Goal: Task Accomplishment & Management: Manage account settings

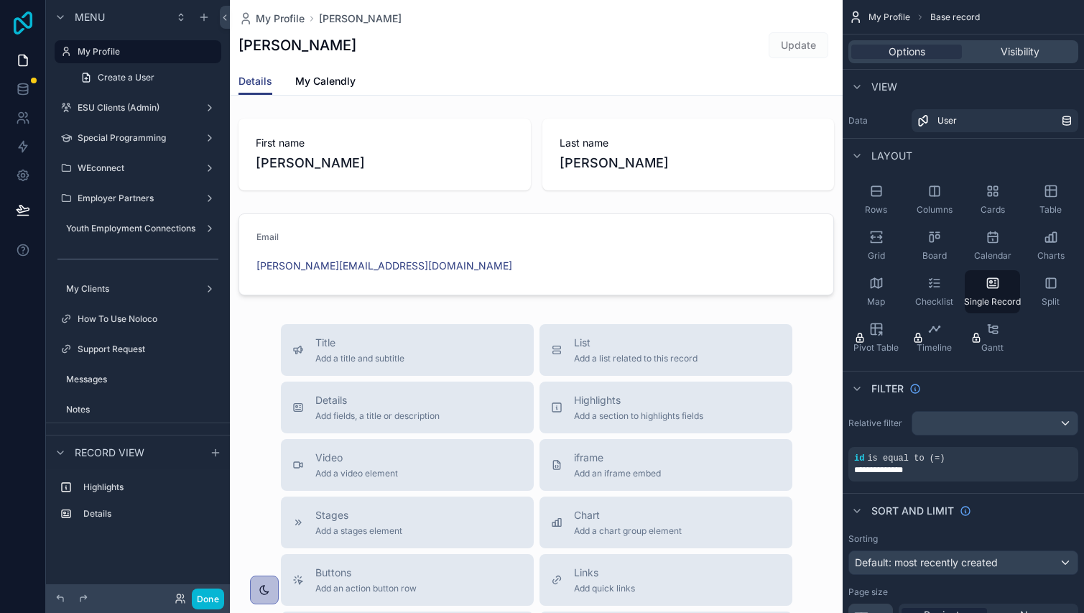
click at [14, 25] on icon at bounding box center [23, 22] width 19 height 23
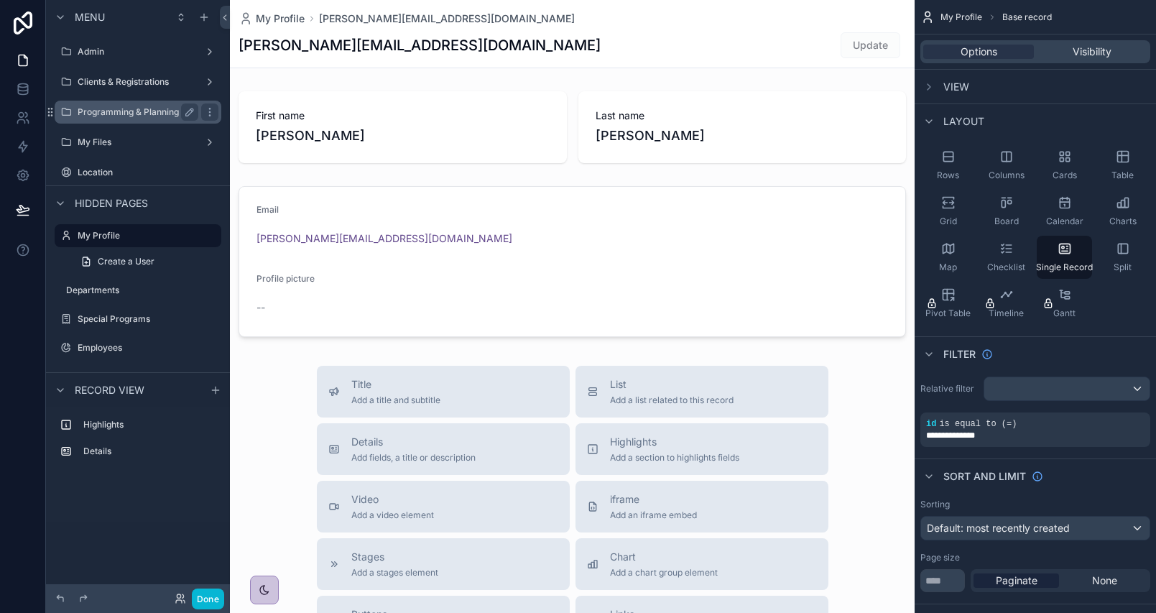
click at [120, 111] on label "Programming & Planning" at bounding box center [135, 111] width 115 height 11
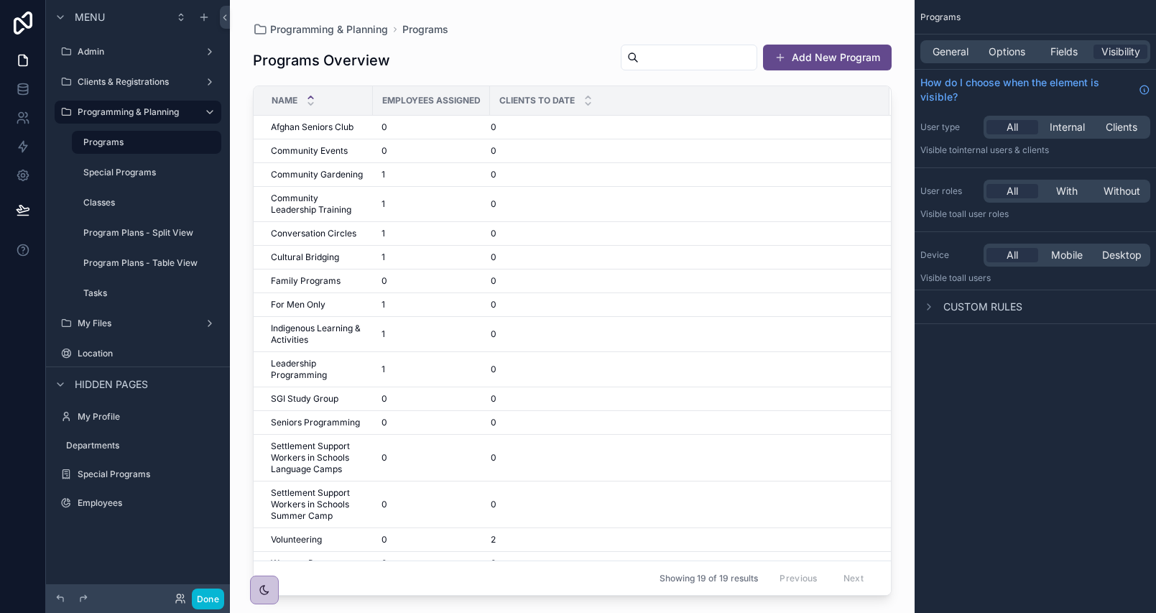
click at [496, 63] on div "scrollable content" at bounding box center [572, 298] width 685 height 596
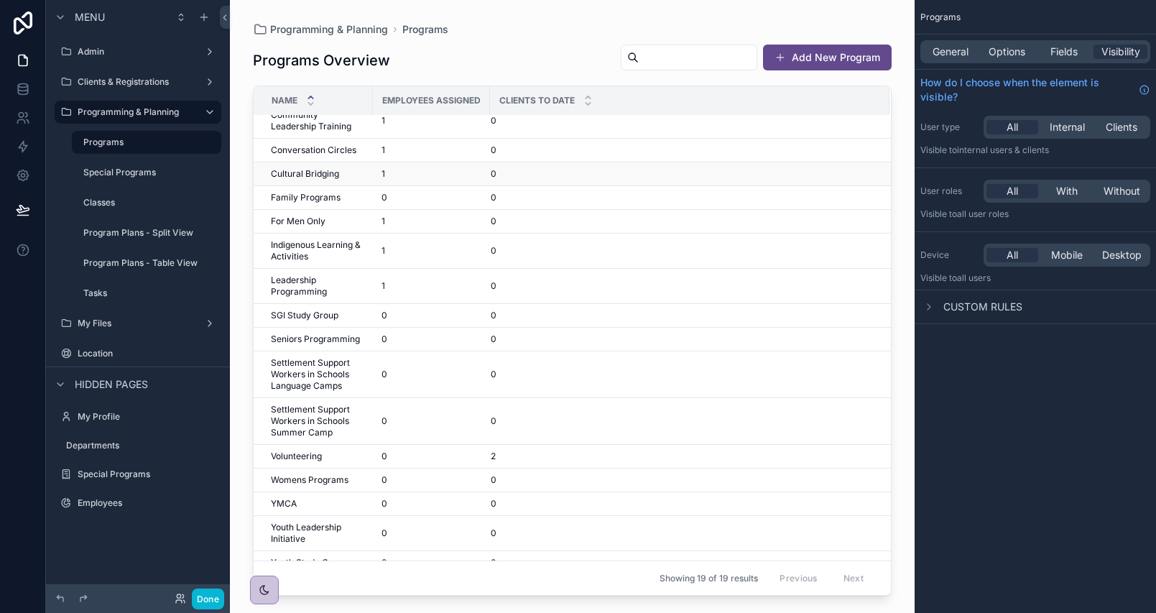
scroll to position [97, 0]
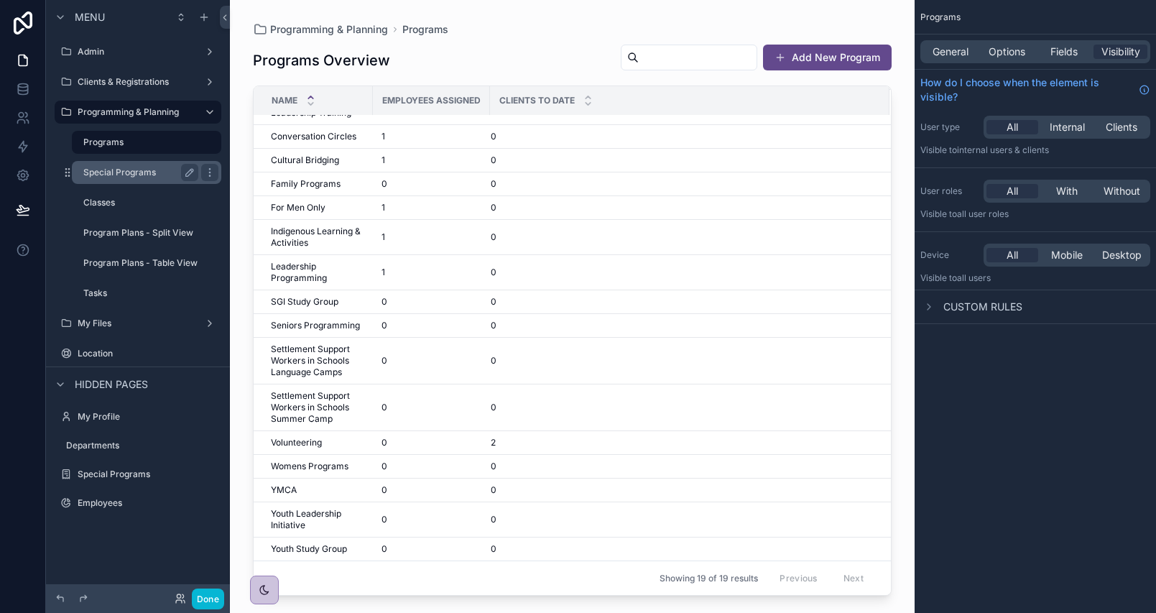
click at [101, 173] on label "Special Programs" at bounding box center [137, 172] width 109 height 11
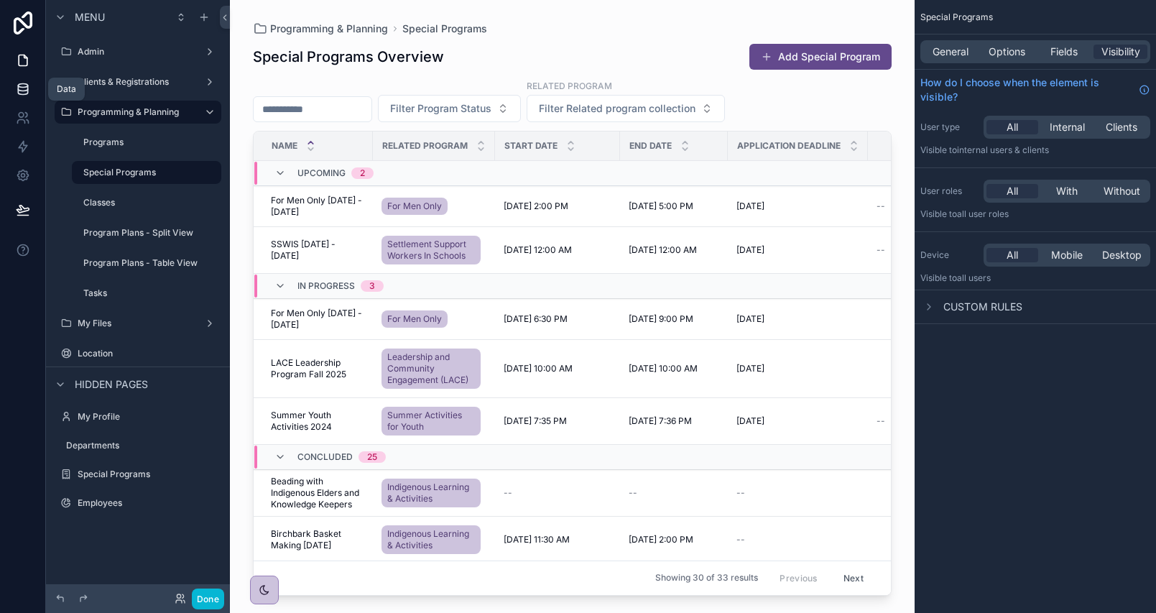
click at [16, 80] on link at bounding box center [22, 89] width 45 height 29
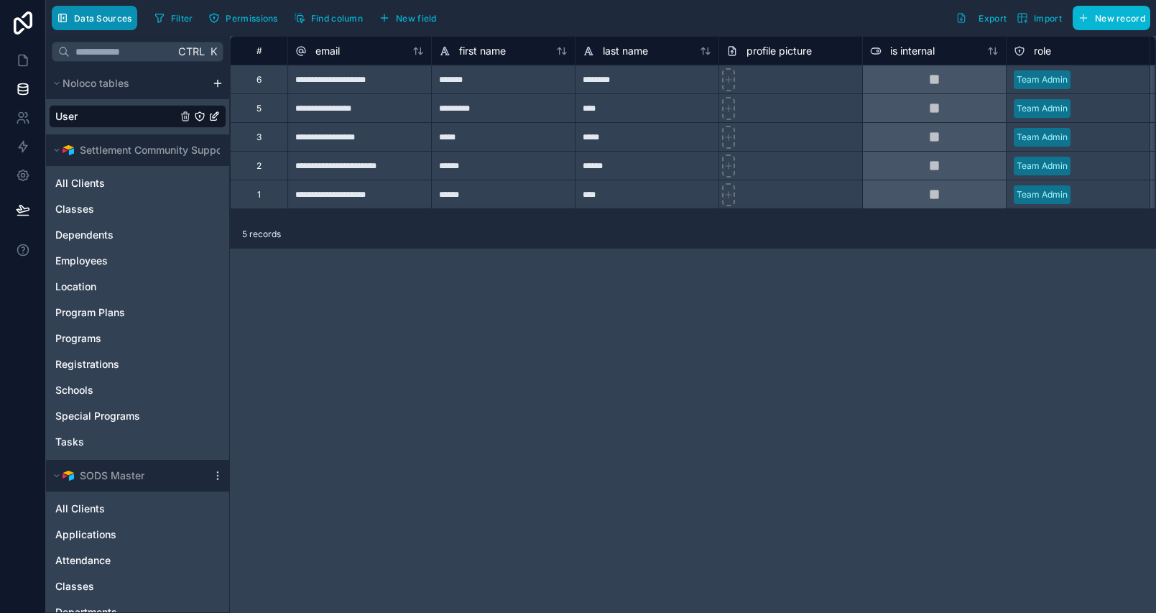
click at [111, 13] on span "Data Sources" at bounding box center [103, 18] width 58 height 11
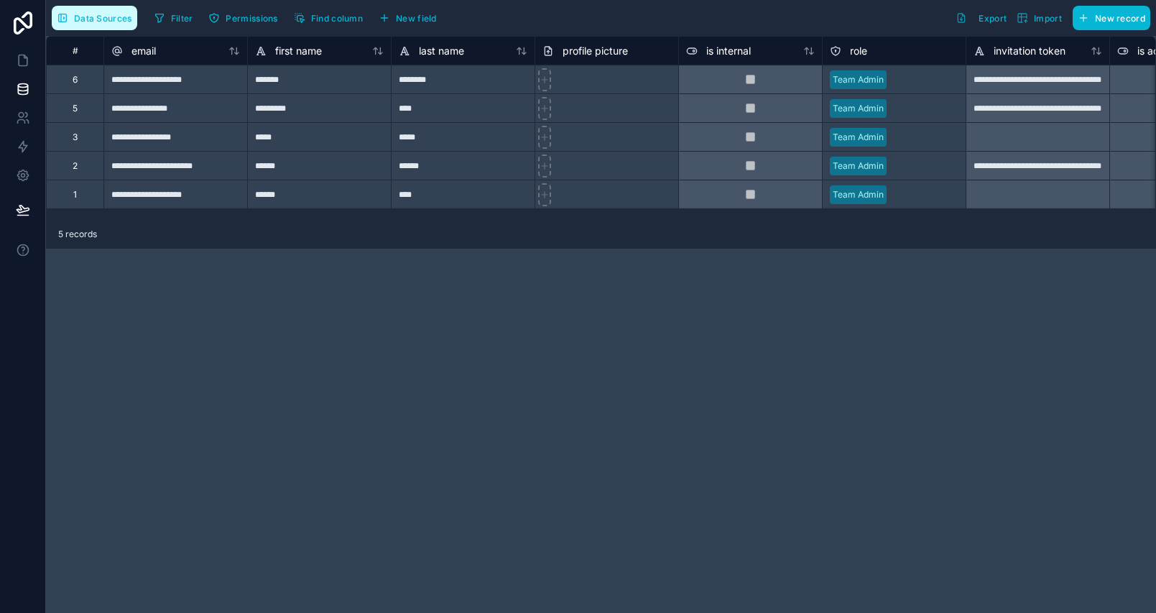
click at [111, 13] on span "Data Sources" at bounding box center [103, 18] width 58 height 11
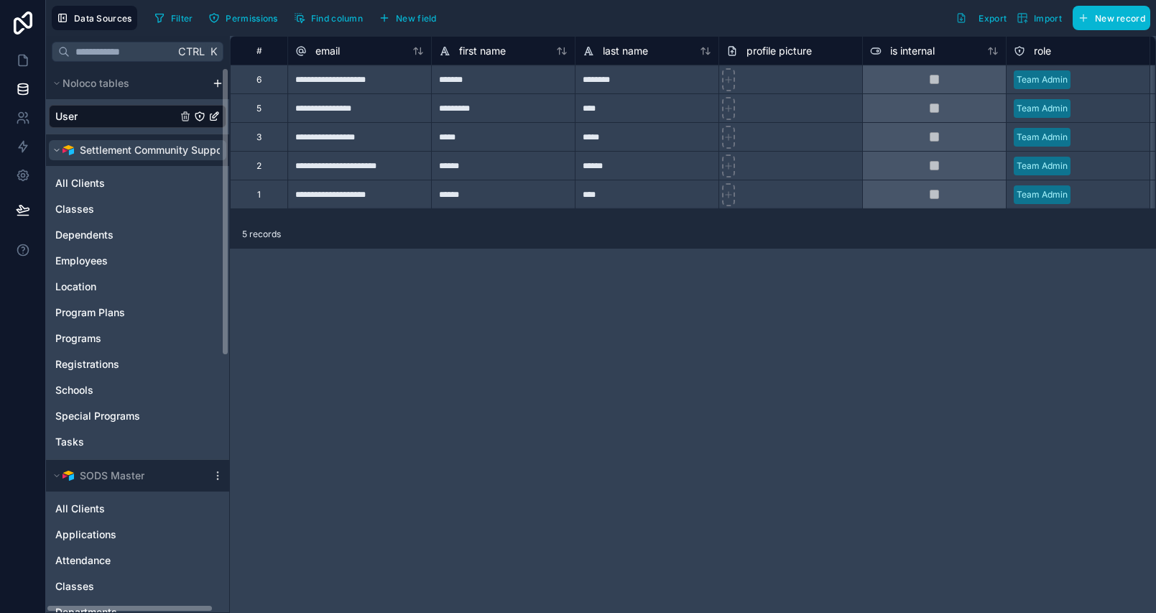
click at [60, 151] on icon "scrollable content" at bounding box center [56, 150] width 9 height 9
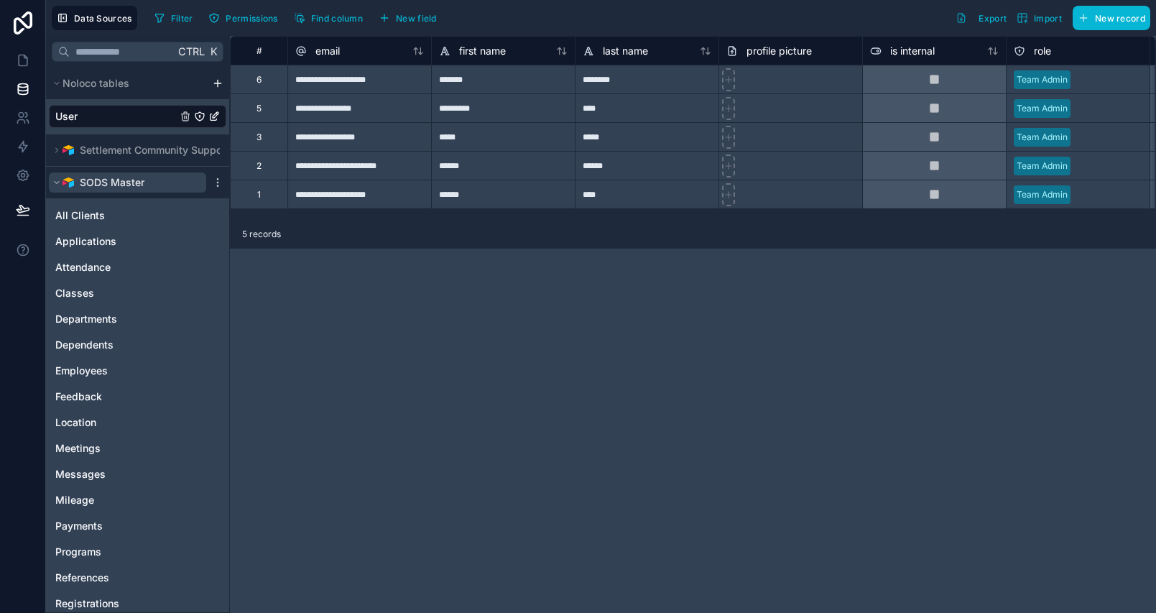
click at [57, 185] on icon "scrollable content" at bounding box center [56, 182] width 9 height 9
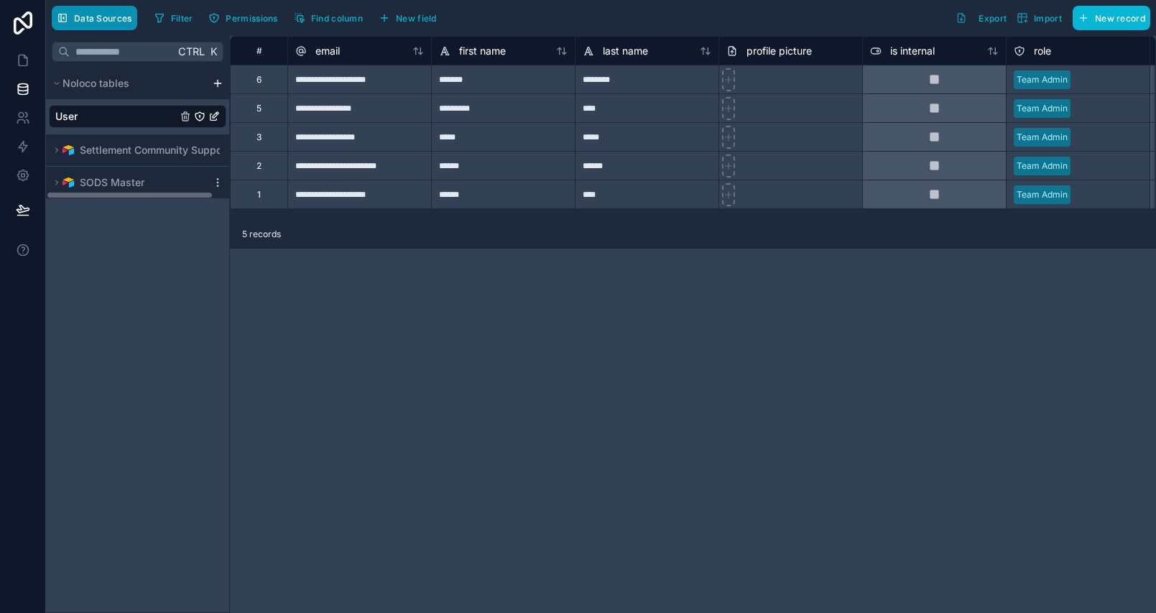
click at [101, 17] on span "Data Sources" at bounding box center [103, 18] width 58 height 11
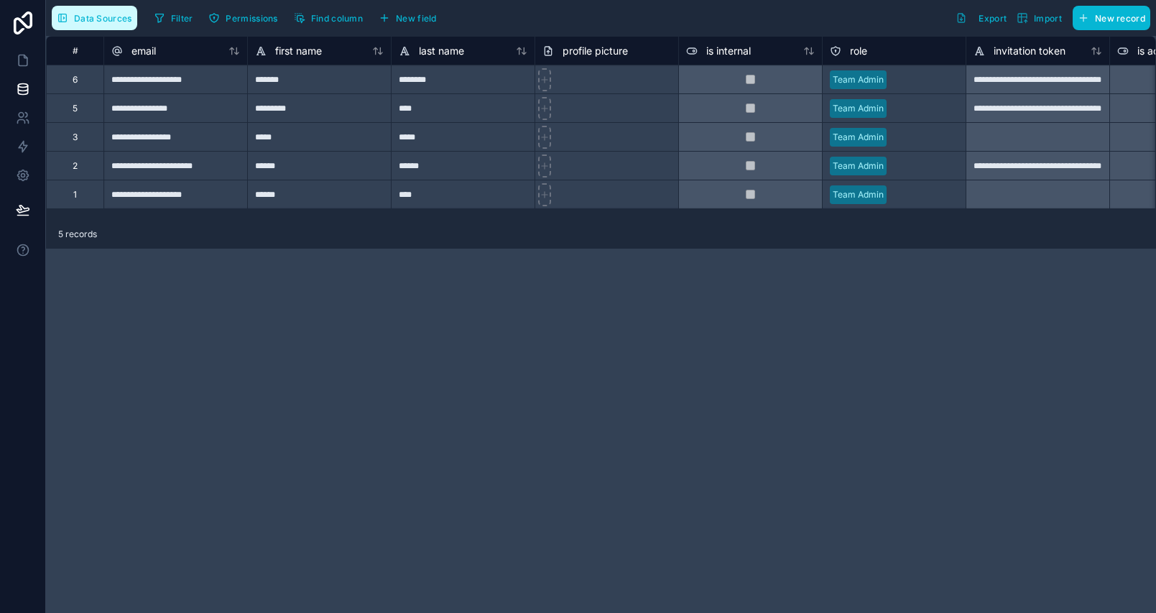
click at [101, 17] on span "Data Sources" at bounding box center [103, 18] width 58 height 11
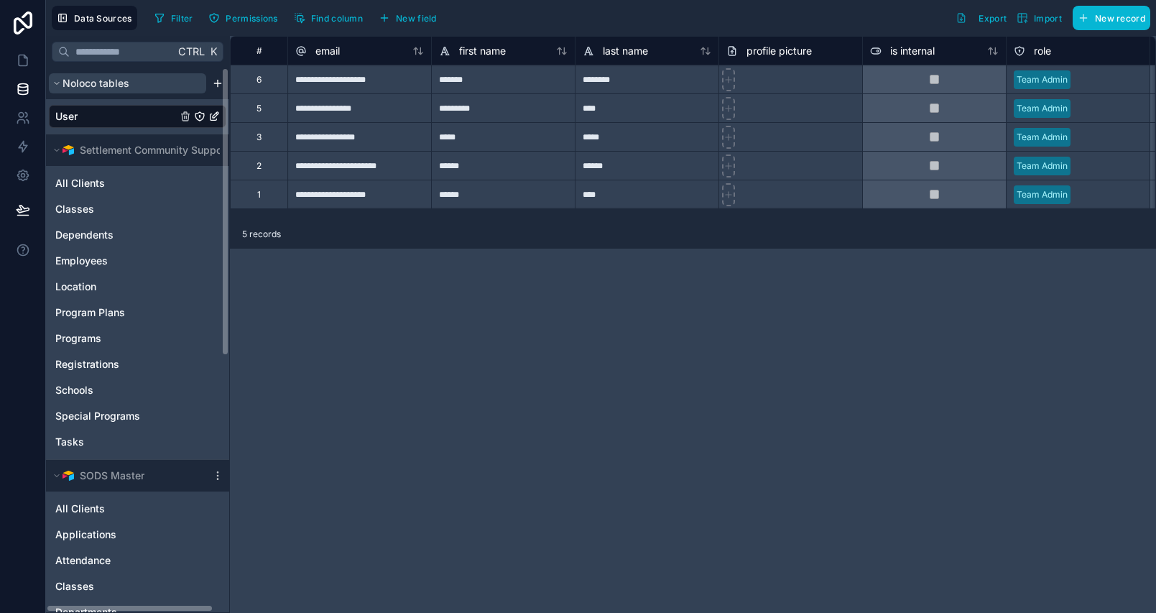
click at [60, 84] on icon "scrollable content" at bounding box center [56, 83] width 9 height 9
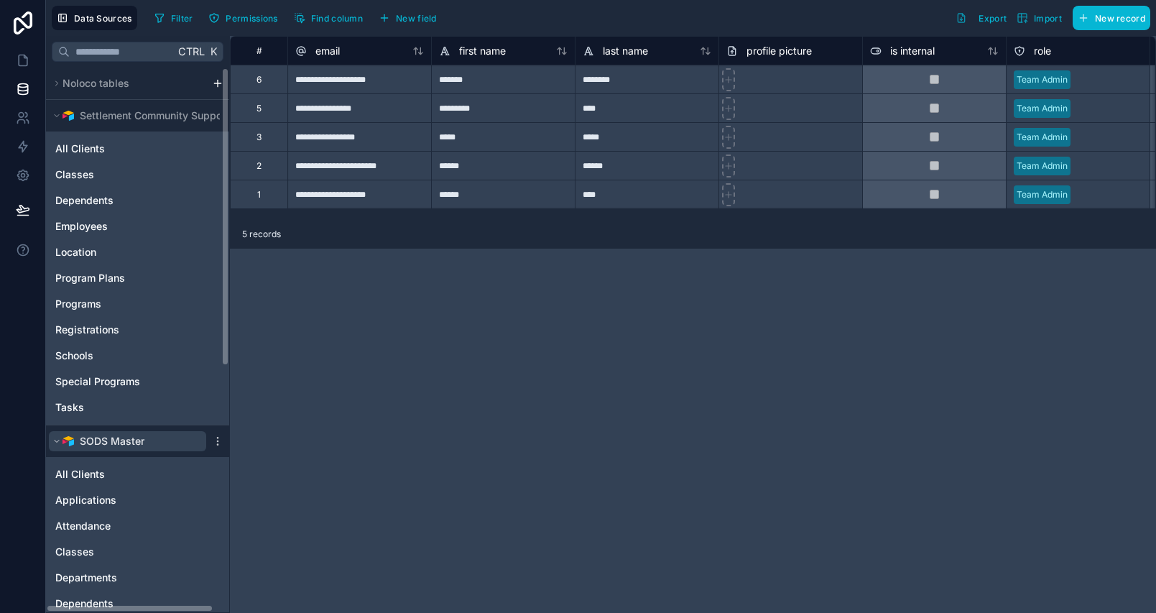
click at [52, 443] on icon "scrollable content" at bounding box center [56, 441] width 9 height 9
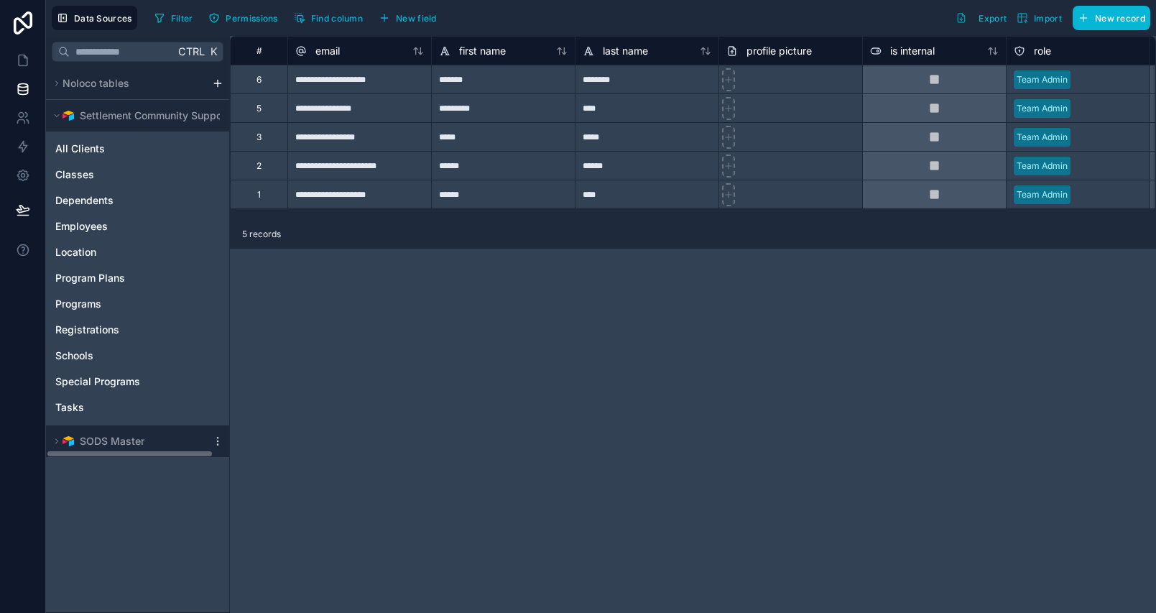
click at [488, 453] on div "**********" at bounding box center [693, 324] width 926 height 577
click at [16, 57] on icon at bounding box center [23, 60] width 14 height 14
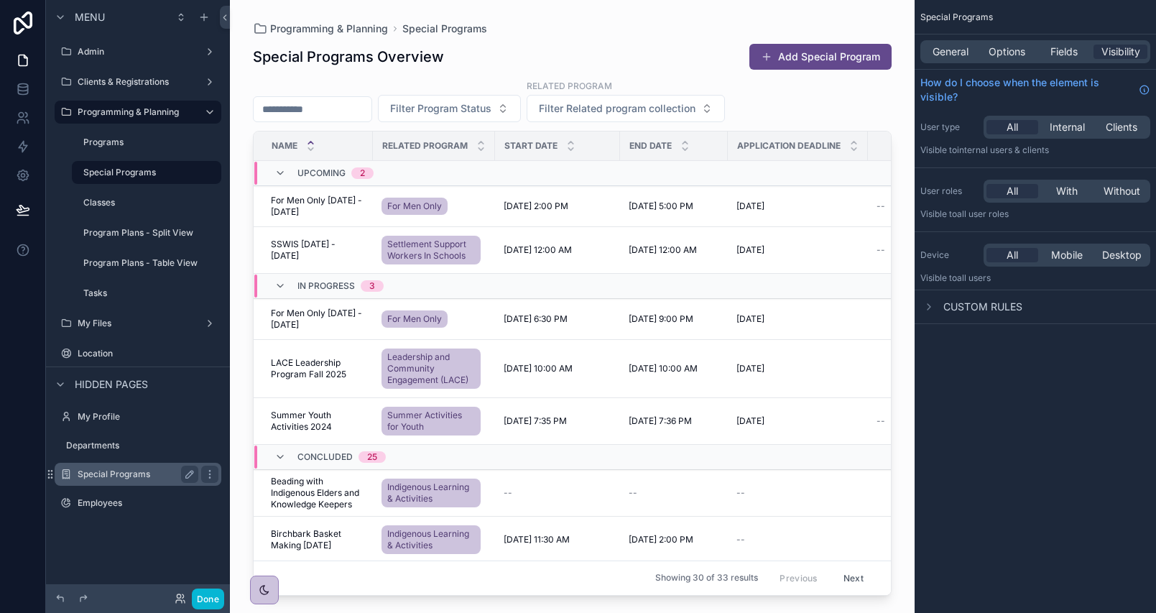
click at [121, 473] on label "Special Programs" at bounding box center [135, 473] width 115 height 11
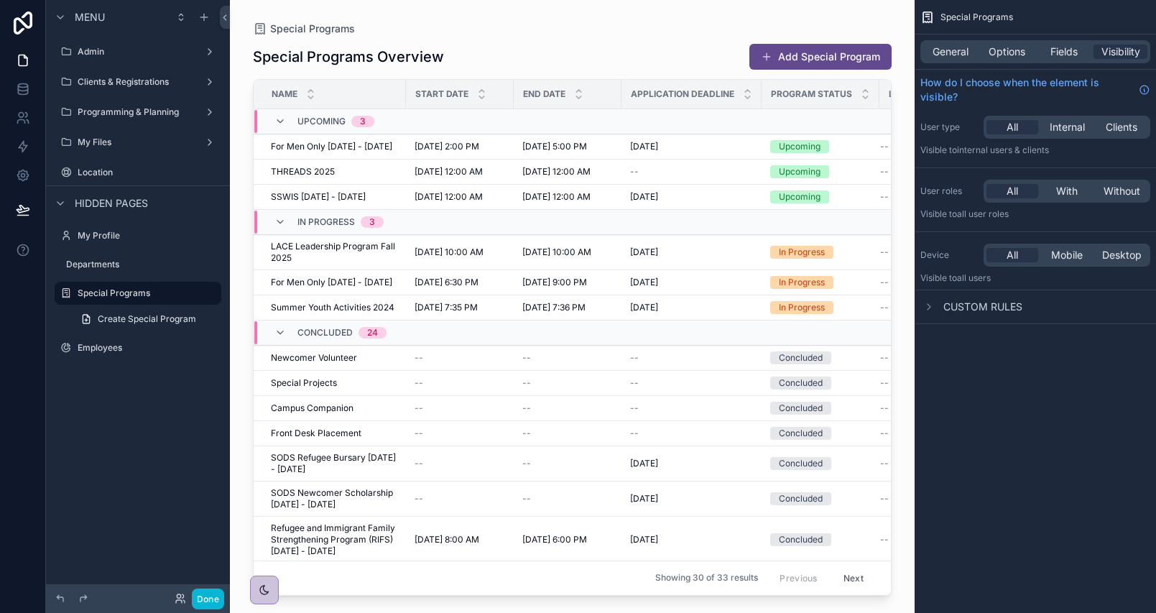
click at [315, 177] on div "scrollable content" at bounding box center [572, 298] width 685 height 596
click at [290, 177] on span "THREADS 2025" at bounding box center [303, 171] width 64 height 11
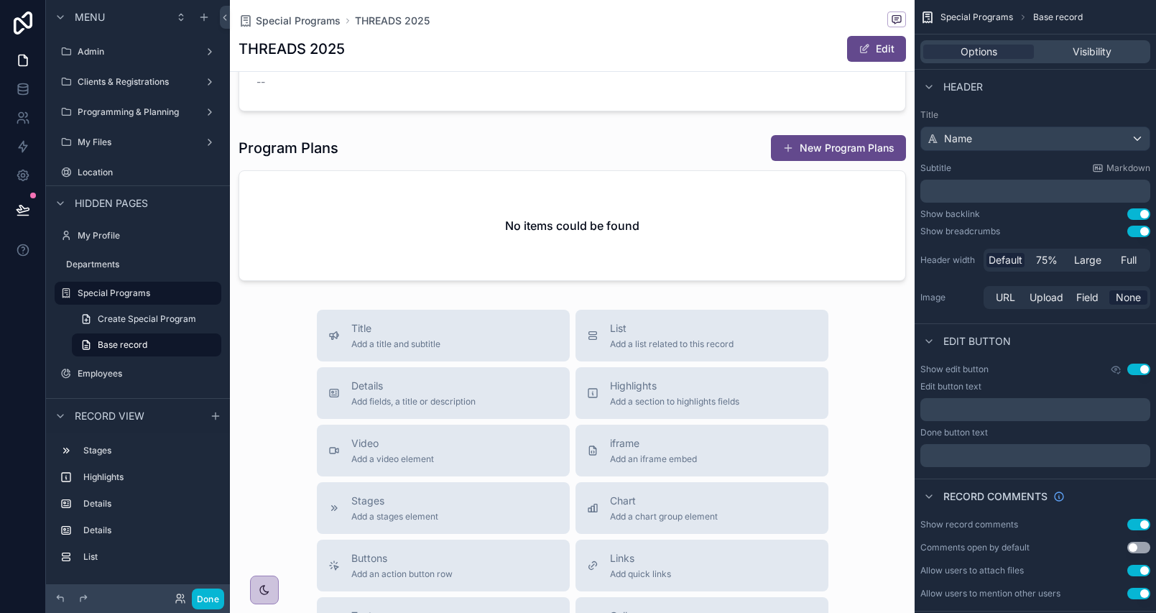
scroll to position [216, 0]
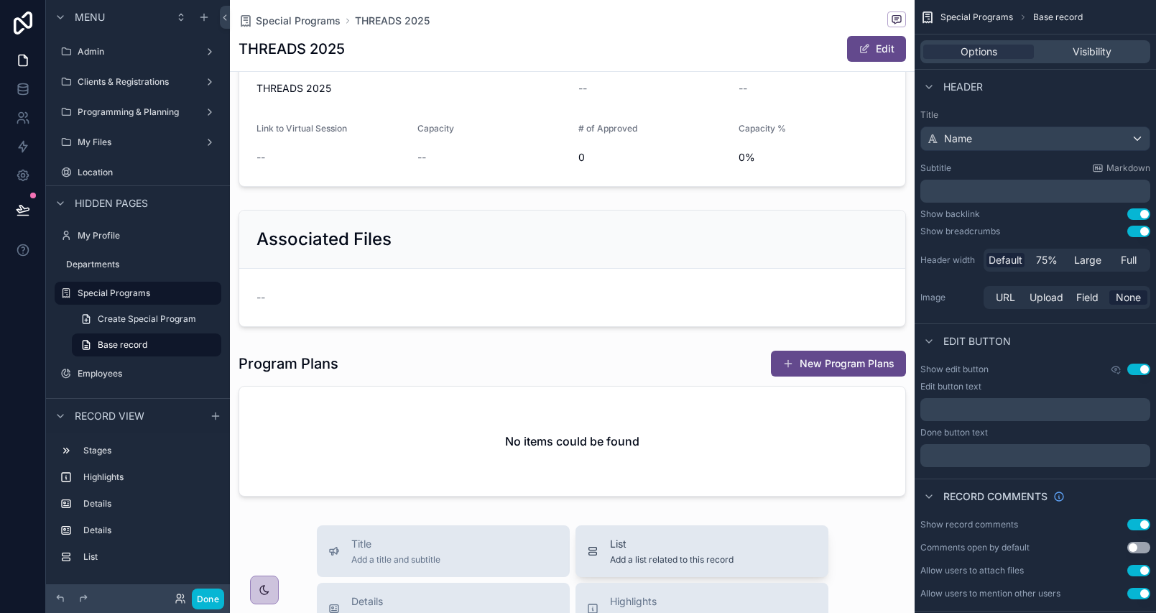
click at [616, 562] on span "Add a list related to this record" at bounding box center [672, 559] width 124 height 11
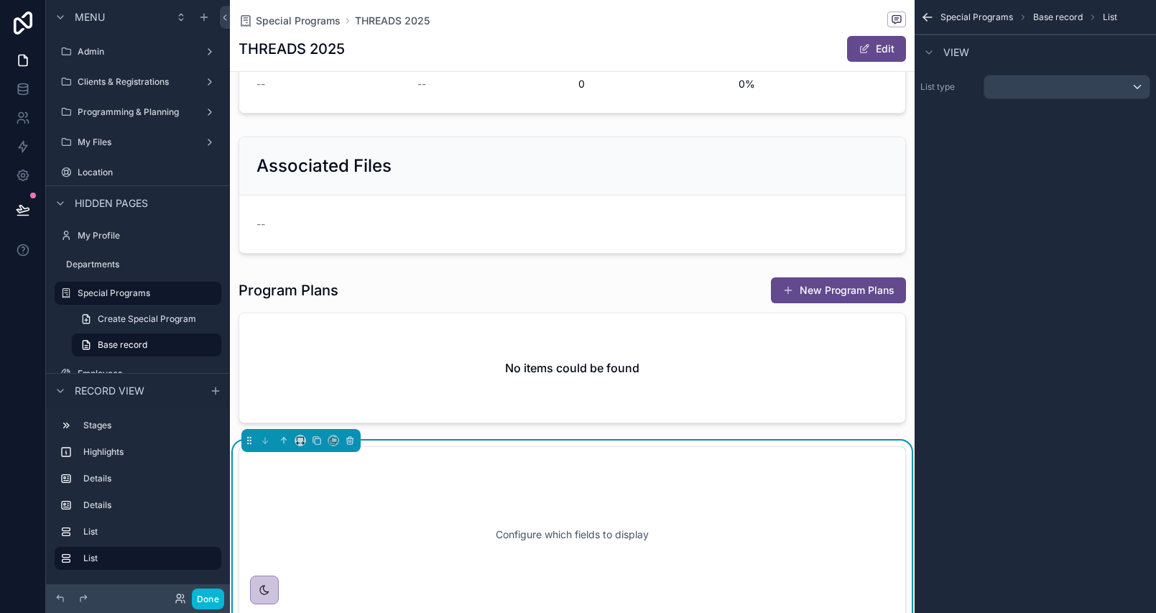
scroll to position [517, 0]
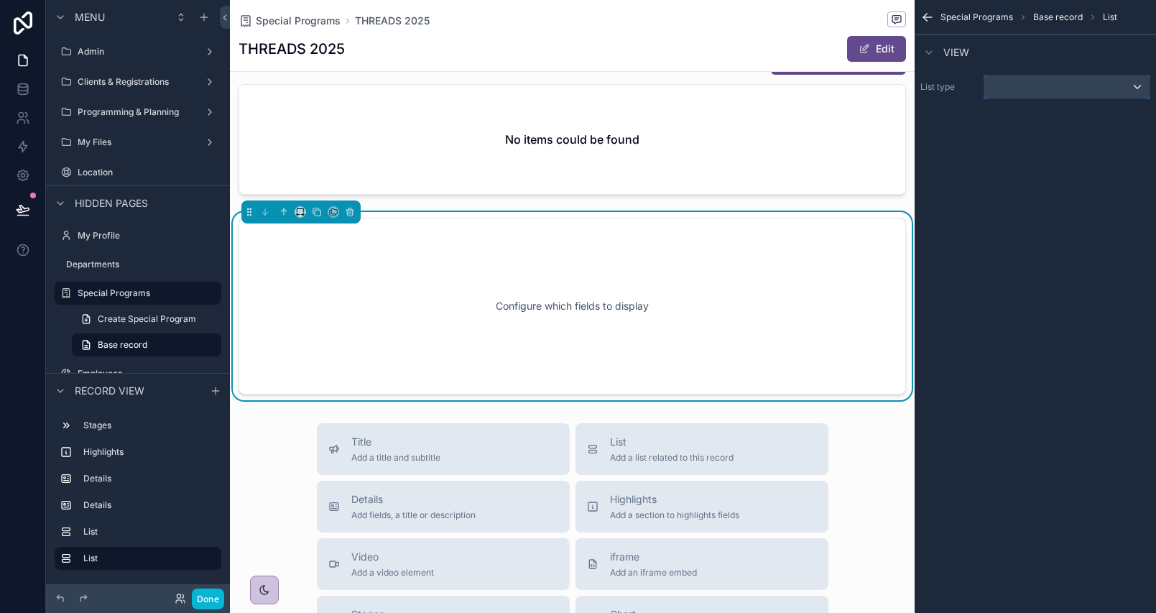
click at [1064, 83] on div "scrollable content" at bounding box center [1066, 86] width 165 height 23
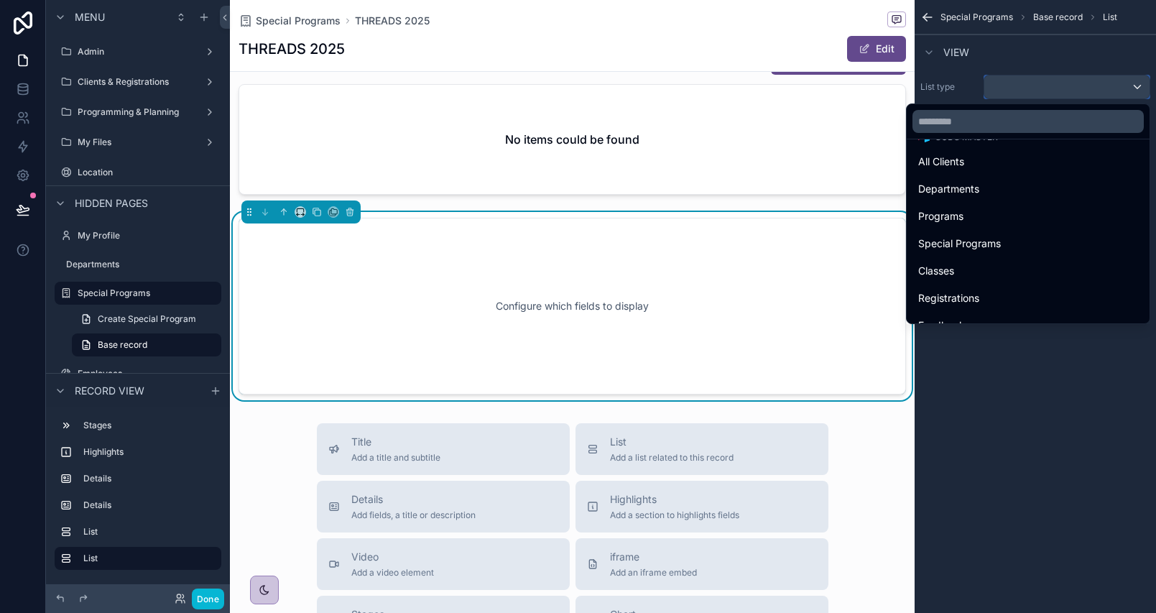
scroll to position [359, 0]
click at [1006, 195] on div "All Clients" at bounding box center [1028, 196] width 220 height 17
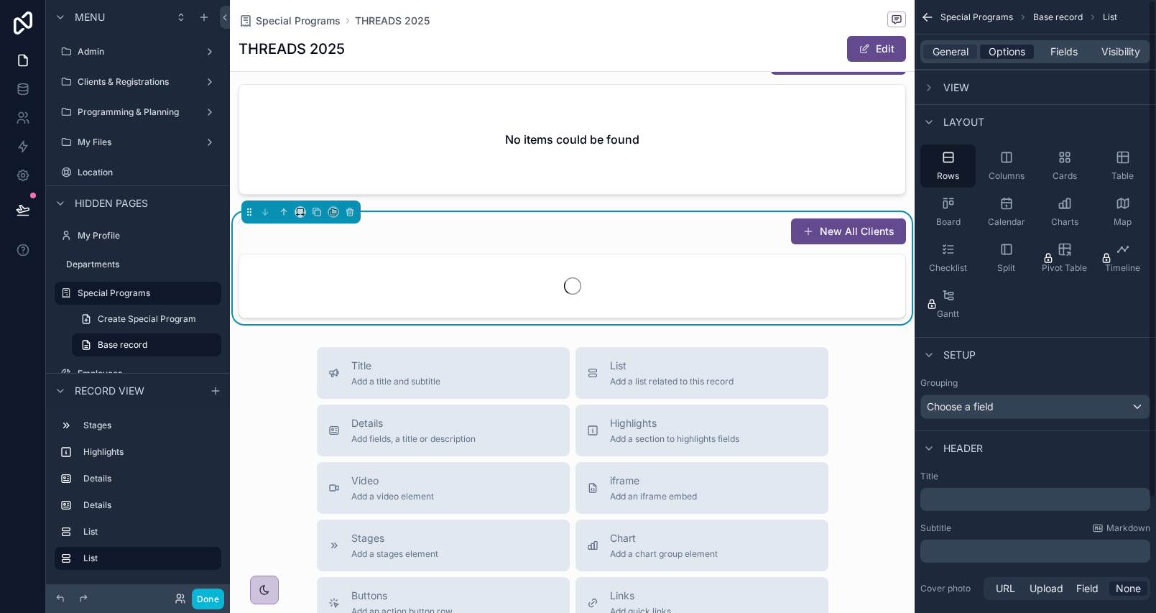
click at [1009, 52] on span "Options" at bounding box center [1006, 52] width 37 height 14
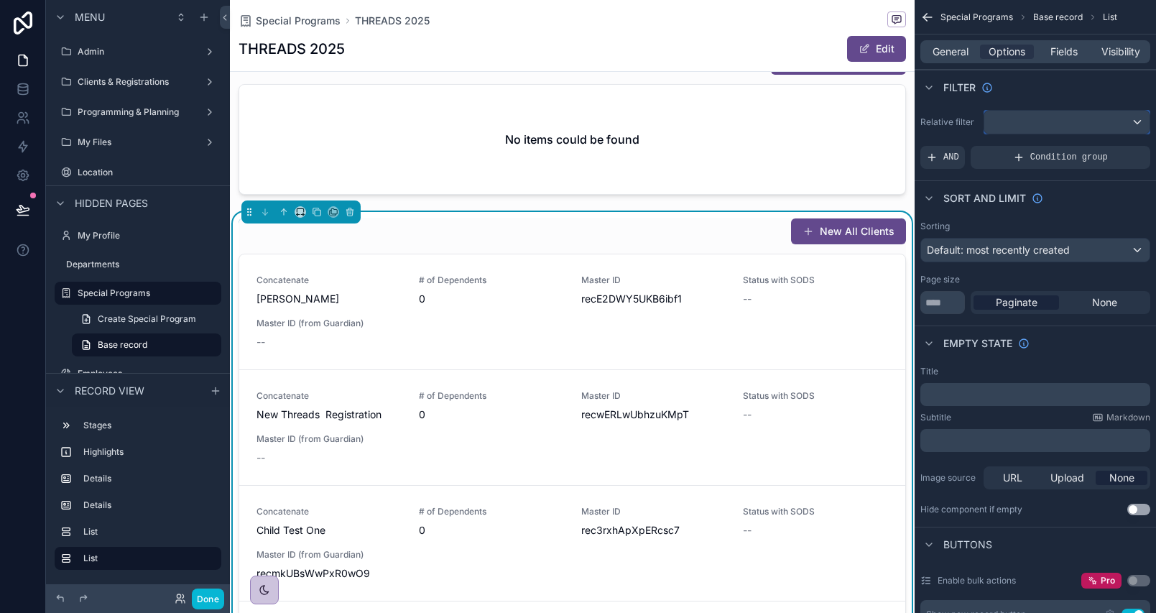
click at [1047, 124] on div "scrollable content" at bounding box center [1066, 122] width 165 height 23
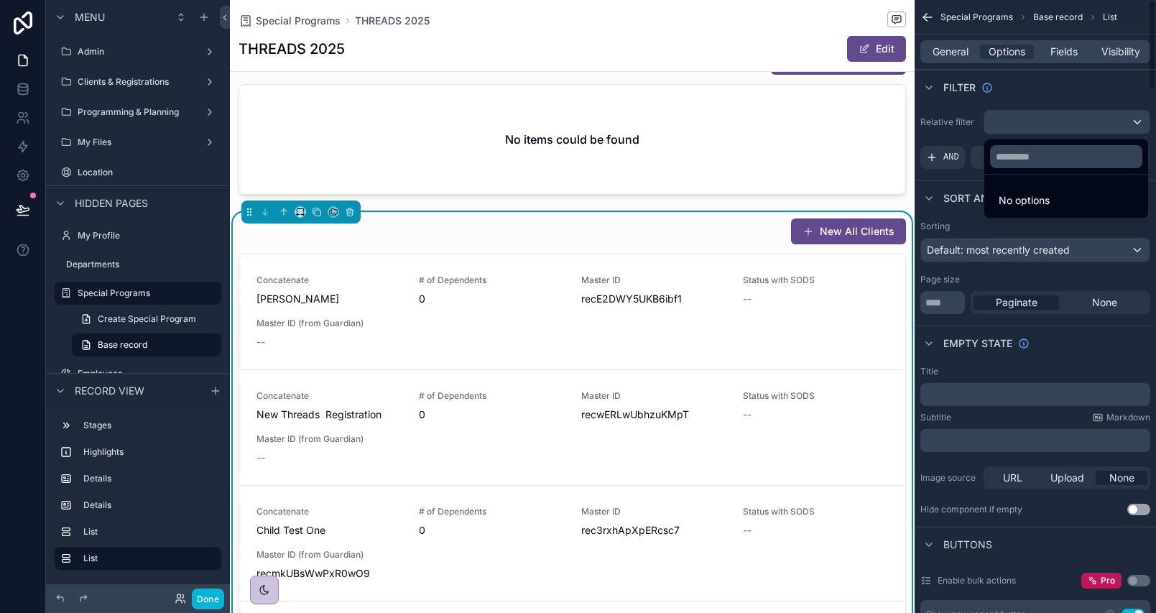
click at [934, 159] on div "scrollable content" at bounding box center [578, 306] width 1156 height 613
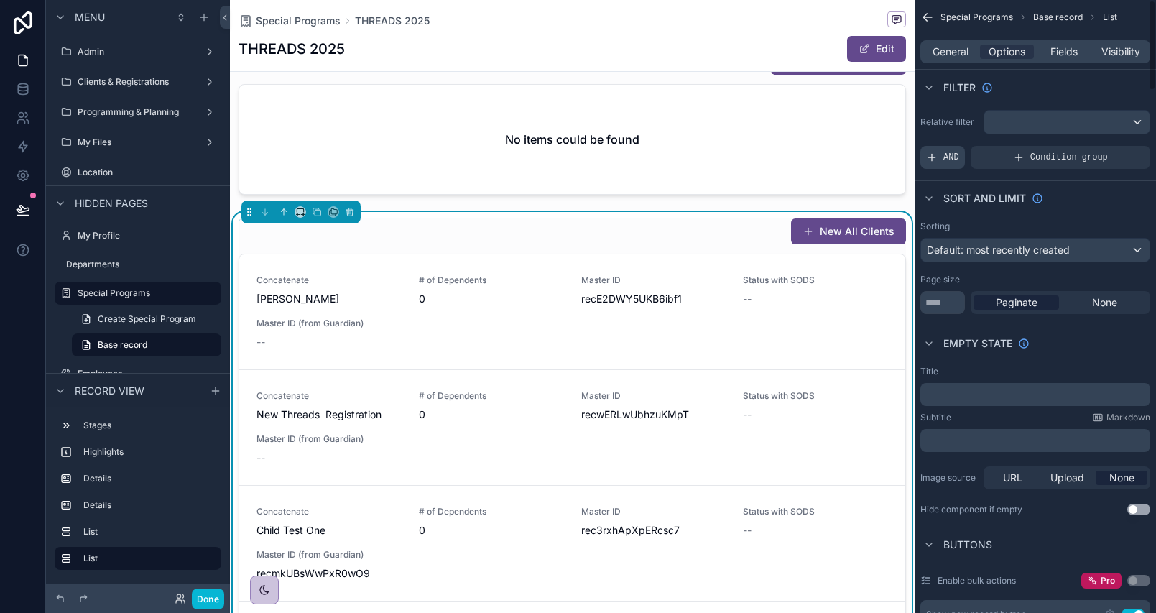
click at [945, 158] on span "AND" at bounding box center [951, 157] width 16 height 11
click at [1116, 149] on icon "scrollable content" at bounding box center [1113, 148] width 5 height 5
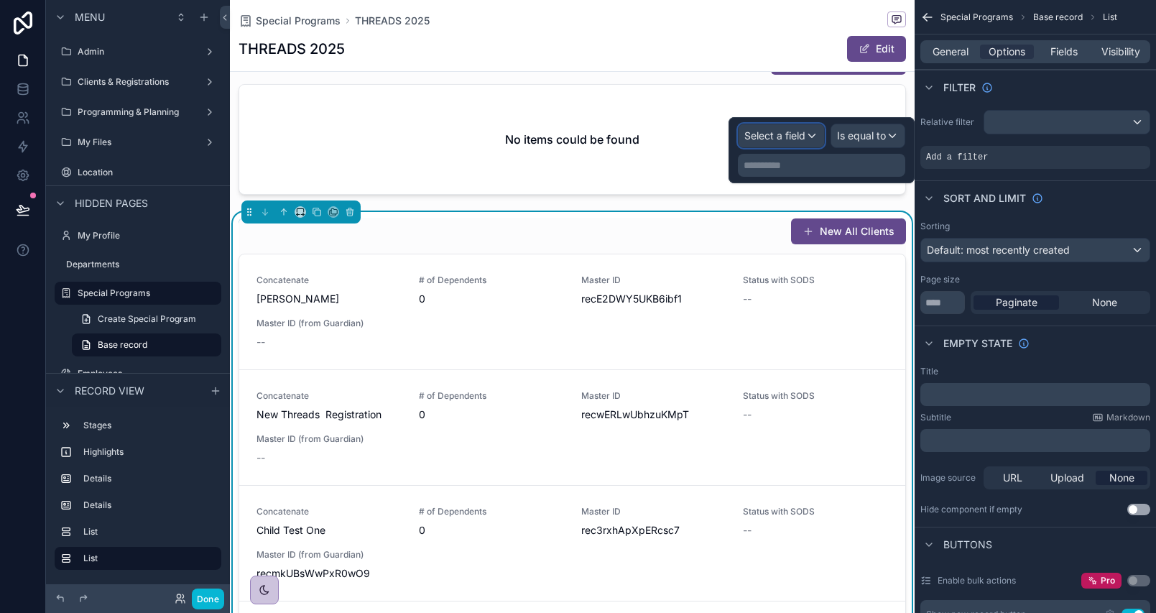
click at [795, 142] on span "Select a field" at bounding box center [774, 136] width 61 height 14
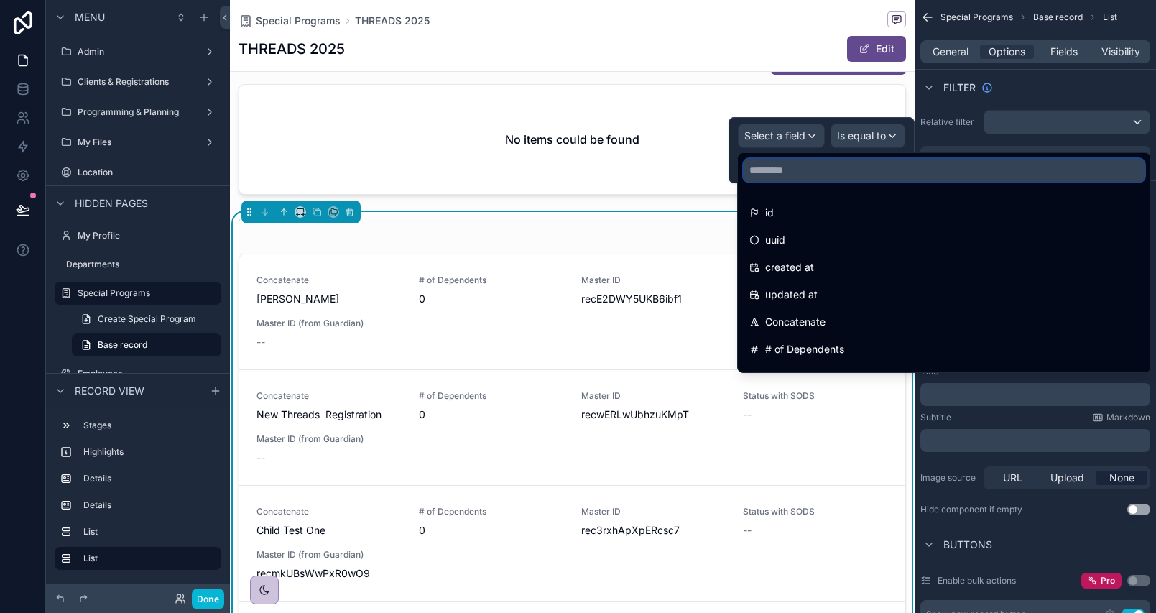
click at [810, 179] on input "text" at bounding box center [944, 170] width 401 height 23
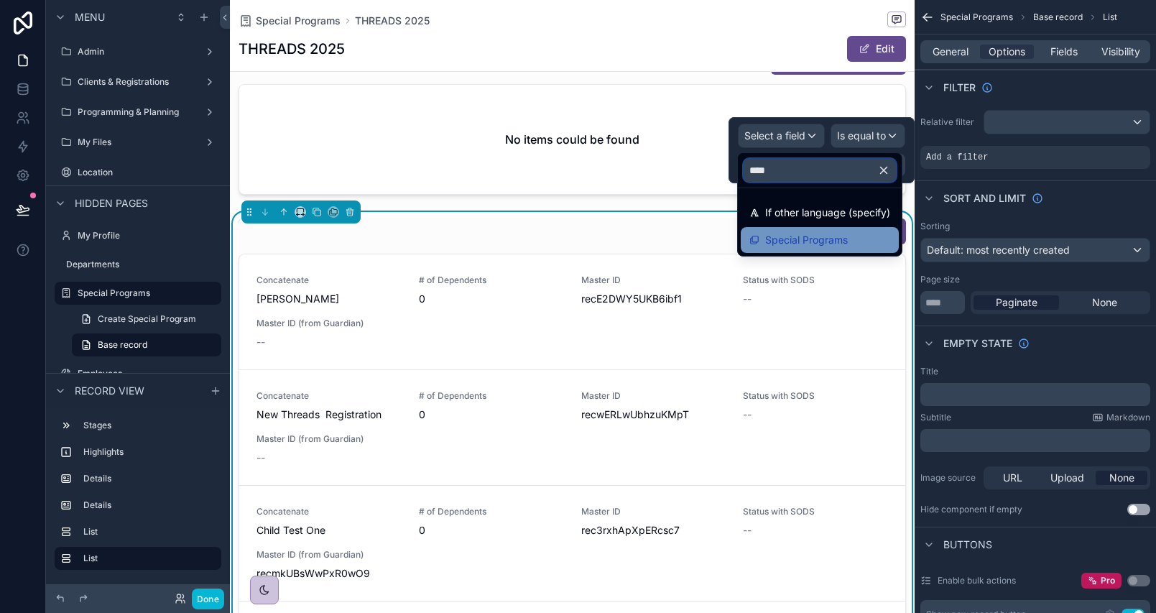
type input "****"
click at [836, 240] on span "Special Programs" at bounding box center [806, 239] width 83 height 17
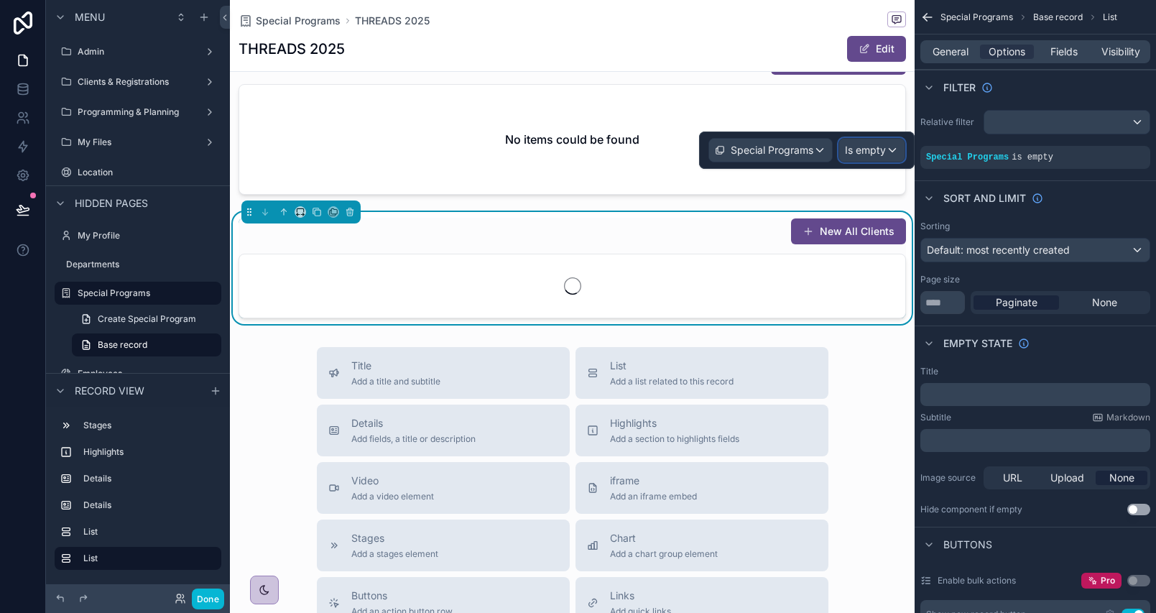
click at [878, 152] on span "Is empty" at bounding box center [865, 150] width 41 height 14
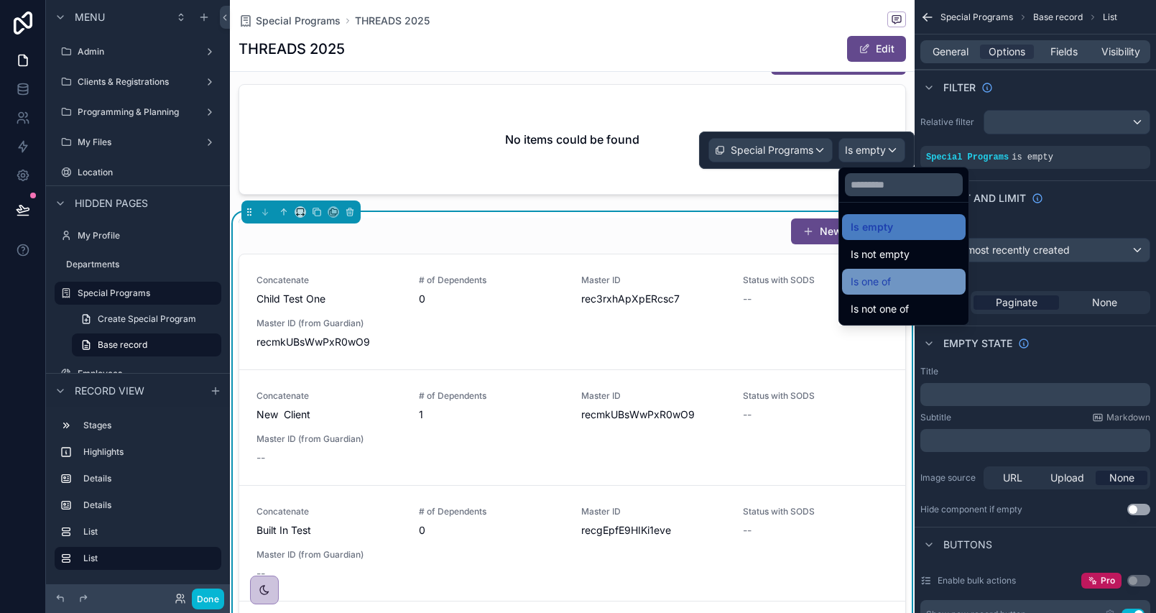
click at [863, 277] on span "Is one of" at bounding box center [871, 281] width 40 height 17
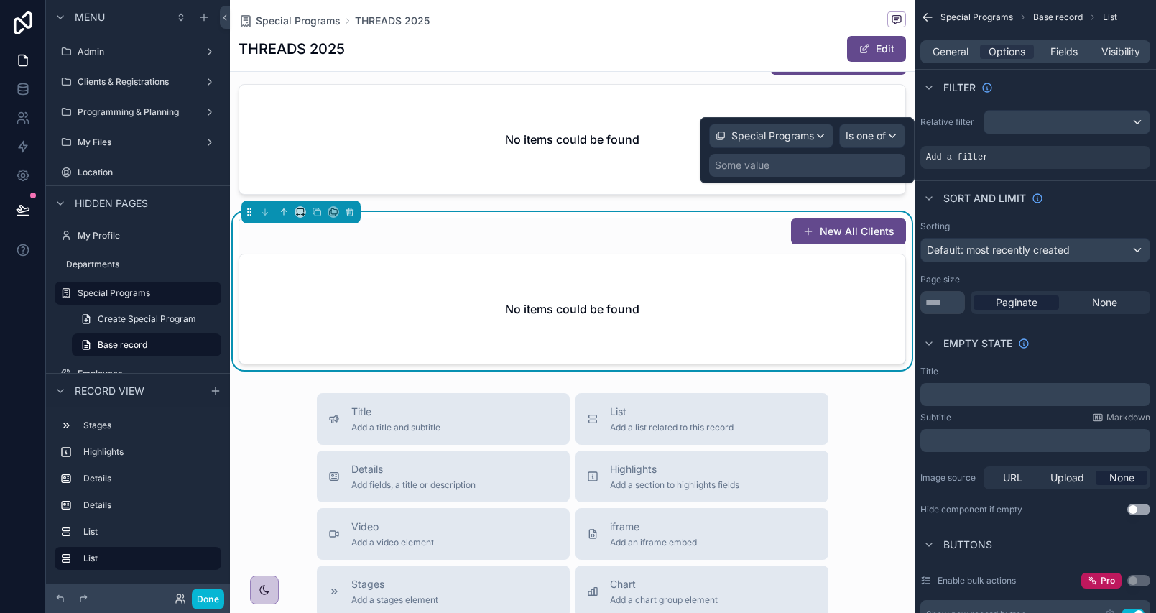
click at [810, 174] on div "Some value" at bounding box center [807, 165] width 196 height 23
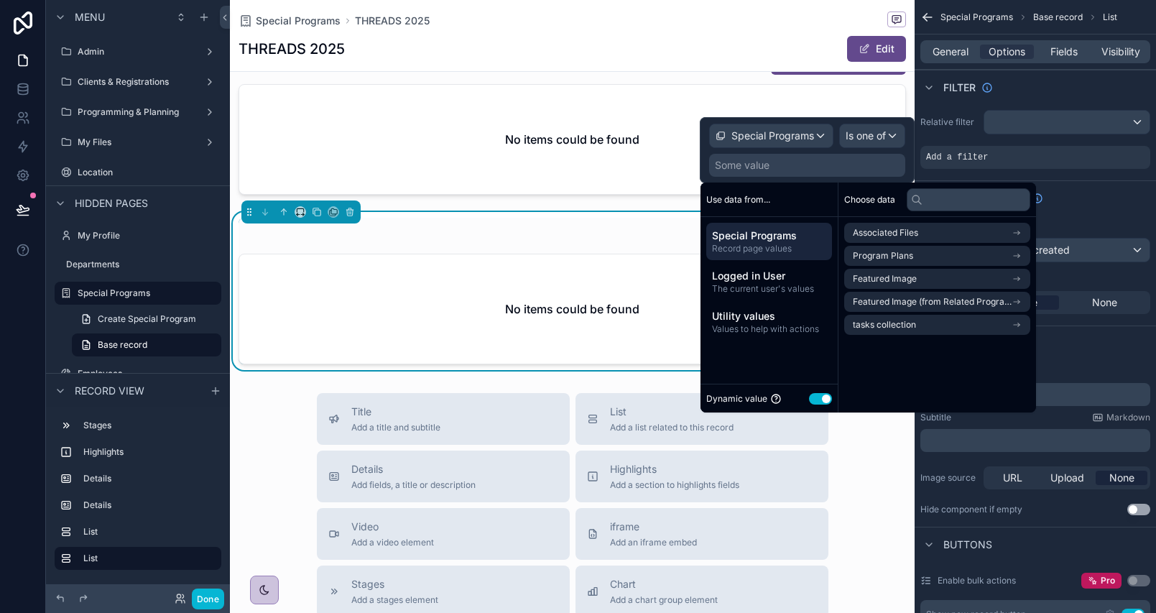
click at [817, 397] on button "Use setting" at bounding box center [820, 398] width 23 height 11
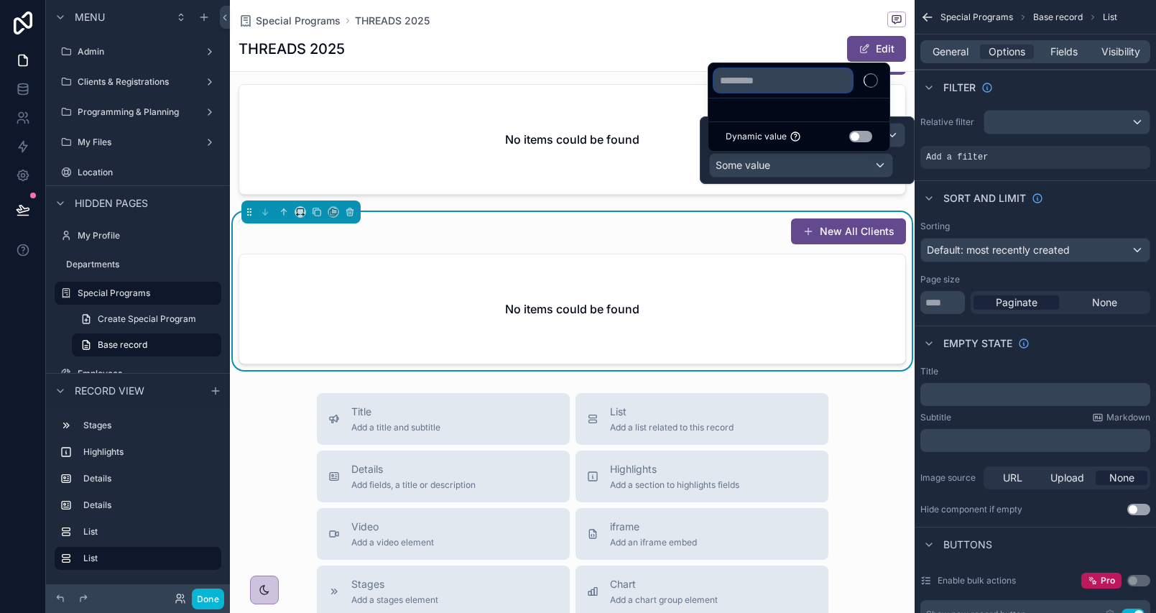
click at [798, 79] on input "text" at bounding box center [783, 80] width 138 height 23
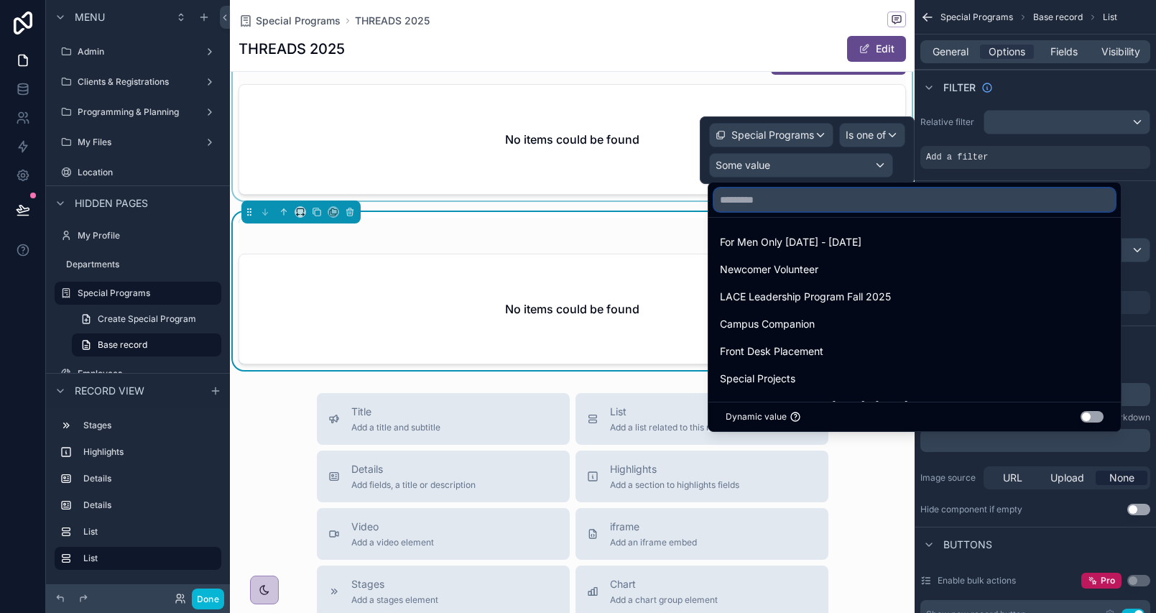
paste input "**********"
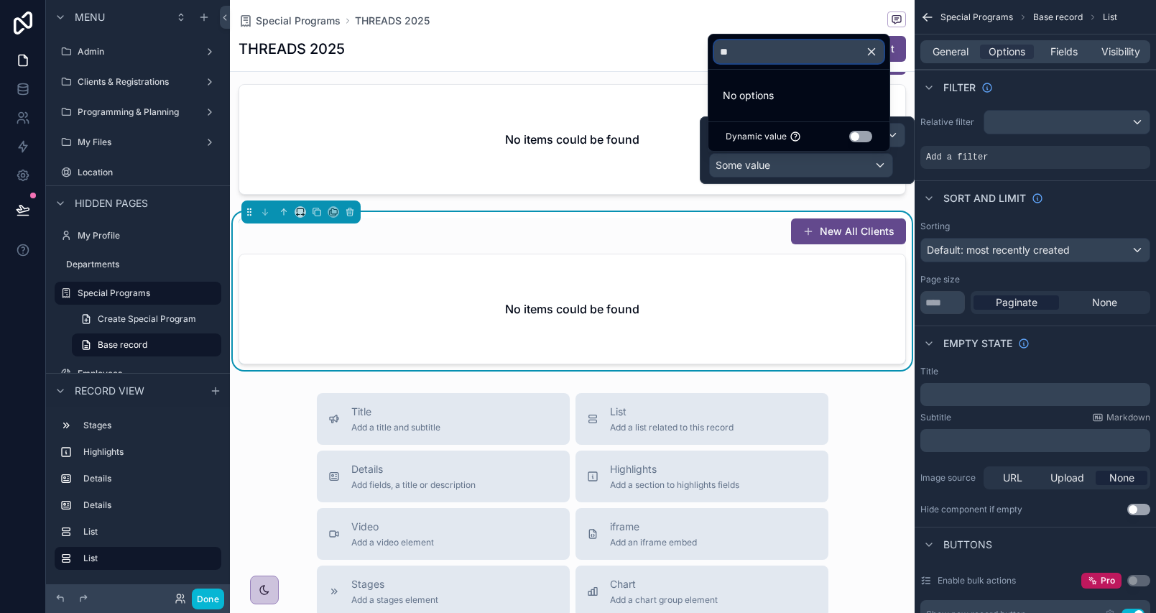
type input "*"
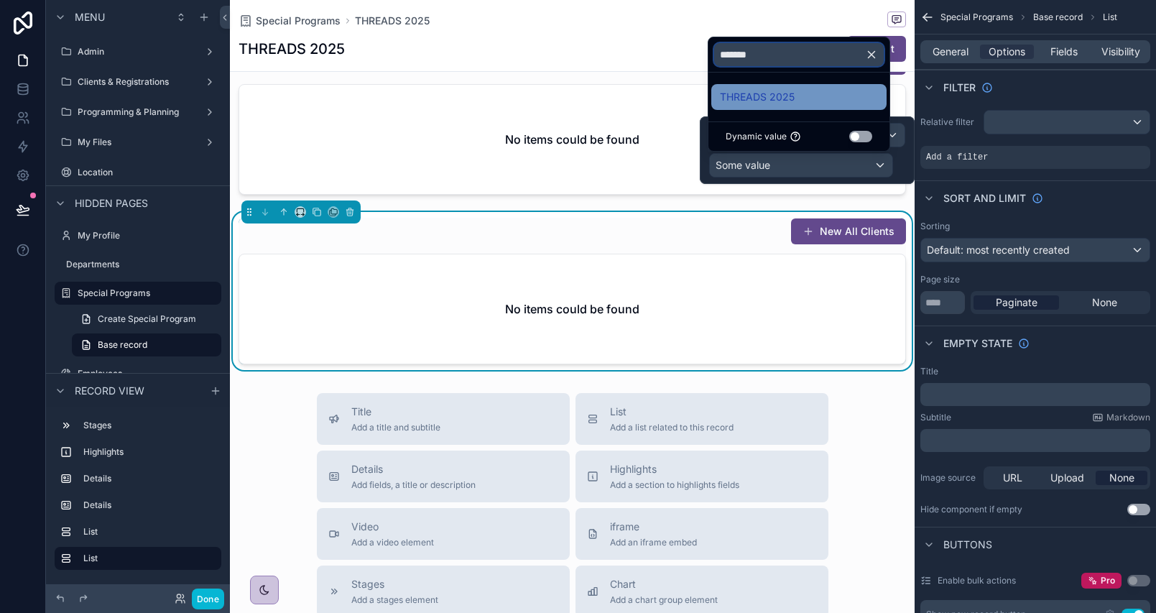
type input "*******"
click at [777, 98] on span "THREADS 2025" at bounding box center [757, 96] width 75 height 17
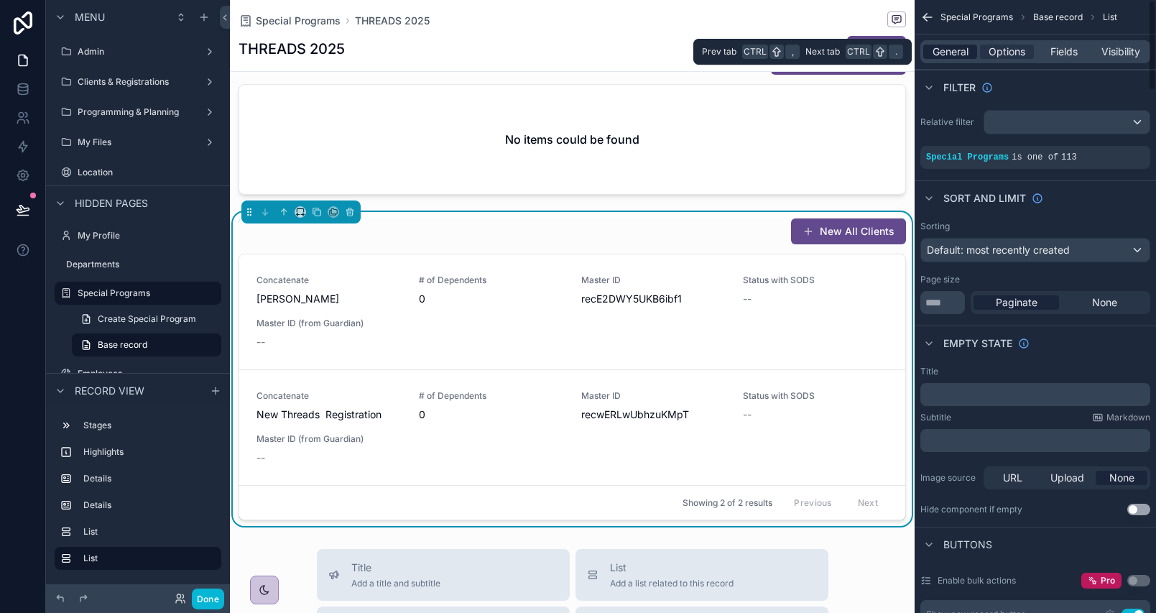
click at [958, 45] on span "General" at bounding box center [950, 52] width 36 height 14
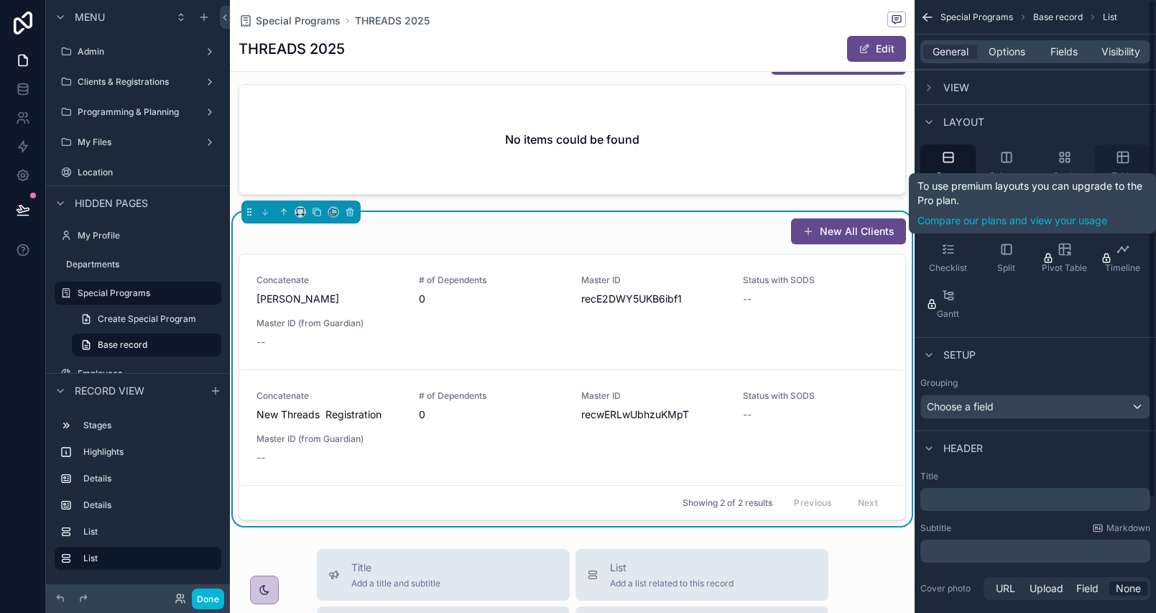
click at [1115, 165] on div "Table" at bounding box center [1122, 165] width 55 height 43
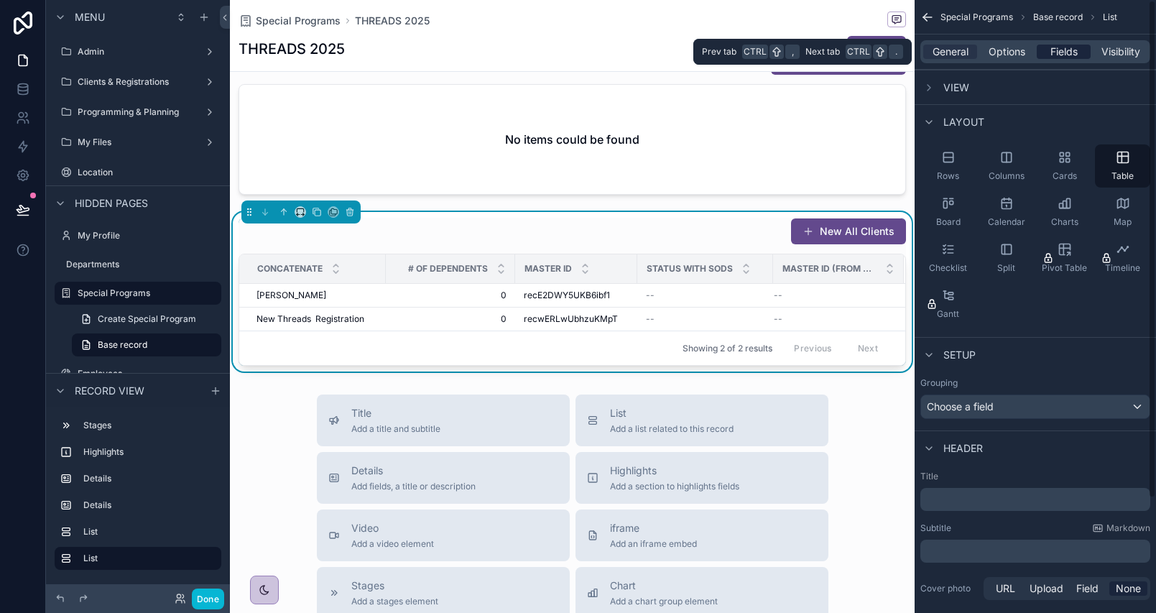
click at [1062, 52] on span "Fields" at bounding box center [1063, 52] width 27 height 14
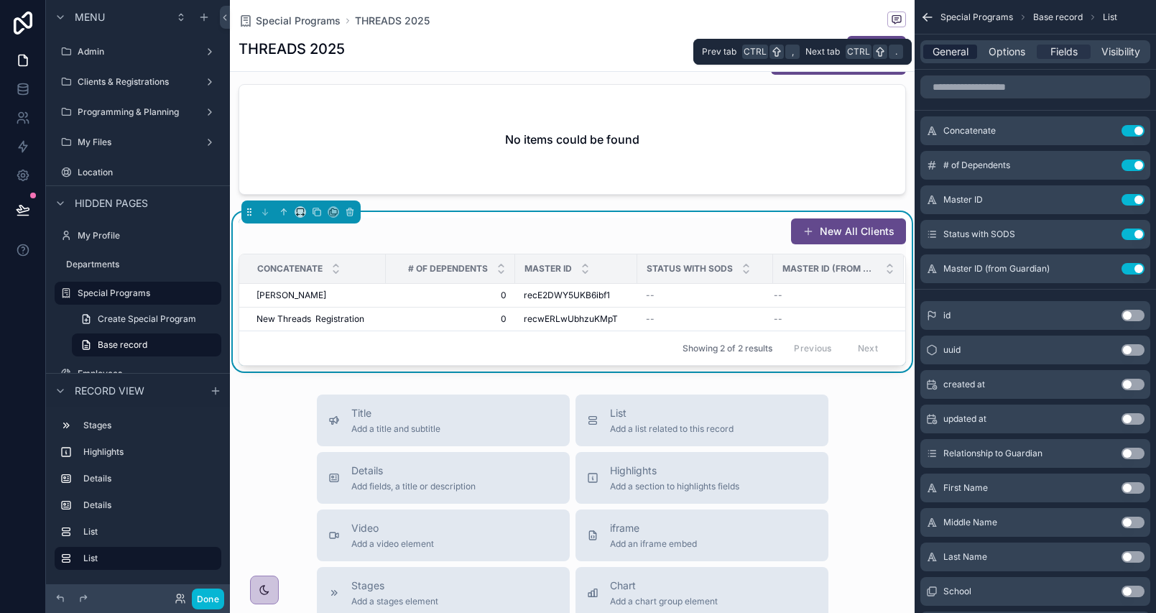
click at [958, 52] on span "General" at bounding box center [950, 52] width 36 height 14
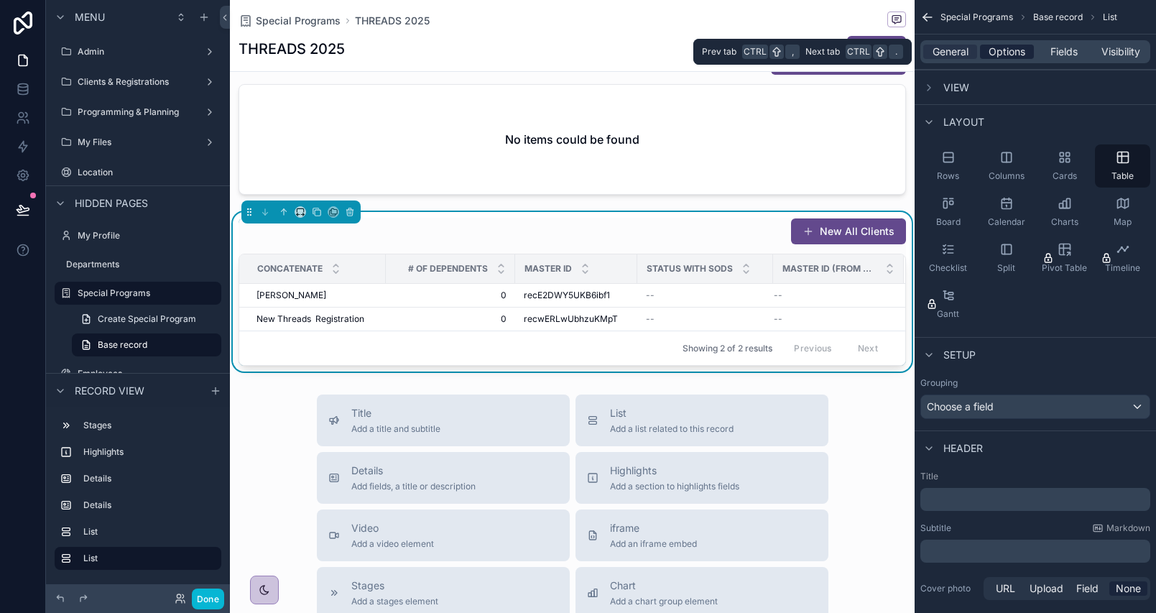
click at [1000, 52] on span "Options" at bounding box center [1006, 52] width 37 height 14
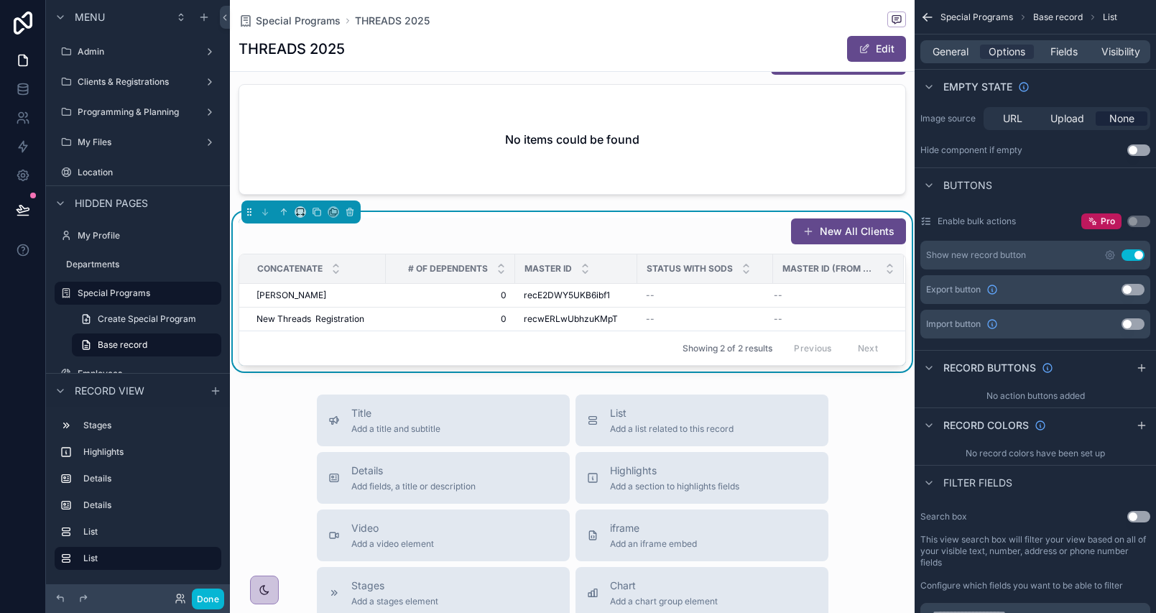
click at [1135, 254] on button "Use setting" at bounding box center [1132, 254] width 23 height 11
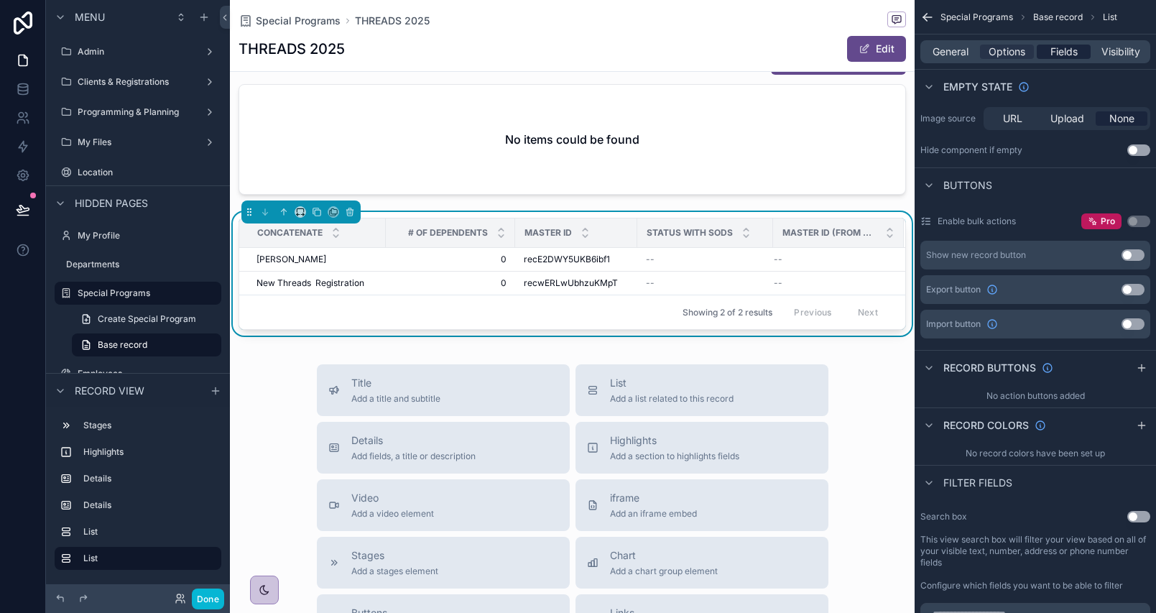
click at [1050, 47] on span "Fields" at bounding box center [1063, 52] width 27 height 14
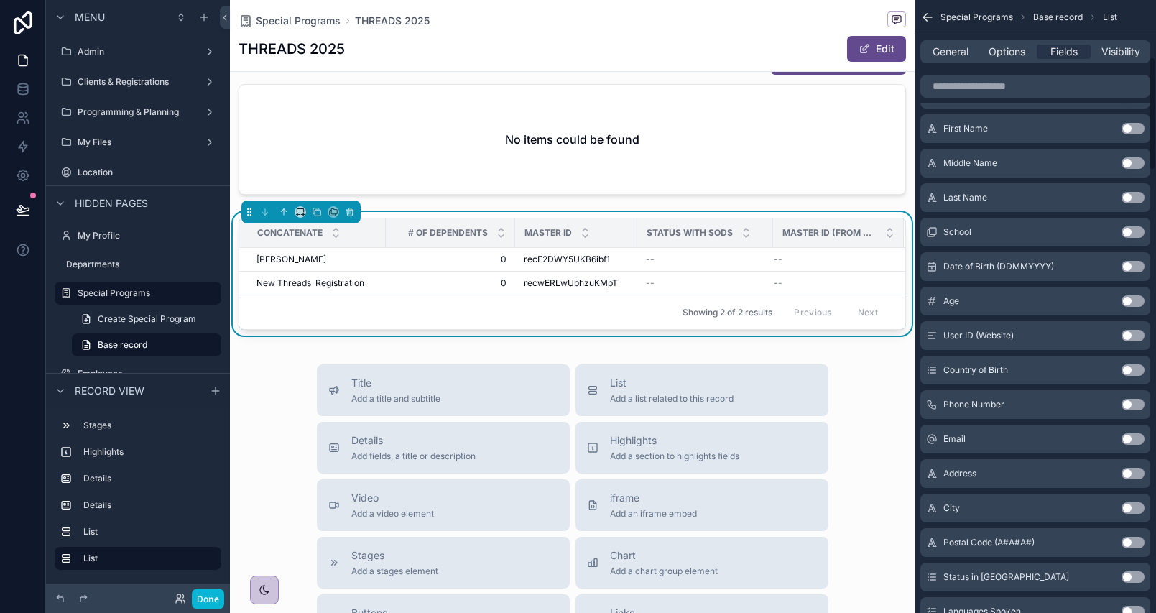
scroll to position [0, 0]
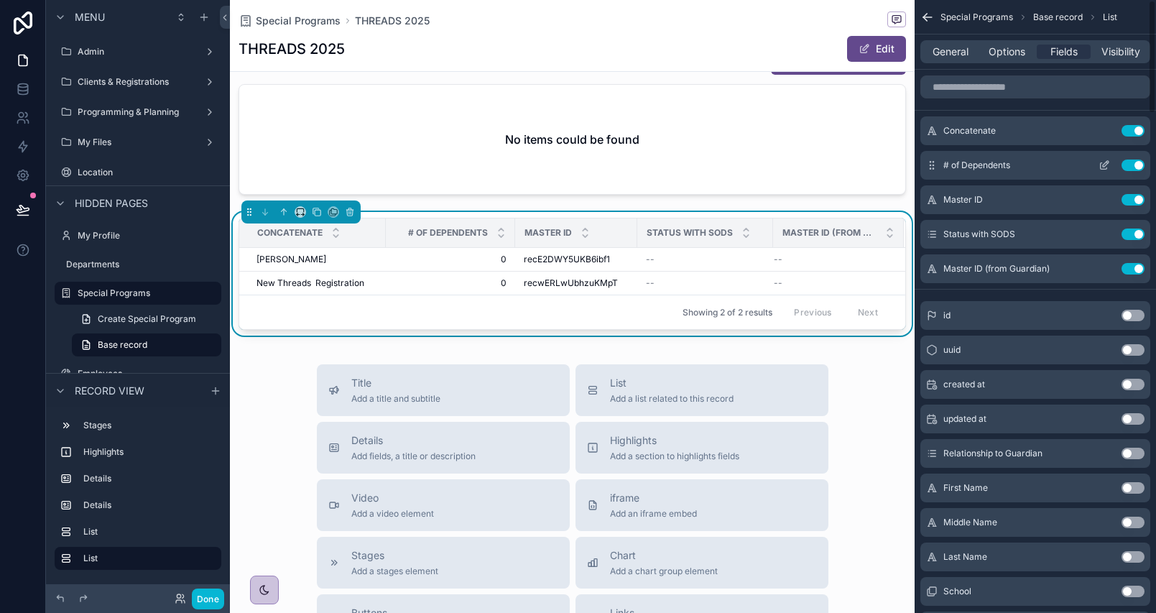
click at [1135, 164] on button "Use setting" at bounding box center [1132, 164] width 23 height 11
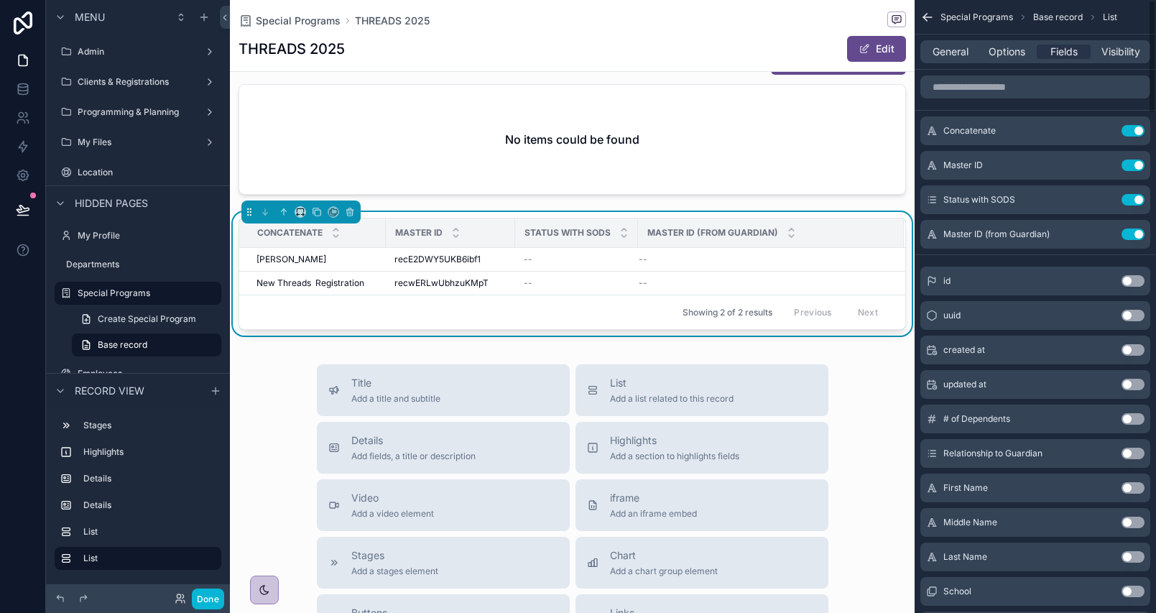
click at [1135, 164] on button "Use setting" at bounding box center [1132, 164] width 23 height 11
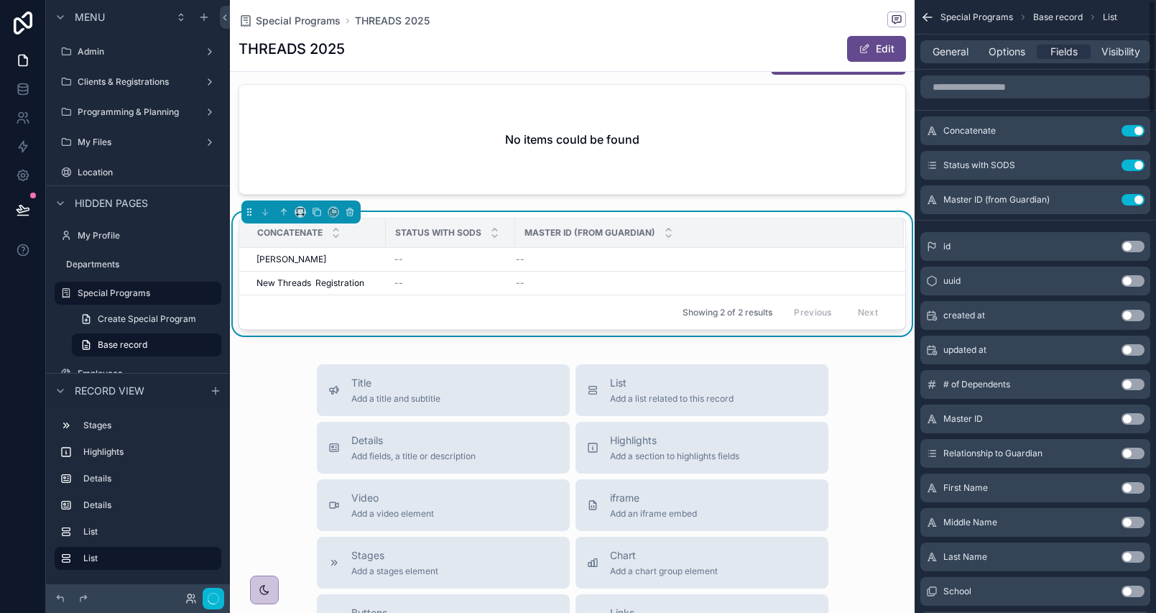
click at [1135, 164] on button "Use setting" at bounding box center [1132, 164] width 23 height 11
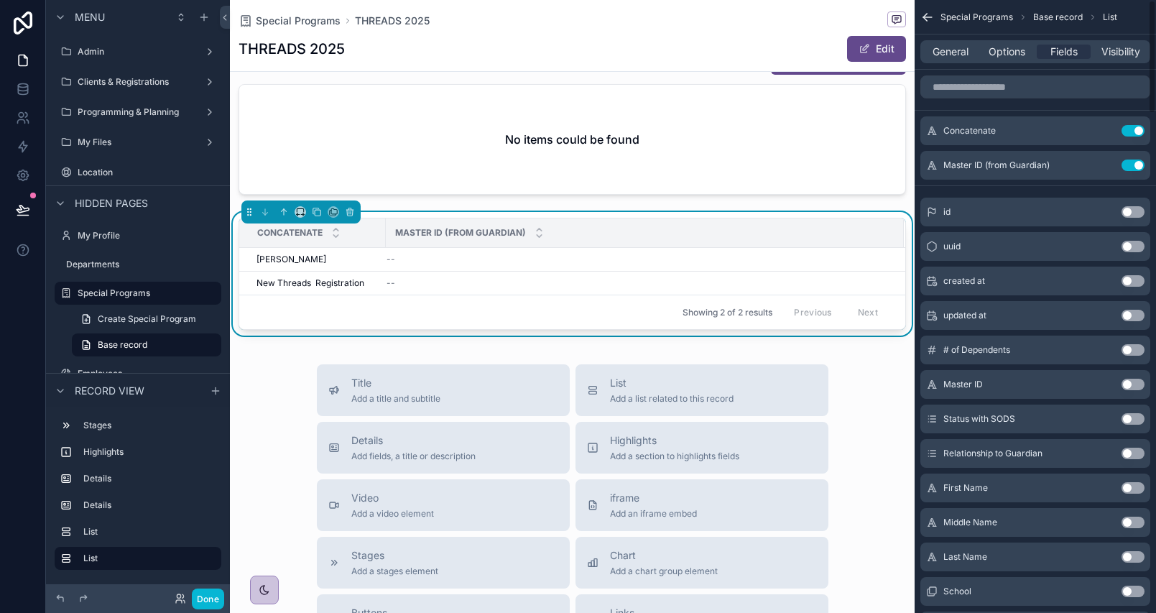
click at [1135, 164] on button "Use setting" at bounding box center [1132, 164] width 23 height 11
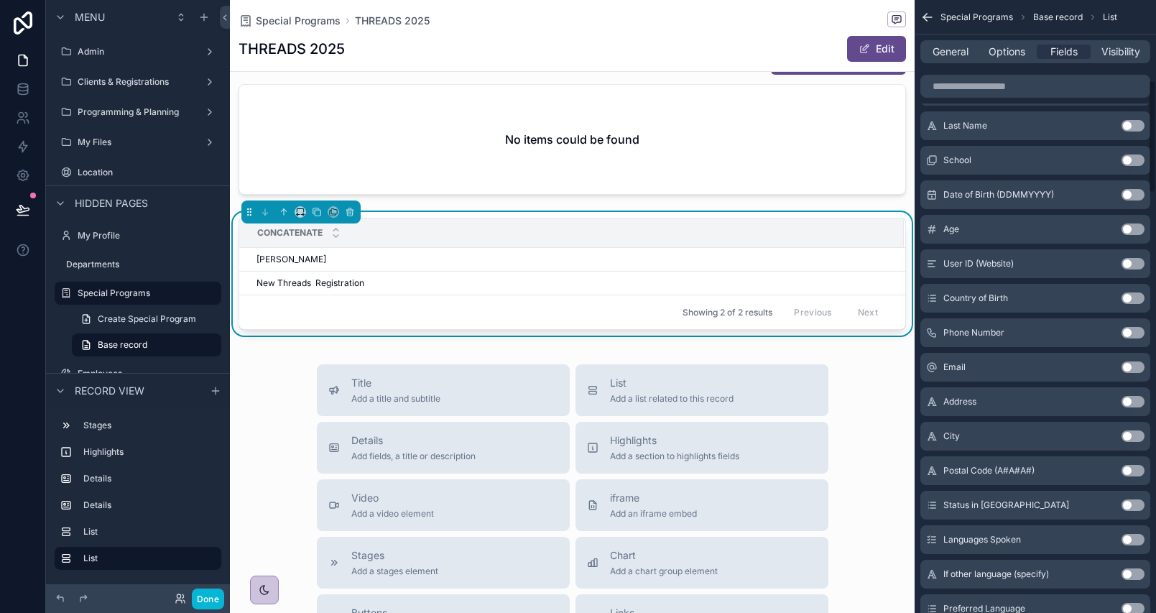
click at [1133, 328] on button "Use setting" at bounding box center [1132, 332] width 23 height 11
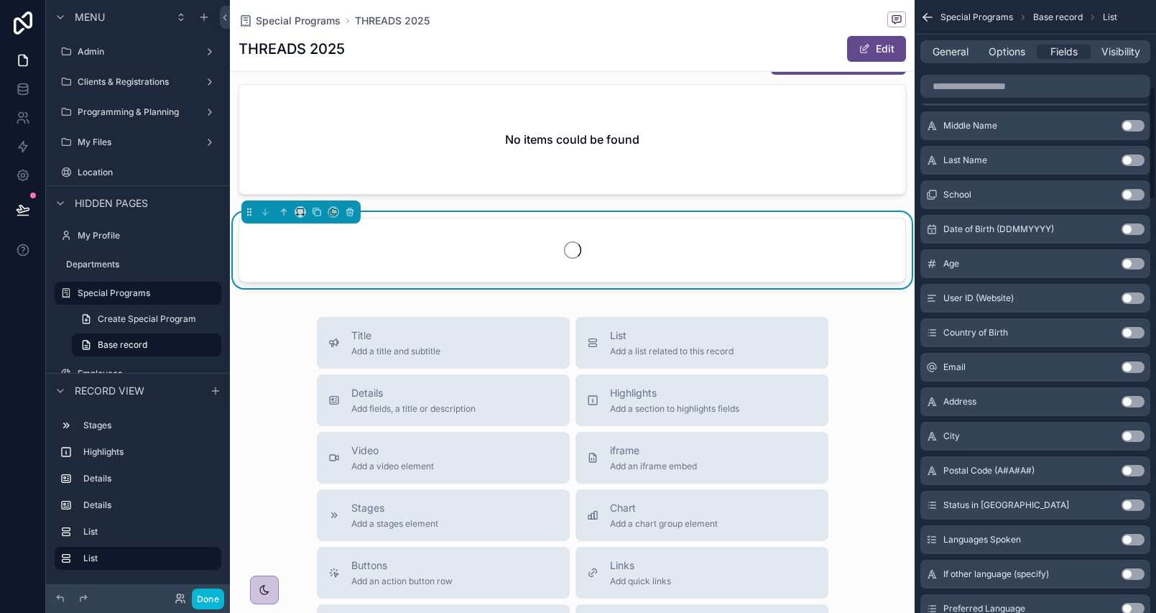
scroll to position [466, 0]
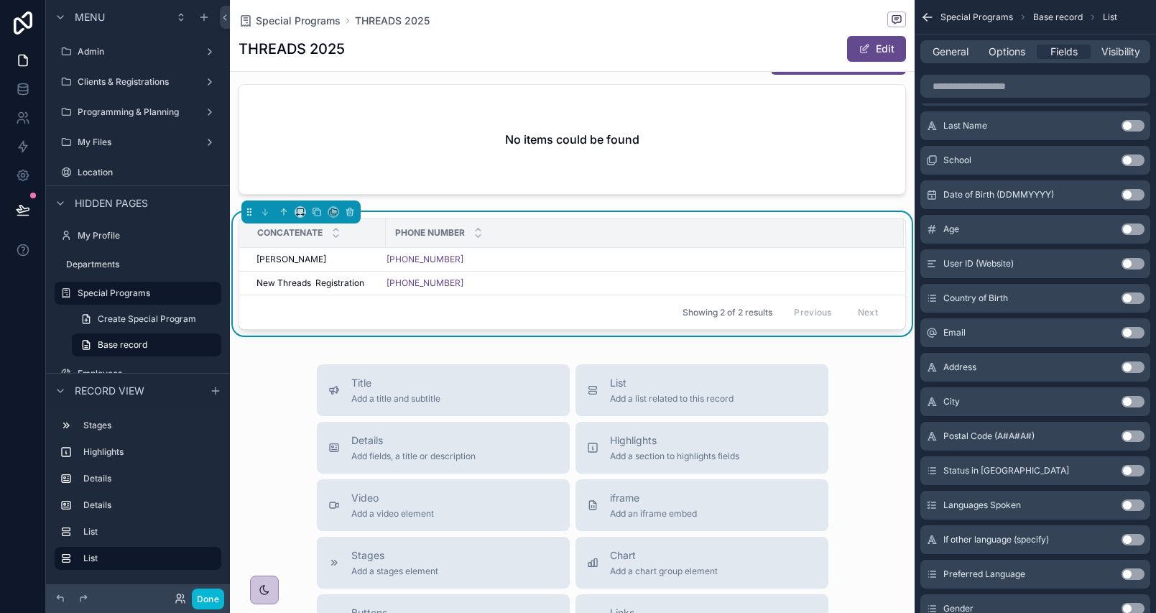
click at [1133, 328] on button "Use setting" at bounding box center [1132, 332] width 23 height 11
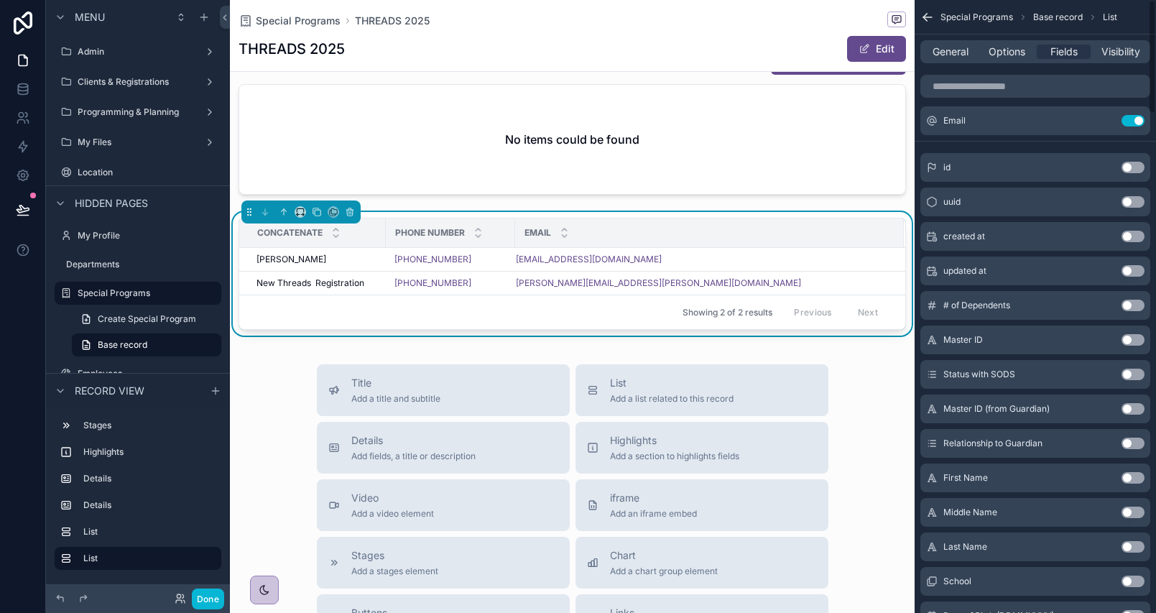
scroll to position [0, 0]
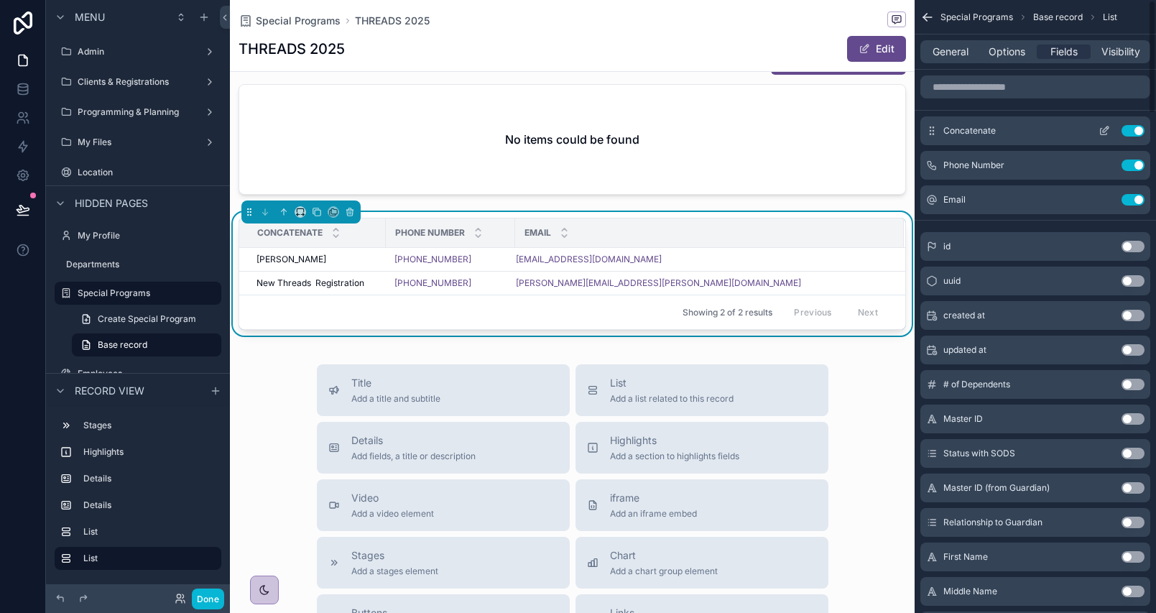
click at [1101, 129] on icon "scrollable content" at bounding box center [1104, 132] width 6 height 6
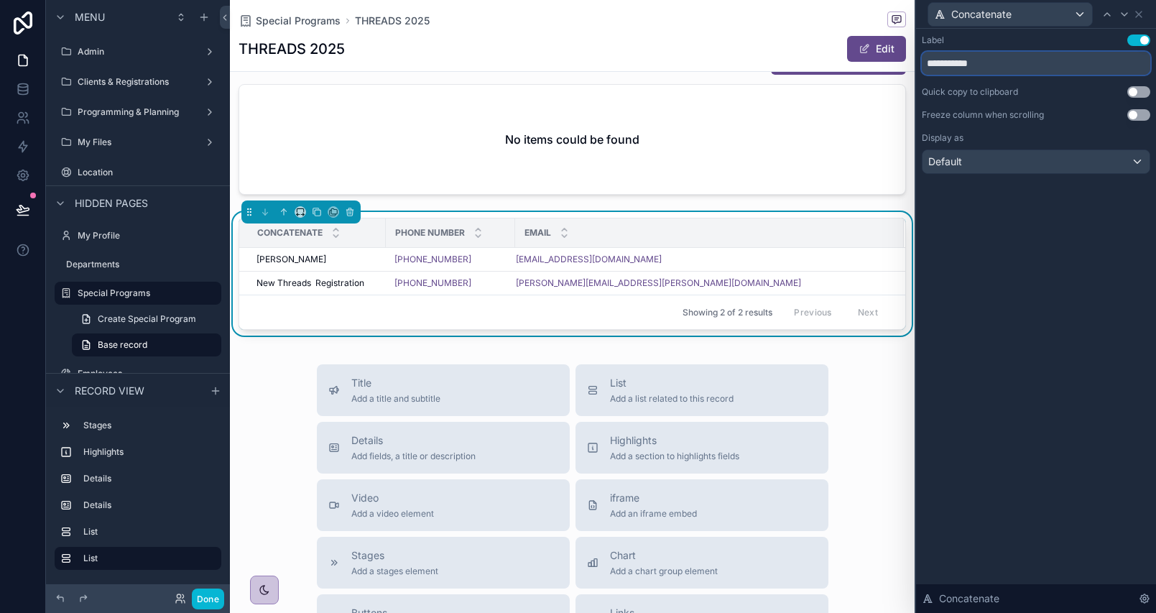
click at [989, 65] on input "**********" at bounding box center [1036, 63] width 228 height 23
type input "******"
click at [1050, 311] on div "Label Use setting ****** Quick copy to clipboard Use setting Freeze column when…" at bounding box center [1036, 321] width 240 height 584
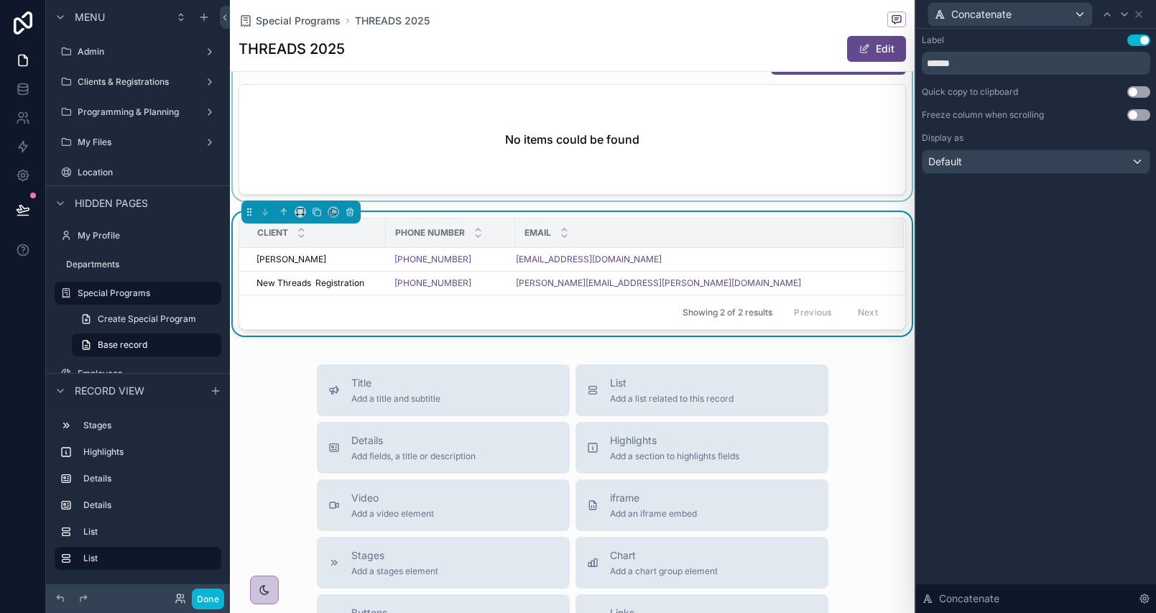
scroll to position [230, 0]
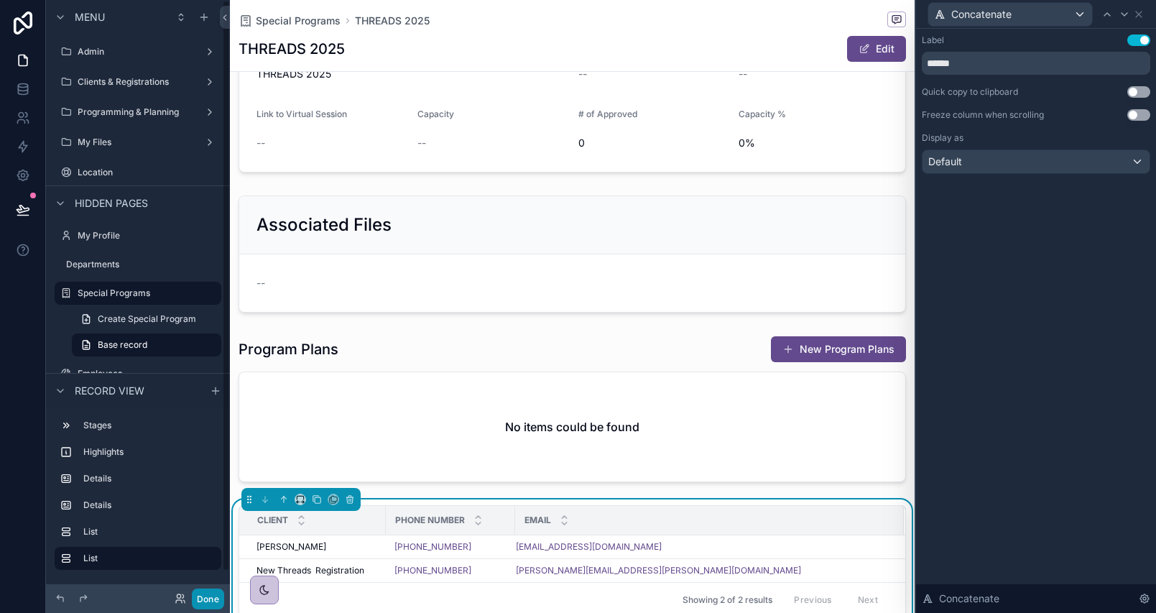
click at [211, 602] on button "Done" at bounding box center [208, 598] width 32 height 21
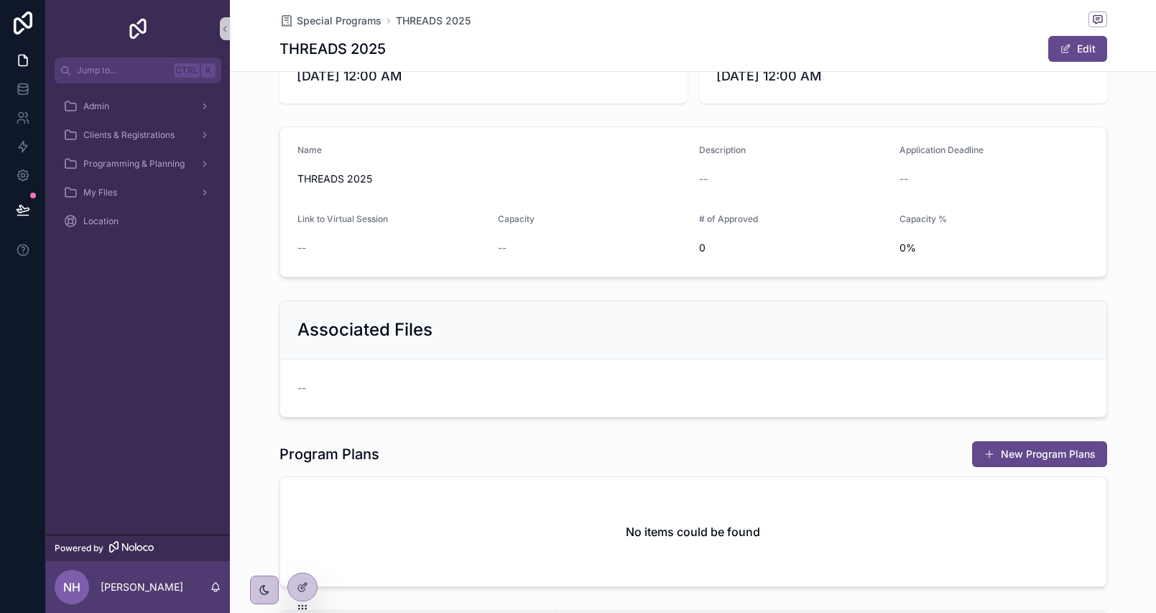
scroll to position [0, 0]
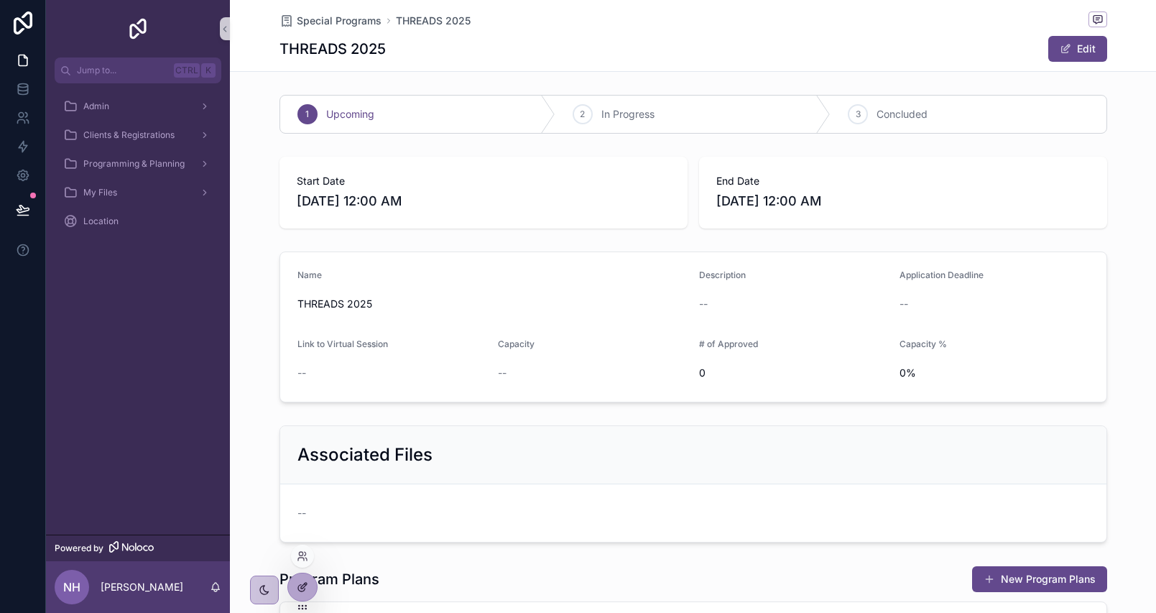
click at [290, 588] on div at bounding box center [302, 586] width 29 height 27
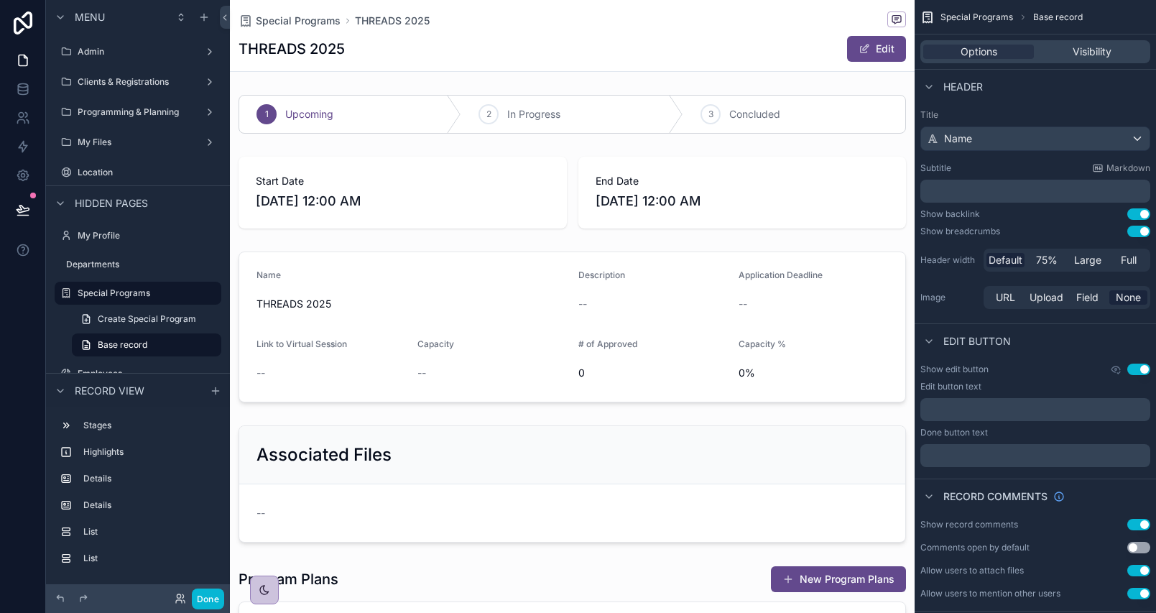
click at [723, 59] on div "THREADS 2025 Edit" at bounding box center [572, 48] width 667 height 27
click at [670, 40] on div "THREADS 2025 Edit" at bounding box center [572, 48] width 667 height 27
click at [209, 600] on button "Done" at bounding box center [208, 598] width 32 height 21
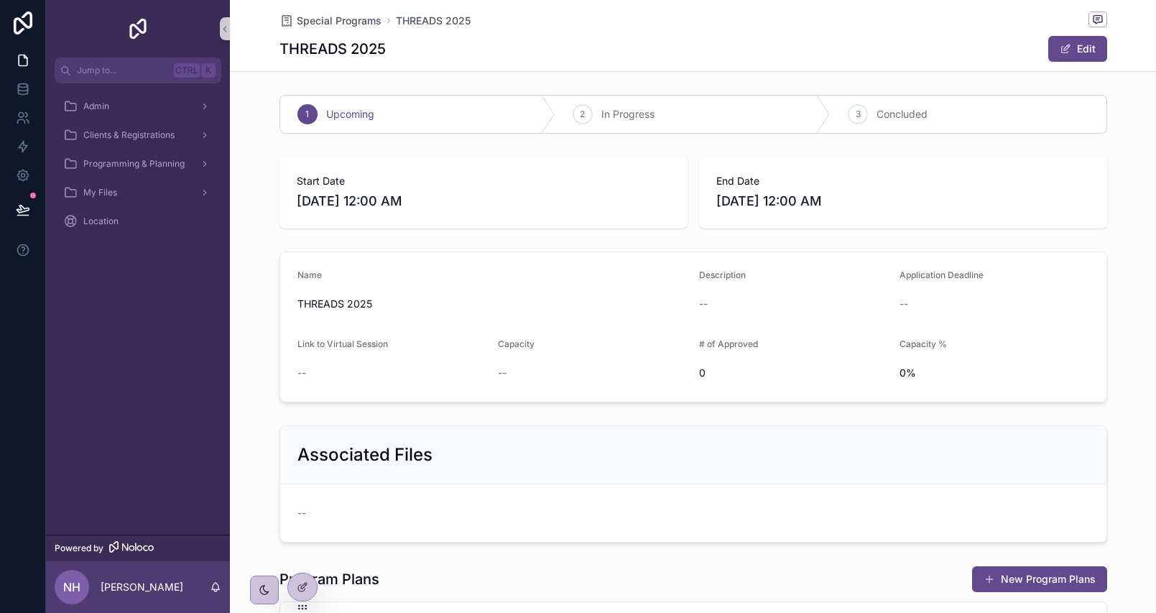
scroll to position [338, 0]
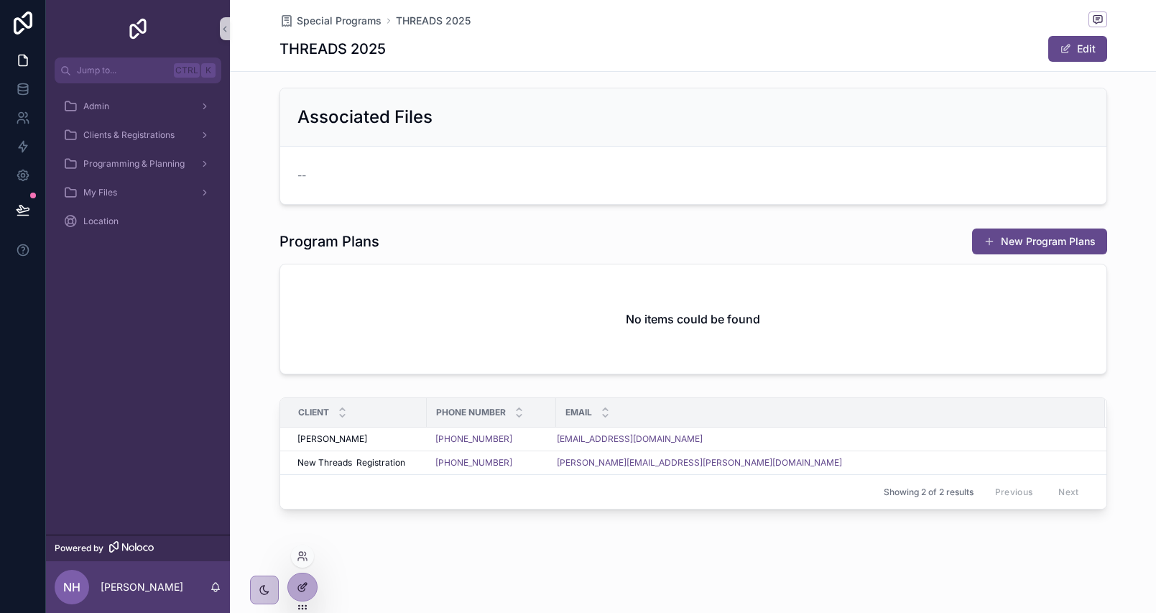
click at [307, 582] on icon at bounding box center [302, 586] width 11 height 11
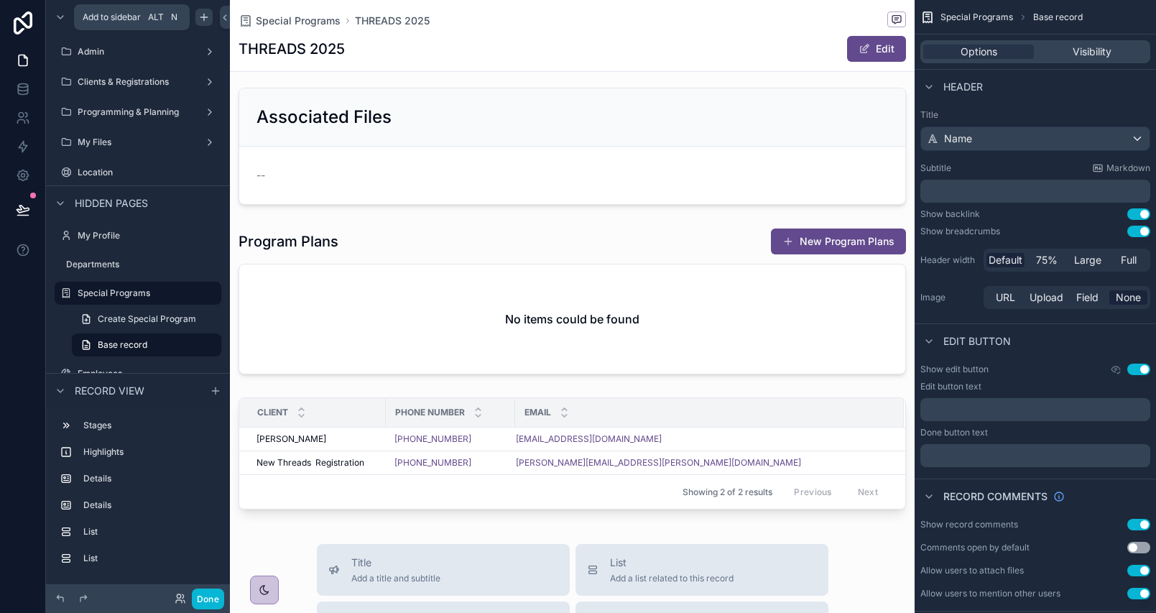
click at [203, 16] on icon "scrollable content" at bounding box center [203, 16] width 11 height 11
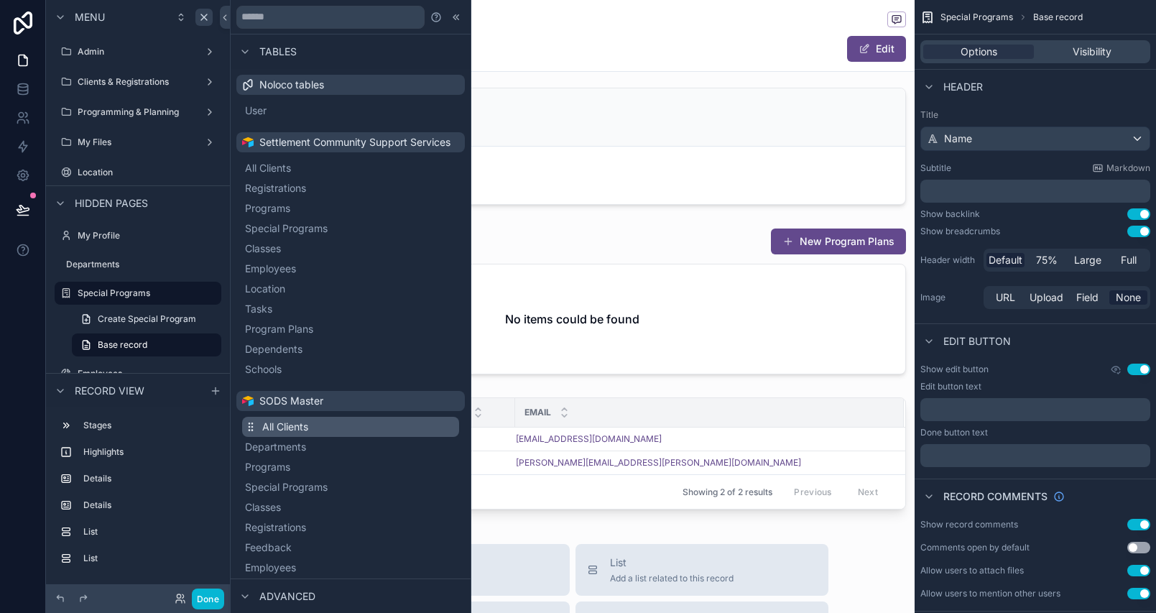
click at [304, 434] on span "All Clients" at bounding box center [285, 427] width 46 height 14
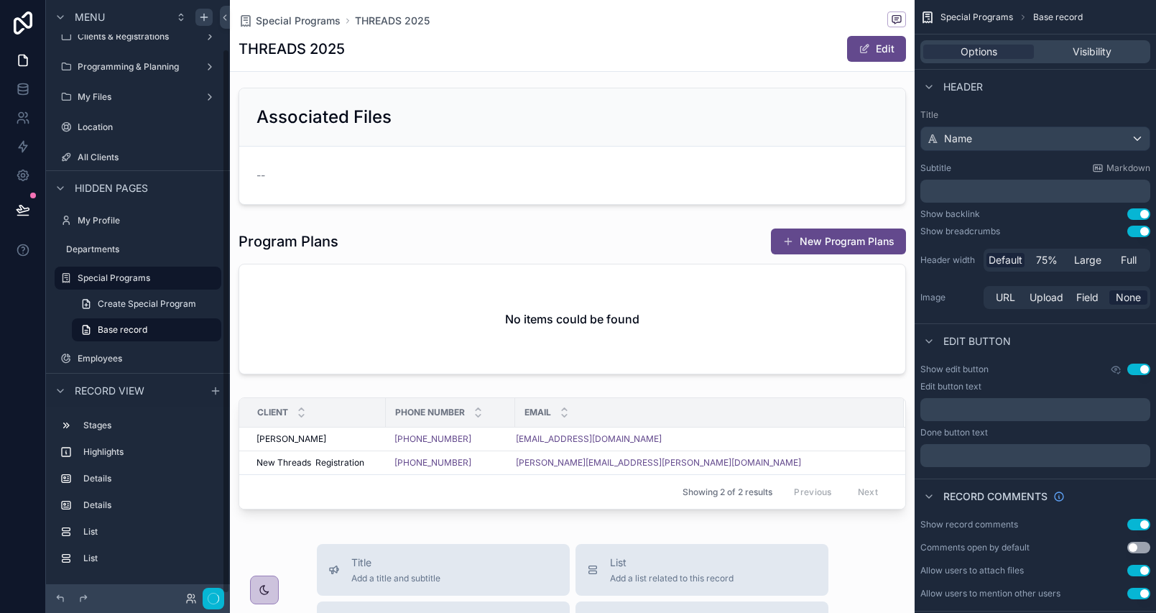
scroll to position [55, 0]
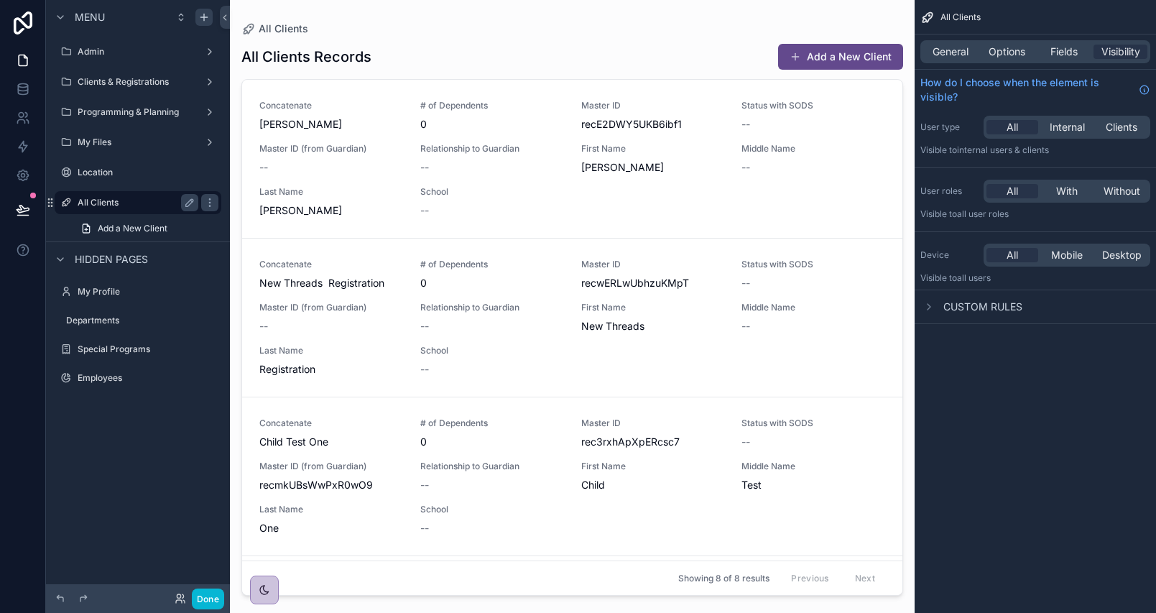
click at [198, 203] on div "scrollable content" at bounding box center [208, 202] width 20 height 23
click at [182, 205] on button "scrollable content" at bounding box center [189, 202] width 17 height 17
click at [157, 207] on input "**********" at bounding box center [127, 202] width 98 height 17
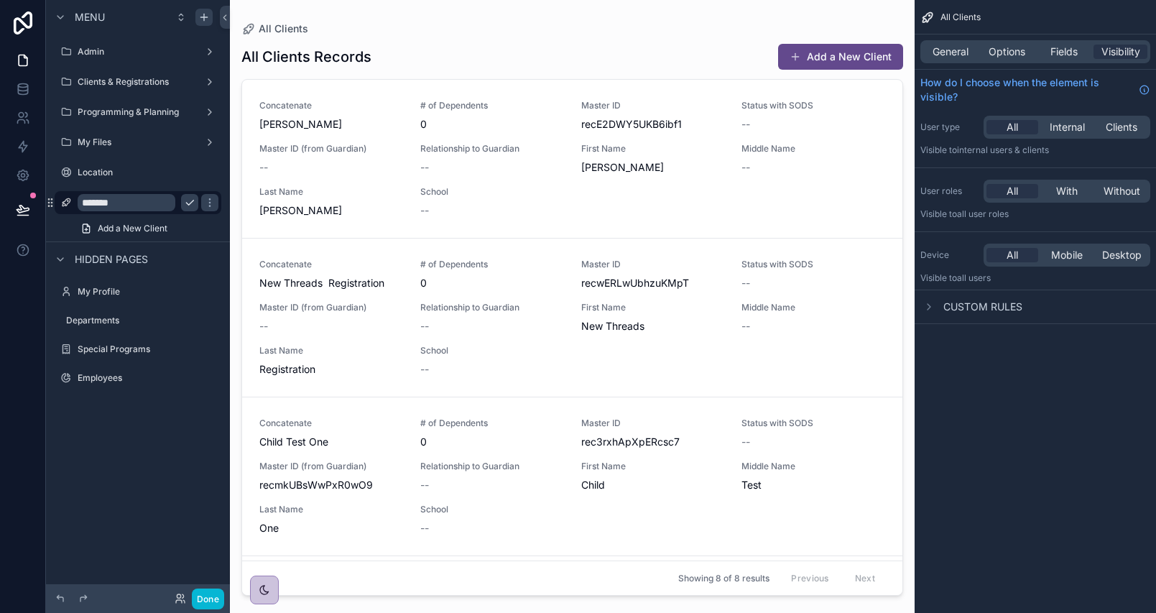
type input "*******"
click at [195, 202] on icon "scrollable content" at bounding box center [189, 202] width 11 height 11
click at [66, 203] on icon "scrollable content" at bounding box center [65, 202] width 11 height 11
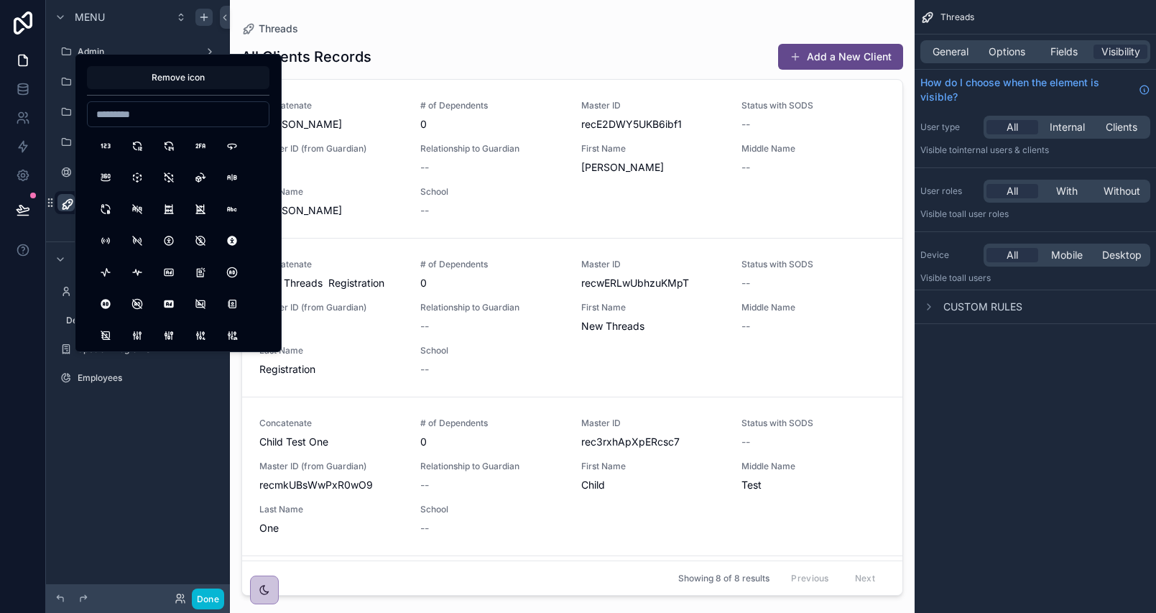
click at [175, 82] on button "Remove icon" at bounding box center [178, 77] width 182 height 23
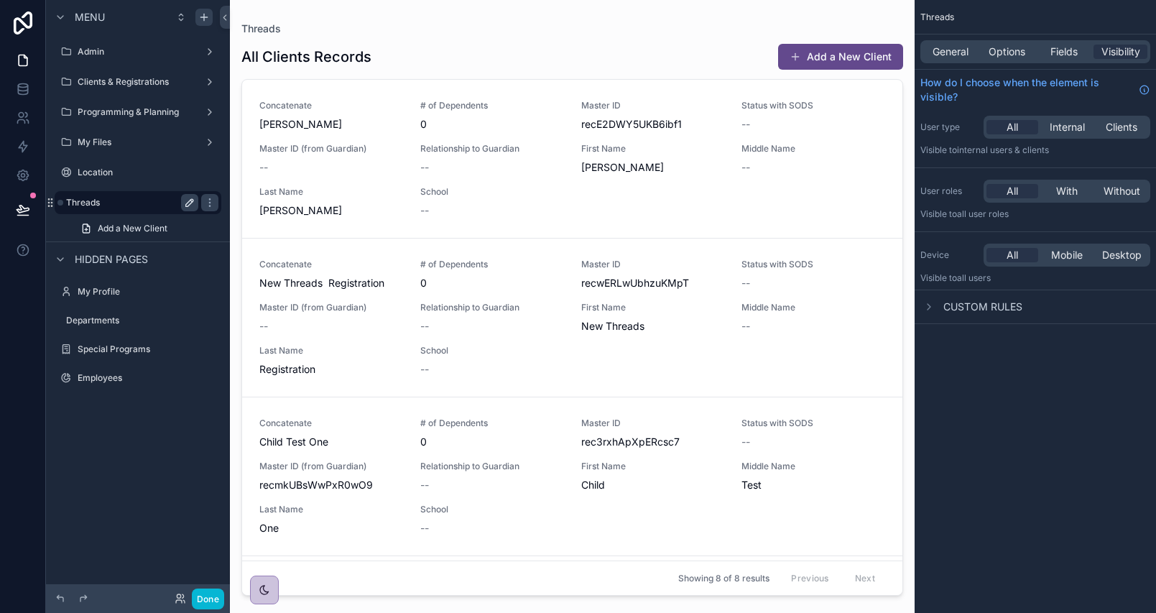
drag, startPoint x: 155, startPoint y: 540, endPoint x: 162, endPoint y: 435, distance: 105.1
click at [153, 540] on div "Menu Admin Clients & Registrations Programming & Planning My Files Location Thr…" at bounding box center [138, 298] width 184 height 596
click at [972, 52] on div "General" at bounding box center [950, 52] width 54 height 14
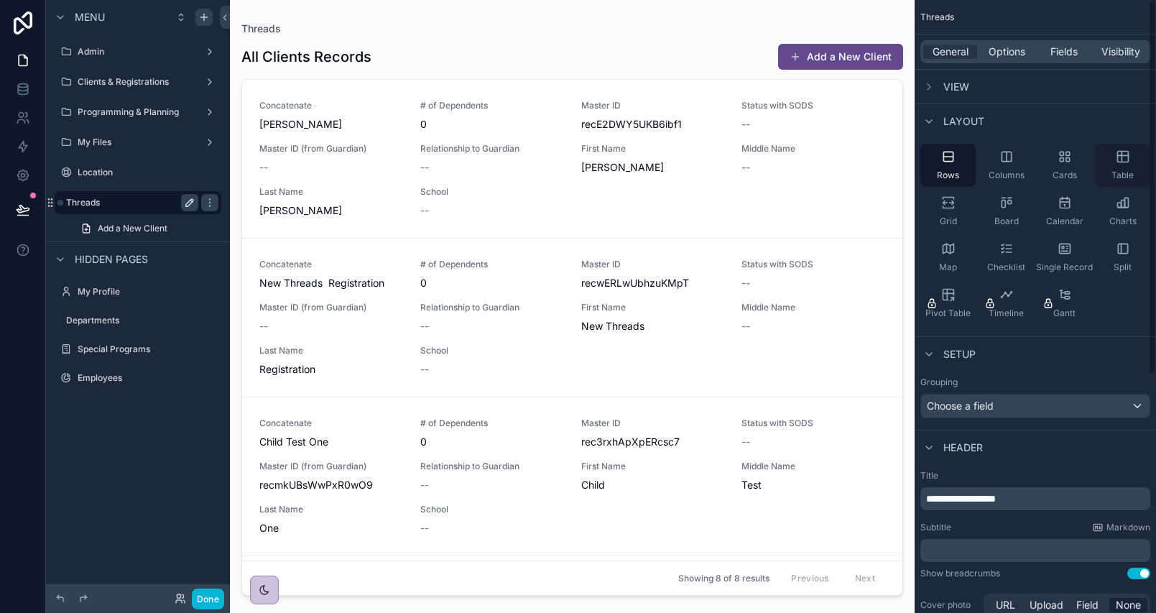
click at [1134, 159] on div "Table" at bounding box center [1122, 165] width 55 height 43
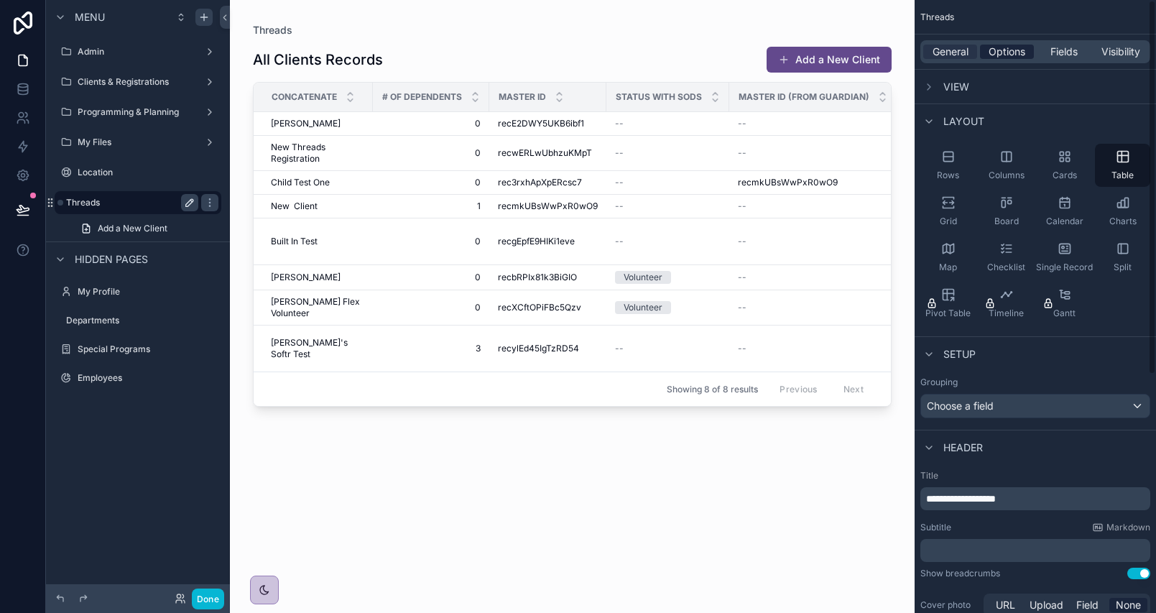
click at [1011, 47] on span "Options" at bounding box center [1006, 52] width 37 height 14
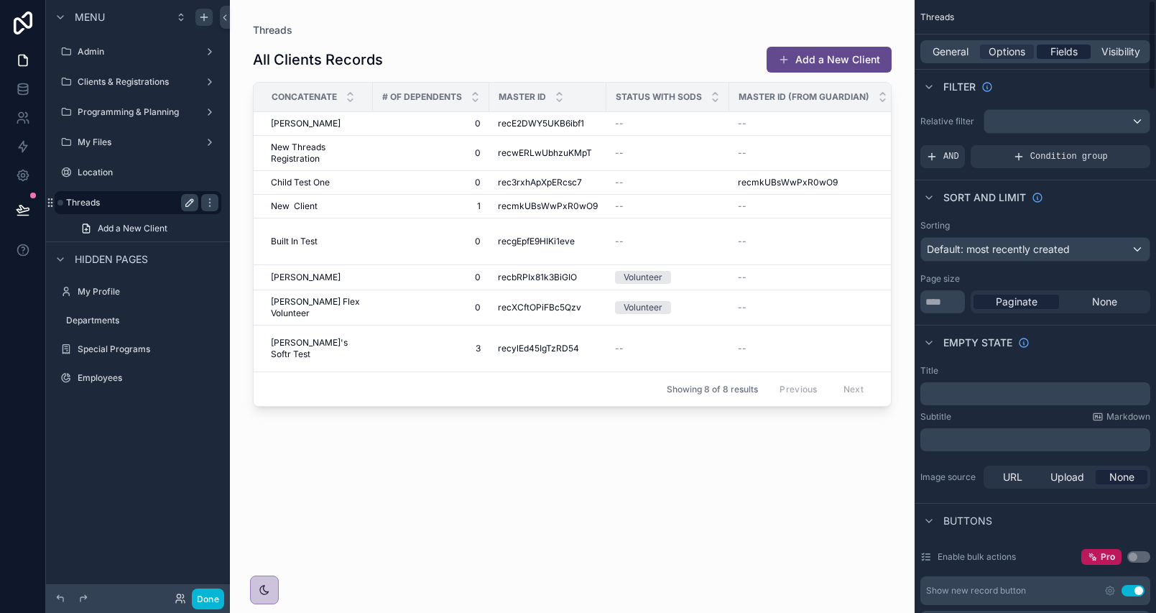
click at [1060, 48] on span "Fields" at bounding box center [1063, 52] width 27 height 14
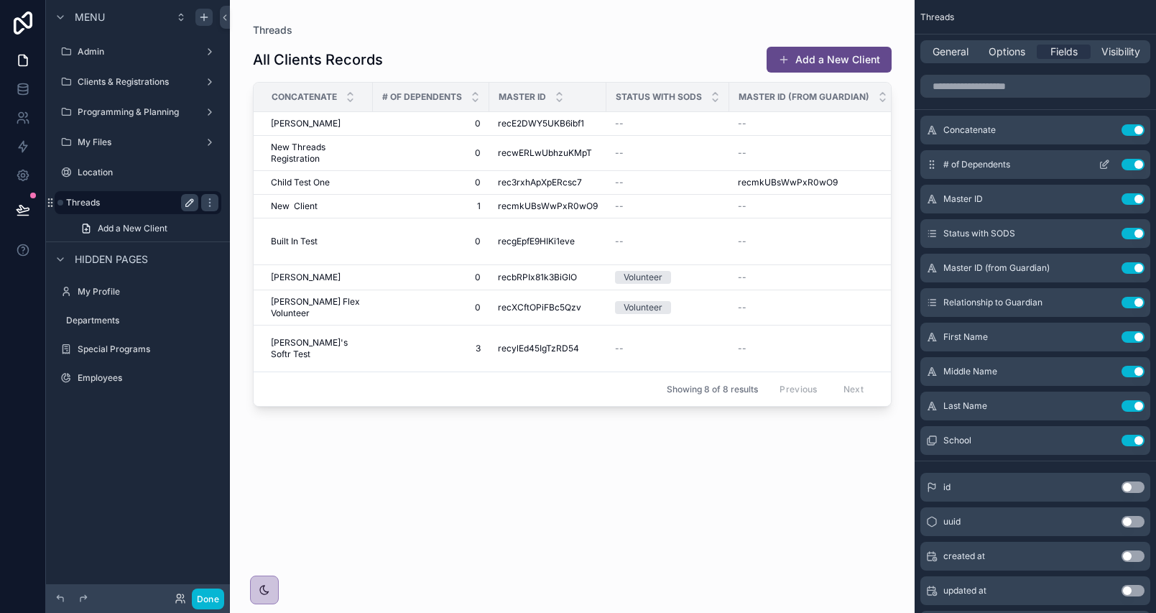
click at [1132, 164] on button "Use setting" at bounding box center [1132, 164] width 23 height 11
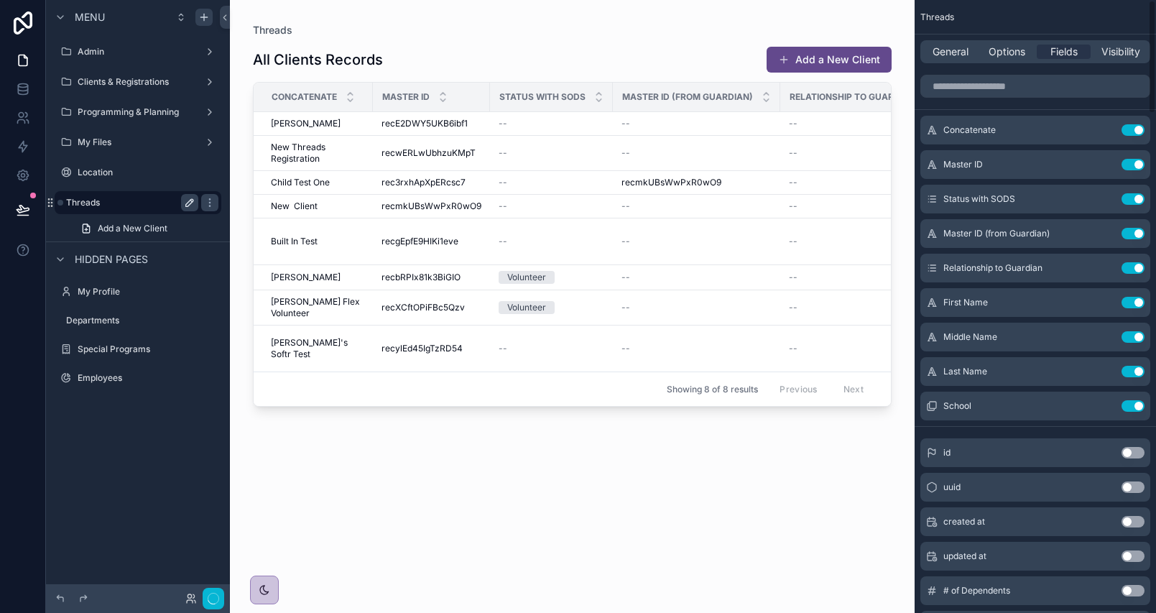
click at [1132, 164] on button "Use setting" at bounding box center [1132, 164] width 23 height 11
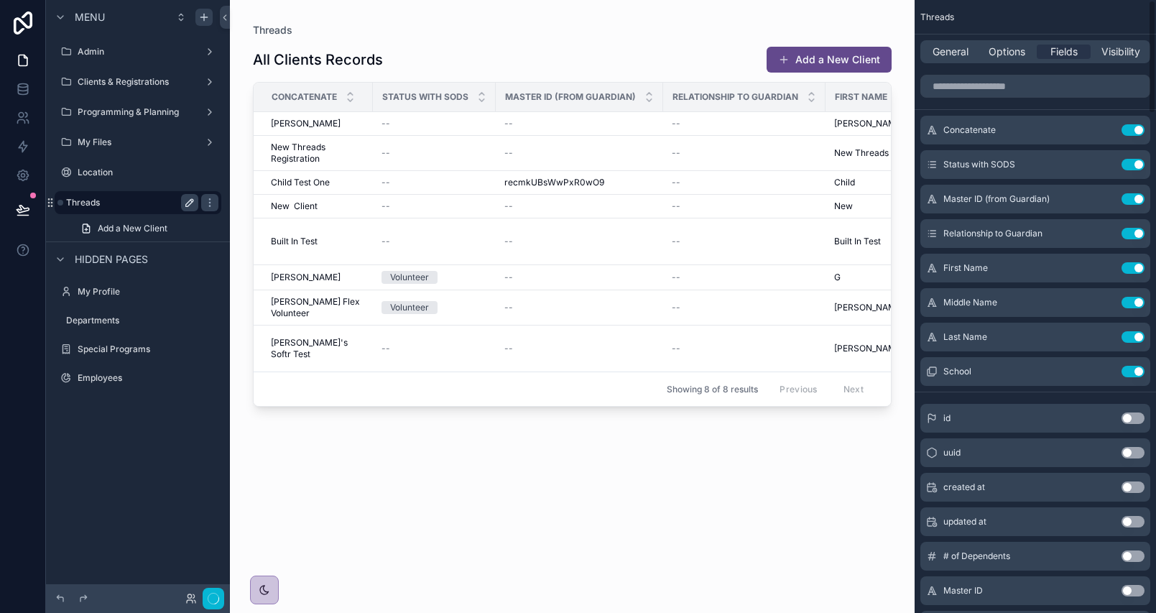
click at [1132, 164] on button "Use setting" at bounding box center [1132, 164] width 23 height 11
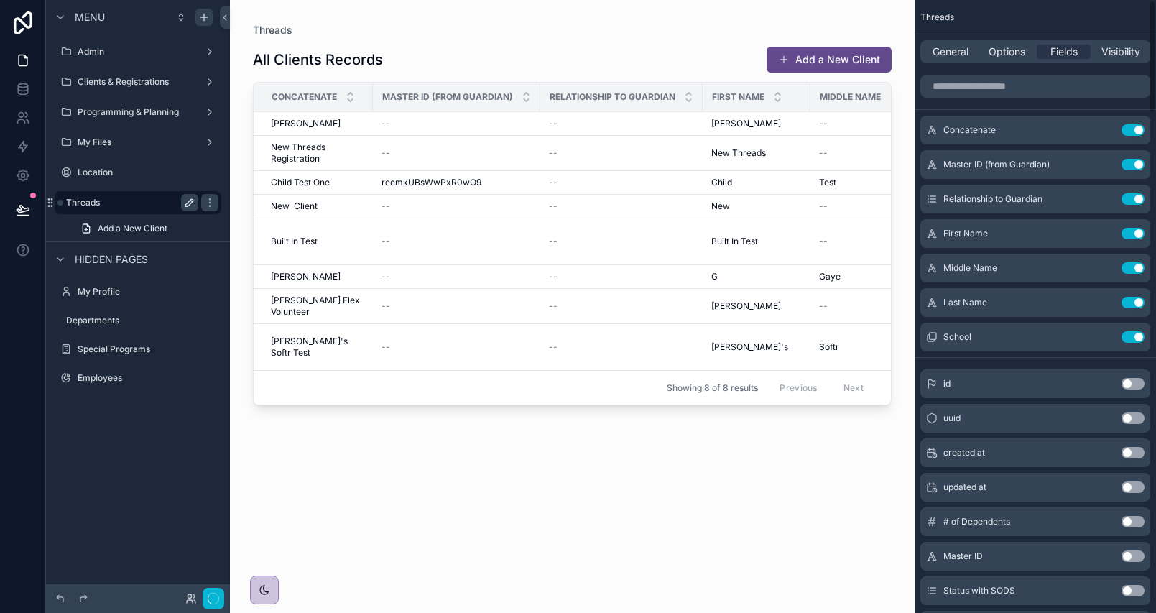
click at [1132, 164] on button "Use setting" at bounding box center [1132, 164] width 23 height 11
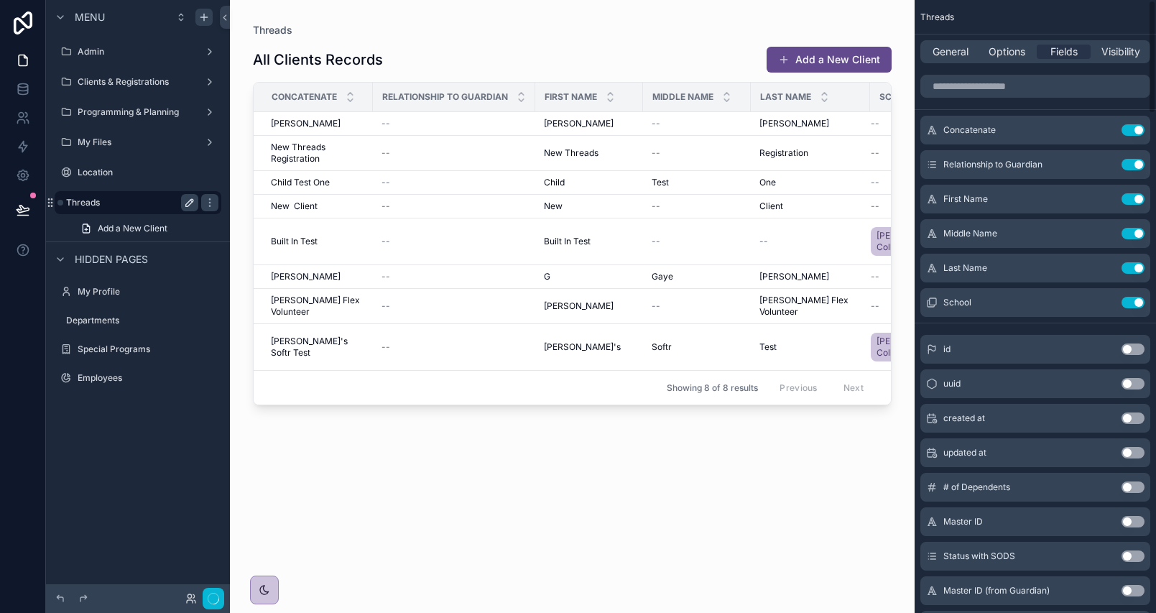
click at [1132, 164] on button "Use setting" at bounding box center [1132, 164] width 23 height 11
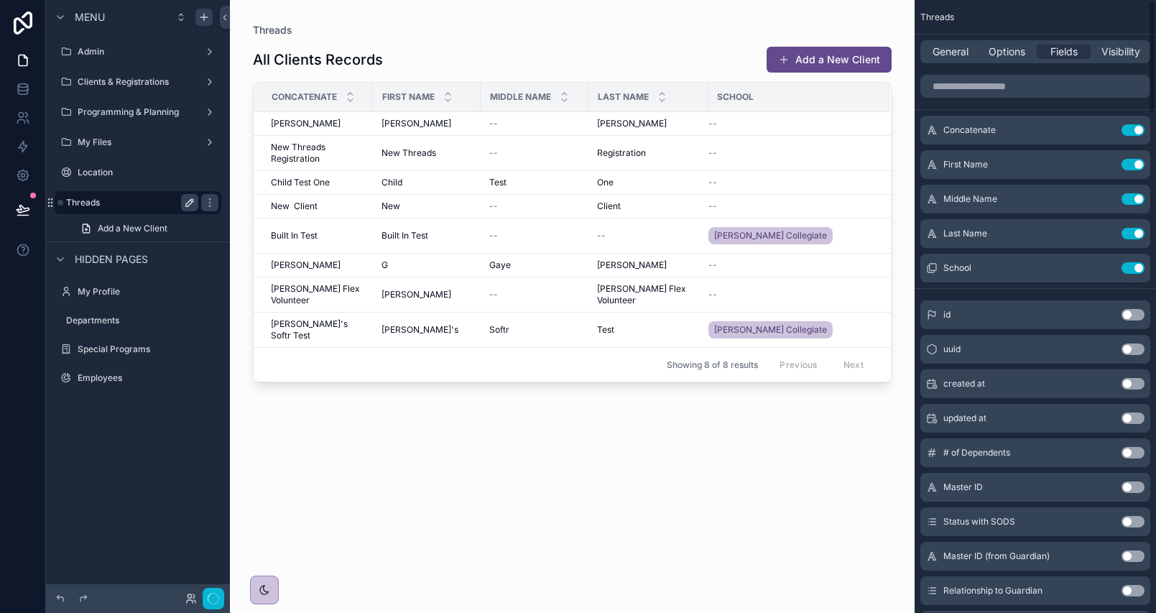
click at [1132, 164] on button "Use setting" at bounding box center [1132, 164] width 23 height 11
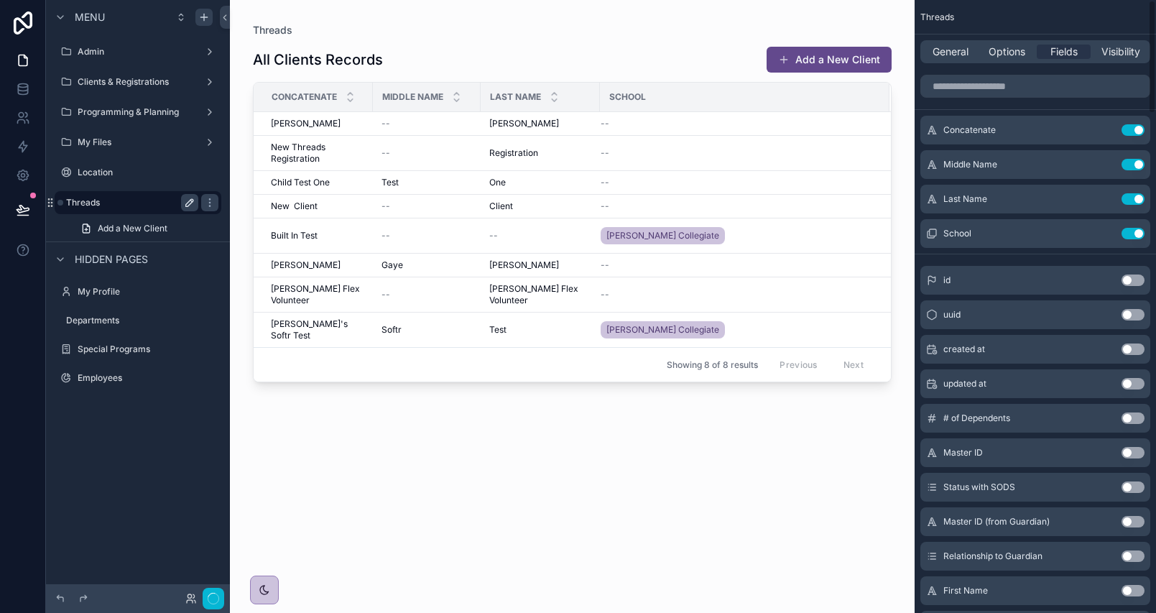
click at [1132, 164] on button "Use setting" at bounding box center [1132, 164] width 23 height 11
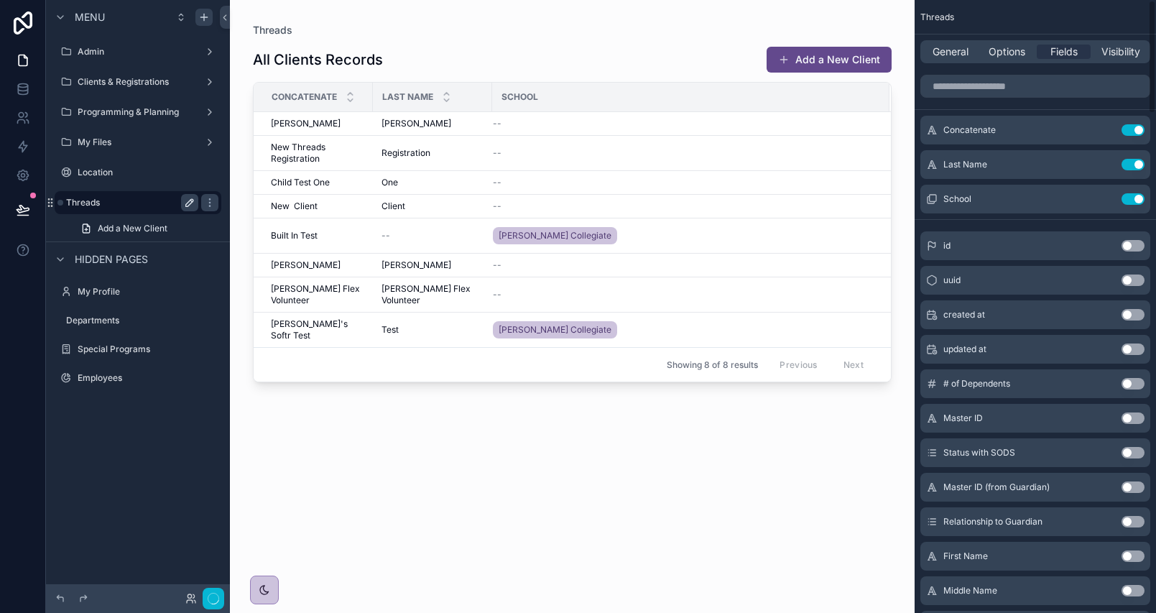
click at [1132, 164] on button "Use setting" at bounding box center [1132, 164] width 23 height 11
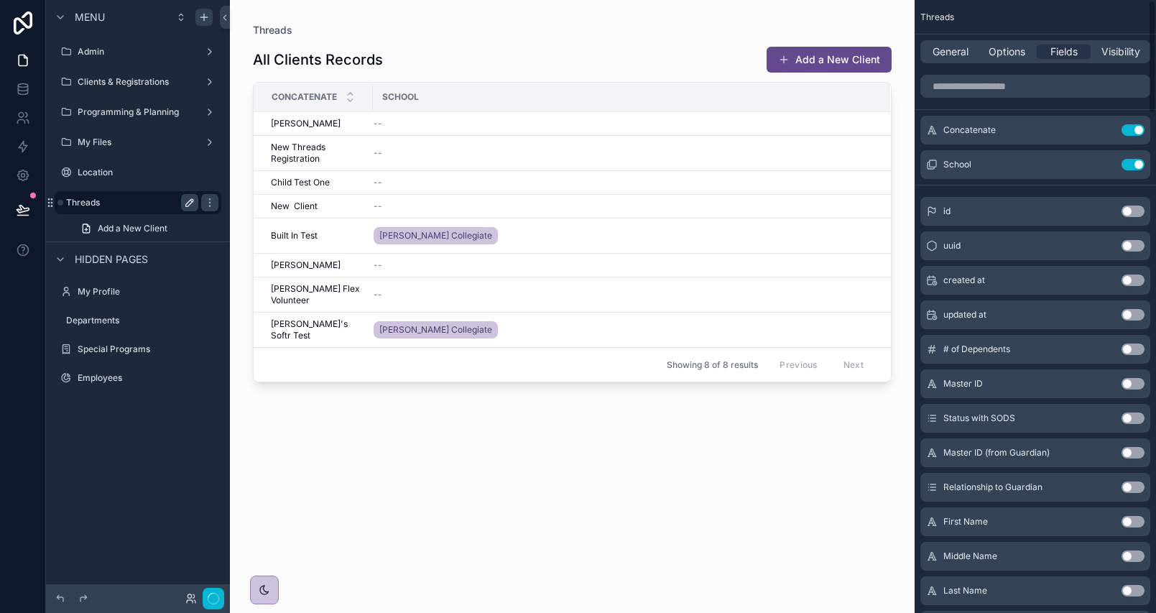
click at [1132, 164] on button "Use setting" at bounding box center [1132, 164] width 23 height 11
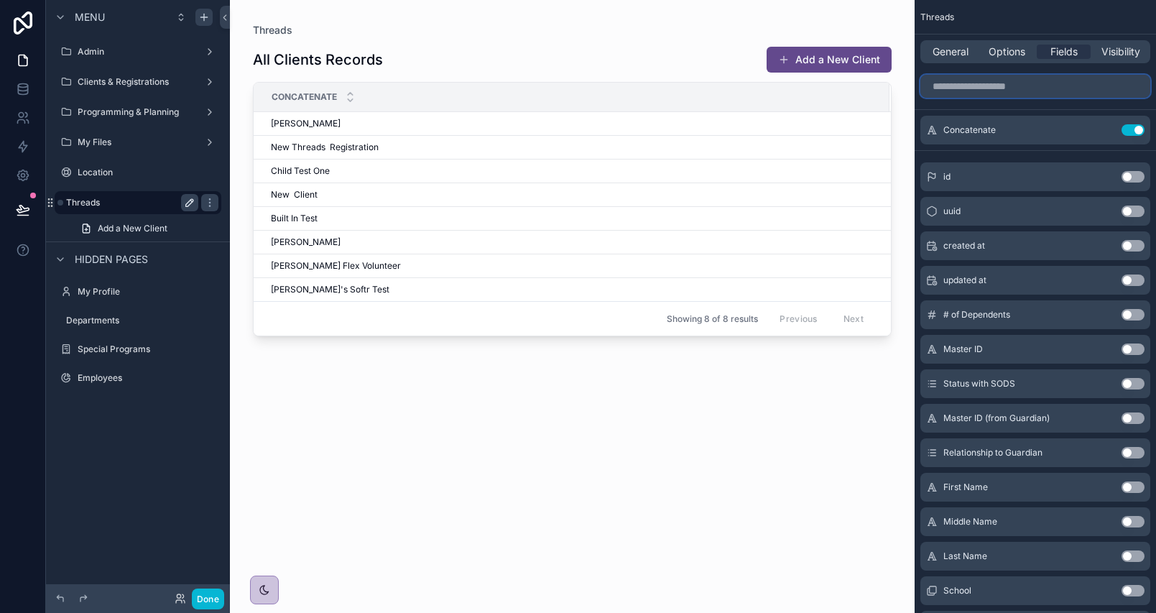
click at [1053, 84] on input "scrollable content" at bounding box center [1035, 86] width 230 height 23
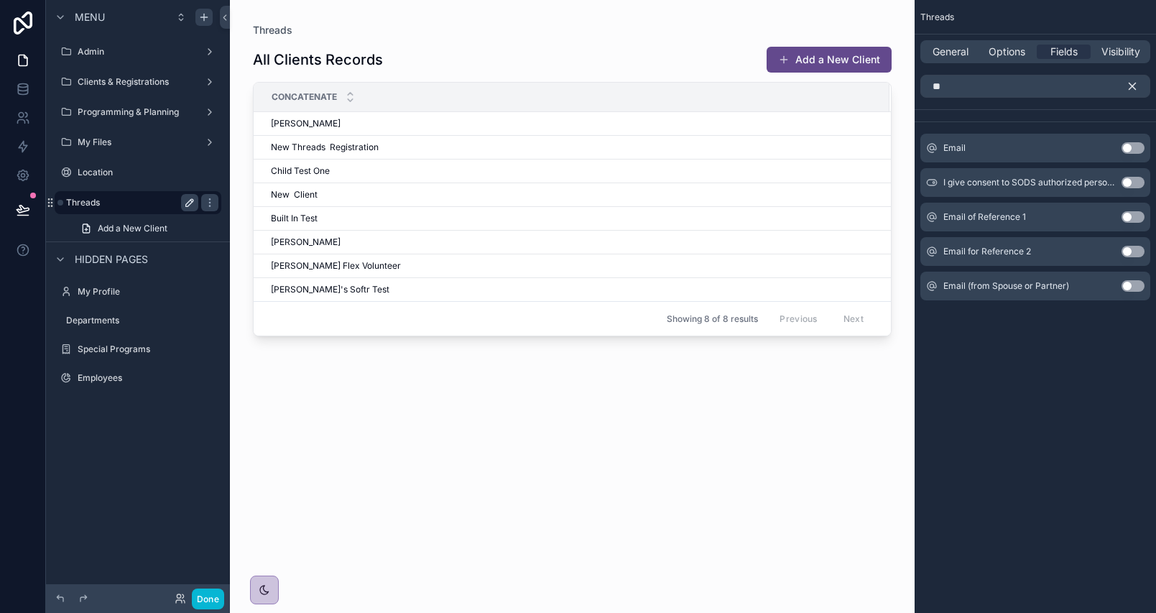
click at [1135, 146] on button "Use setting" at bounding box center [1132, 147] width 23 height 11
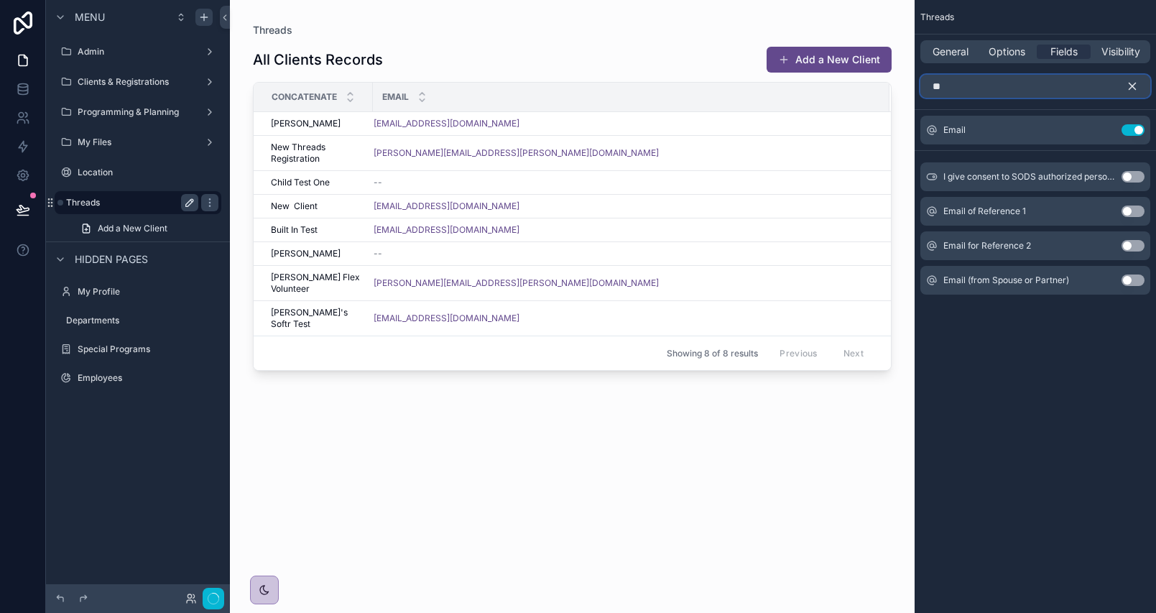
click at [960, 97] on input "**" at bounding box center [1035, 86] width 230 height 23
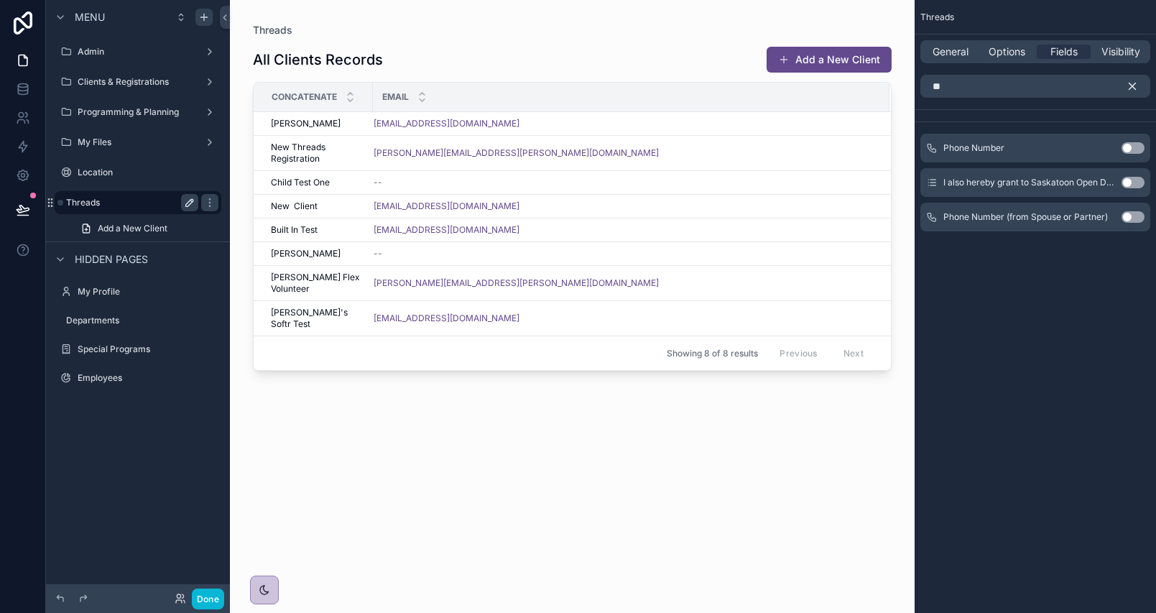
click at [1138, 147] on button "Use setting" at bounding box center [1132, 147] width 23 height 11
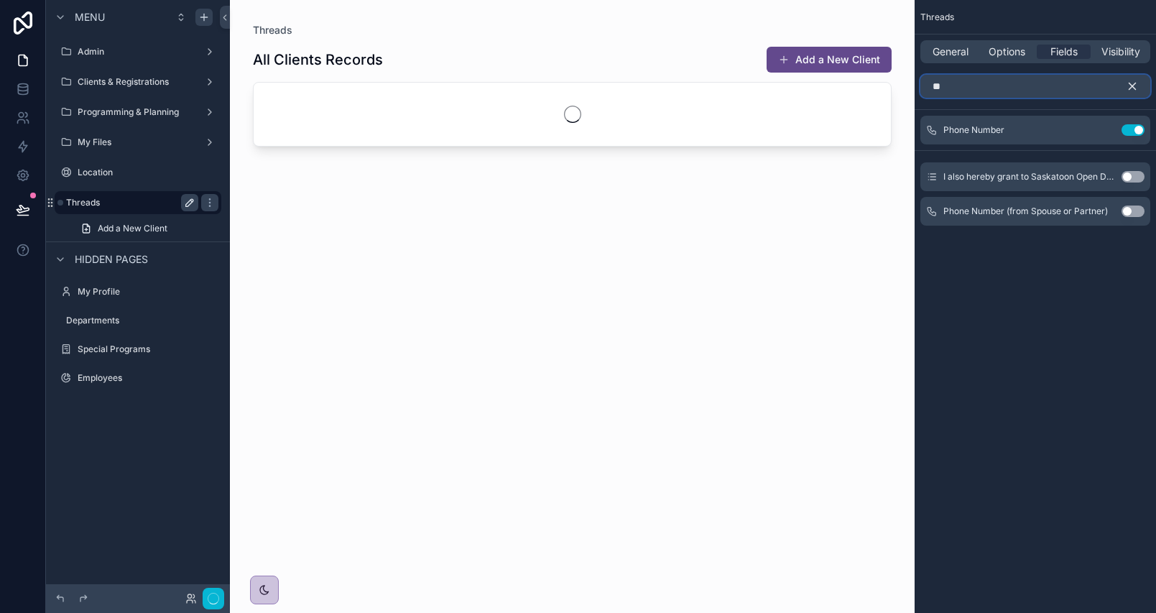
click at [966, 86] on input "**" at bounding box center [1035, 86] width 230 height 23
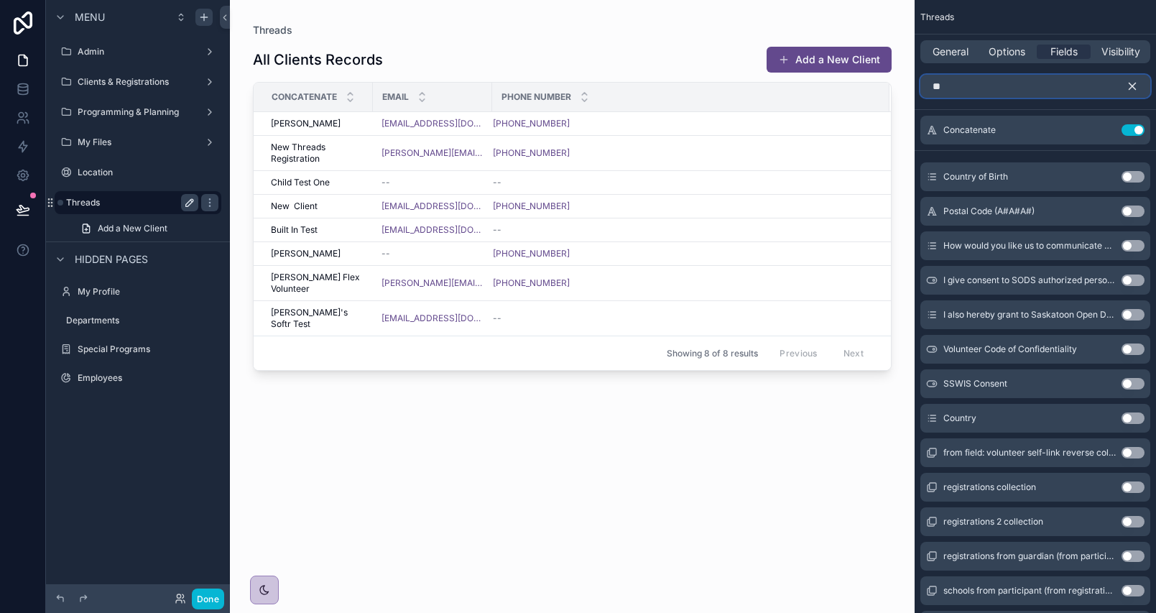
type input "**"
click at [1125, 177] on button "Use setting" at bounding box center [1132, 176] width 23 height 11
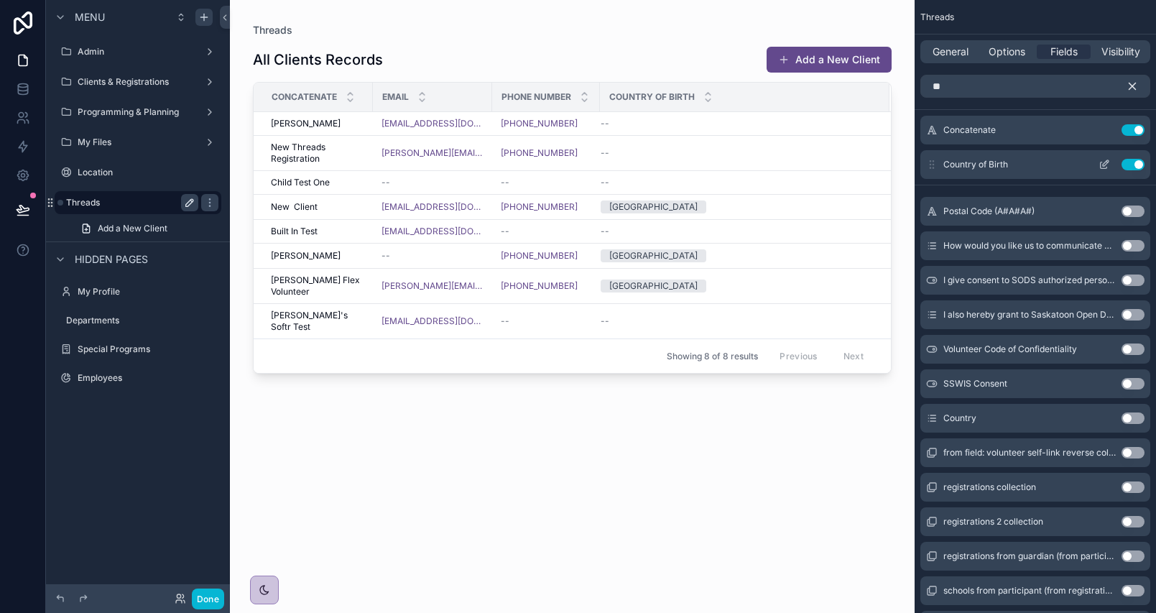
click at [1101, 166] on icon "scrollable content" at bounding box center [1104, 165] width 6 height 6
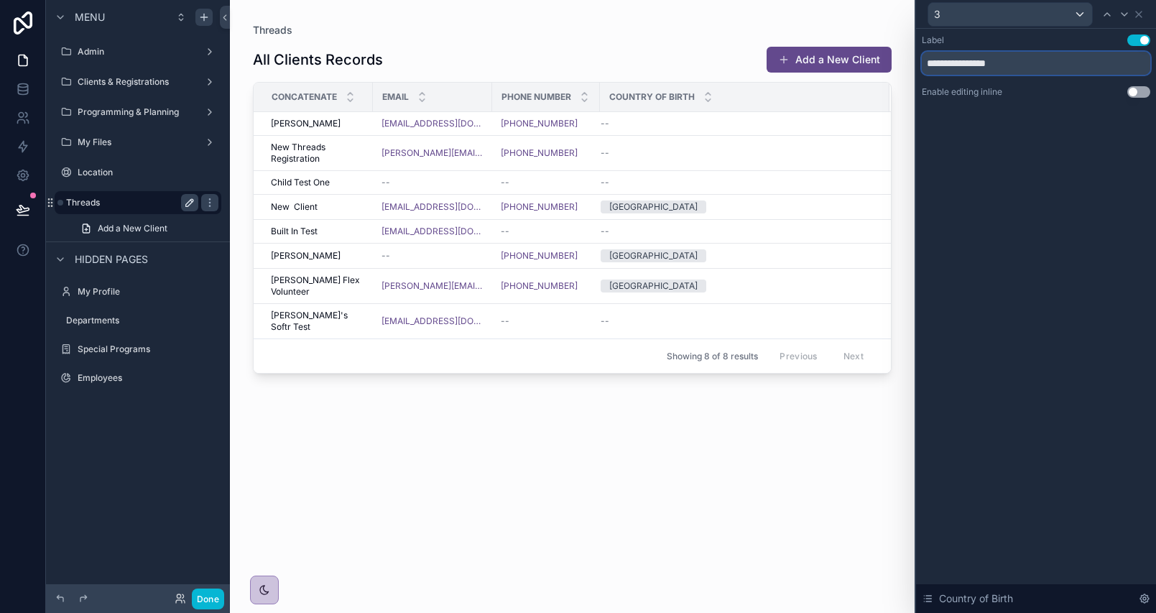
click at [988, 73] on input "**********" at bounding box center [1036, 63] width 228 height 23
type input "*******"
click at [1135, 17] on icon at bounding box center [1138, 14] width 11 height 11
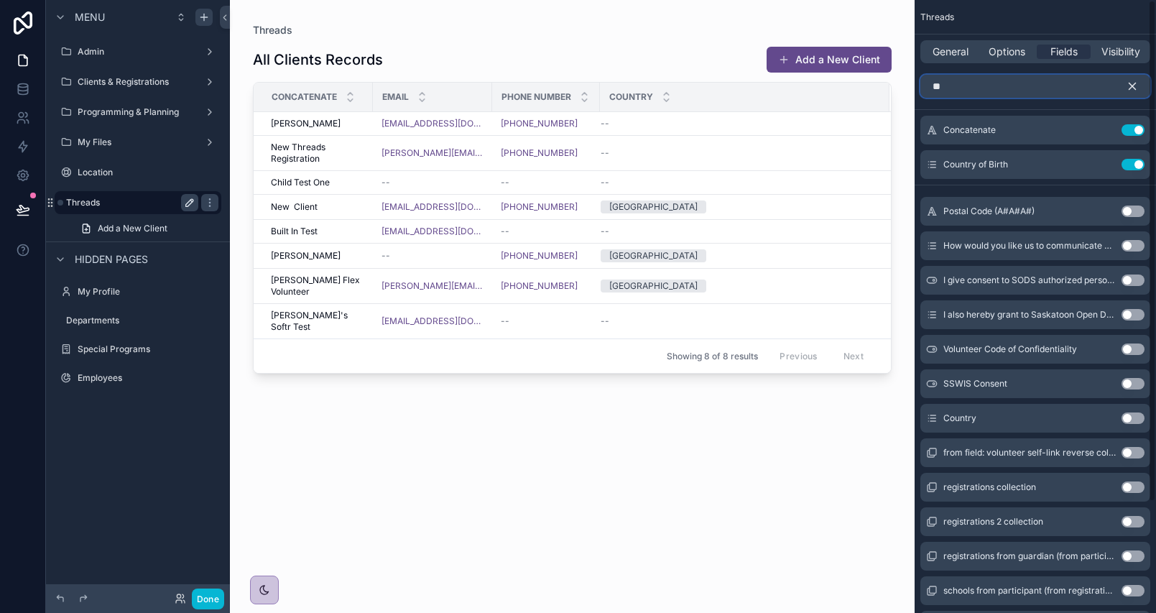
click at [993, 89] on input "**" at bounding box center [1035, 86] width 230 height 23
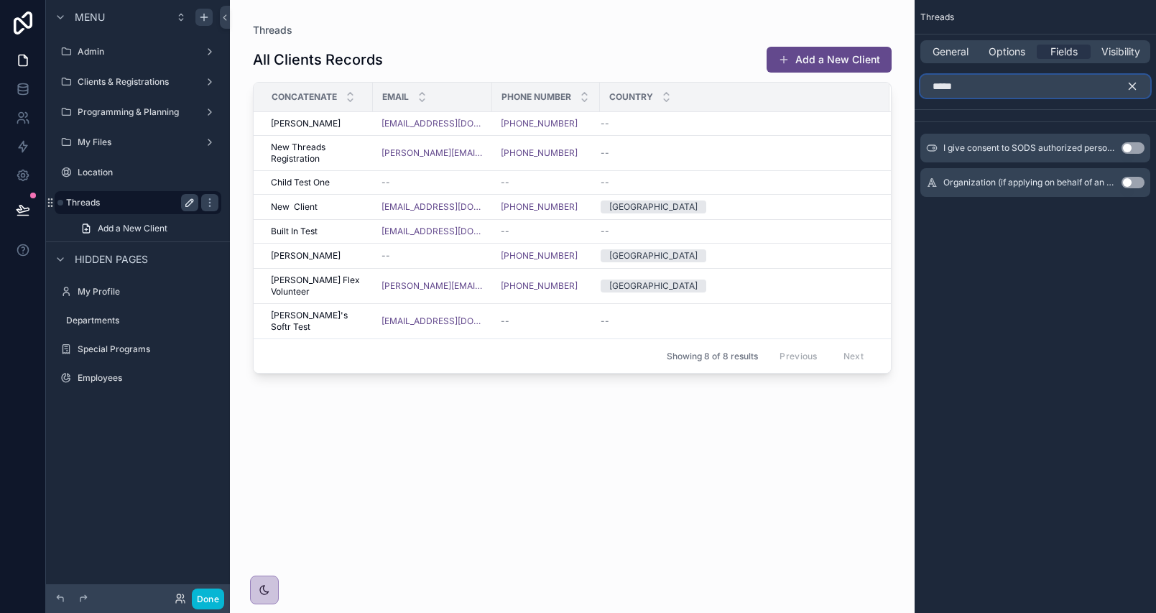
type input "*****"
click at [1133, 186] on button "Use setting" at bounding box center [1132, 182] width 23 height 11
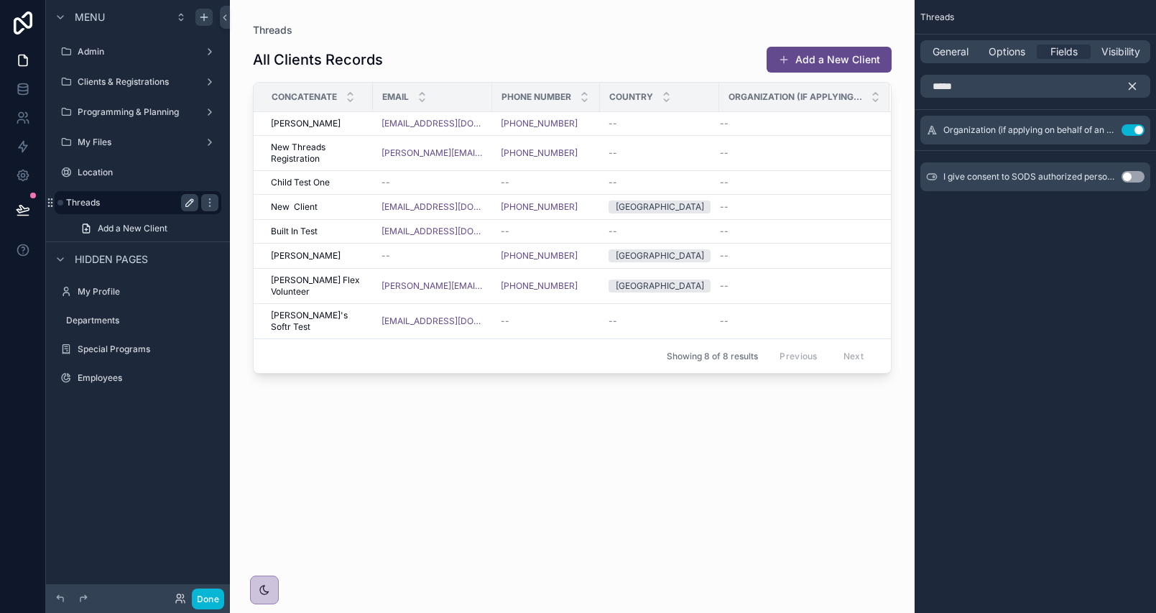
click at [1133, 93] on button "scrollable content" at bounding box center [1138, 86] width 24 height 23
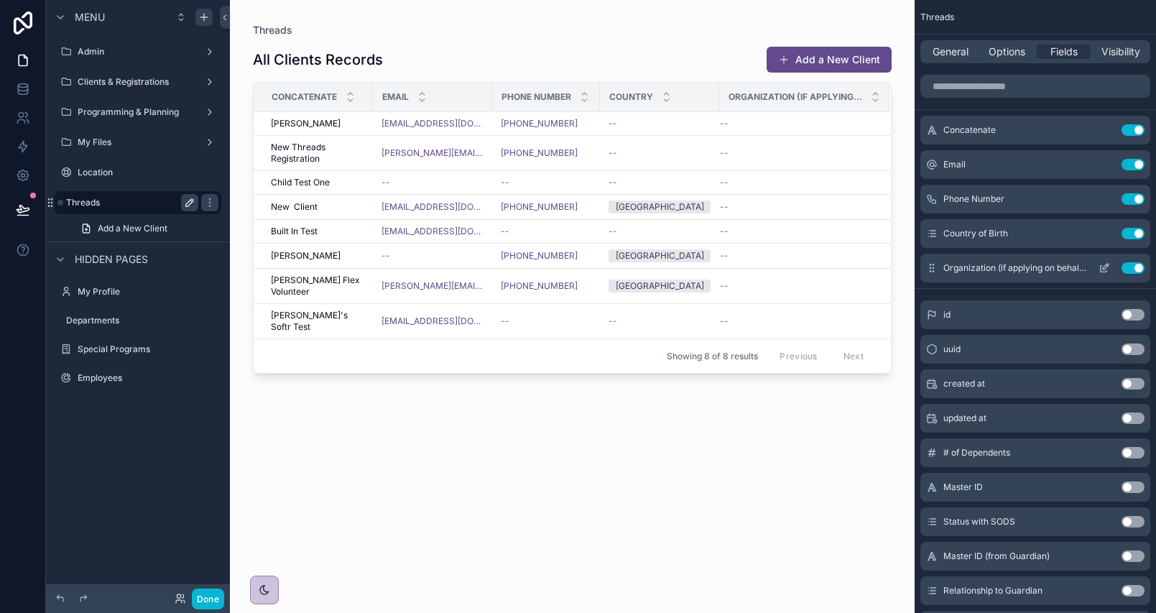
click at [1108, 264] on icon "scrollable content" at bounding box center [1103, 267] width 11 height 11
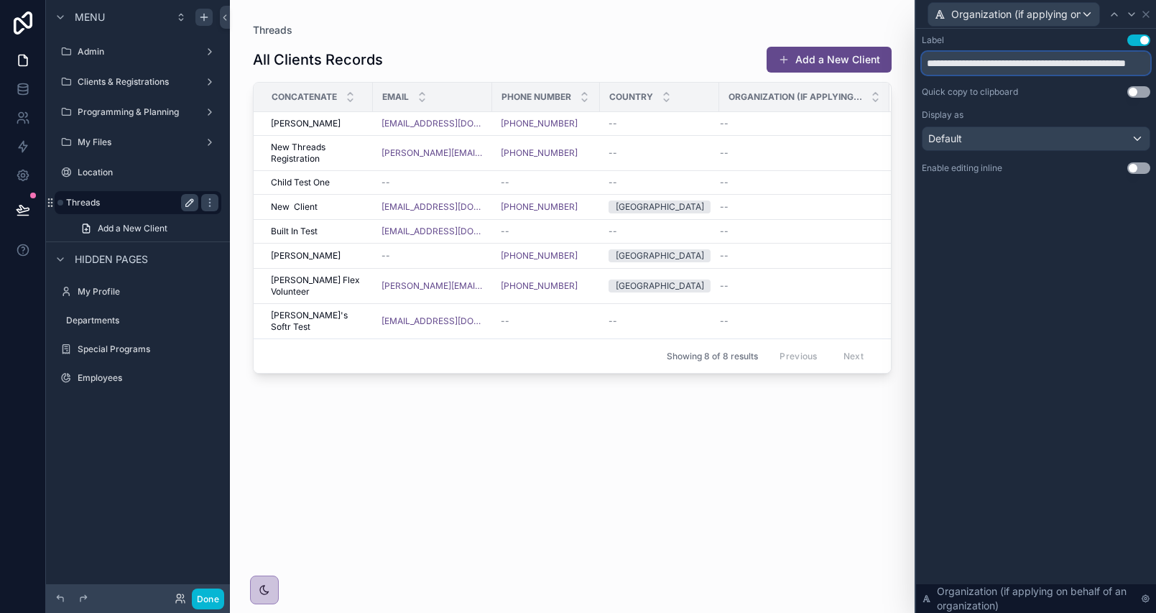
click at [991, 61] on input "**********" at bounding box center [1036, 63] width 228 height 23
type input "**********"
click at [1090, 436] on div "**********" at bounding box center [1036, 321] width 240 height 584
click at [1145, 11] on icon at bounding box center [1145, 14] width 11 height 11
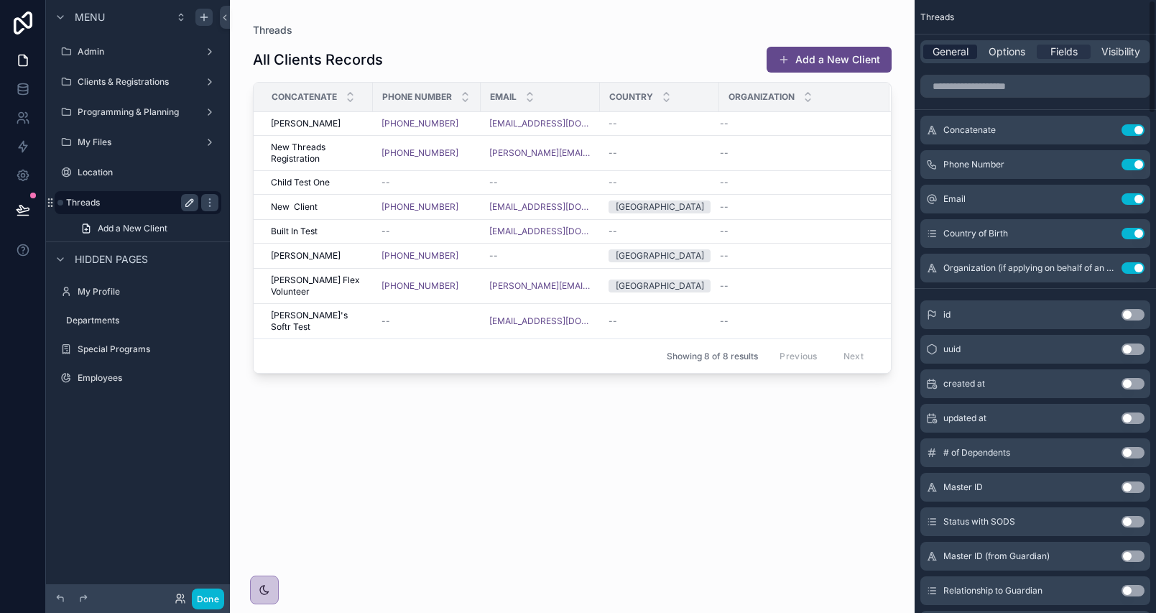
click at [955, 54] on span "General" at bounding box center [950, 52] width 36 height 14
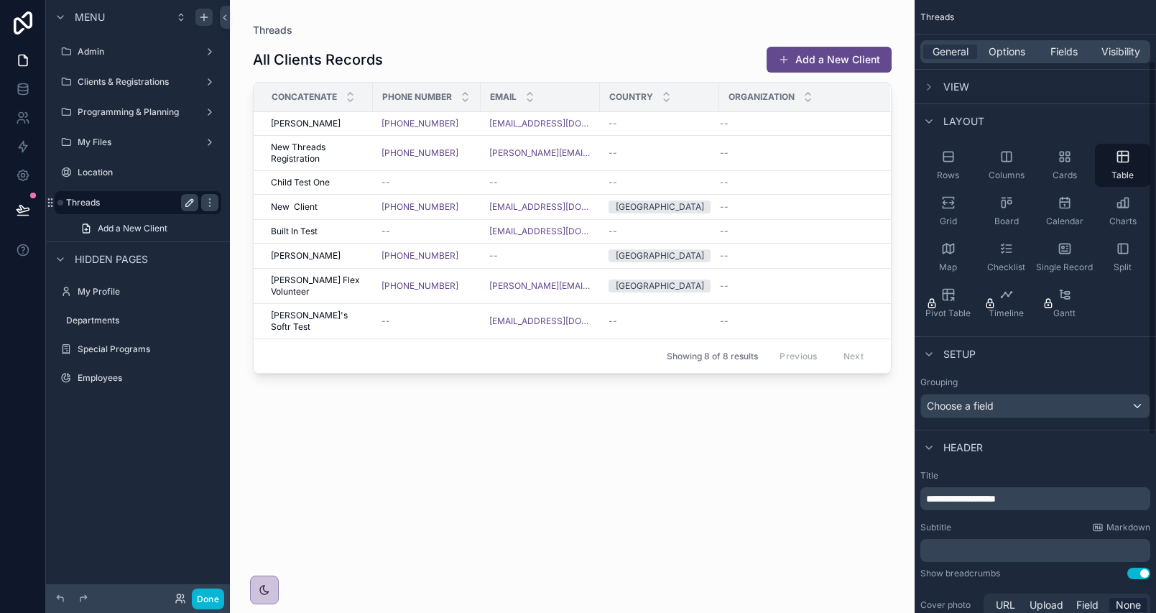
scroll to position [359, 0]
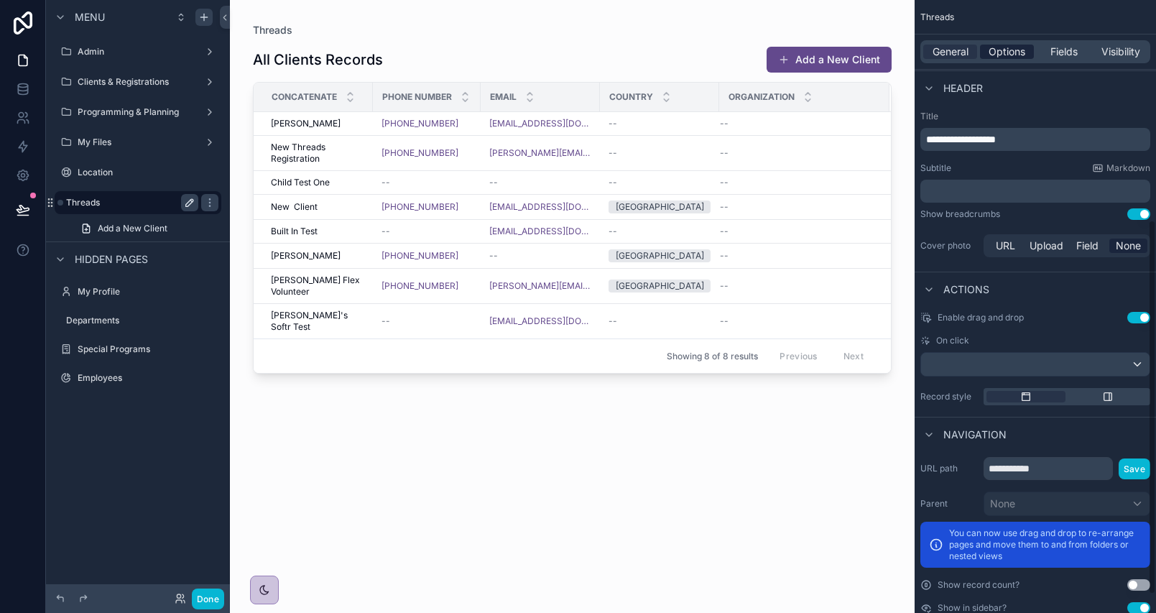
click at [1019, 56] on span "Options" at bounding box center [1006, 52] width 37 height 14
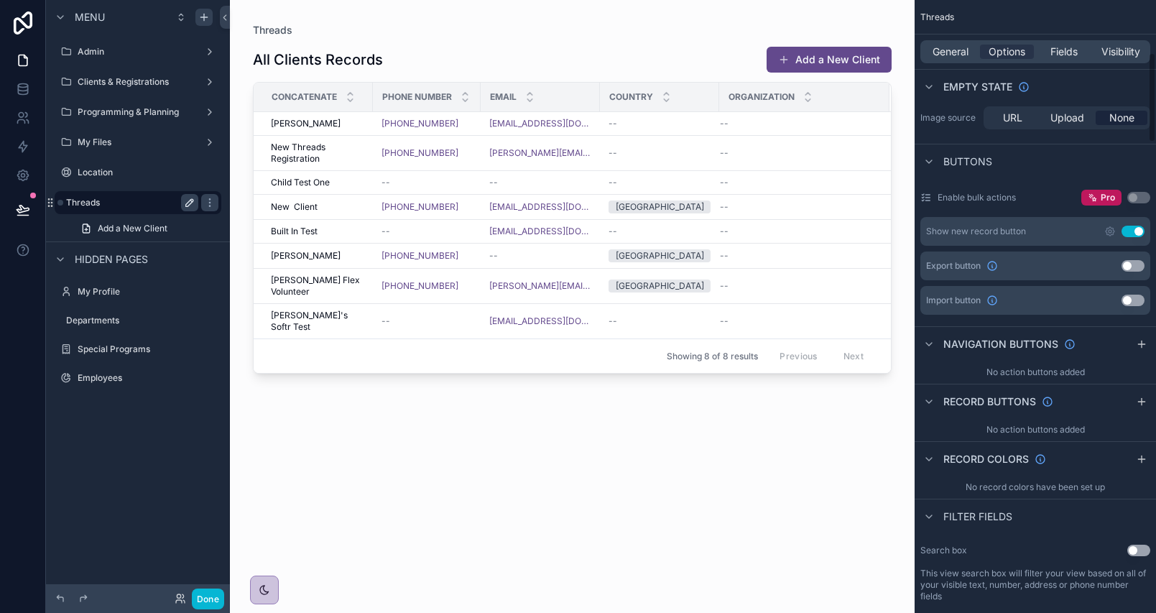
click at [1142, 226] on button "Use setting" at bounding box center [1132, 231] width 23 height 11
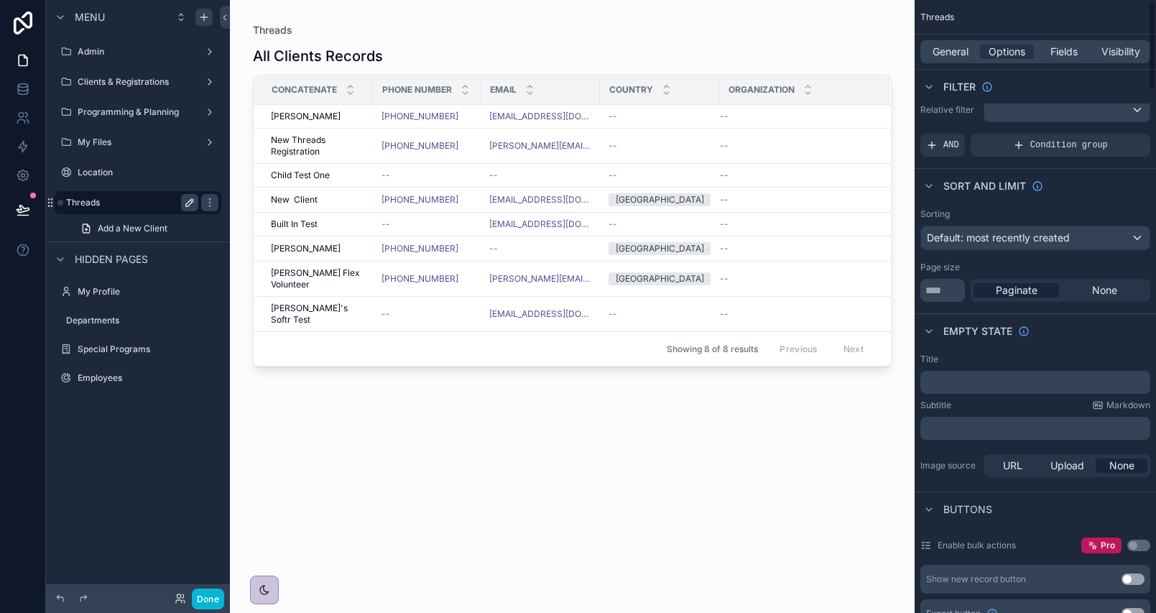
scroll to position [0, 0]
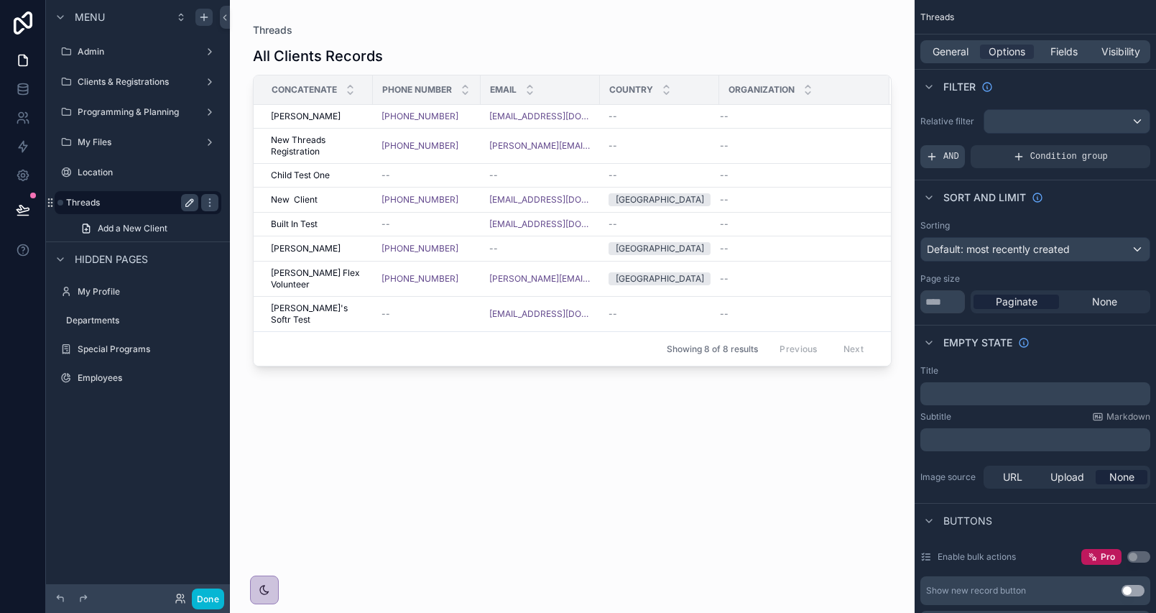
click at [922, 149] on div "AND" at bounding box center [942, 156] width 45 height 23
click at [1104, 142] on div "scrollable content" at bounding box center [1114, 146] width 20 height 20
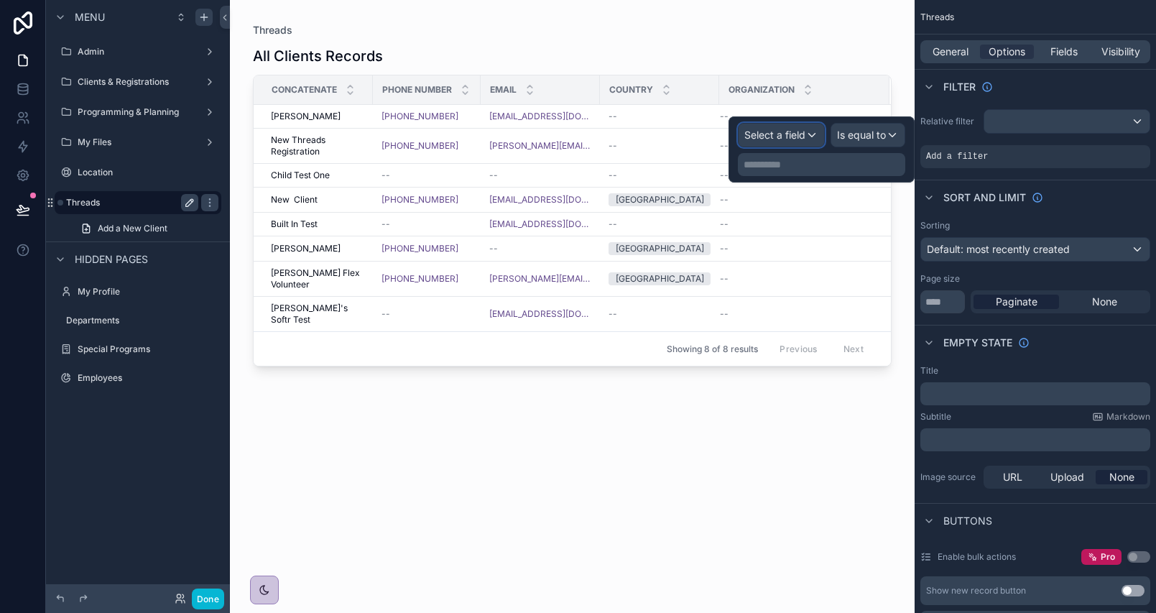
click at [811, 141] on div "Select a field" at bounding box center [780, 135] width 85 height 23
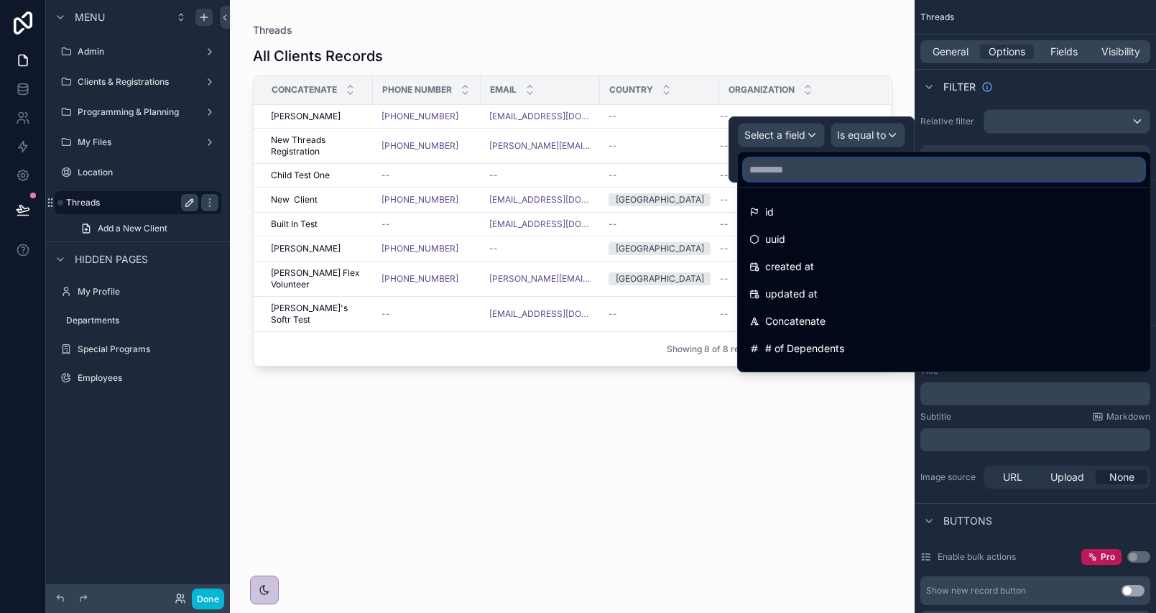
click at [808, 172] on input "text" at bounding box center [944, 169] width 401 height 23
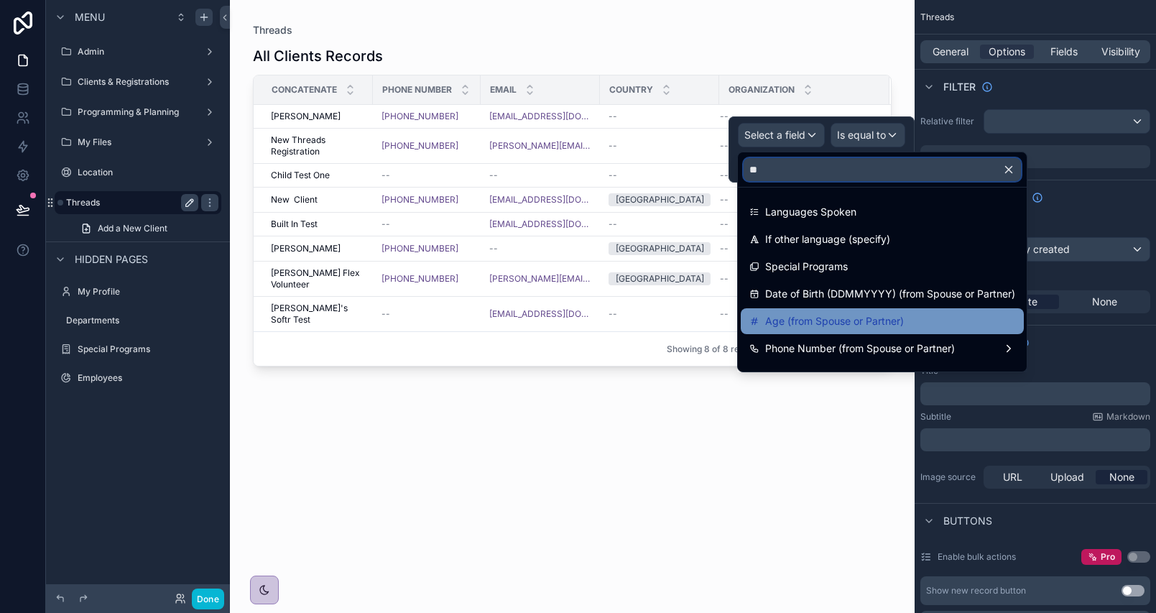
type input "***"
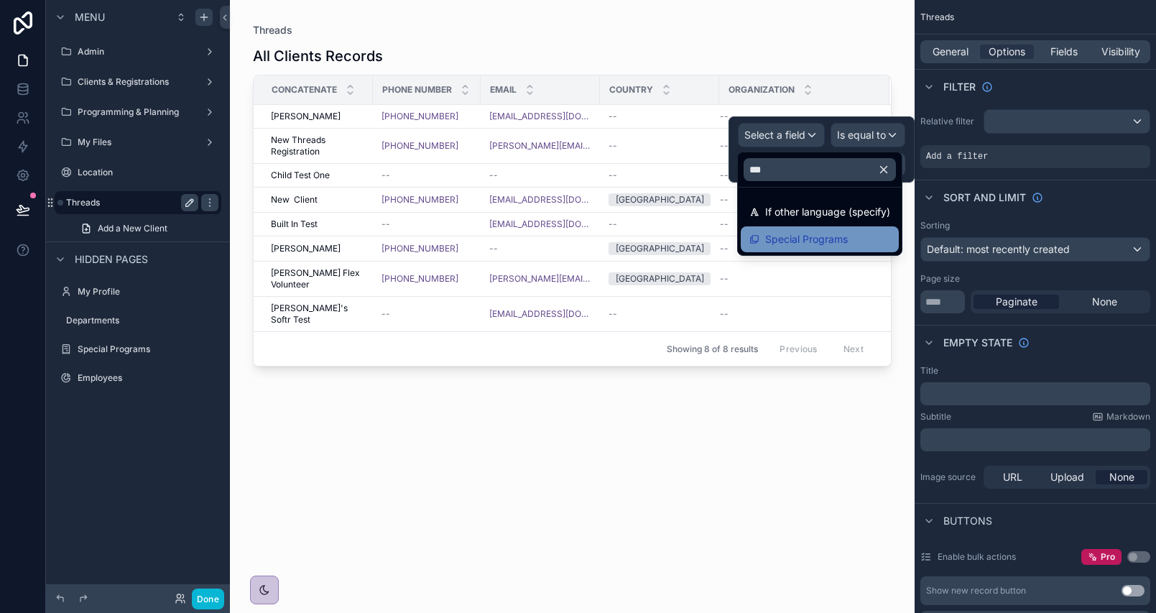
click at [828, 240] on span "Special Programs" at bounding box center [806, 239] width 83 height 17
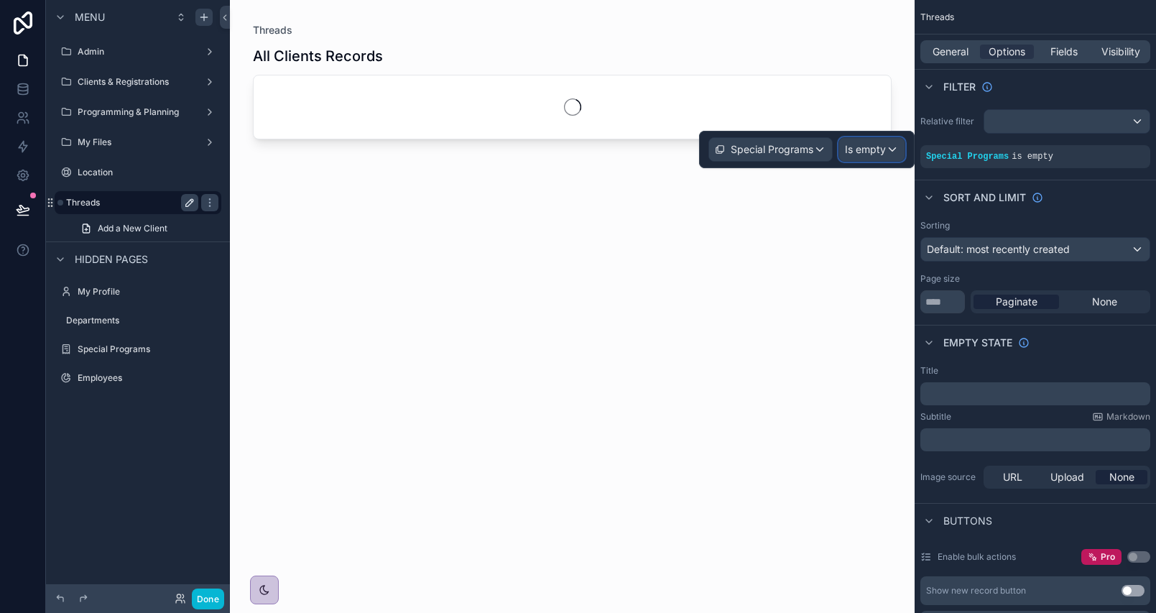
click at [874, 150] on span "Is empty" at bounding box center [865, 149] width 41 height 14
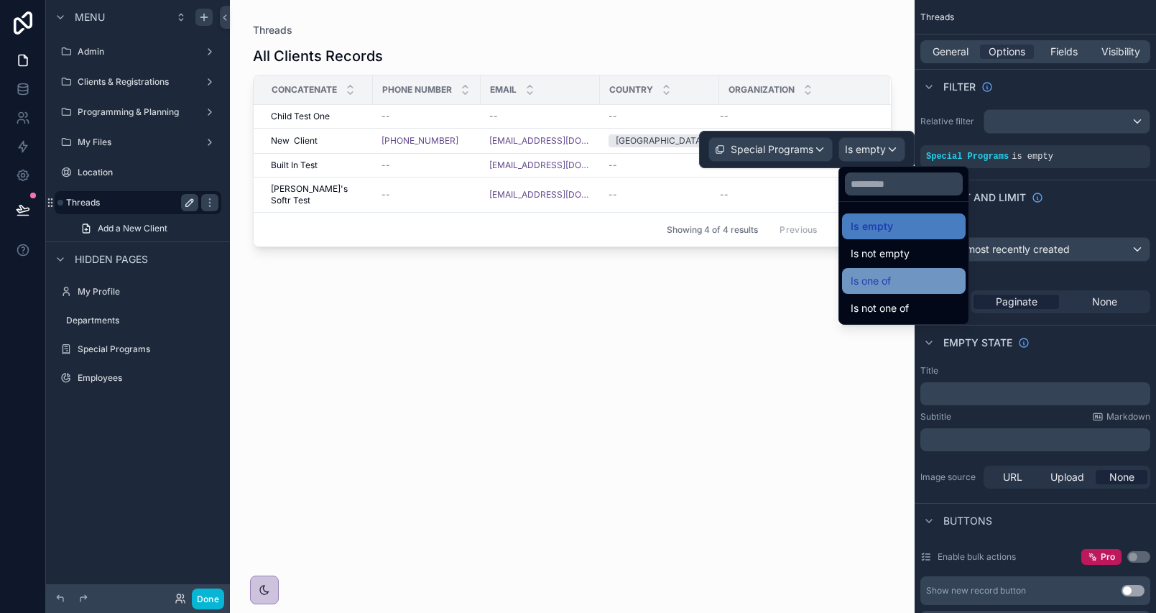
click at [871, 279] on span "Is one of" at bounding box center [871, 280] width 40 height 17
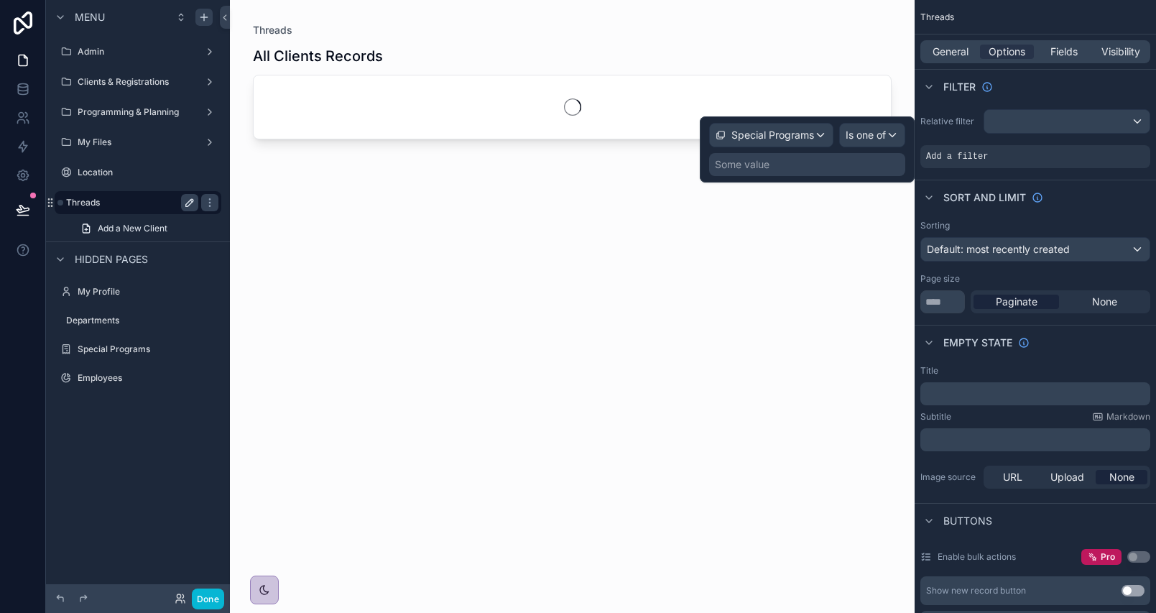
click at [825, 164] on div "Some value" at bounding box center [807, 164] width 196 height 23
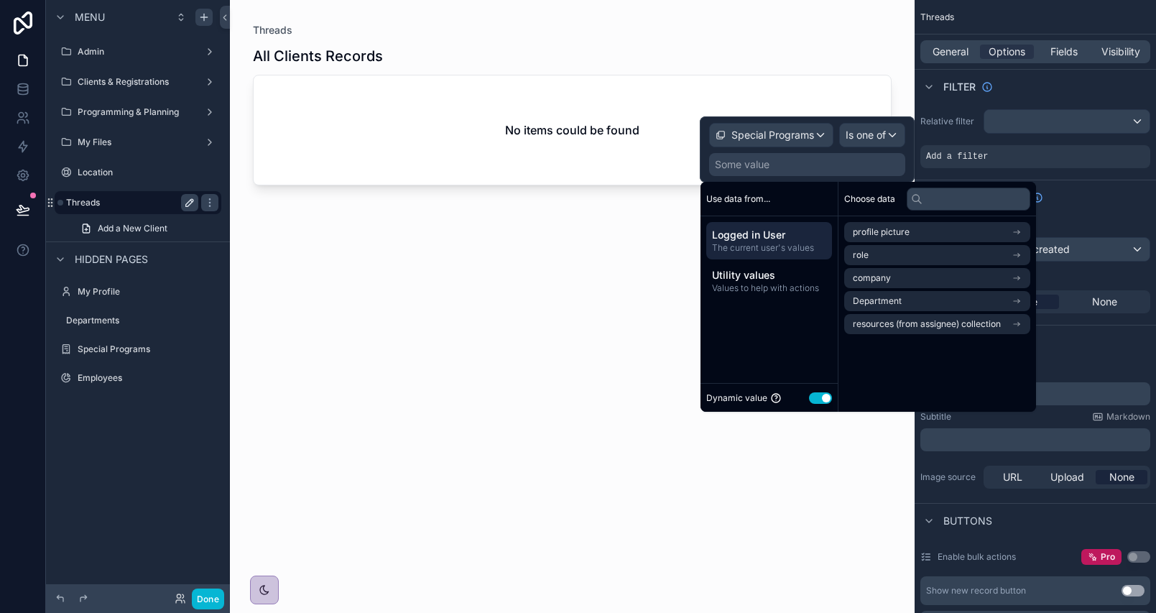
click at [824, 397] on button "Use setting" at bounding box center [820, 397] width 23 height 11
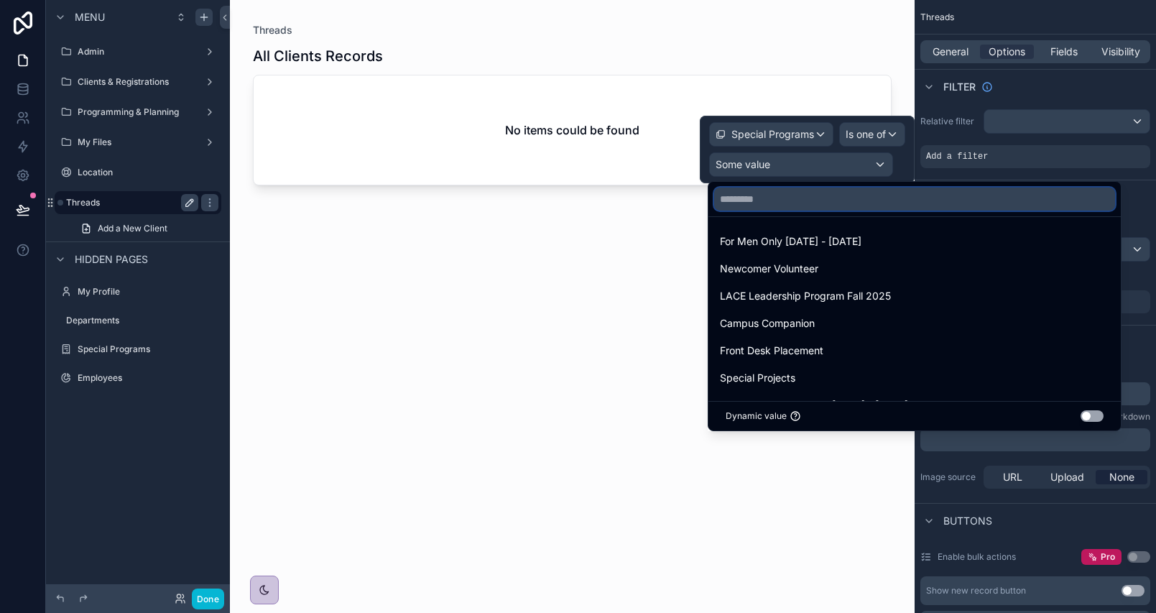
click at [843, 205] on input "text" at bounding box center [914, 198] width 401 height 23
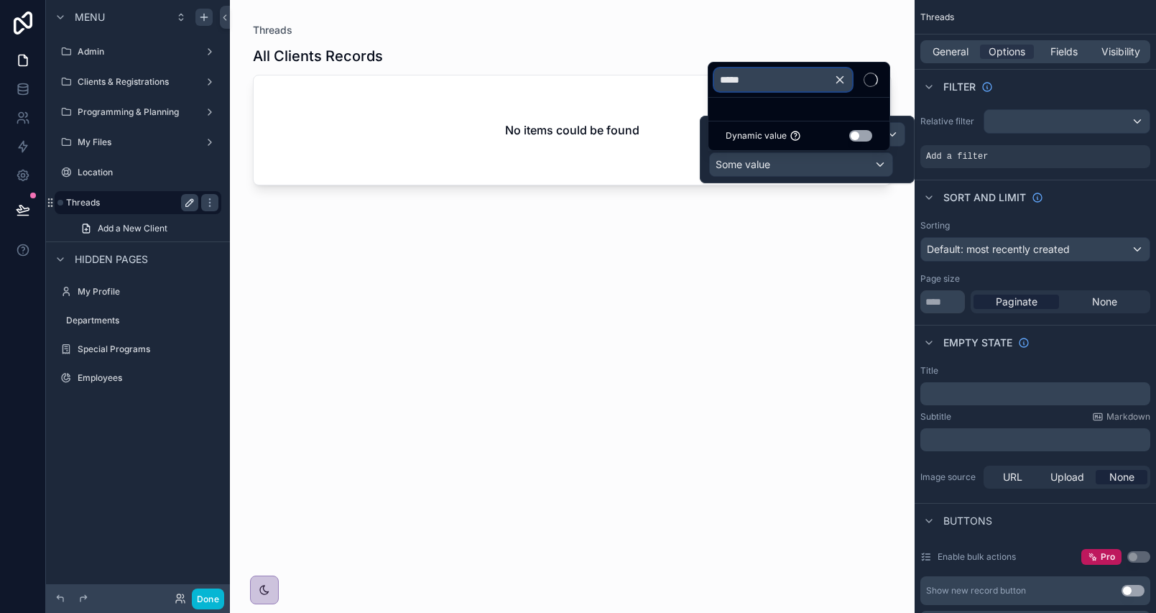
click at [793, 83] on input "*****" at bounding box center [783, 79] width 138 height 23
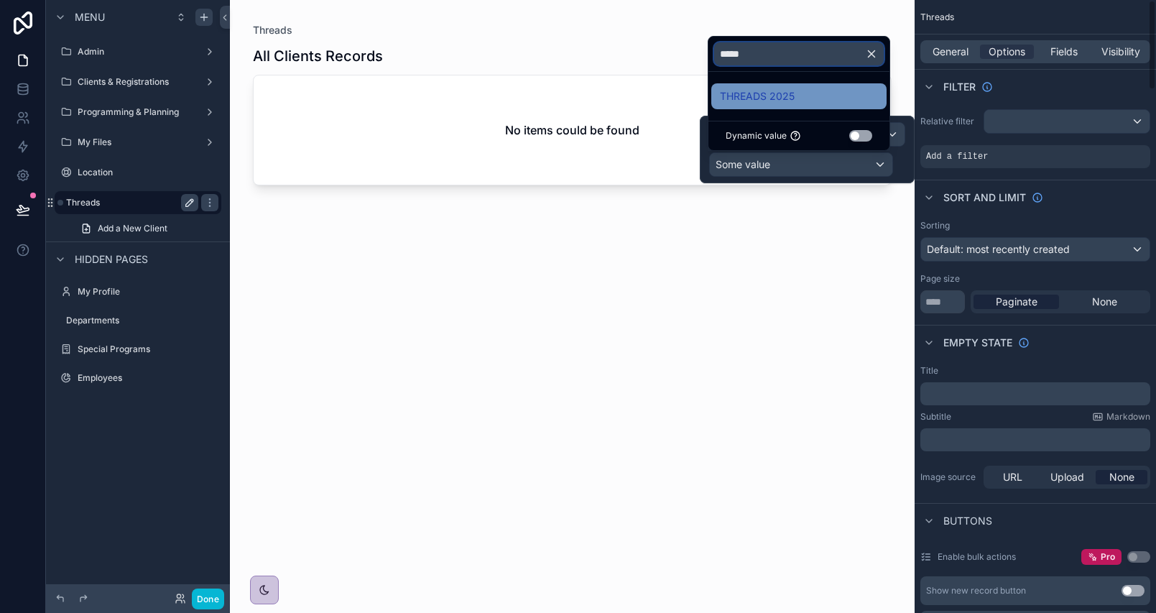
type input "*****"
click at [793, 96] on span "THREADS 2025" at bounding box center [757, 96] width 75 height 17
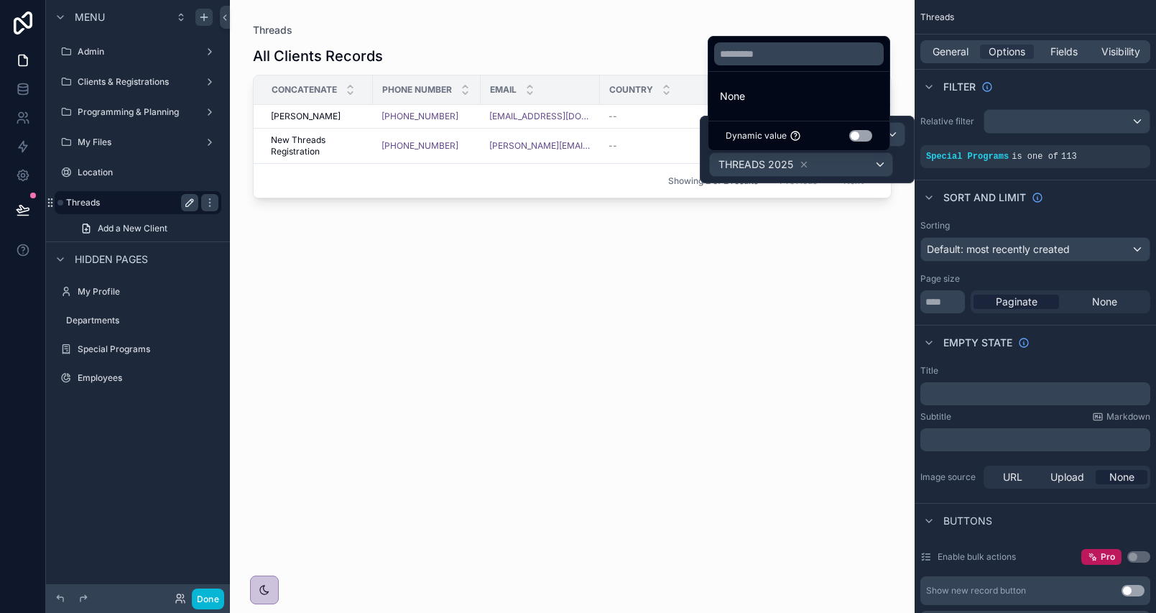
click at [626, 36] on div "scrollable content" at bounding box center [572, 298] width 685 height 596
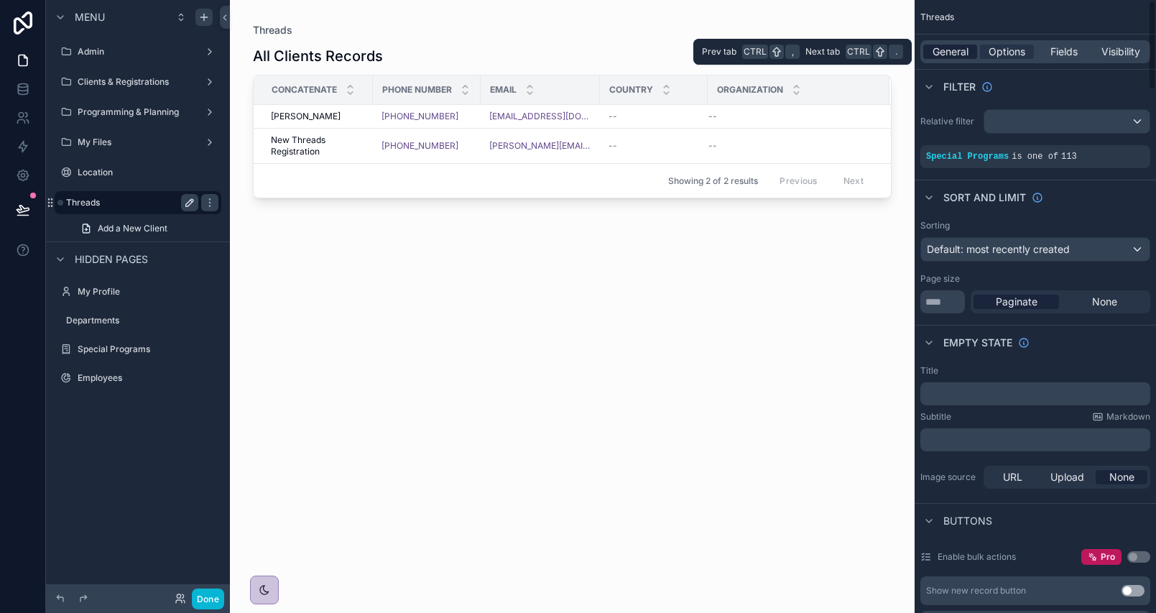
click at [949, 55] on span "General" at bounding box center [950, 52] width 36 height 14
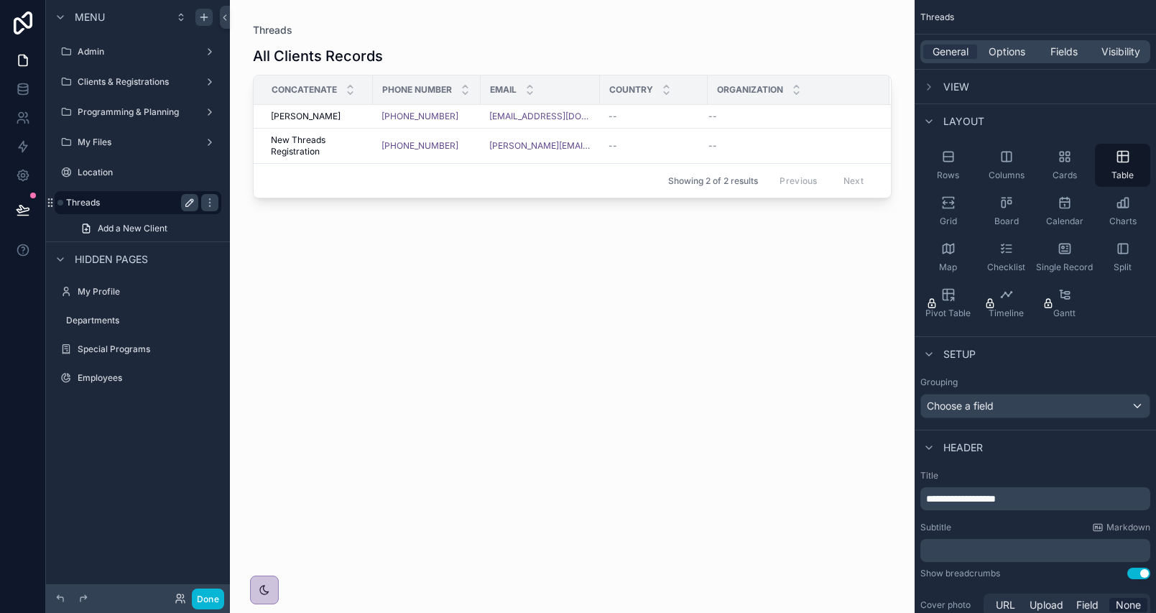
click at [1015, 491] on div "**********" at bounding box center [1035, 498] width 230 height 23
click at [1015, 492] on p "**********" at bounding box center [1036, 498] width 221 height 14
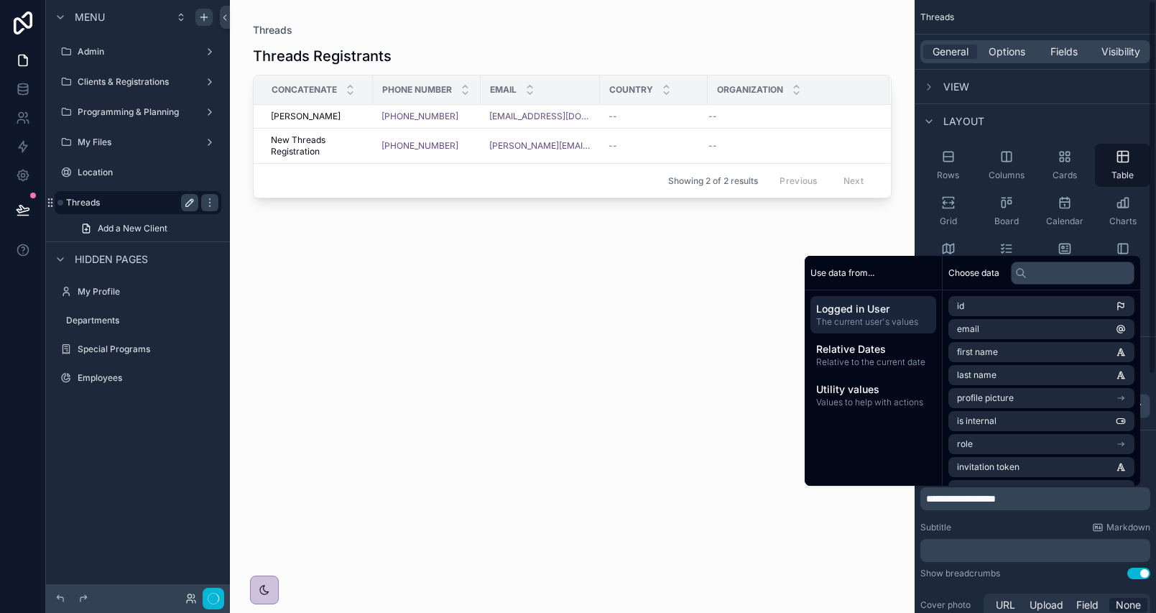
click at [565, 399] on div "Threads Registrants Concatenate Phone Number Email Country Organization [PERSON…" at bounding box center [572, 316] width 639 height 558
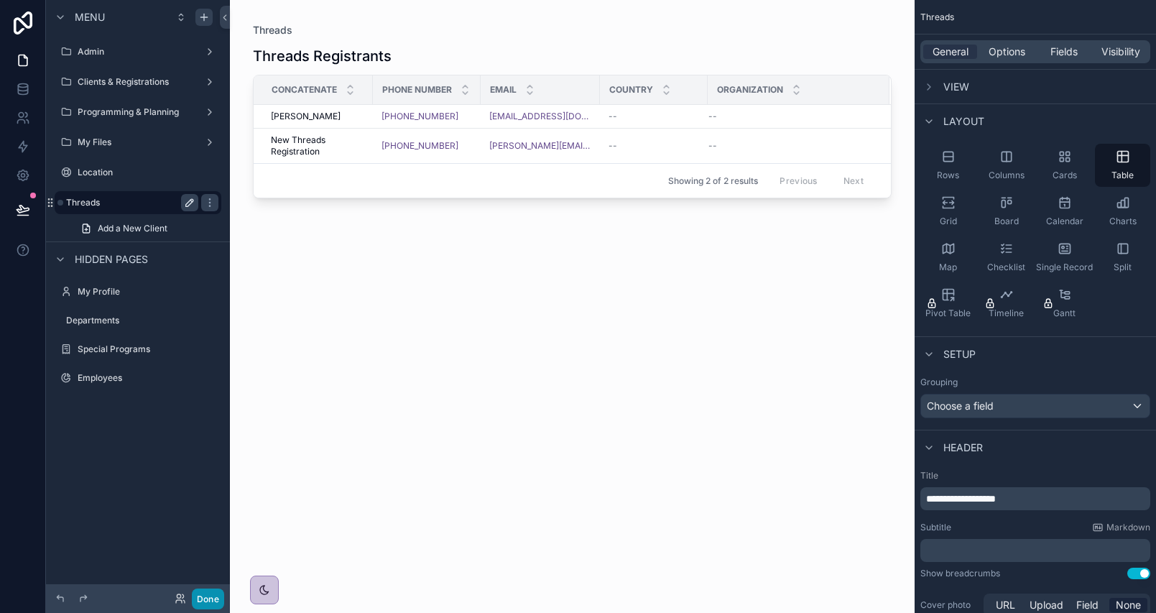
click at [217, 601] on button "Done" at bounding box center [208, 598] width 32 height 21
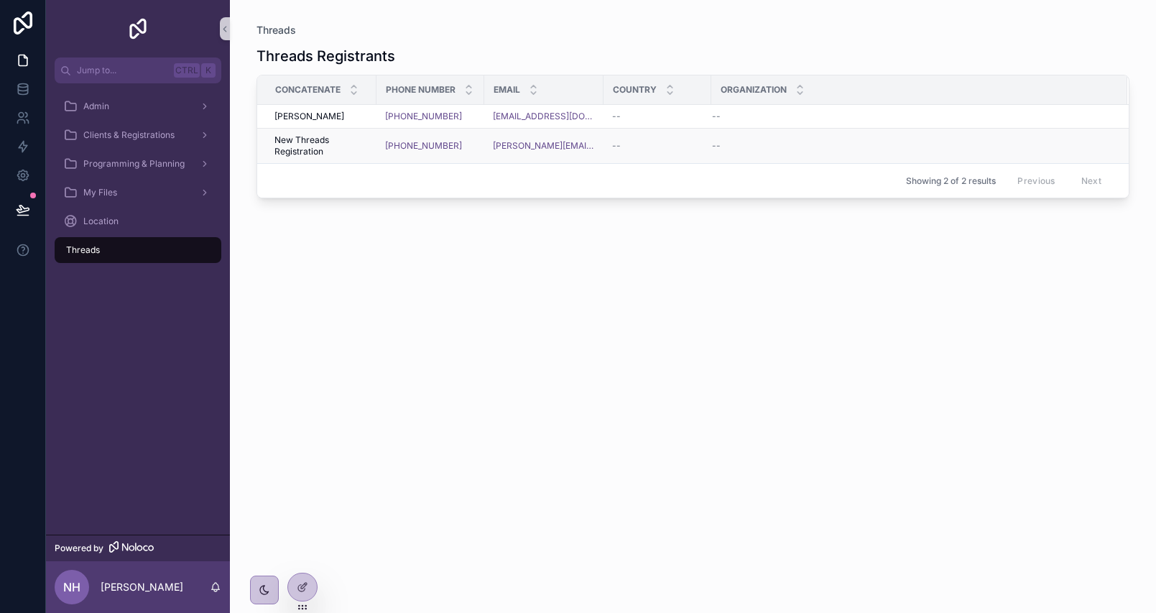
click at [327, 138] on span "New Threads Registration" at bounding box center [320, 145] width 93 height 23
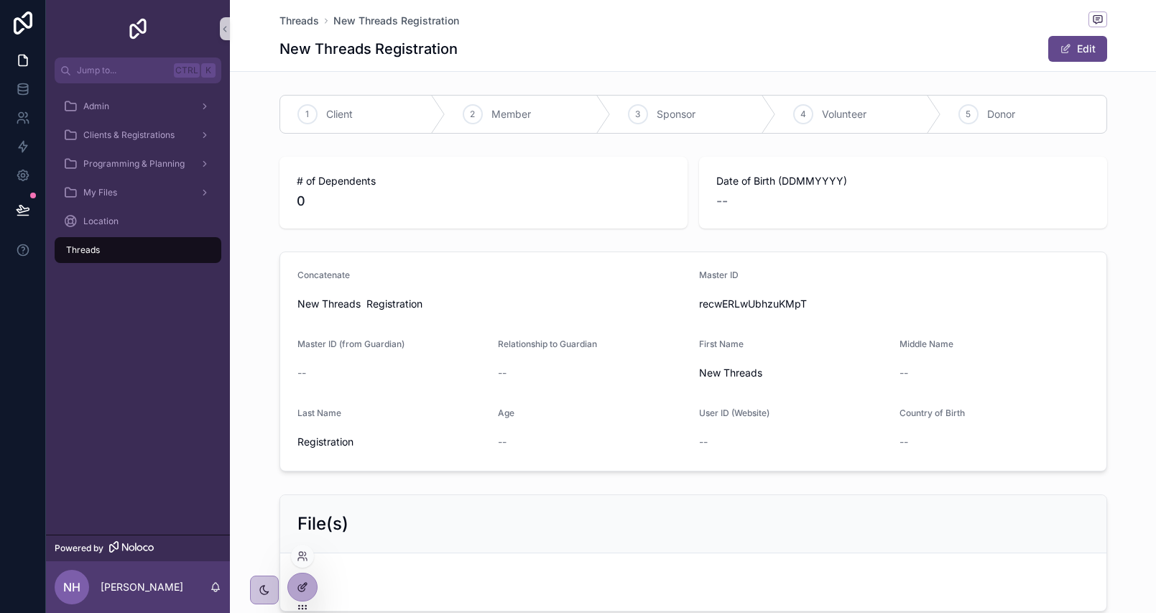
click at [301, 599] on div at bounding box center [302, 586] width 29 height 27
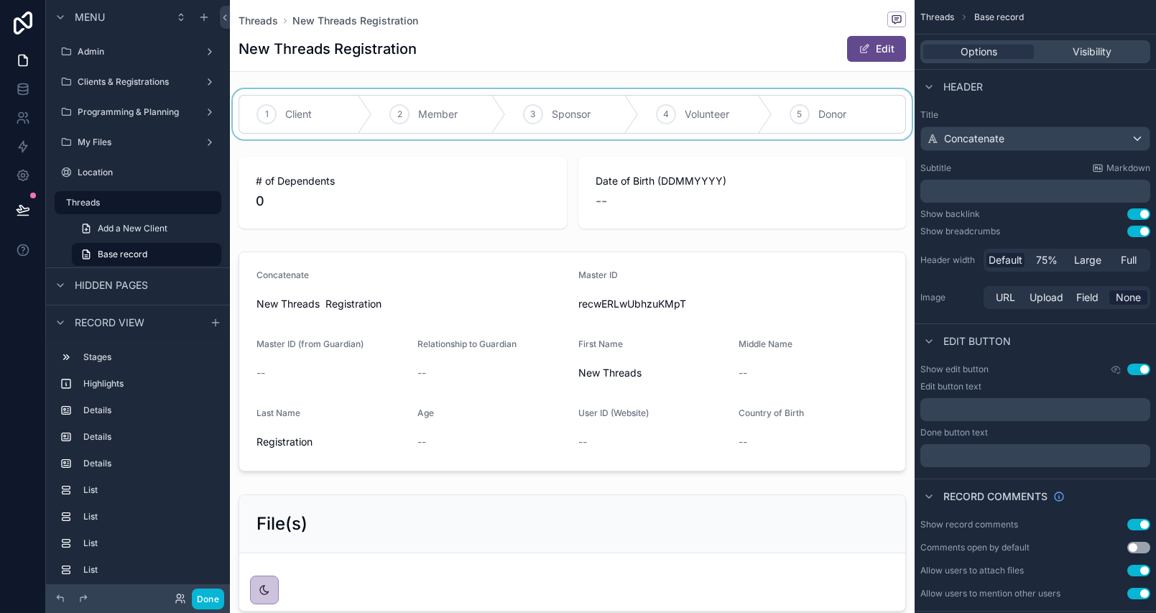
click at [377, 112] on div "scrollable content" at bounding box center [572, 114] width 685 height 50
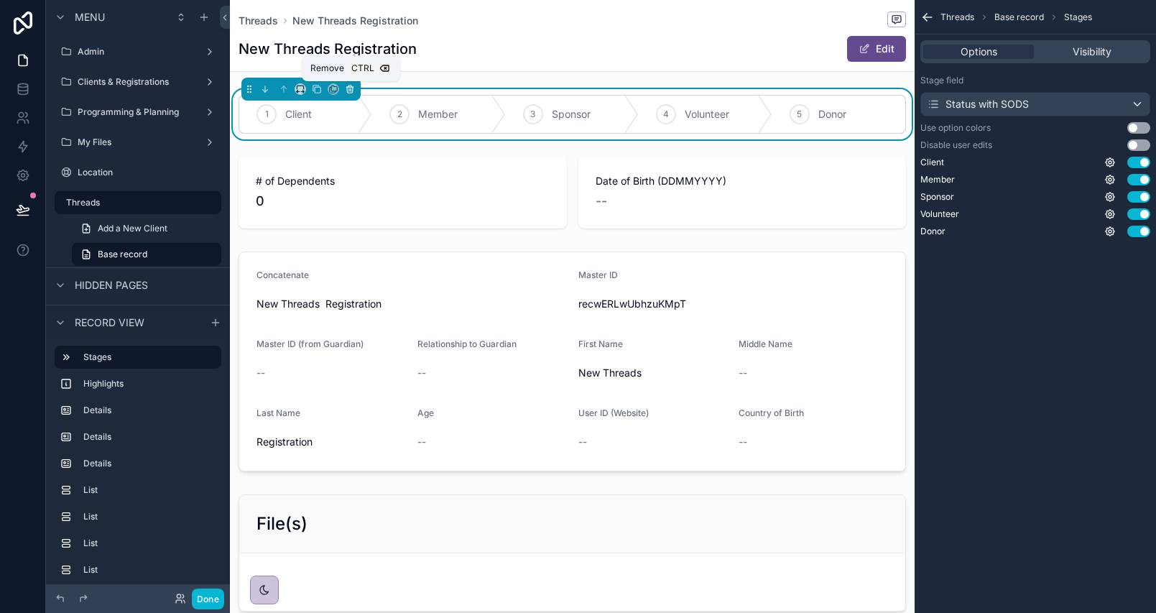
click at [353, 86] on icon "scrollable content" at bounding box center [350, 89] width 10 height 10
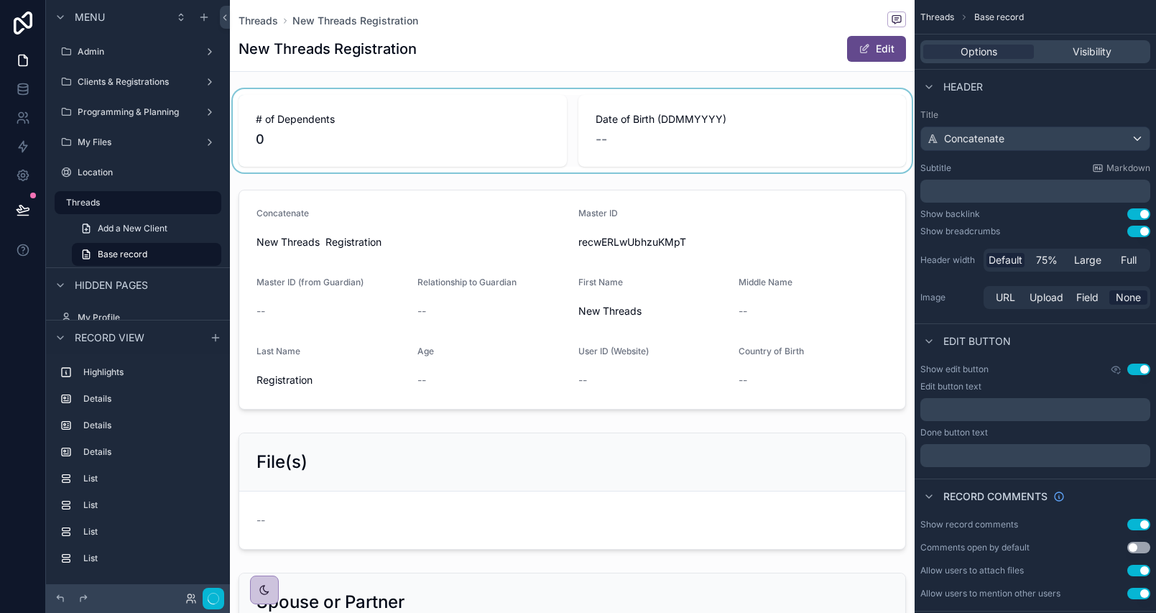
click at [400, 131] on div "scrollable content" at bounding box center [572, 130] width 685 height 83
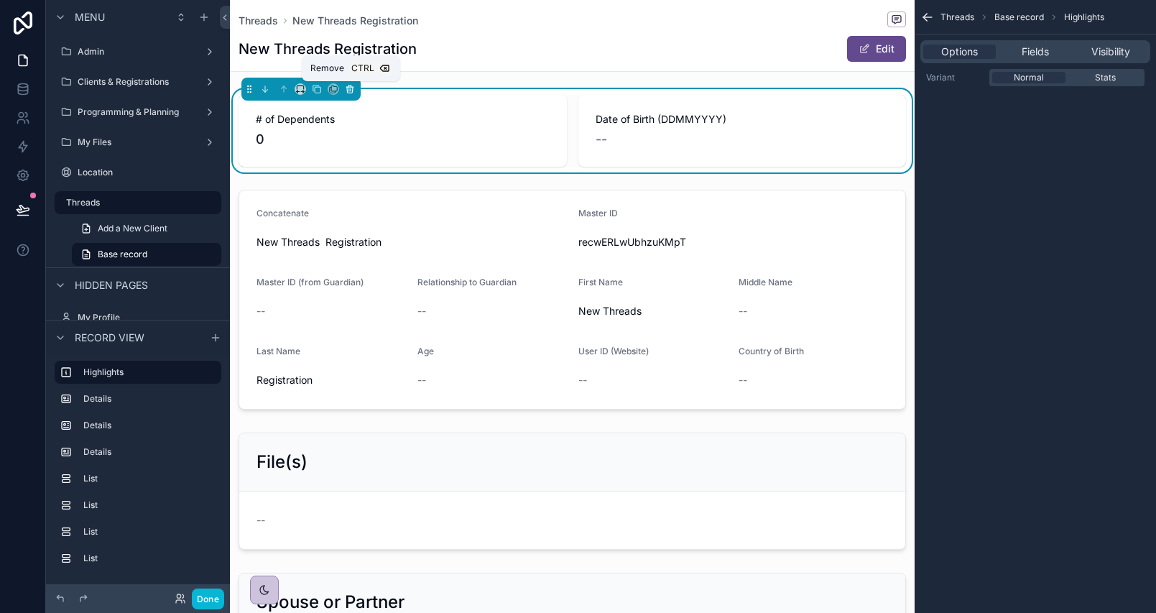
click at [355, 88] on button "scrollable content" at bounding box center [350, 89] width 16 height 16
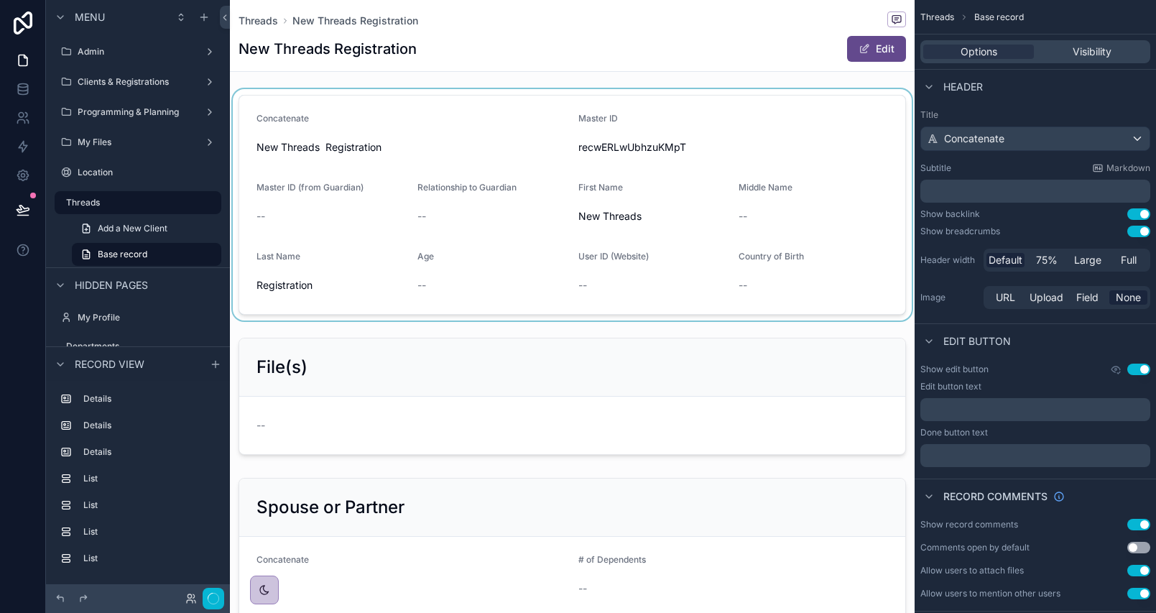
click at [354, 154] on div "scrollable content" at bounding box center [572, 204] width 685 height 231
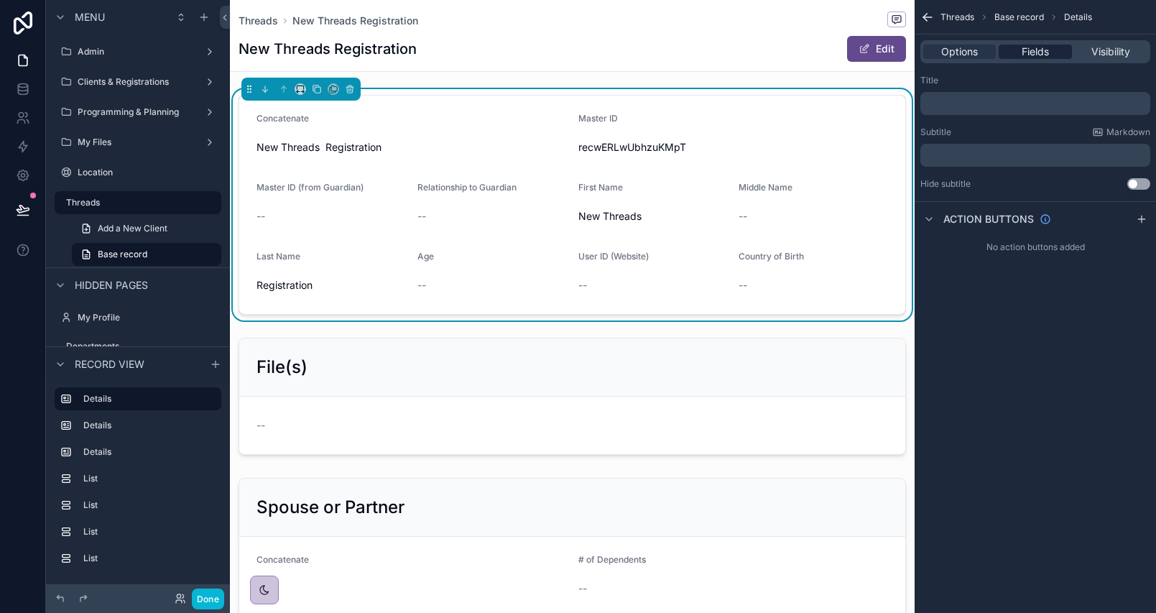
click at [1041, 55] on span "Fields" at bounding box center [1035, 52] width 27 height 14
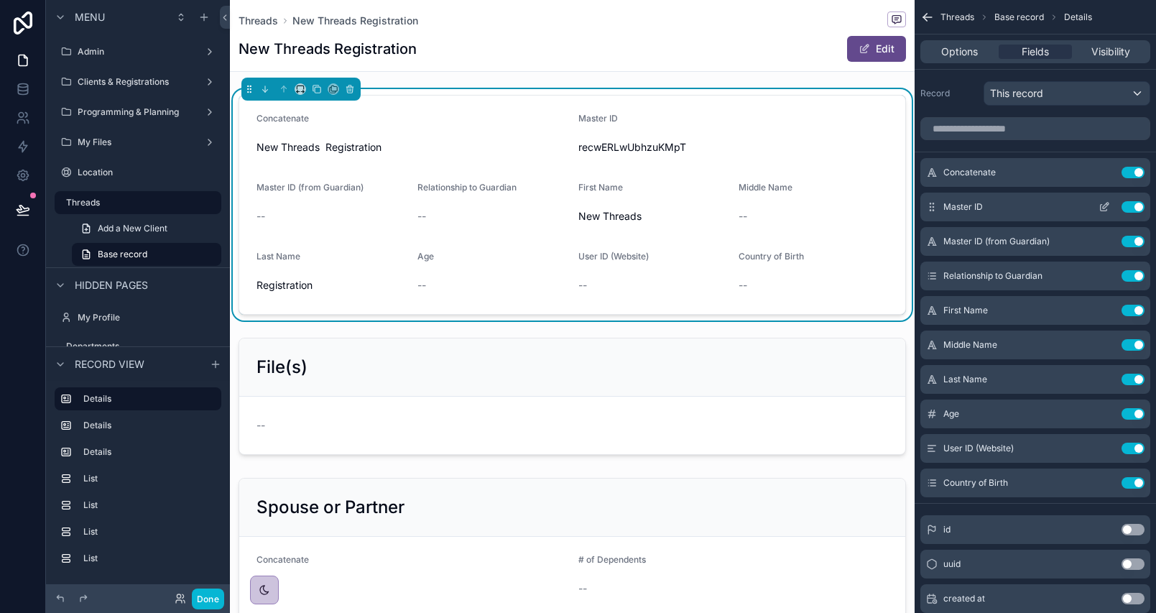
click at [1132, 206] on button "Use setting" at bounding box center [1132, 206] width 23 height 11
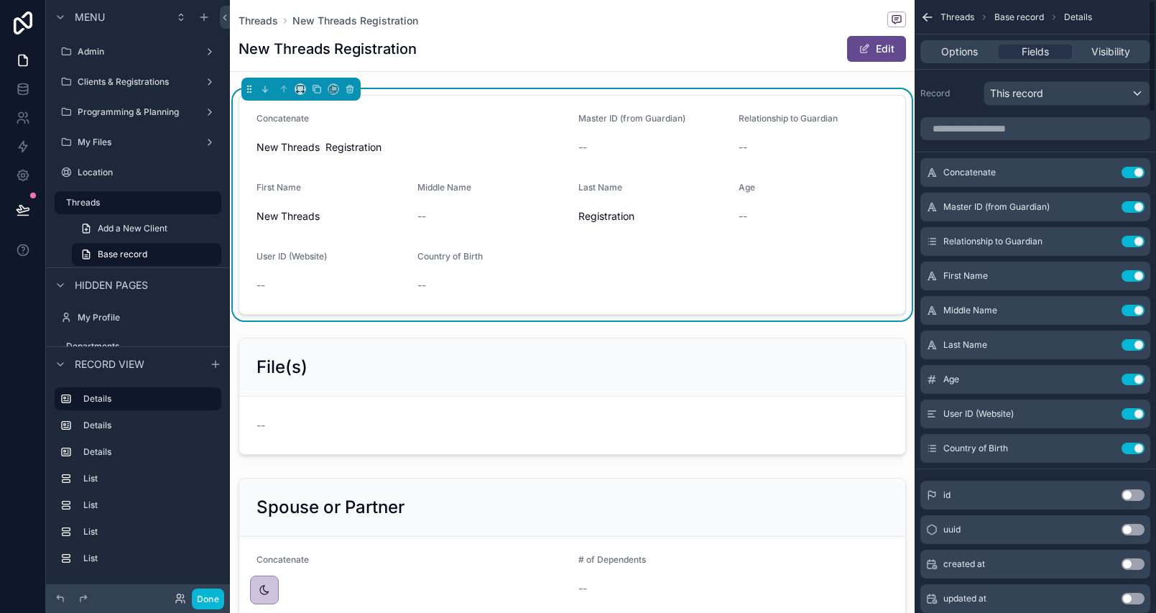
click at [1132, 206] on button "Use setting" at bounding box center [1132, 206] width 23 height 11
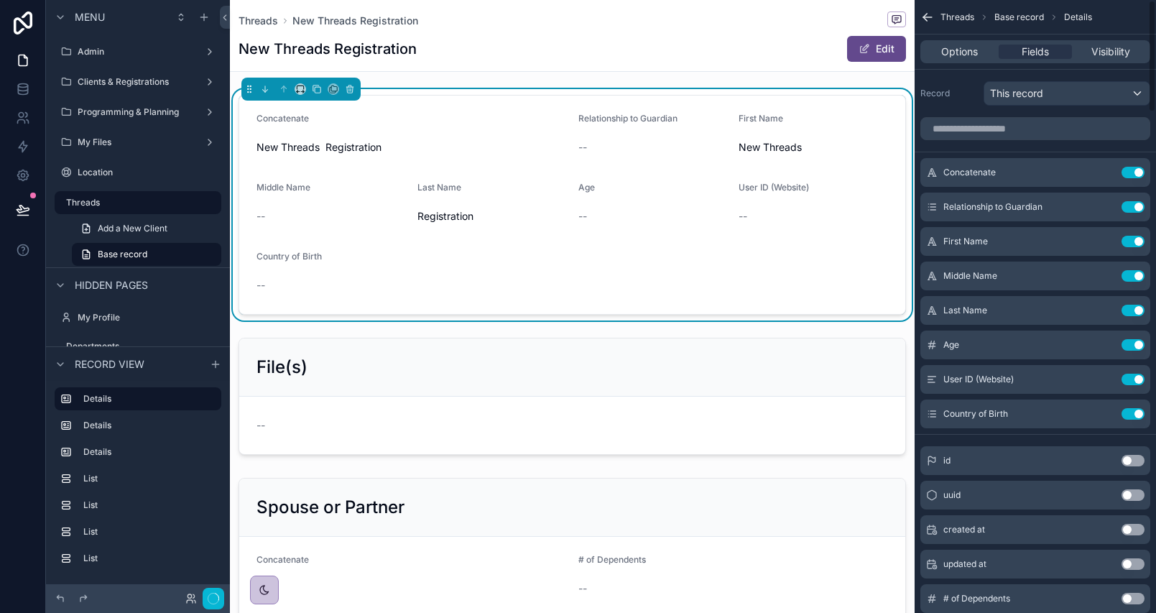
click at [1132, 206] on button "Use setting" at bounding box center [1132, 206] width 23 height 11
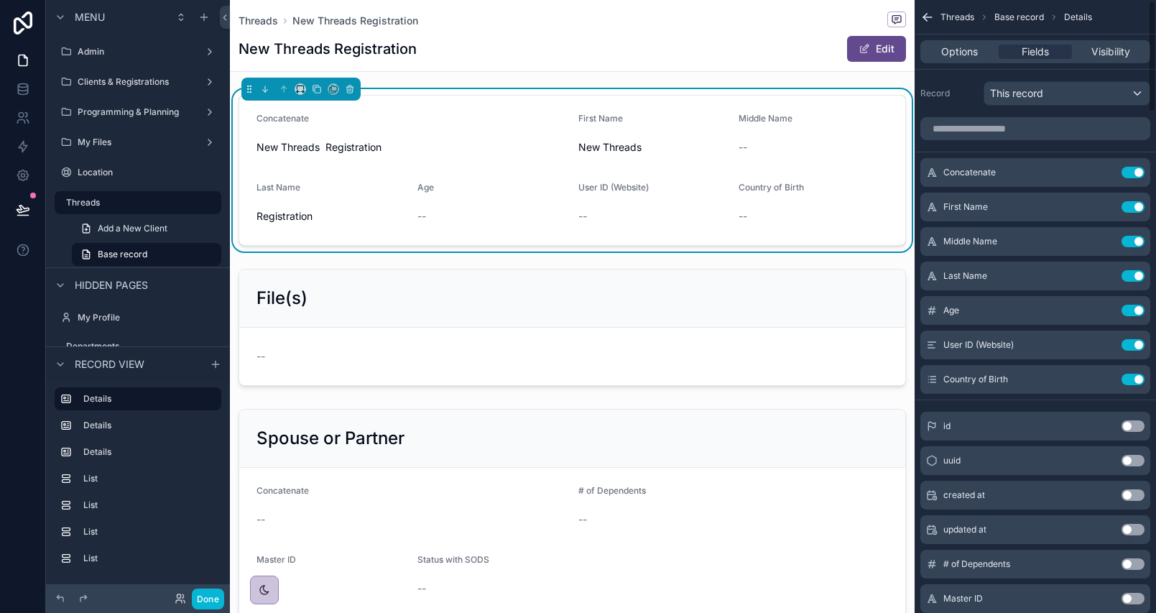
click at [1136, 169] on button "Use setting" at bounding box center [1132, 172] width 23 height 11
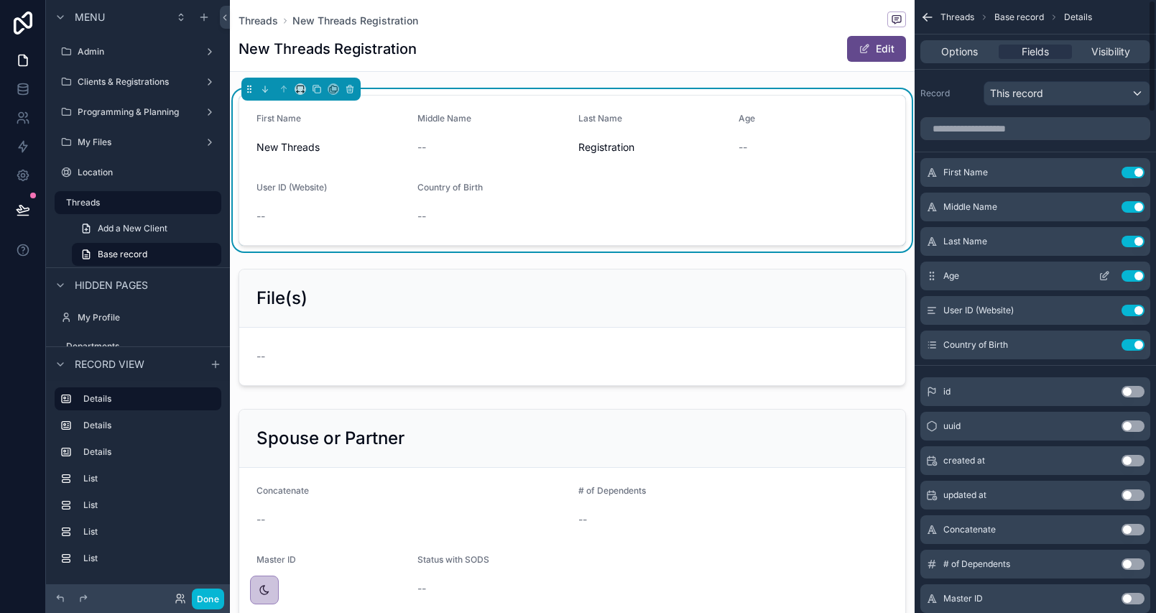
click at [1133, 277] on button "Use setting" at bounding box center [1132, 275] width 23 height 11
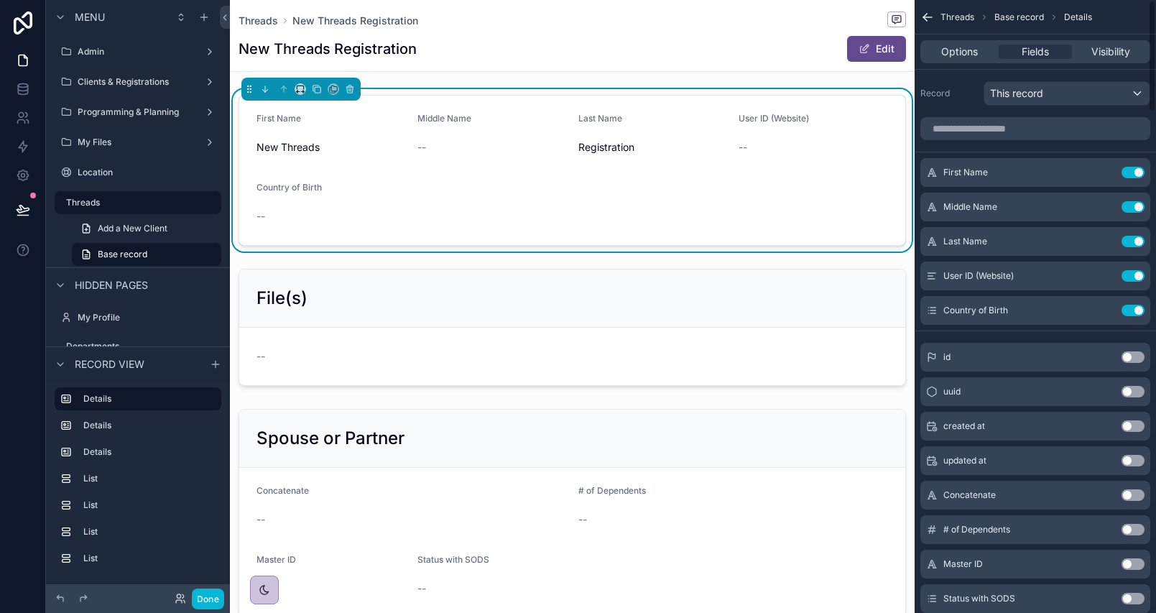
click at [1133, 277] on button "Use setting" at bounding box center [1132, 275] width 23 height 11
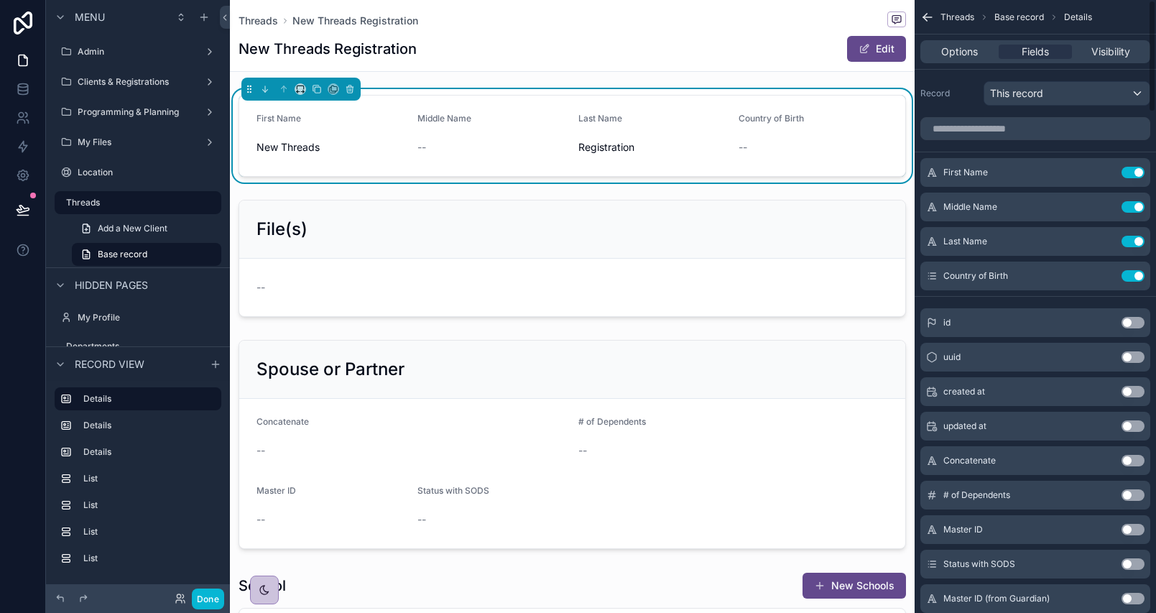
click at [1133, 277] on button "Use setting" at bounding box center [1132, 275] width 23 height 11
click at [1101, 175] on icon "scrollable content" at bounding box center [1104, 173] width 6 height 6
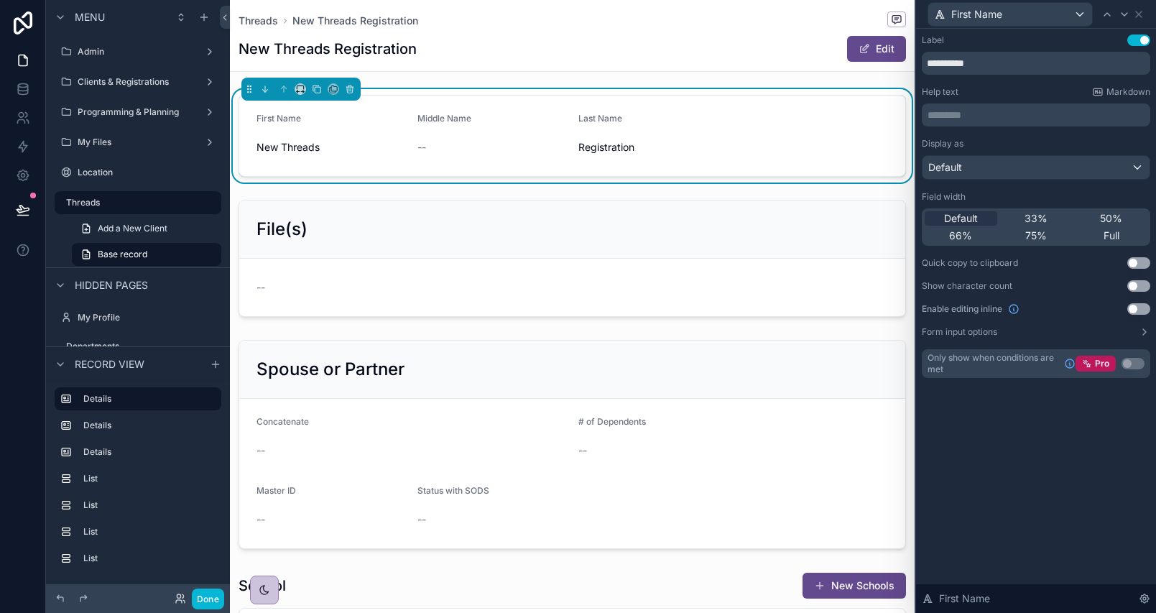
drag, startPoint x: 1052, startPoint y: 218, endPoint x: 1100, endPoint y: 4, distance: 219.4
click at [1052, 218] on div "33%" at bounding box center [1036, 218] width 73 height 14
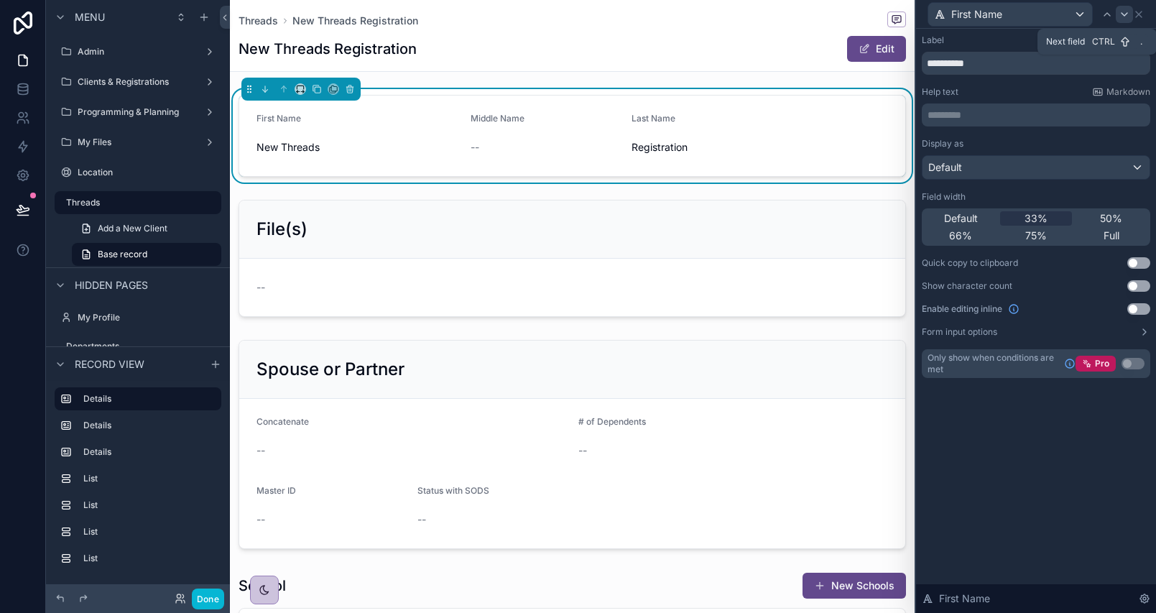
click at [1124, 19] on icon at bounding box center [1124, 14] width 11 height 11
click at [1057, 218] on div "33%" at bounding box center [1036, 218] width 73 height 14
click at [1120, 21] on div at bounding box center [1124, 14] width 17 height 17
click at [1052, 223] on div "33%" at bounding box center [1036, 218] width 73 height 14
click at [1127, 20] on div at bounding box center [1124, 14] width 17 height 17
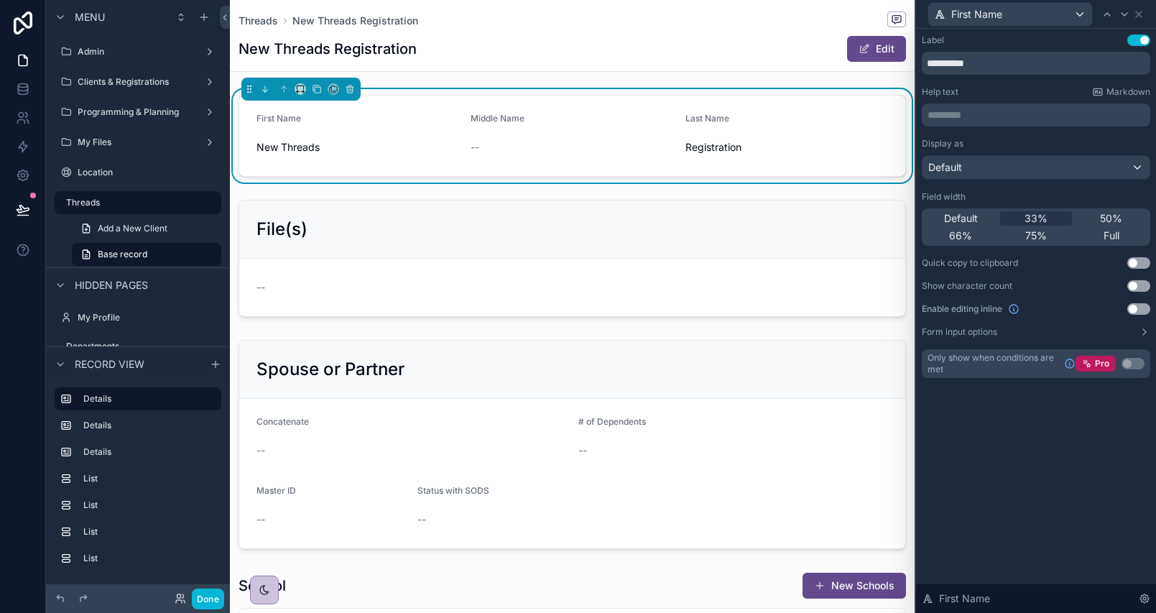
click at [1137, 22] on div "First Name" at bounding box center [1036, 14] width 228 height 28
click at [1143, 15] on icon at bounding box center [1138, 14] width 11 height 11
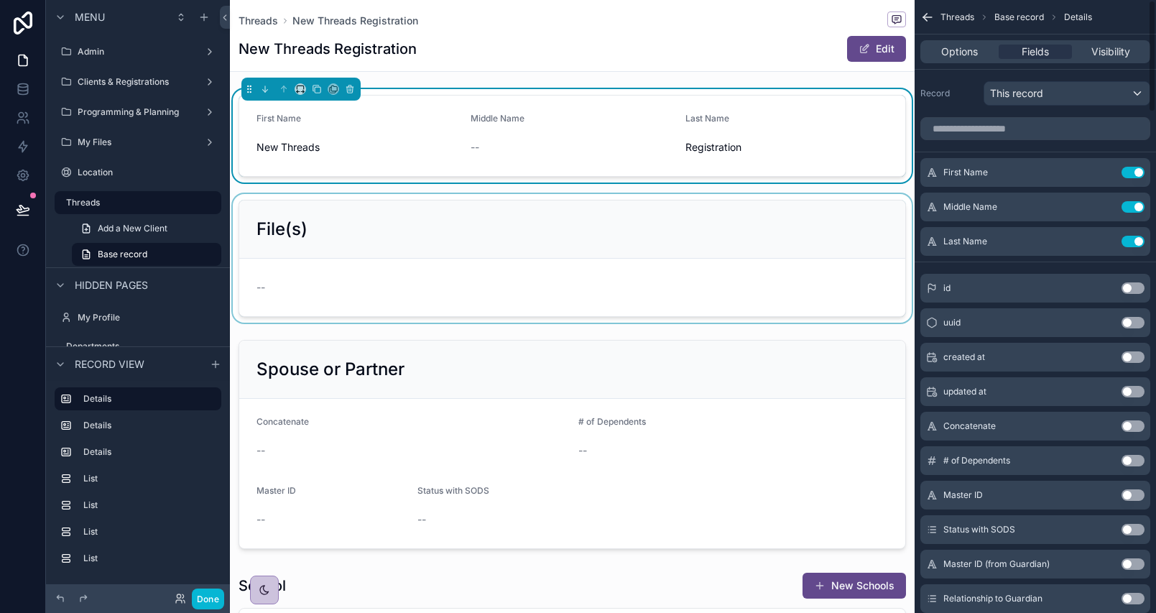
click at [531, 294] on div "scrollable content" at bounding box center [572, 258] width 685 height 129
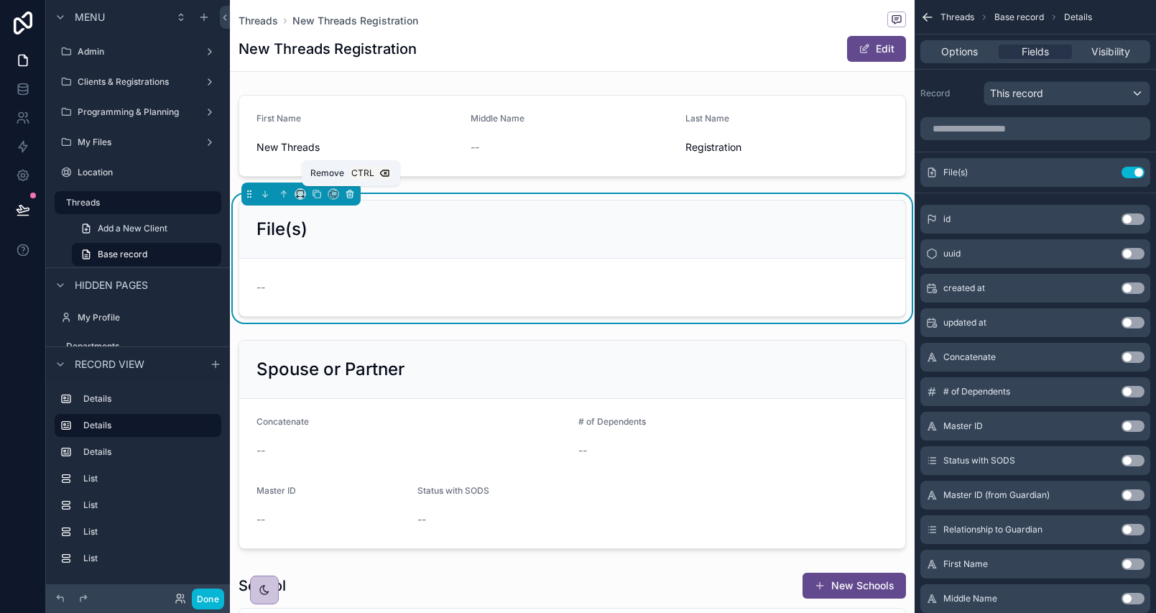
click at [351, 195] on icon "scrollable content" at bounding box center [350, 194] width 10 height 10
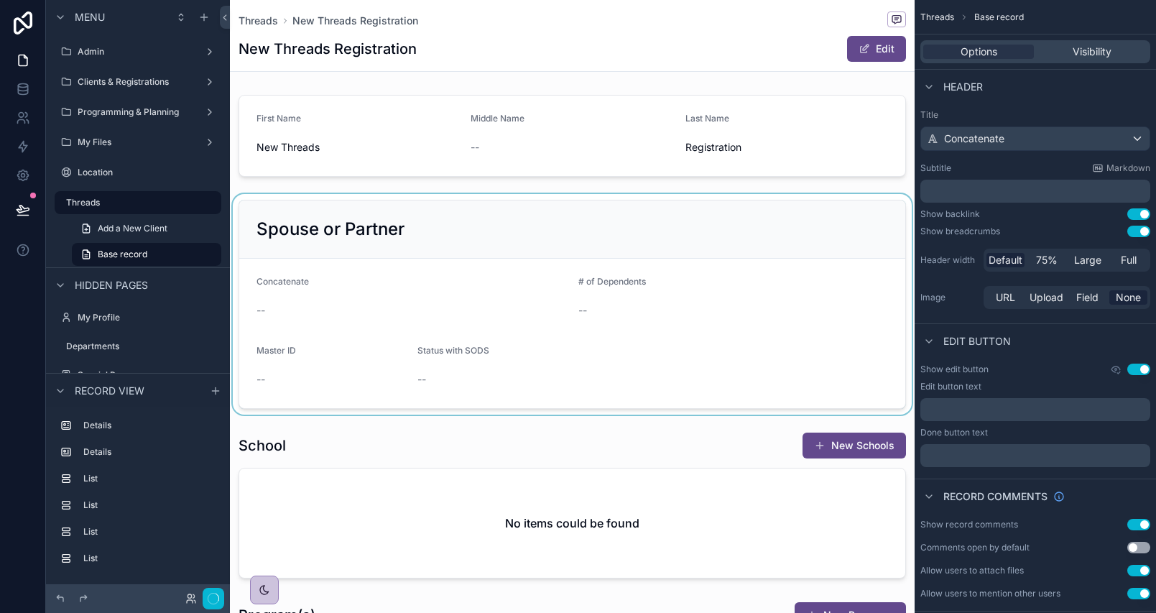
click at [346, 216] on div "scrollable content" at bounding box center [572, 304] width 685 height 221
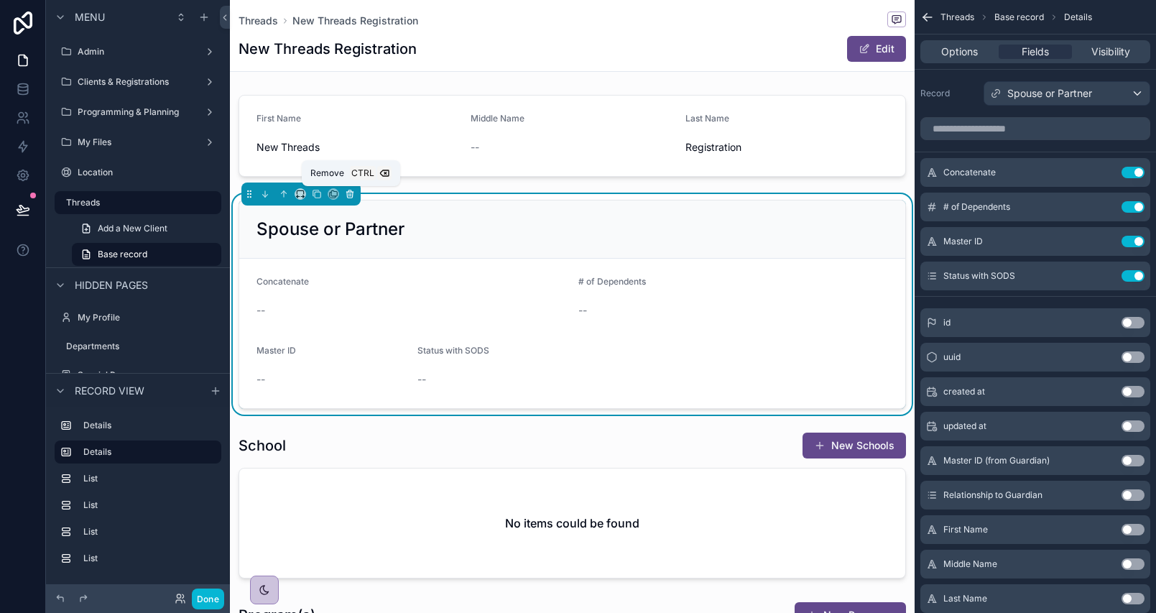
click at [347, 198] on icon "scrollable content" at bounding box center [350, 194] width 10 height 10
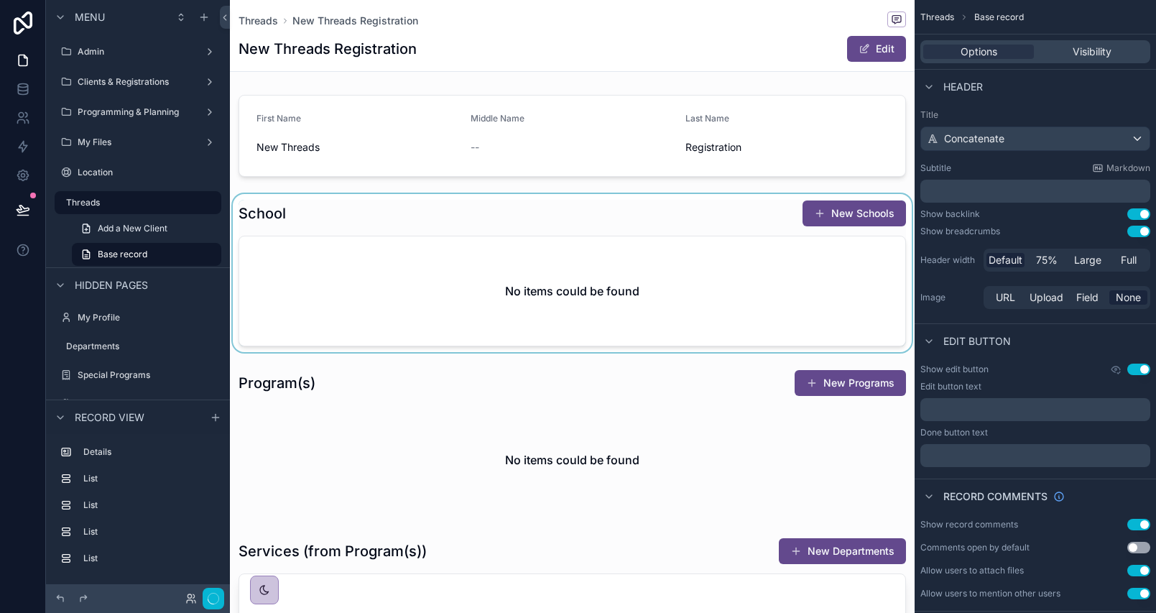
click at [339, 293] on div "scrollable content" at bounding box center [572, 273] width 685 height 158
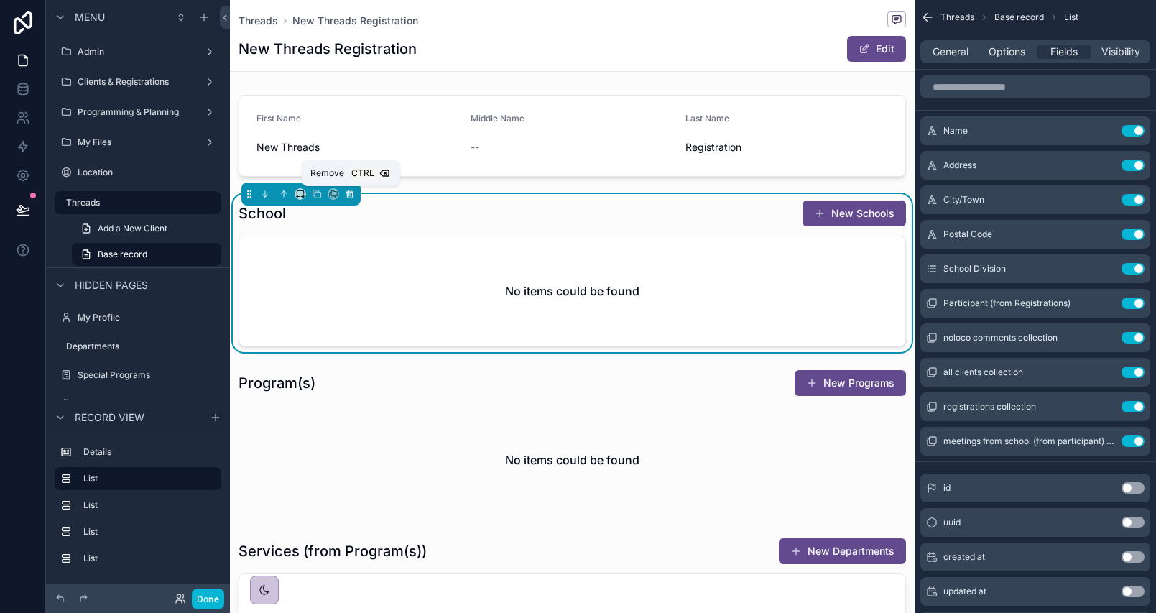
click at [353, 194] on icon "scrollable content" at bounding box center [350, 194] width 10 height 10
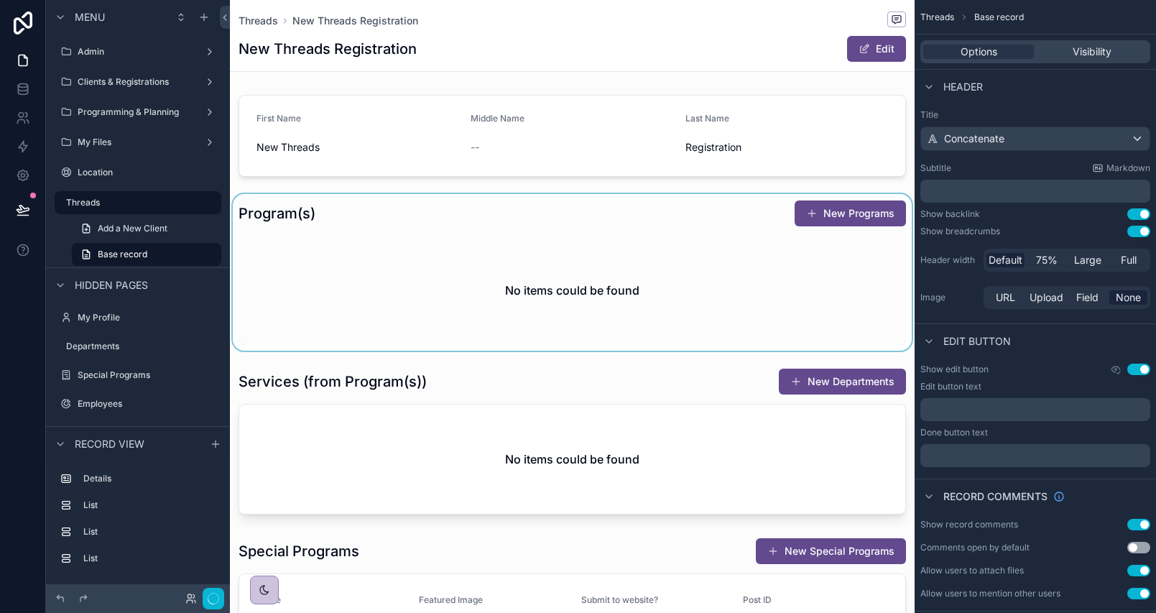
click at [360, 259] on div "scrollable content" at bounding box center [572, 272] width 685 height 157
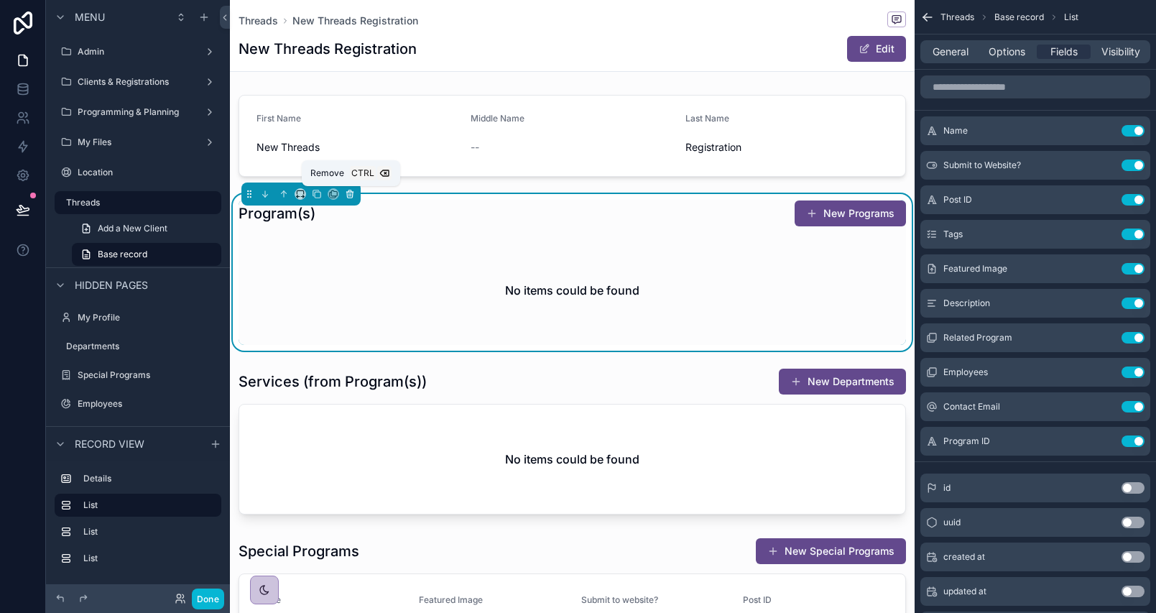
click at [348, 200] on button "scrollable content" at bounding box center [350, 194] width 16 height 16
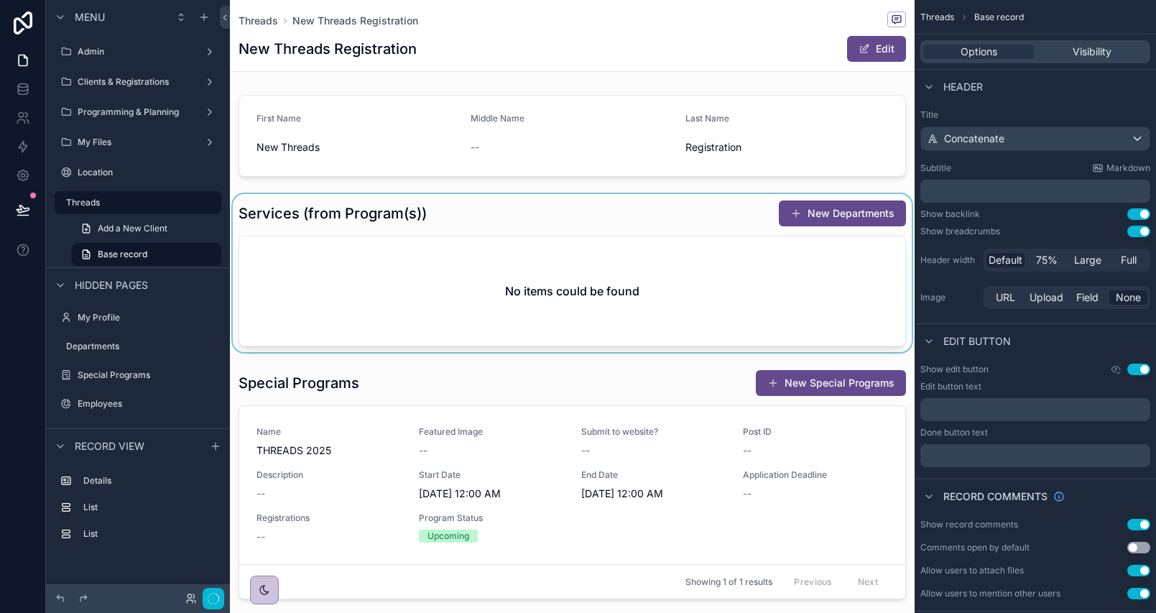
click at [346, 301] on div "scrollable content" at bounding box center [572, 273] width 685 height 158
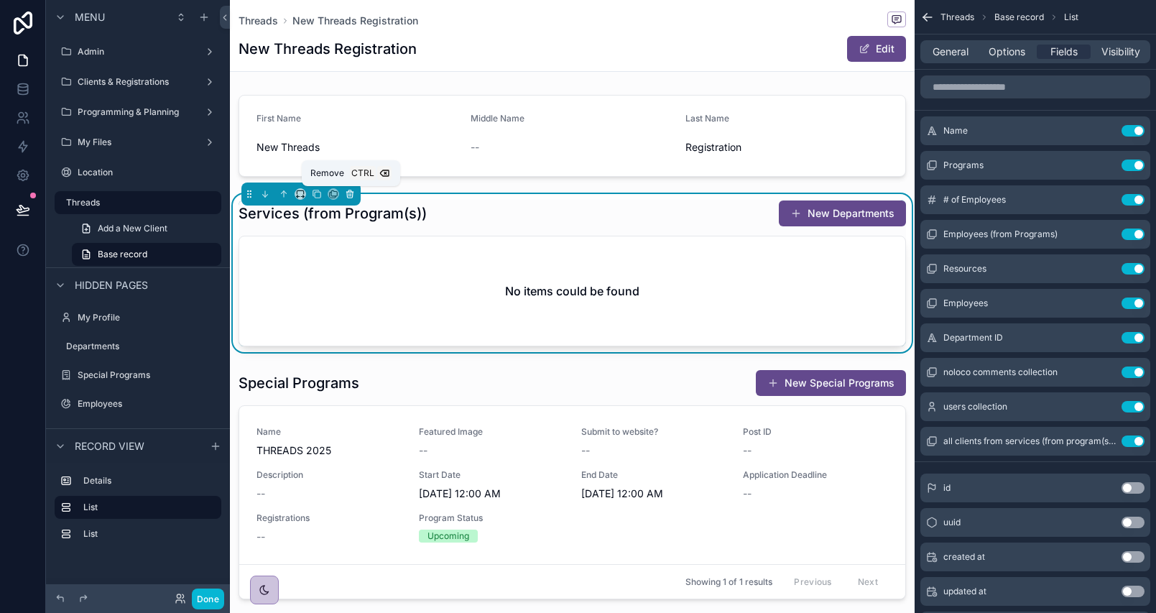
click at [353, 190] on icon "scrollable content" at bounding box center [350, 194] width 10 height 10
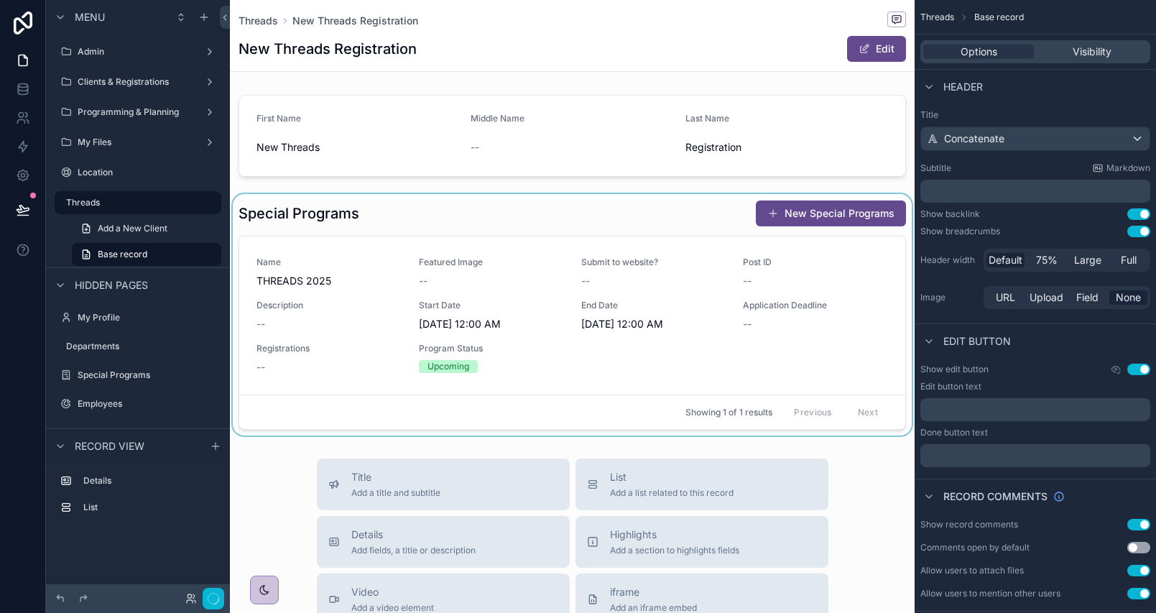
click at [356, 255] on div "scrollable content" at bounding box center [572, 314] width 685 height 241
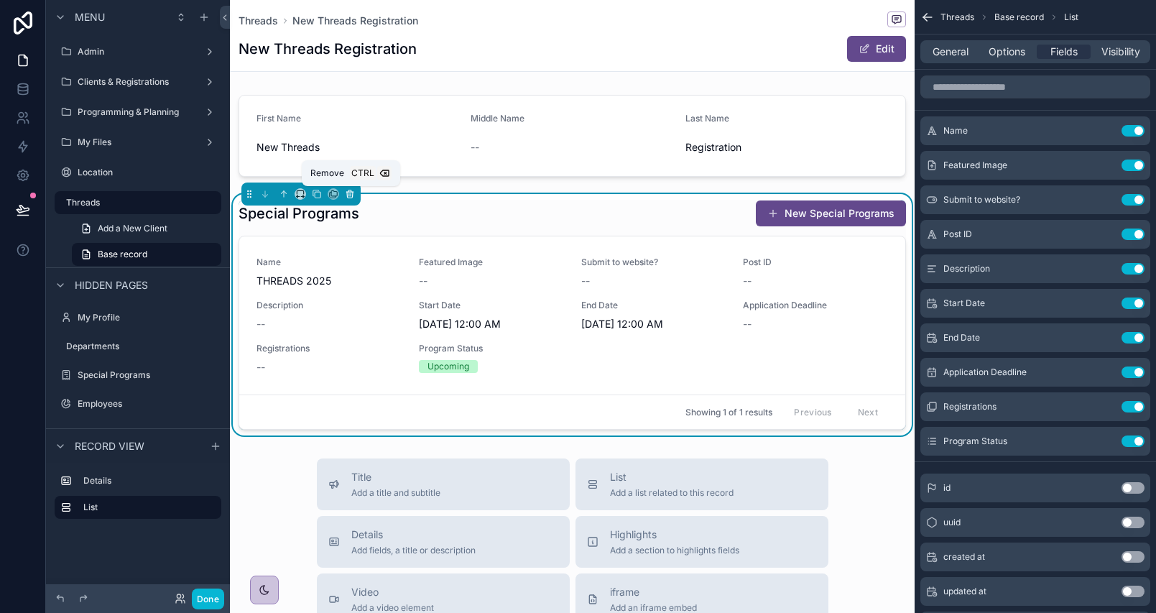
click at [356, 196] on button "scrollable content" at bounding box center [350, 194] width 16 height 16
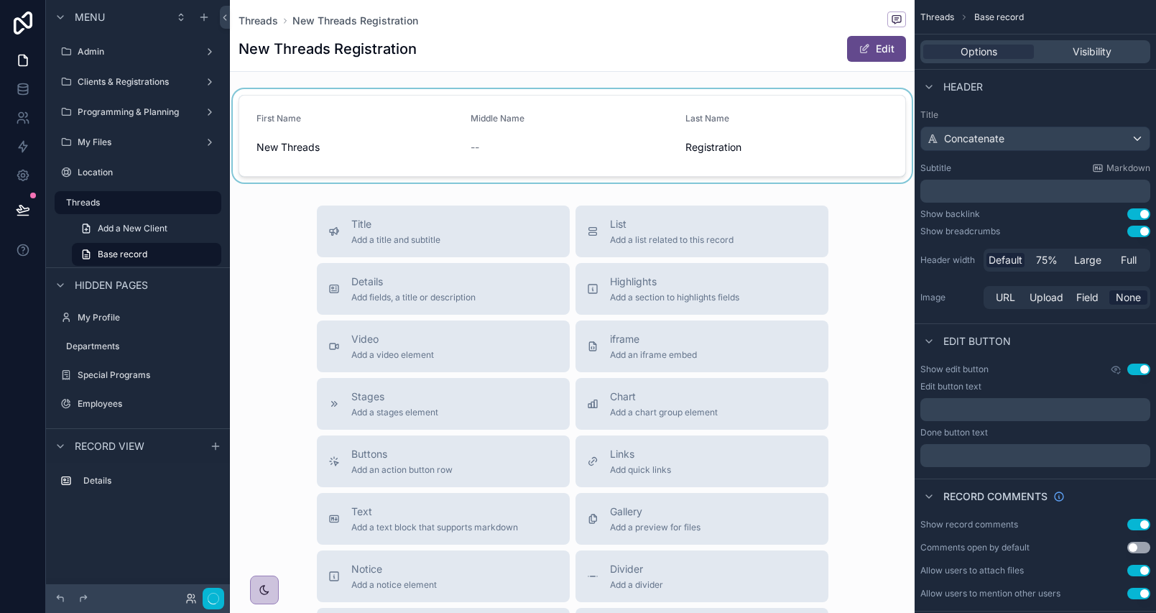
click at [527, 111] on div "scrollable content" at bounding box center [572, 135] width 685 height 93
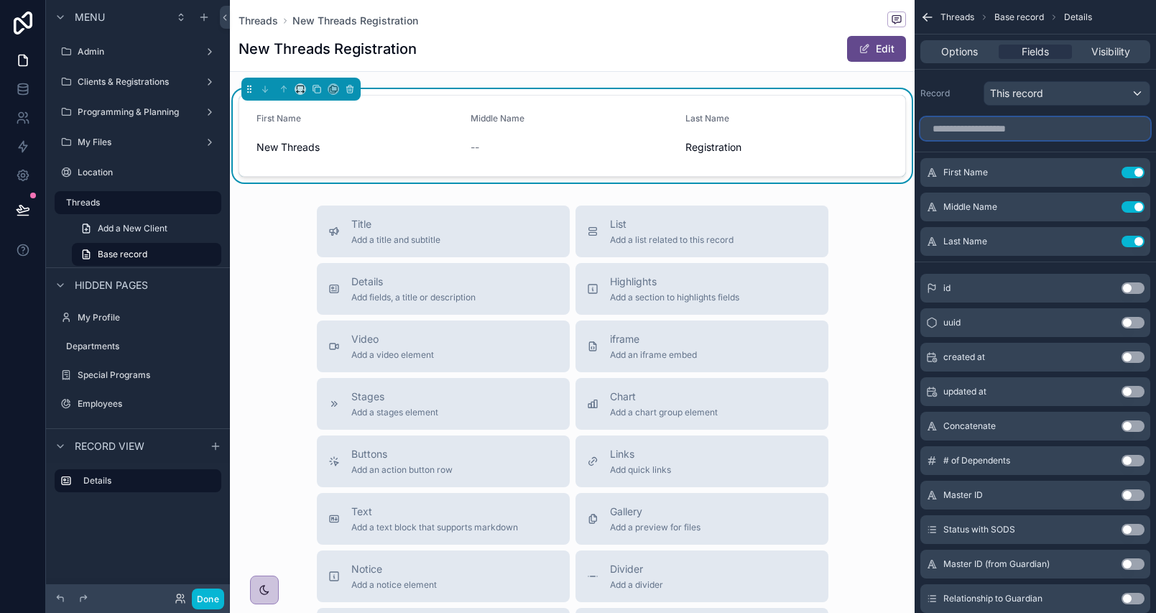
click at [1006, 124] on input "scrollable content" at bounding box center [1035, 128] width 230 height 23
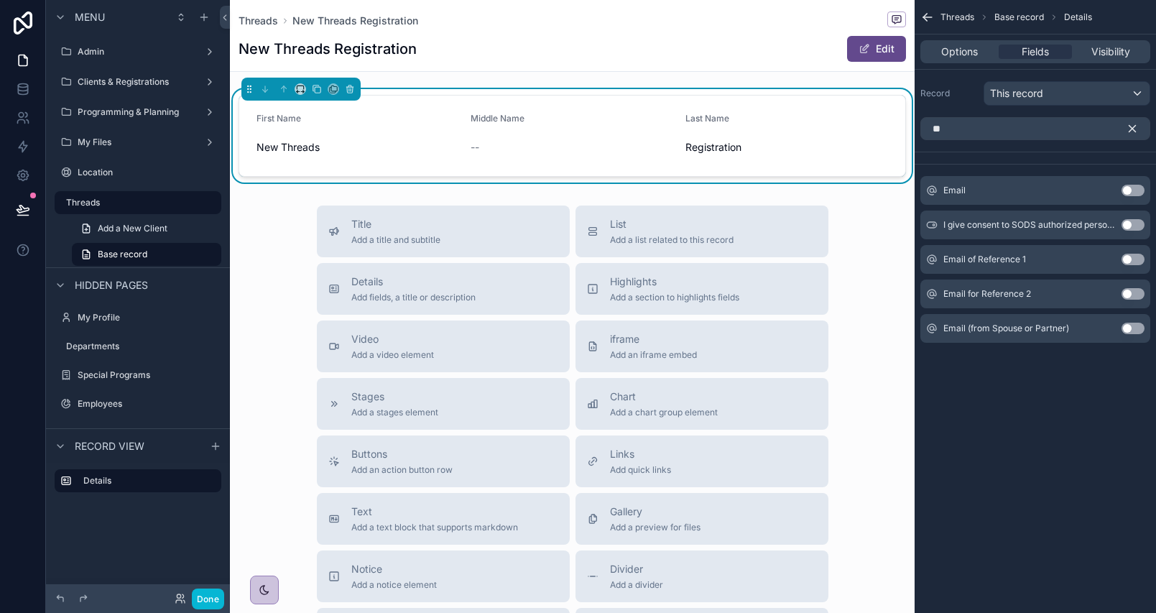
click at [1131, 192] on button "Use setting" at bounding box center [1132, 190] width 23 height 11
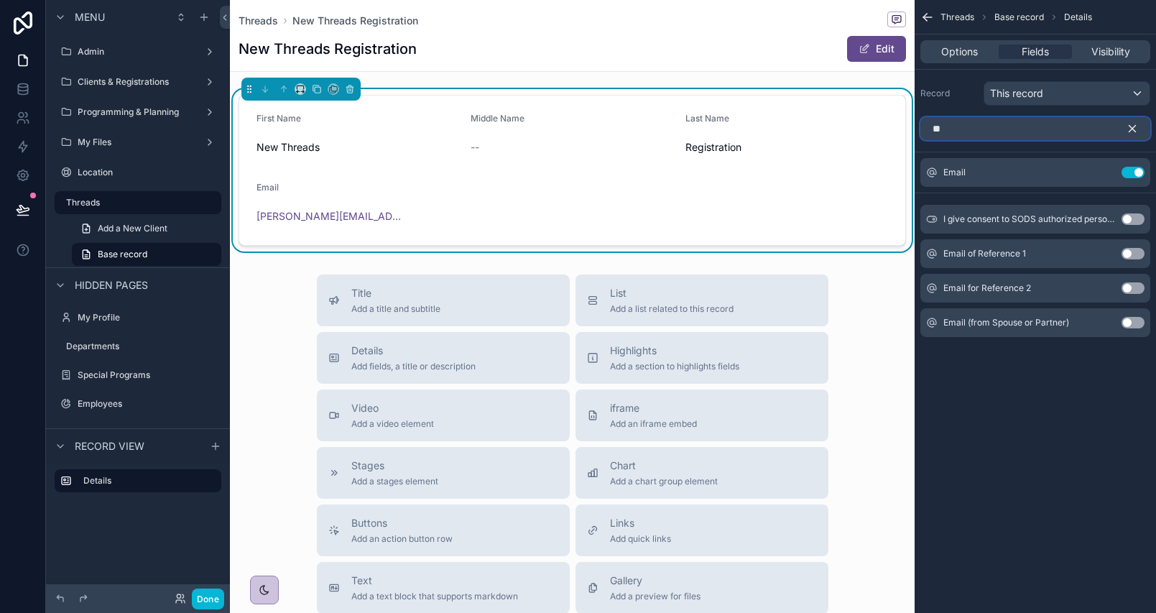
click at [1011, 138] on input "**" at bounding box center [1035, 128] width 230 height 23
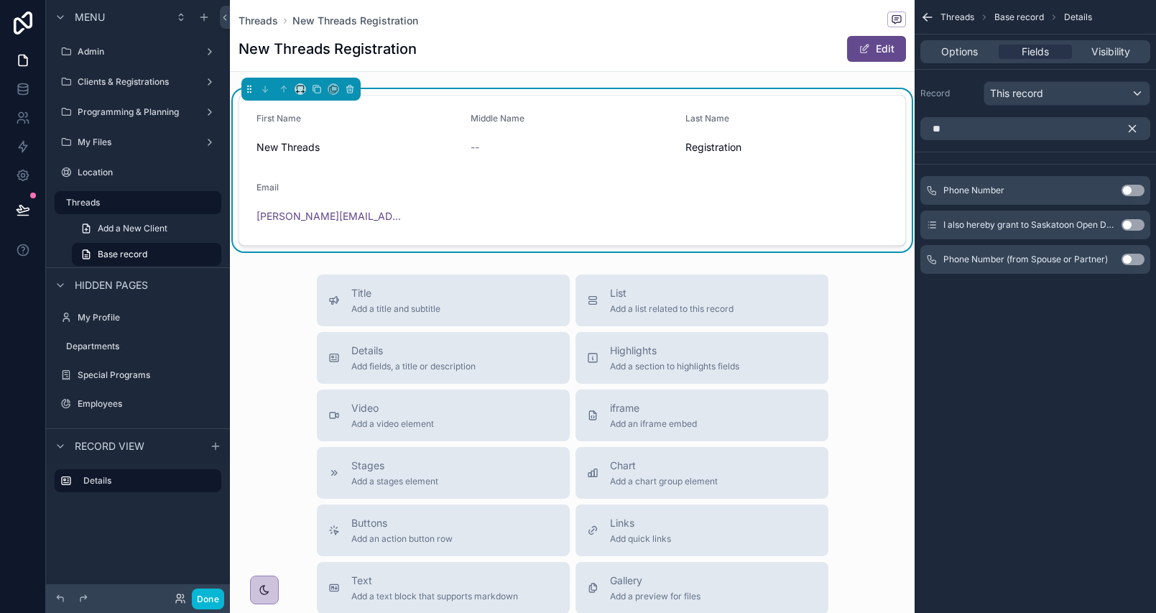
click at [1129, 185] on button "Use setting" at bounding box center [1132, 190] width 23 height 11
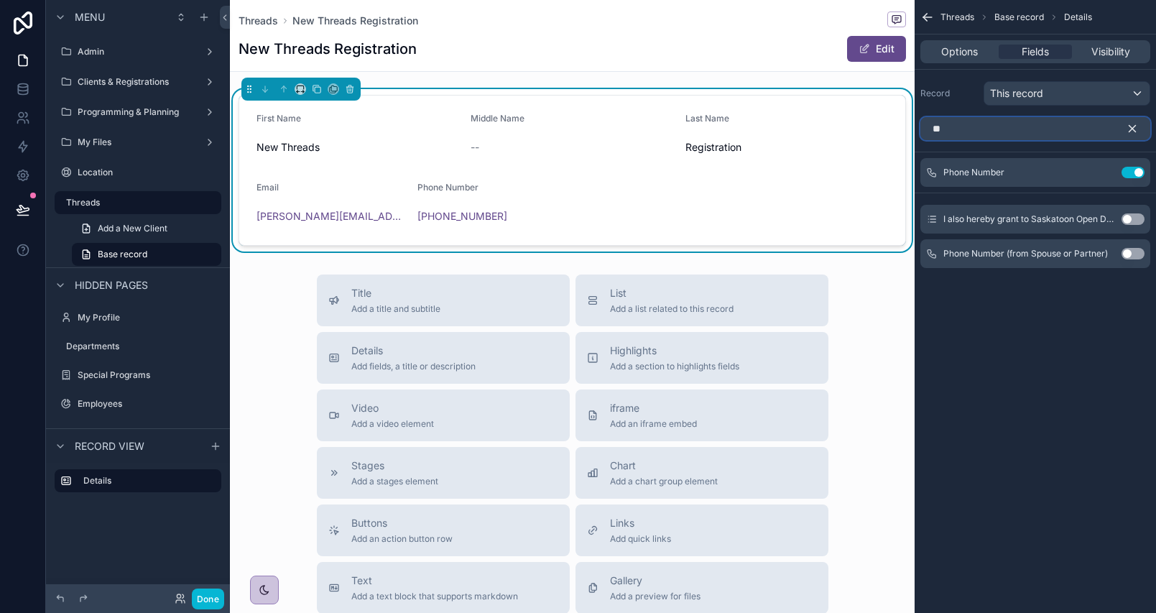
click at [1017, 133] on input "**" at bounding box center [1035, 128] width 230 height 23
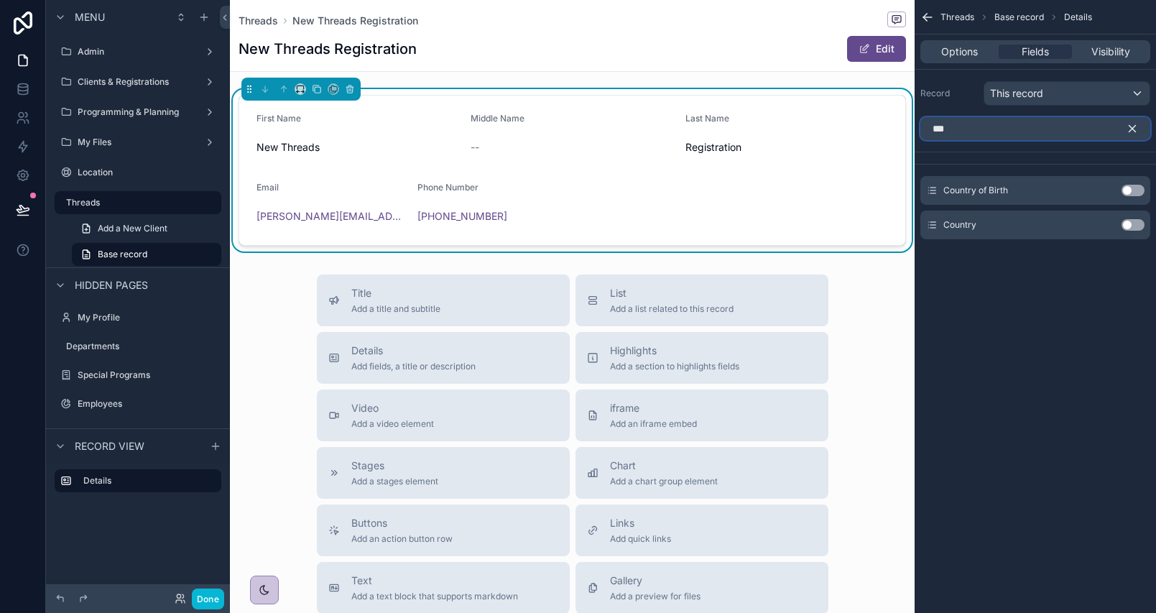
type input "***"
click at [1132, 188] on button "Use setting" at bounding box center [1132, 190] width 23 height 11
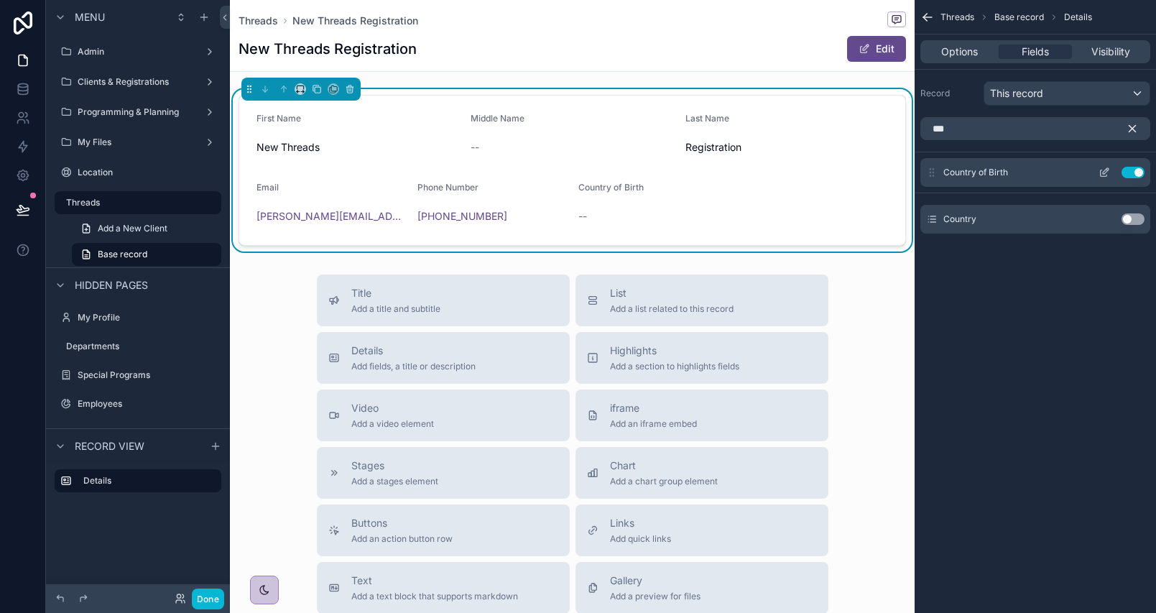
click at [1106, 170] on icon "scrollable content" at bounding box center [1106, 169] width 1 height 1
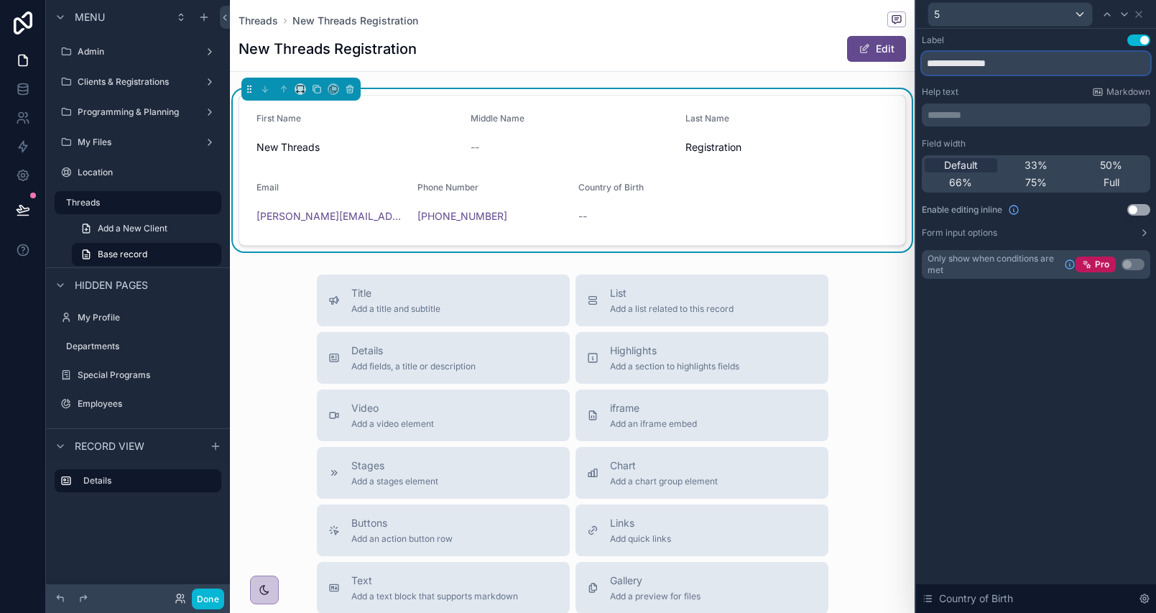
click at [965, 70] on input "**********" at bounding box center [1036, 63] width 228 height 23
click at [1009, 65] on input "**********" at bounding box center [1036, 63] width 228 height 23
type input "*******"
click at [1137, 14] on icon at bounding box center [1138, 14] width 11 height 11
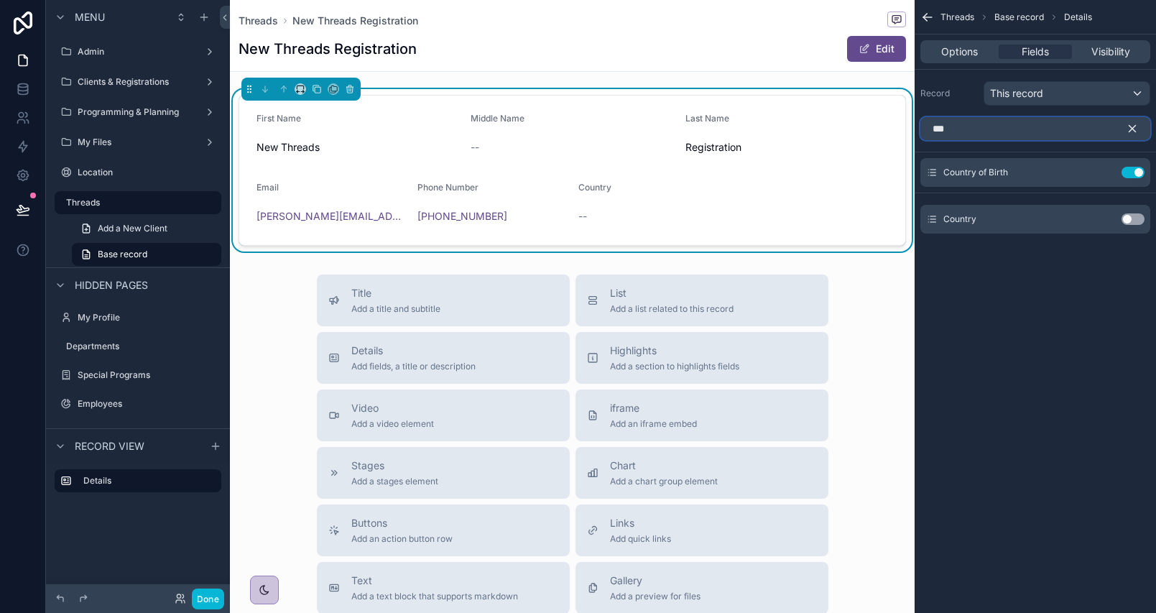
click at [972, 134] on input "***" at bounding box center [1035, 128] width 230 height 23
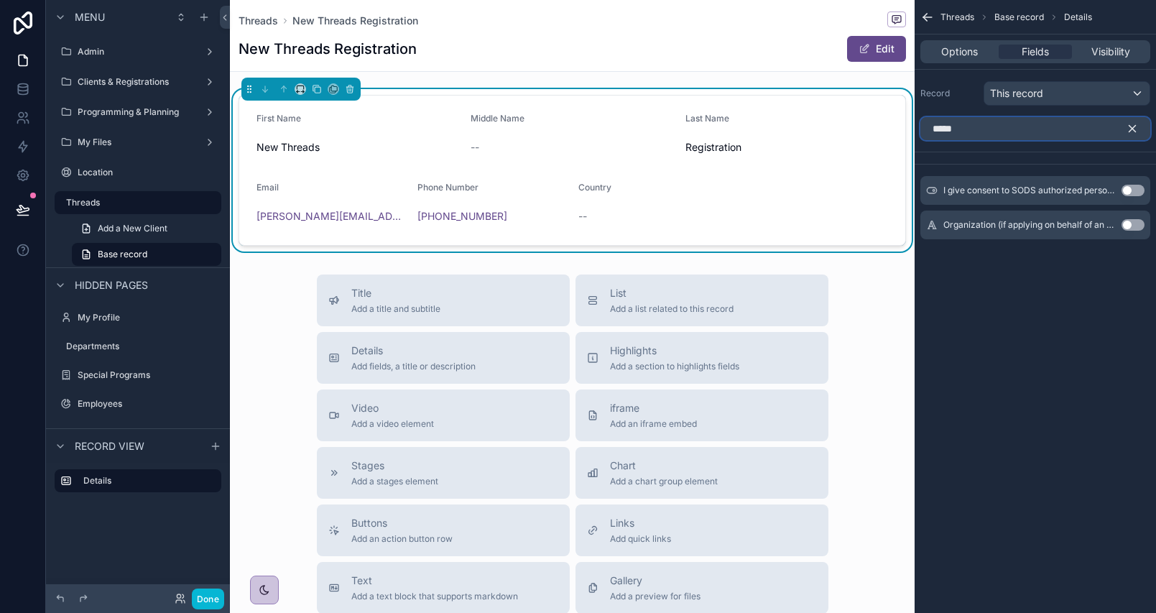
type input "*****"
click at [1129, 223] on button "Use setting" at bounding box center [1132, 224] width 23 height 11
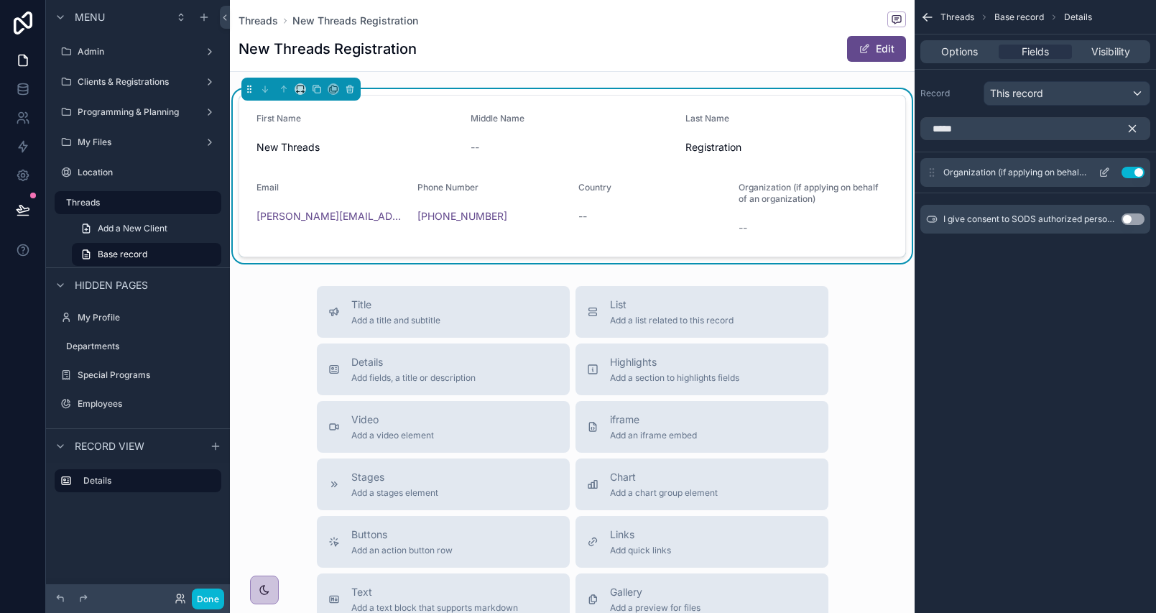
click at [1106, 172] on icon "scrollable content" at bounding box center [1106, 171] width 6 height 6
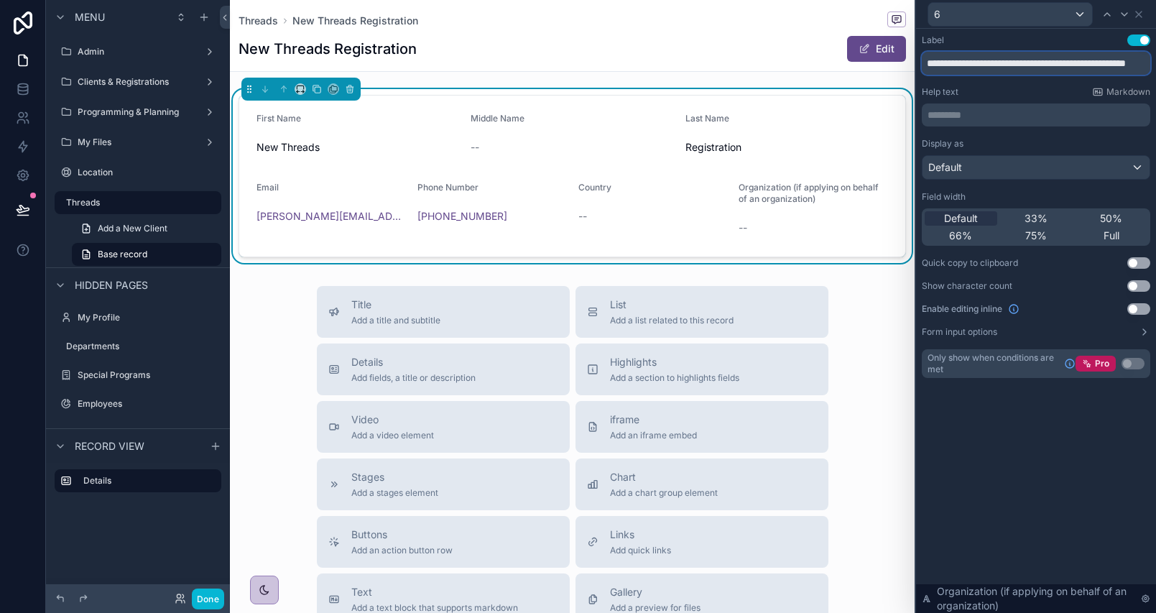
click at [986, 62] on input "**********" at bounding box center [1036, 63] width 228 height 23
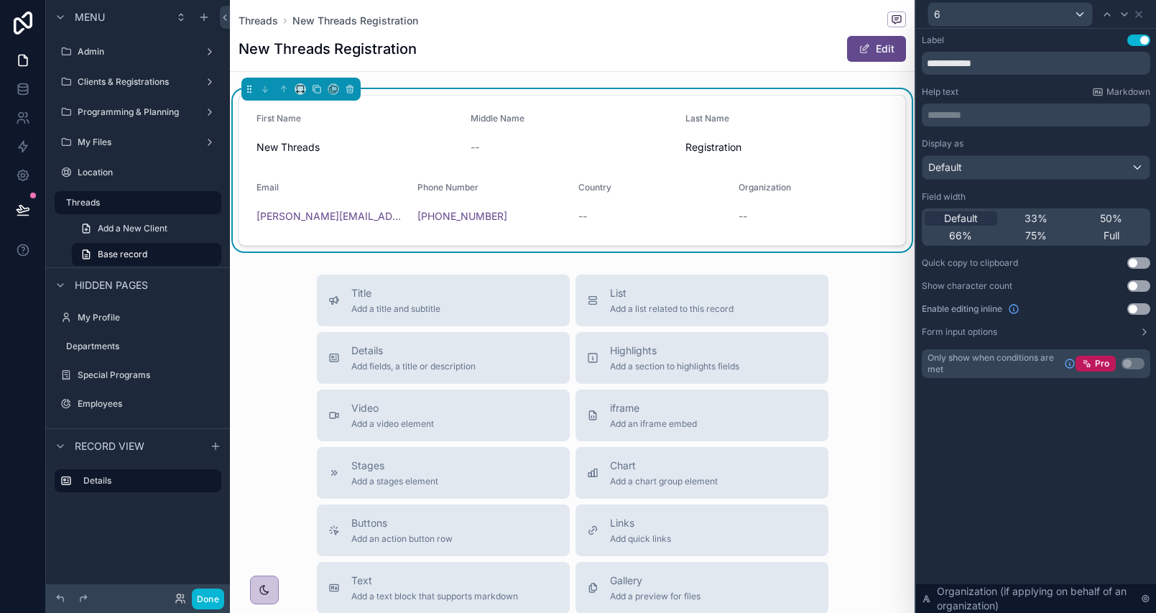
click at [1139, 307] on button "Use setting" at bounding box center [1138, 308] width 23 height 11
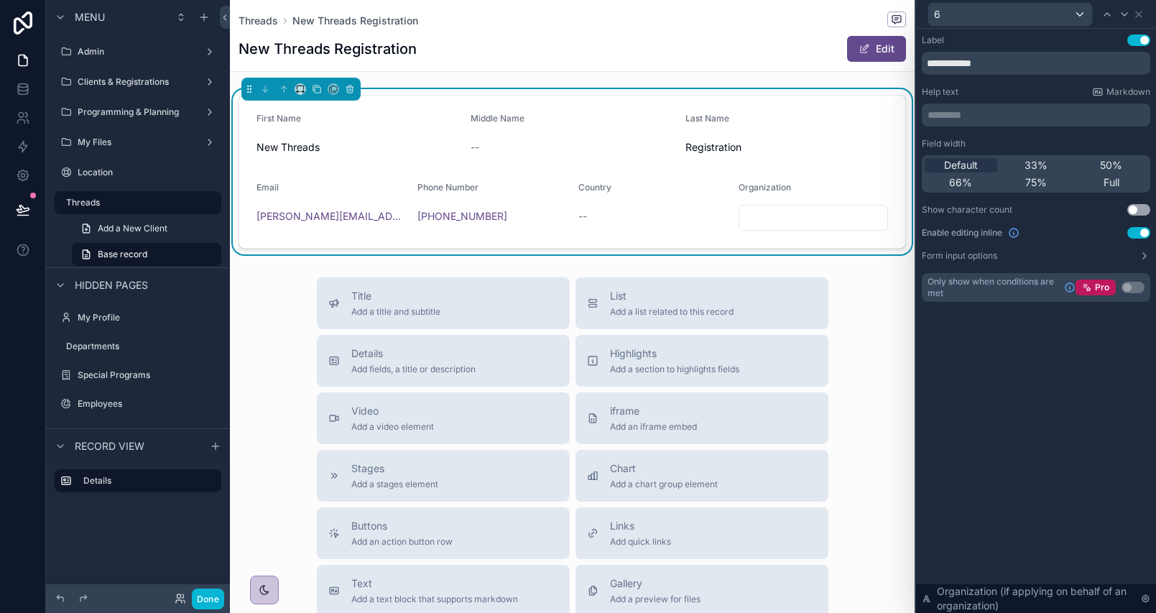
click at [1122, 190] on div "Default 33% 50% 66% 75% Full" at bounding box center [1036, 173] width 228 height 37
click at [1122, 176] on div "Full" at bounding box center [1111, 182] width 73 height 14
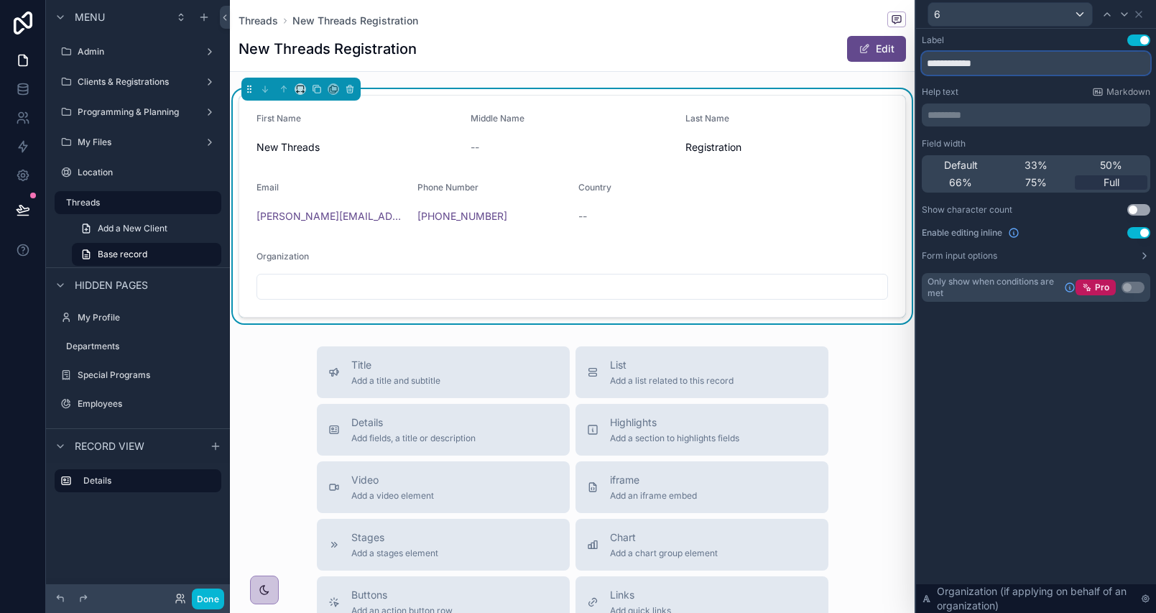
click at [1060, 68] on input "**********" at bounding box center [1036, 63] width 228 height 23
type input "**********"
click at [1103, 17] on icon at bounding box center [1106, 14] width 11 height 11
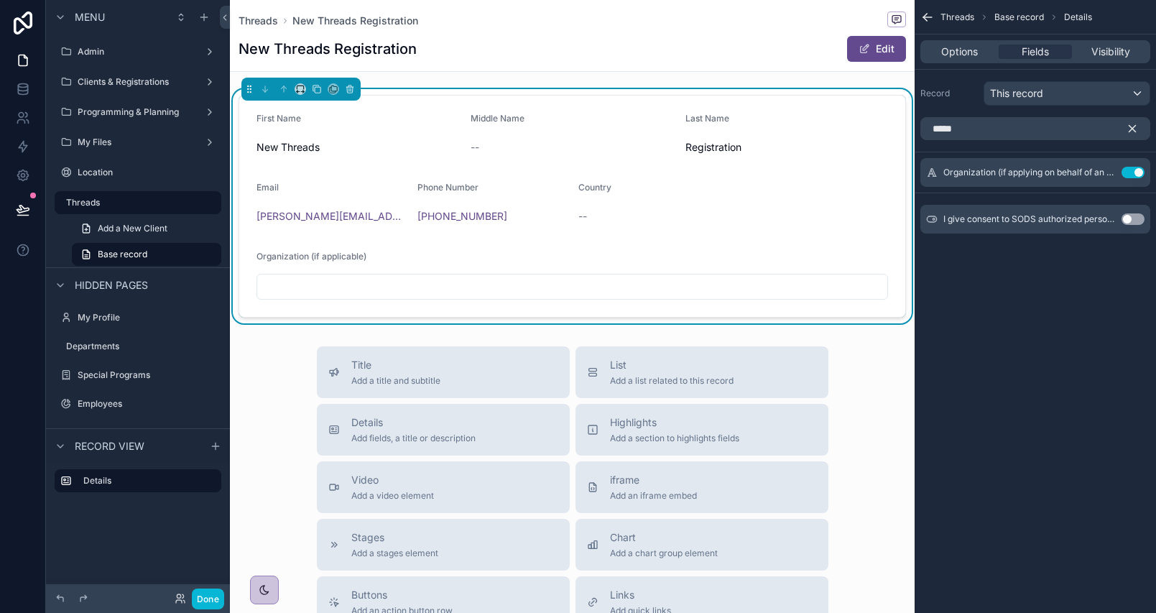
click at [1134, 126] on icon "scrollable content" at bounding box center [1132, 128] width 13 height 13
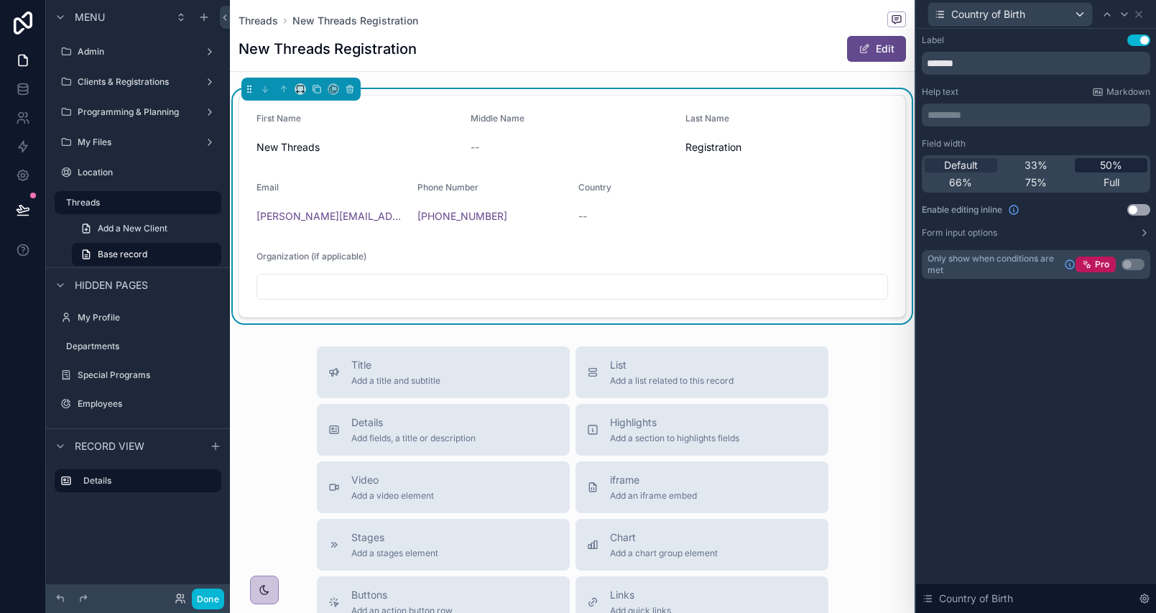
click at [1098, 164] on div "50%" at bounding box center [1111, 165] width 73 height 14
click at [1145, 206] on button "Use setting" at bounding box center [1138, 209] width 23 height 11
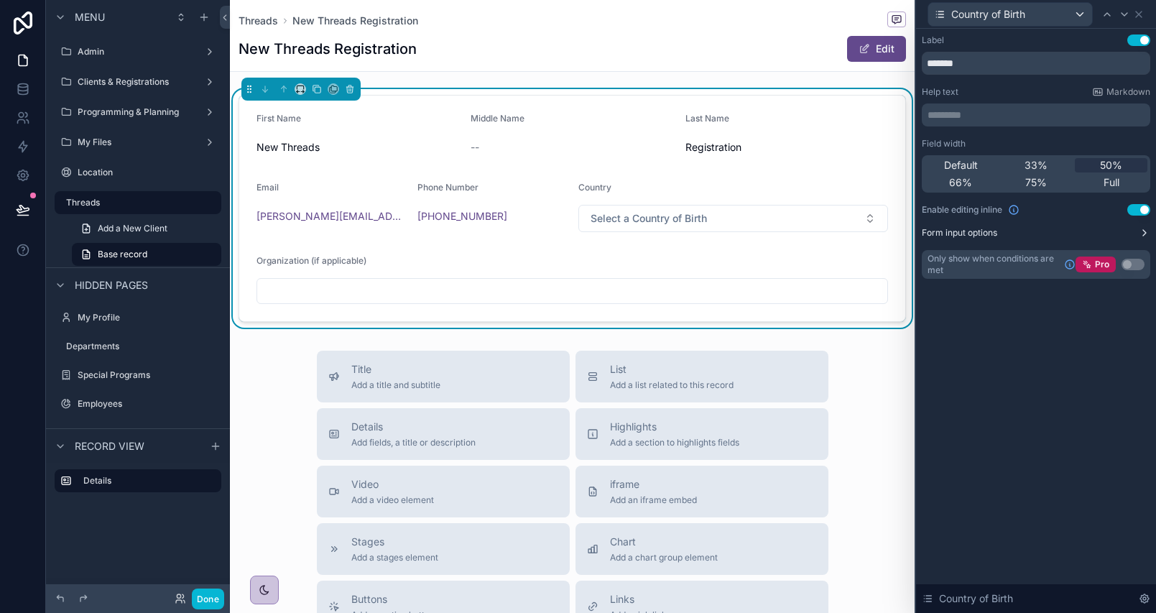
click at [1134, 230] on button "Form input options" at bounding box center [1036, 232] width 228 height 11
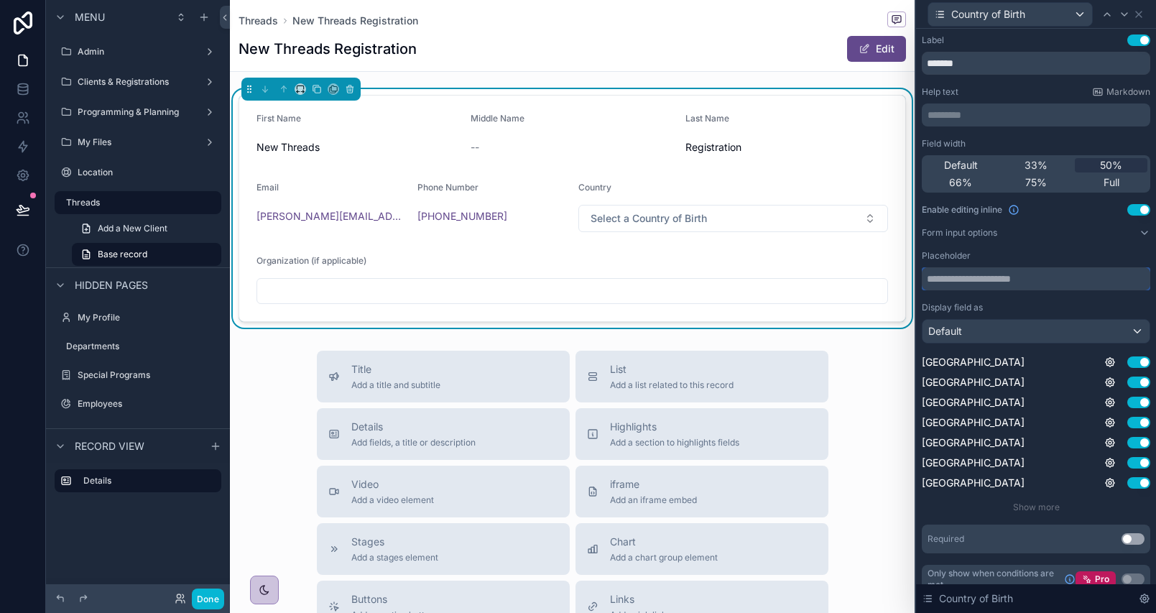
click at [990, 274] on input "text" at bounding box center [1036, 278] width 228 height 23
click at [1132, 225] on div "Field width Default 33% 50% 66% 75% Full Enable editing inline Use setting Form…" at bounding box center [1036, 345] width 228 height 415
click at [1142, 232] on icon at bounding box center [1145, 232] width 6 height 3
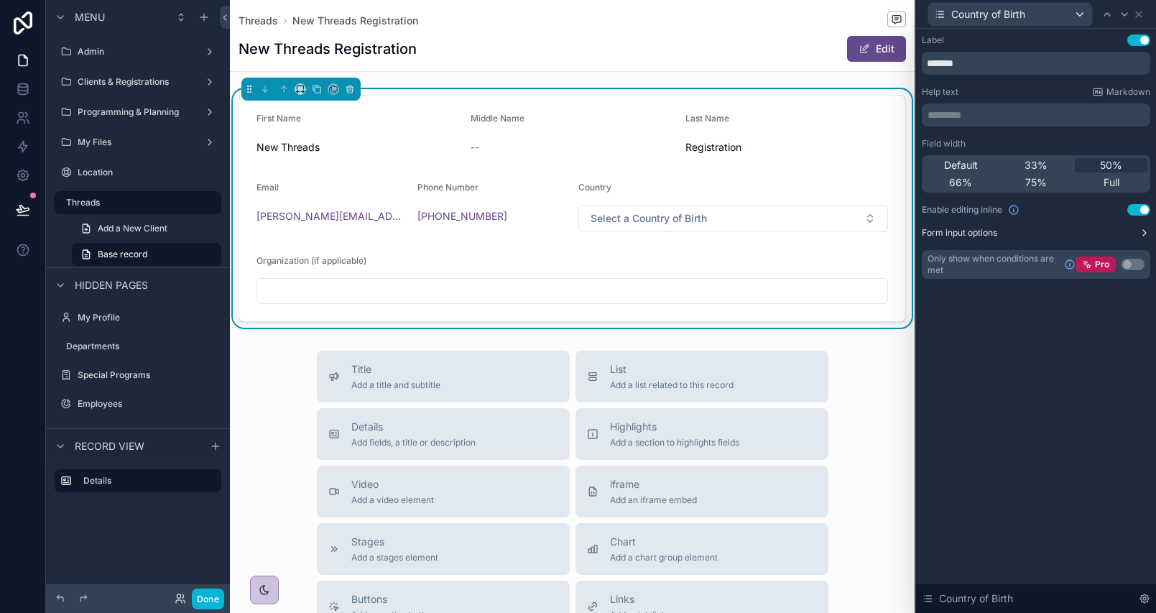
click at [1144, 208] on button "Use setting" at bounding box center [1138, 209] width 23 height 11
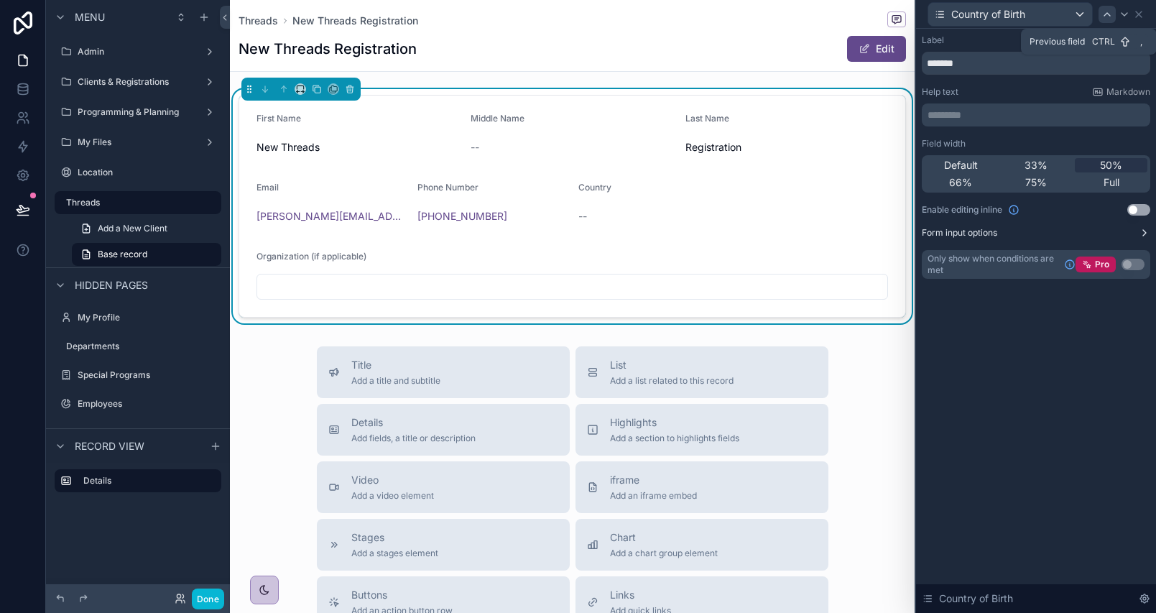
click at [1106, 14] on icon at bounding box center [1106, 14] width 11 height 11
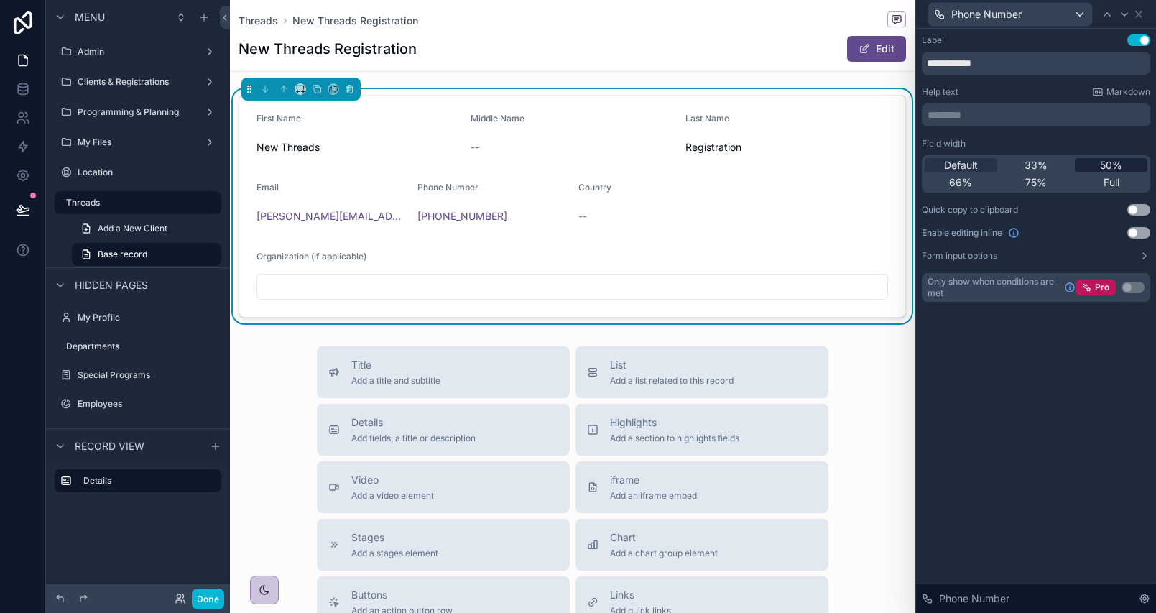
click at [1106, 163] on span "50%" at bounding box center [1111, 165] width 22 height 14
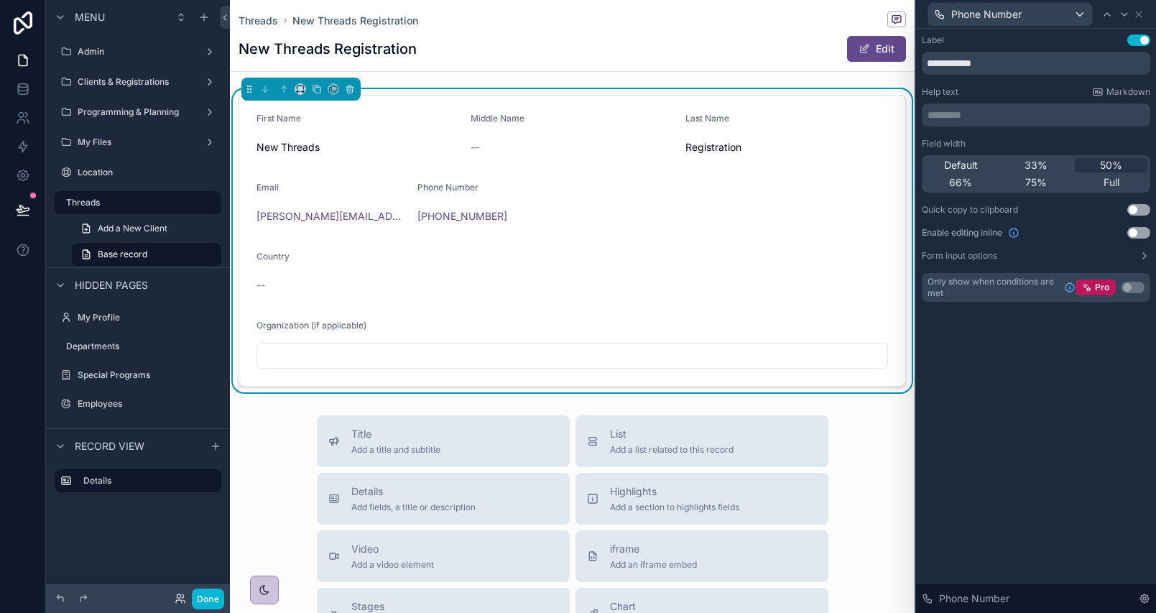
click at [1134, 229] on button "Use setting" at bounding box center [1138, 232] width 23 height 11
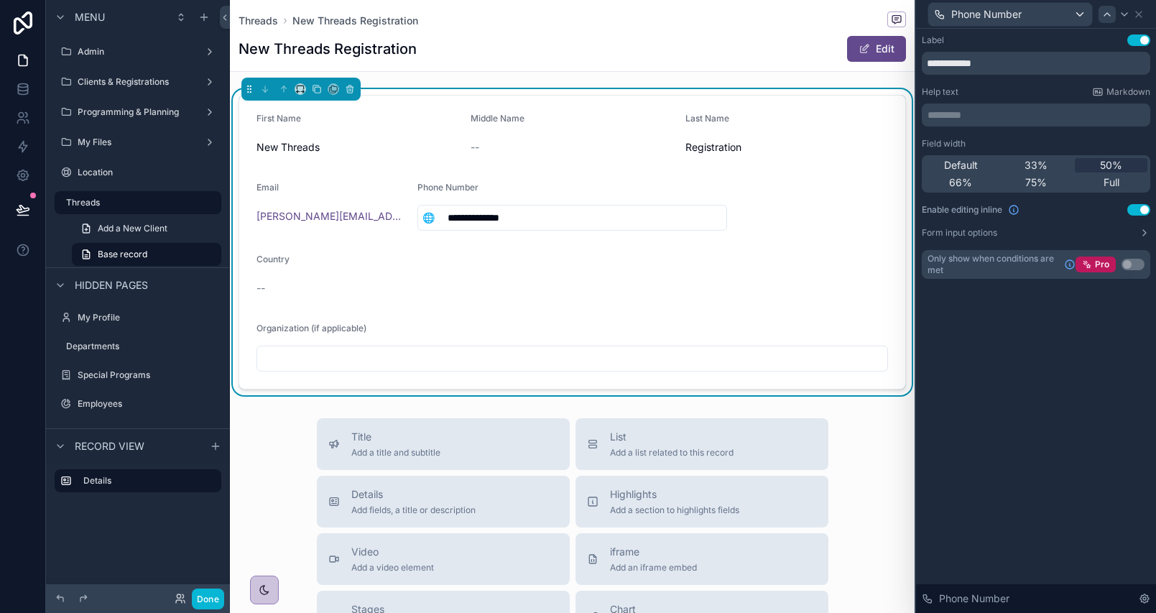
click at [1105, 17] on icon at bounding box center [1106, 14] width 11 height 11
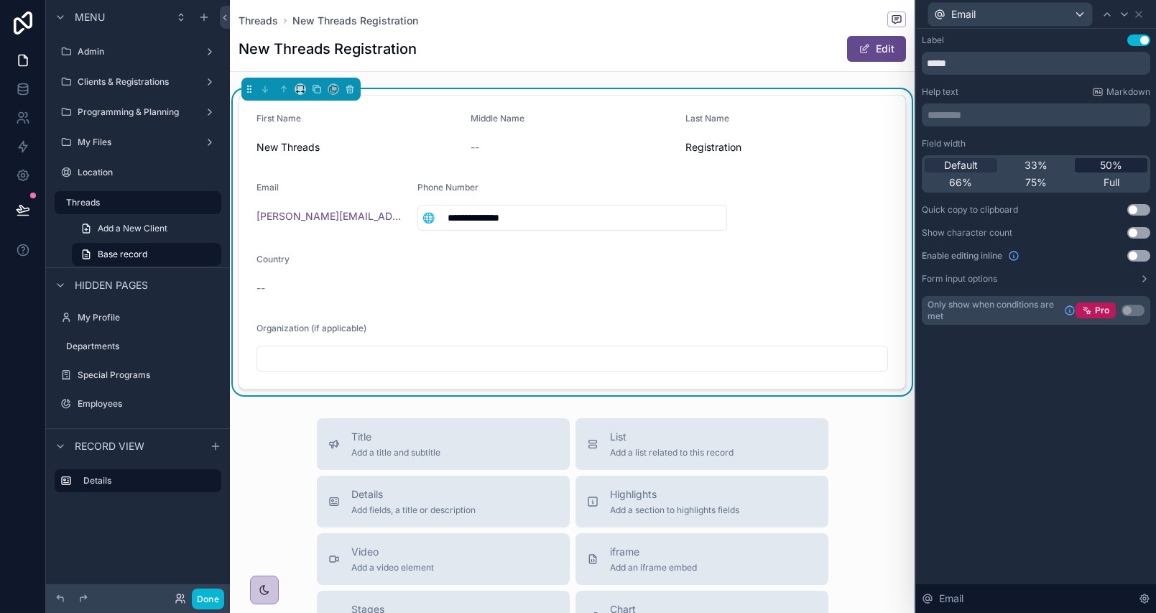
click at [1121, 169] on span "50%" at bounding box center [1111, 165] width 22 height 14
click at [1140, 254] on button "Use setting" at bounding box center [1138, 255] width 23 height 11
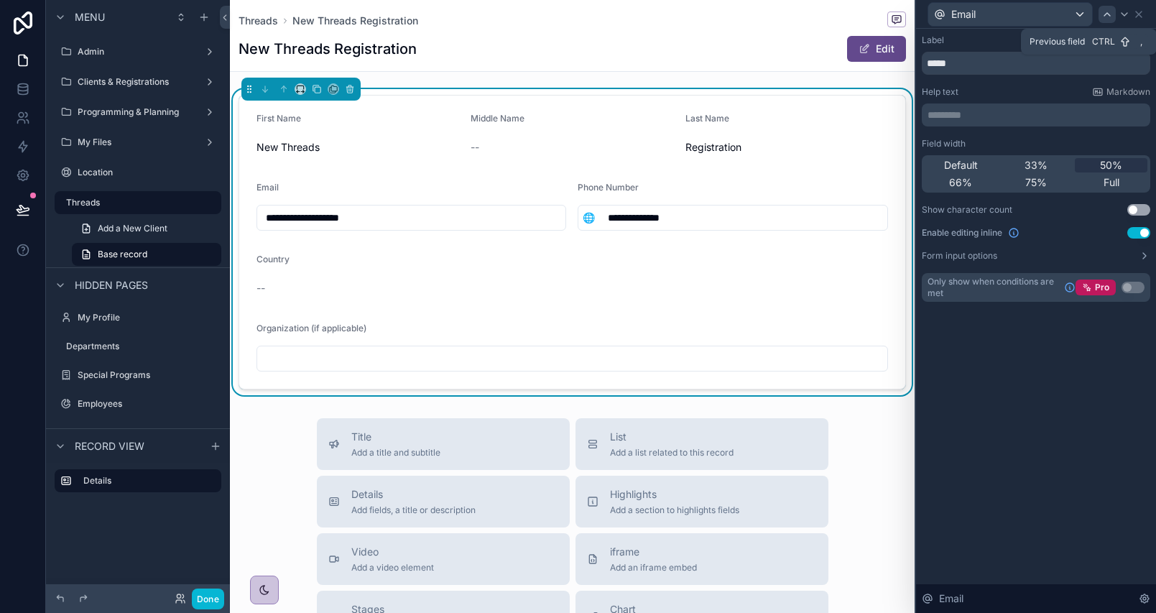
click at [1108, 13] on icon at bounding box center [1107, 14] width 6 height 3
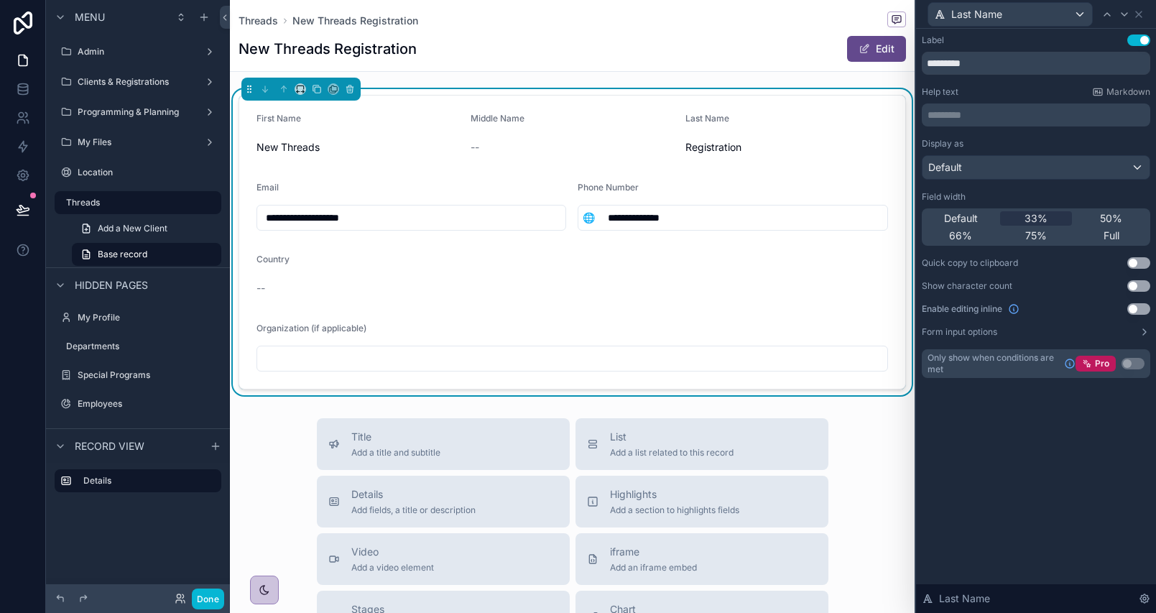
click at [1133, 311] on button "Use setting" at bounding box center [1138, 308] width 23 height 11
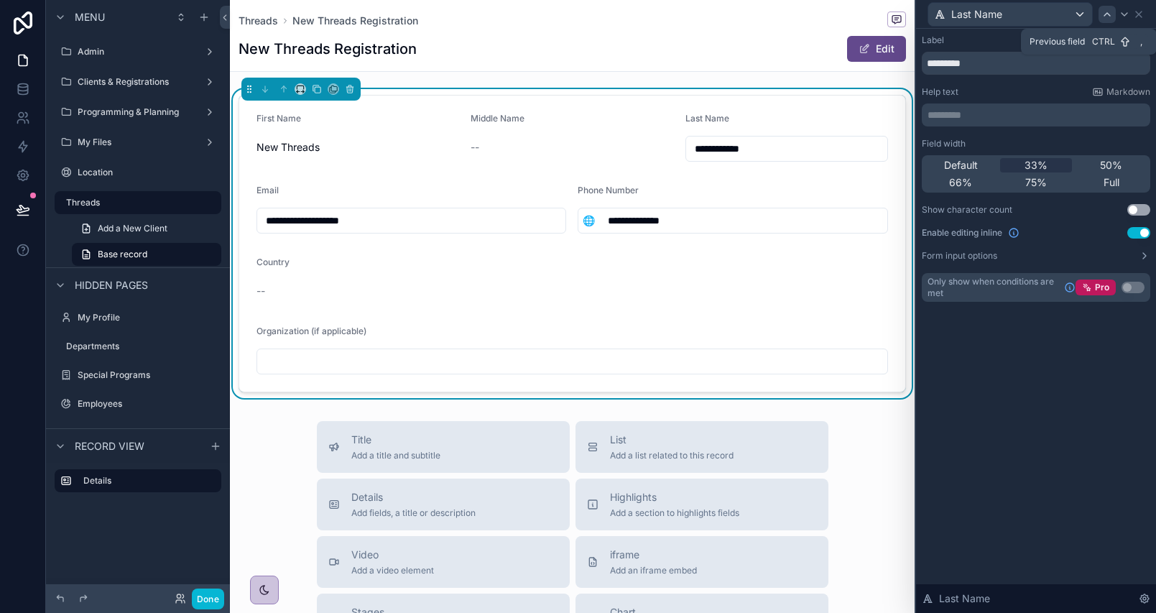
click at [1102, 17] on icon at bounding box center [1106, 14] width 11 height 11
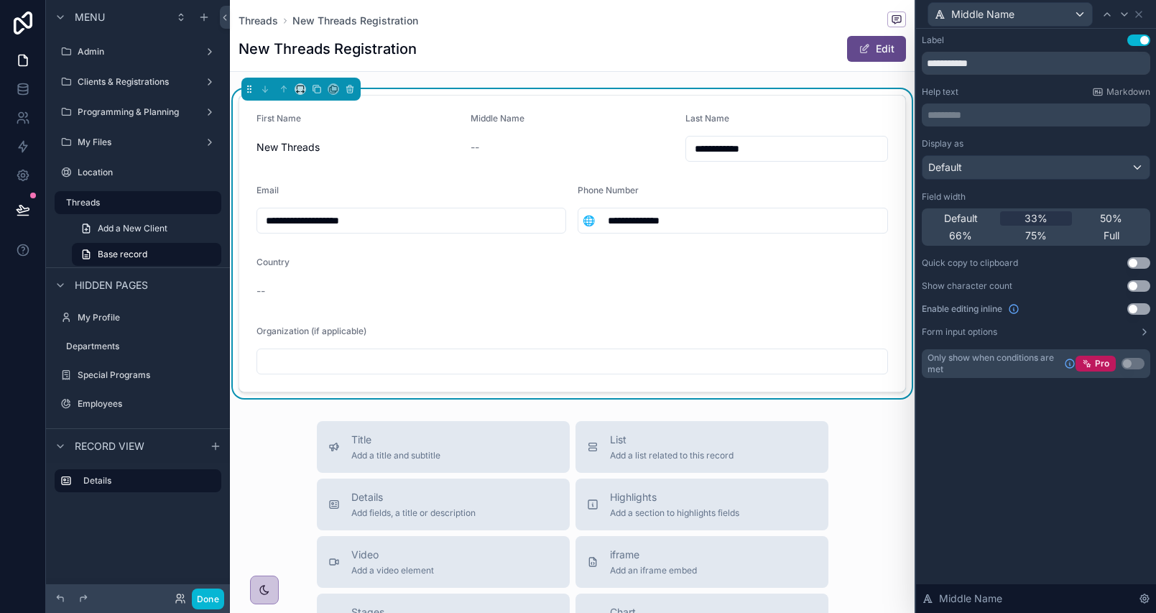
click at [1135, 308] on button "Use setting" at bounding box center [1138, 308] width 23 height 11
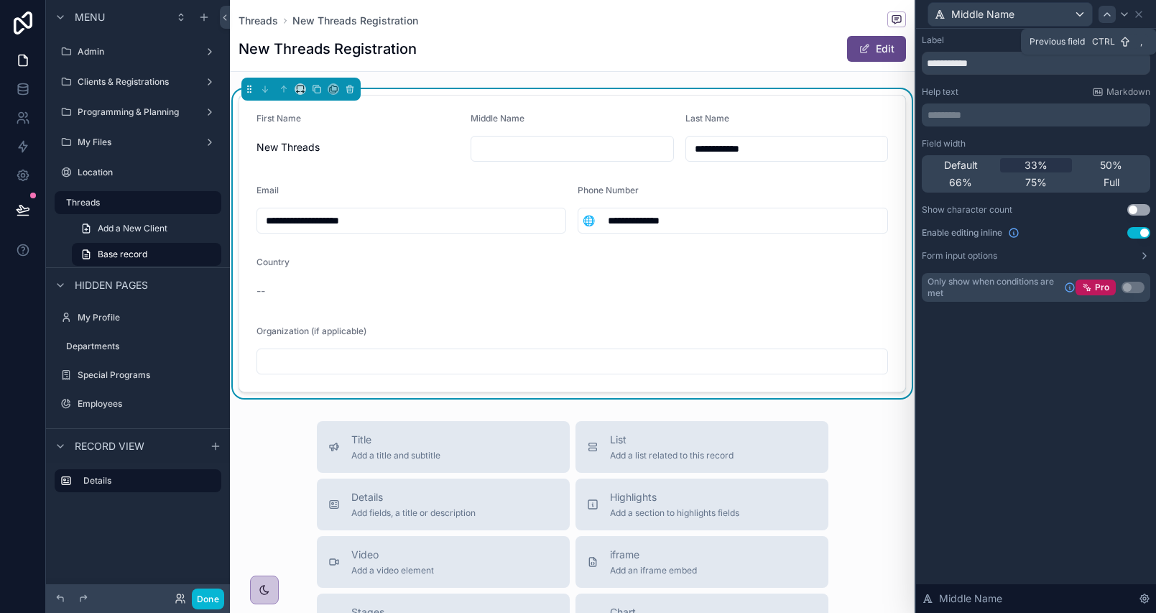
click at [1105, 11] on icon at bounding box center [1106, 14] width 11 height 11
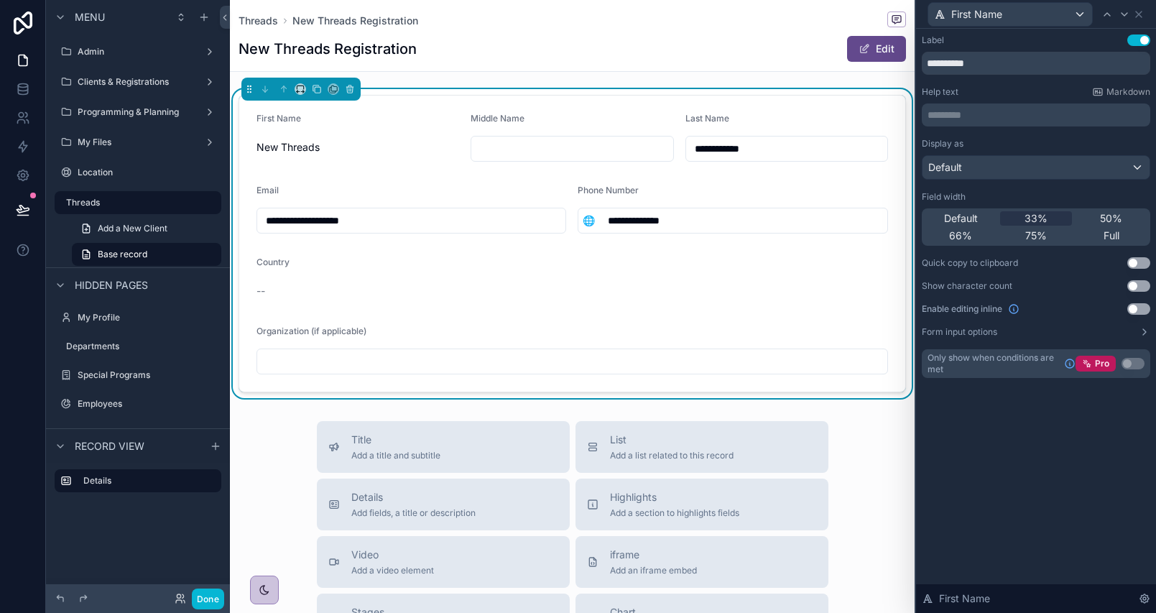
click at [1134, 307] on button "Use setting" at bounding box center [1138, 308] width 23 height 11
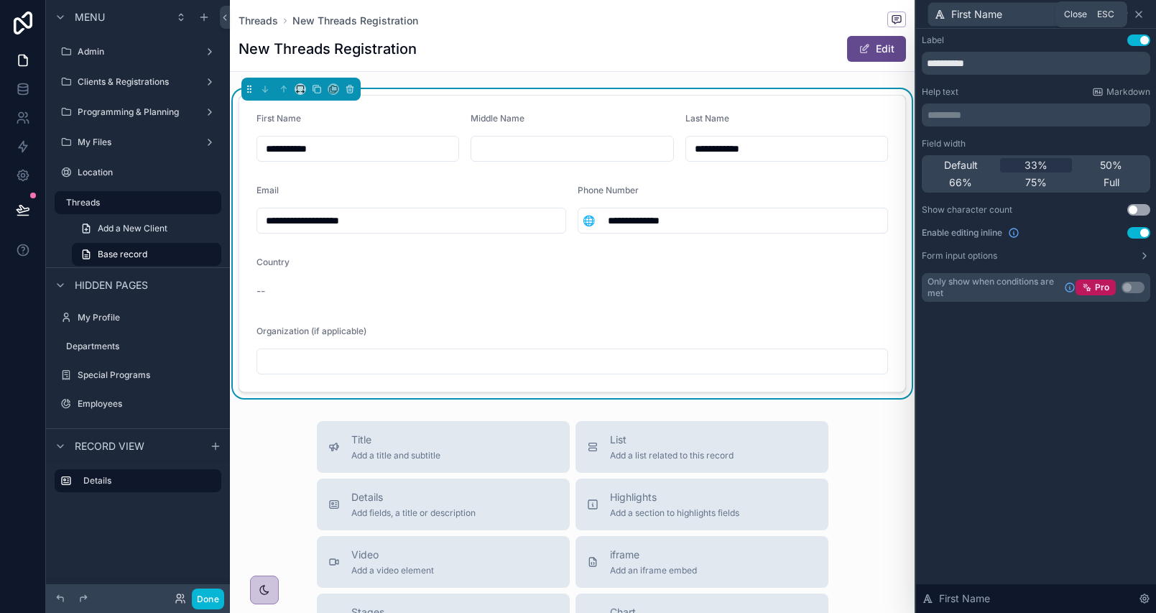
click at [1139, 19] on icon at bounding box center [1138, 14] width 11 height 11
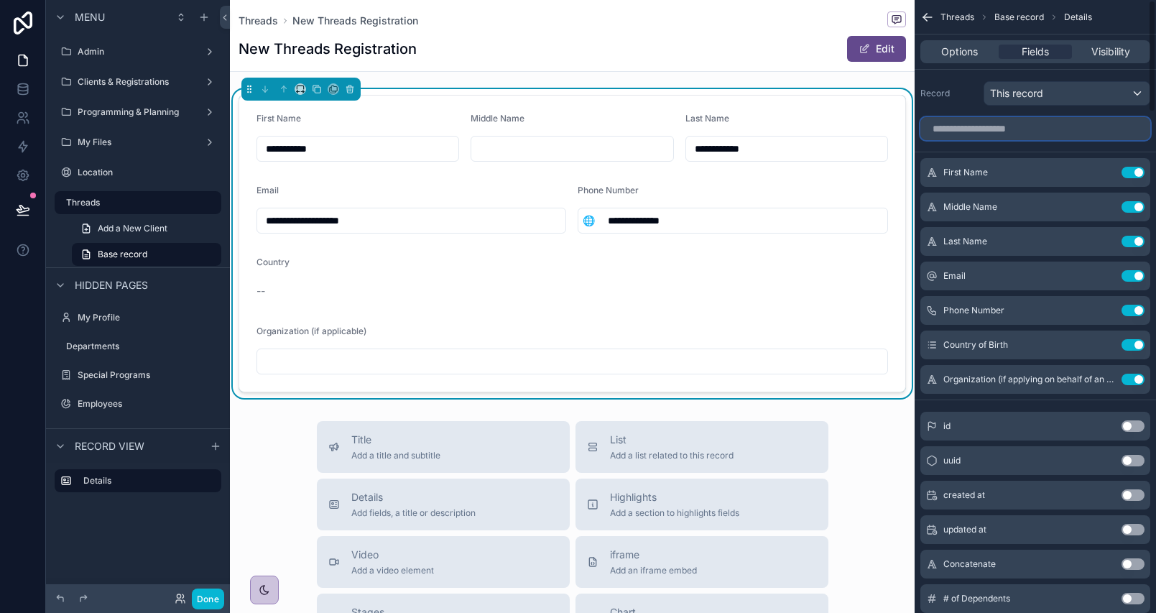
click at [981, 131] on input "scrollable content" at bounding box center [1035, 128] width 230 height 23
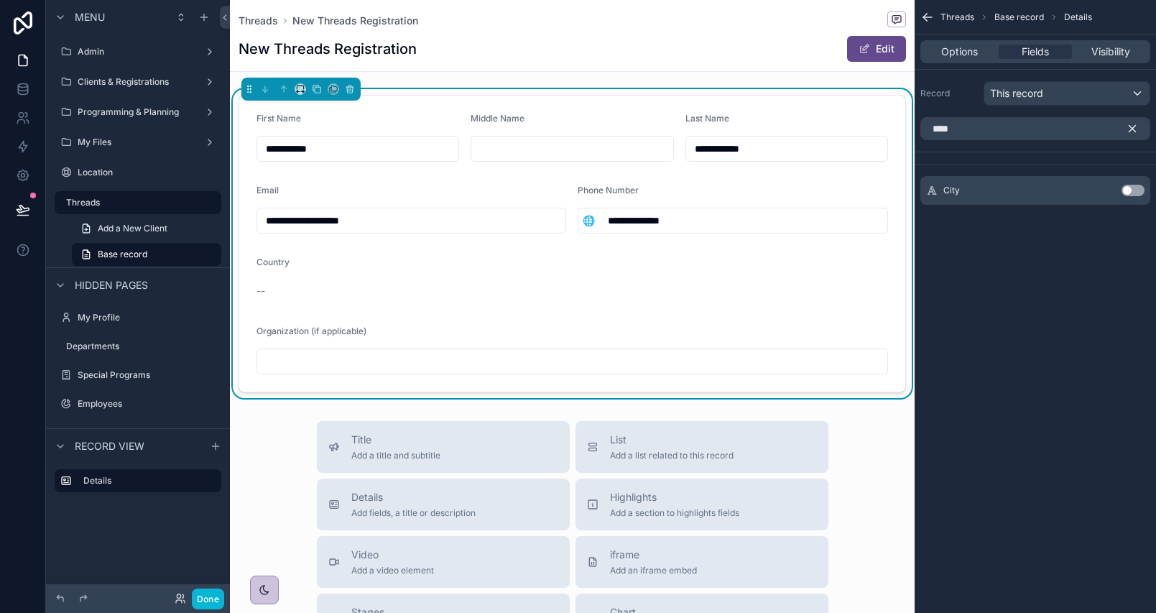
click at [1134, 193] on button "Use setting" at bounding box center [1132, 190] width 23 height 11
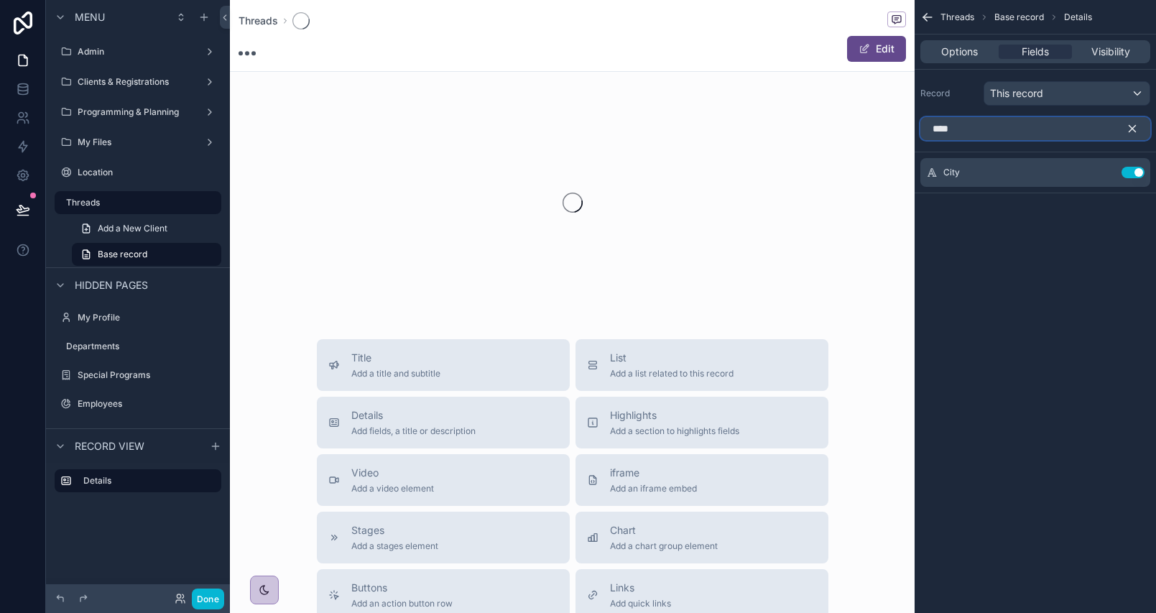
click at [1014, 131] on input "****" at bounding box center [1035, 128] width 230 height 23
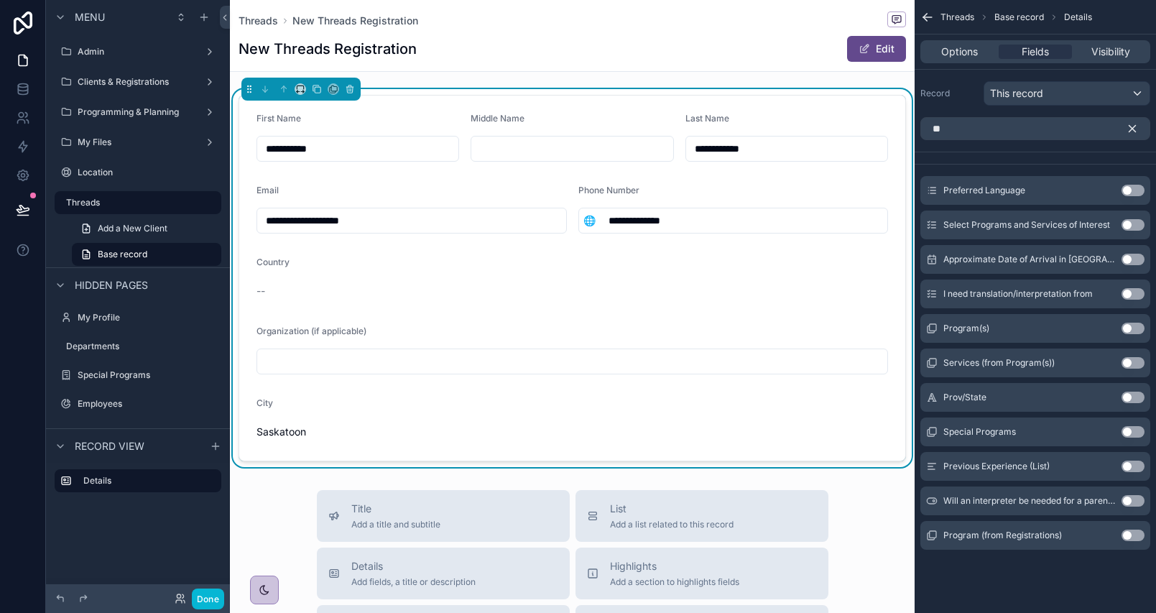
click at [1128, 397] on button "Use setting" at bounding box center [1132, 397] width 23 height 11
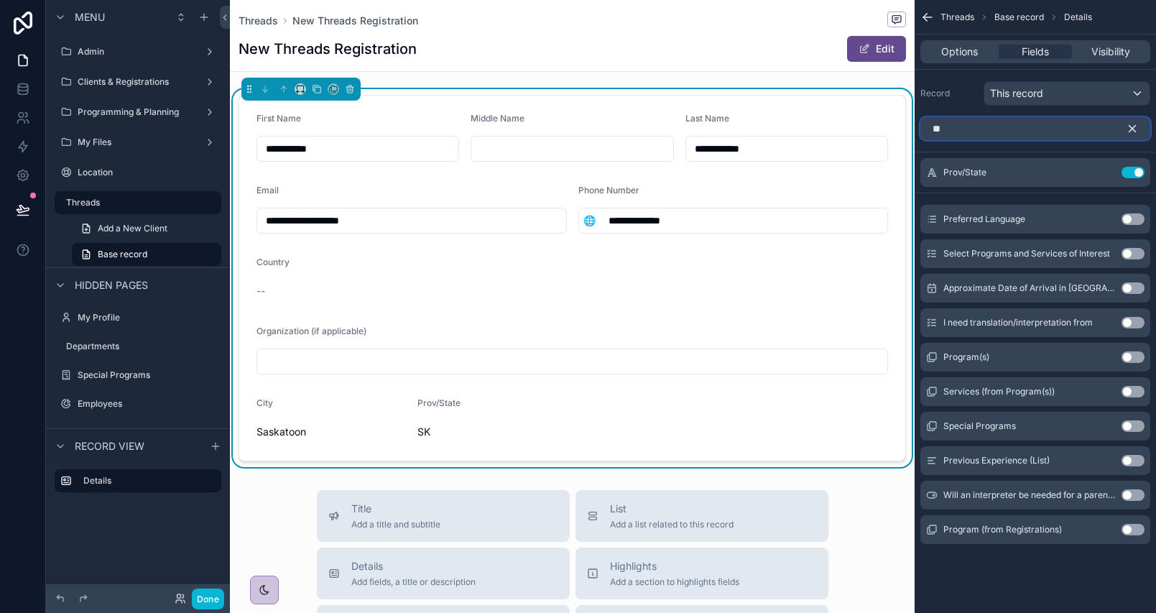
click at [997, 134] on input "**" at bounding box center [1035, 128] width 230 height 23
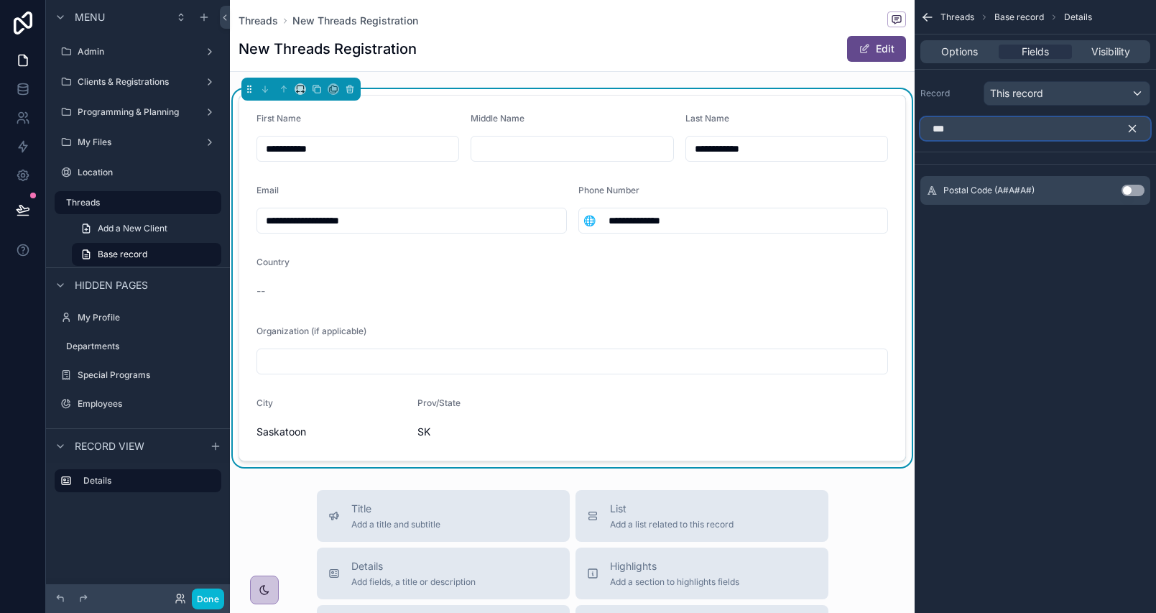
type input "***"
click at [1136, 189] on button "Use setting" at bounding box center [1132, 190] width 23 height 11
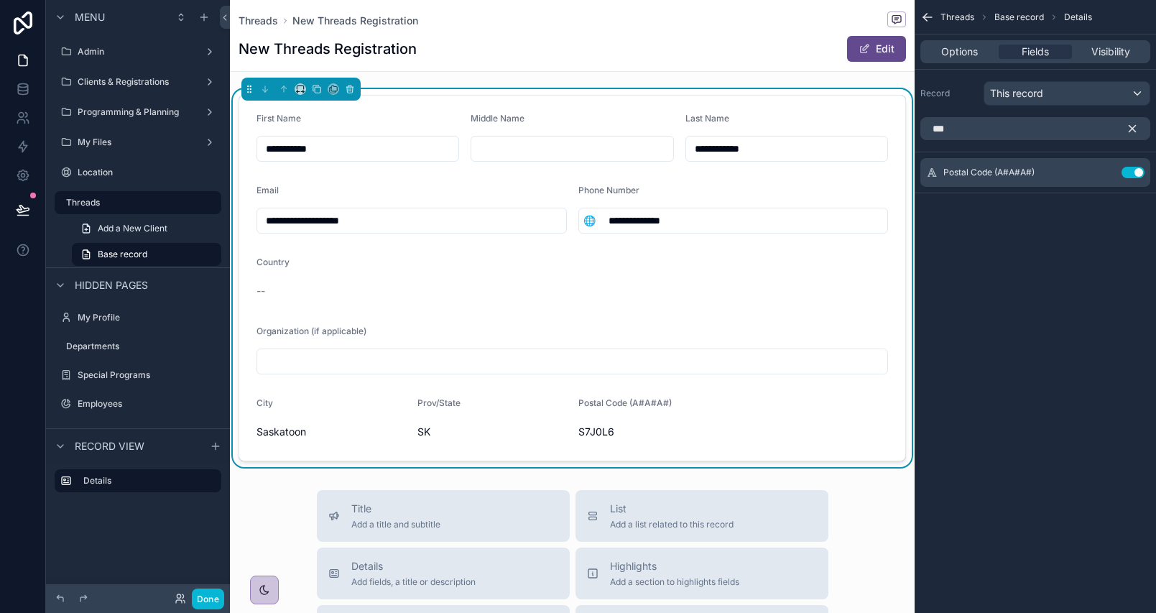
click at [1126, 130] on icon "scrollable content" at bounding box center [1132, 128] width 13 height 13
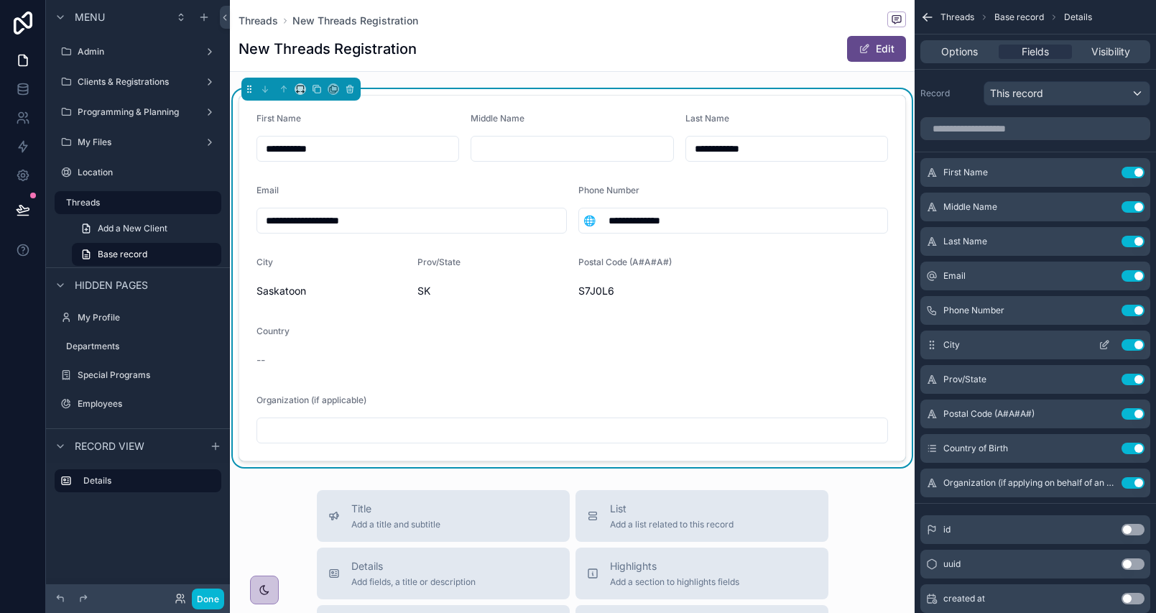
click at [1098, 345] on button "scrollable content" at bounding box center [1104, 344] width 23 height 11
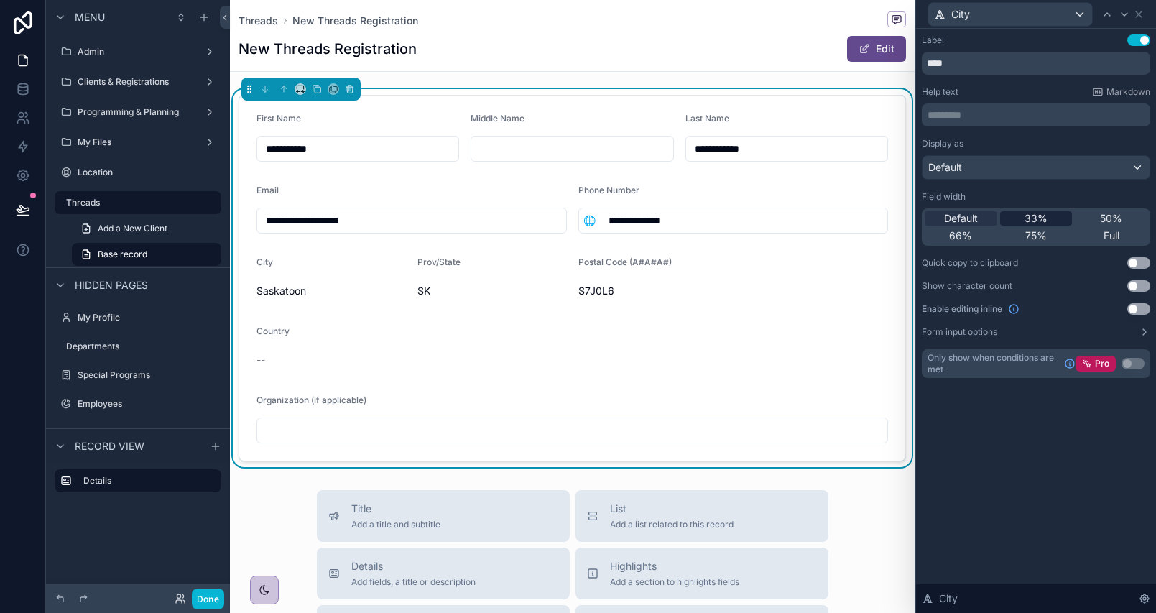
click at [1041, 215] on span "33%" at bounding box center [1035, 218] width 23 height 14
click at [1138, 310] on button "Use setting" at bounding box center [1138, 308] width 23 height 11
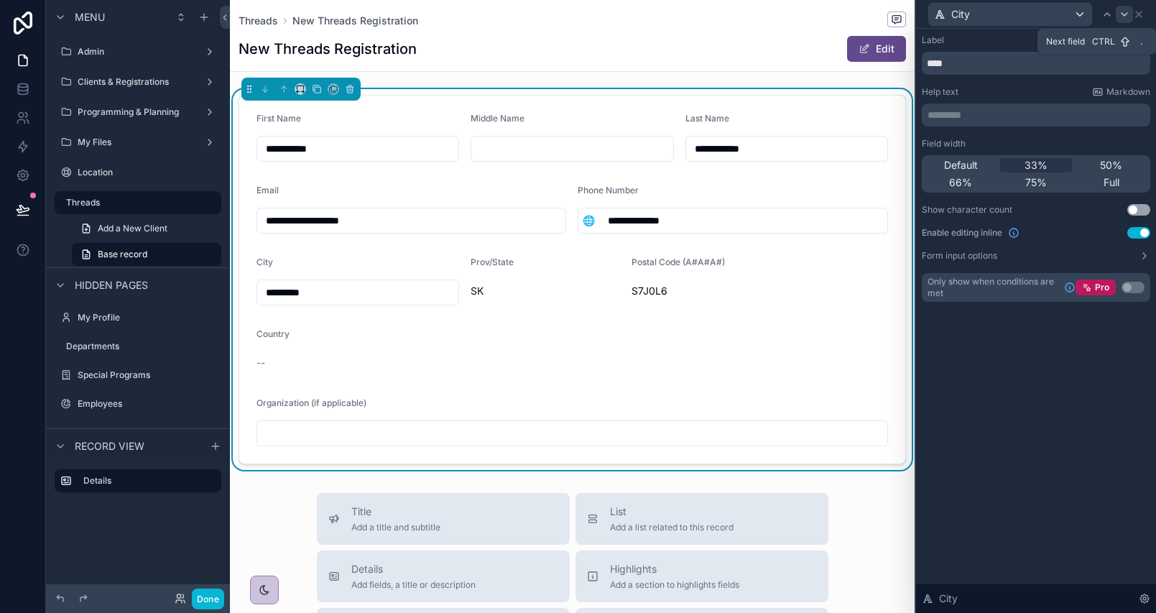
click at [1122, 12] on icon at bounding box center [1124, 14] width 11 height 11
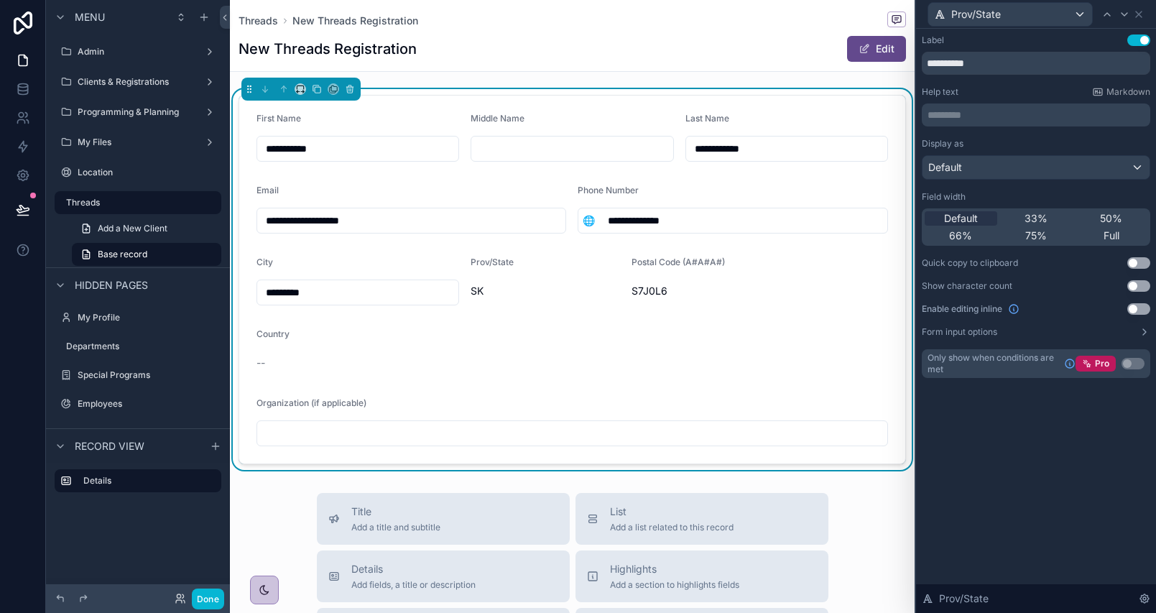
click at [1039, 221] on span "33%" at bounding box center [1035, 218] width 23 height 14
click at [1132, 310] on button "Use setting" at bounding box center [1138, 308] width 23 height 11
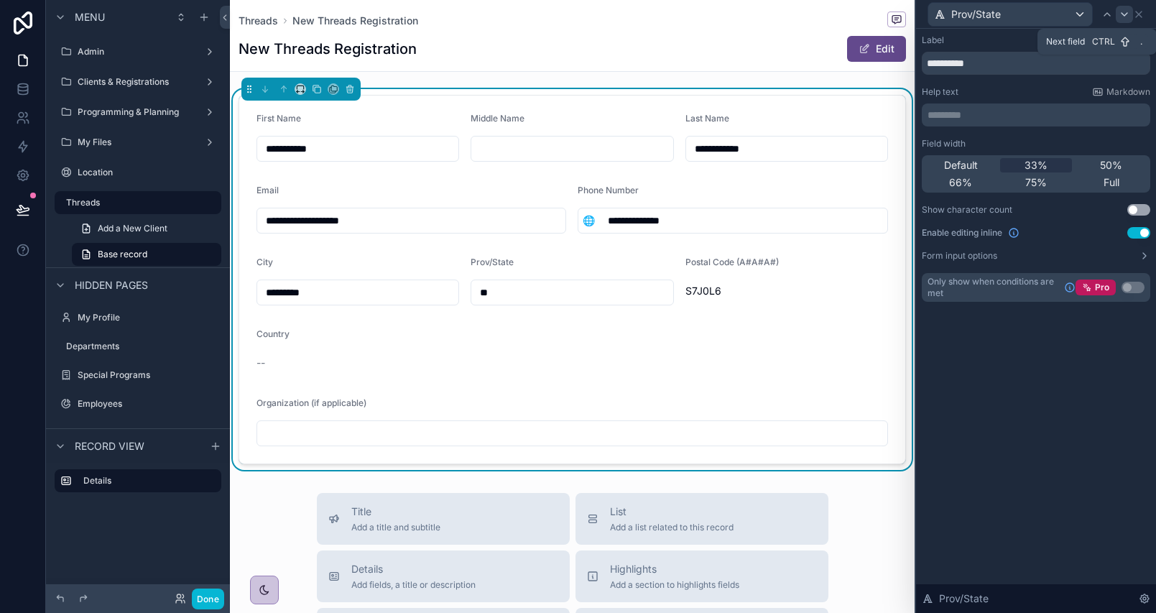
click at [1120, 14] on icon at bounding box center [1124, 14] width 11 height 11
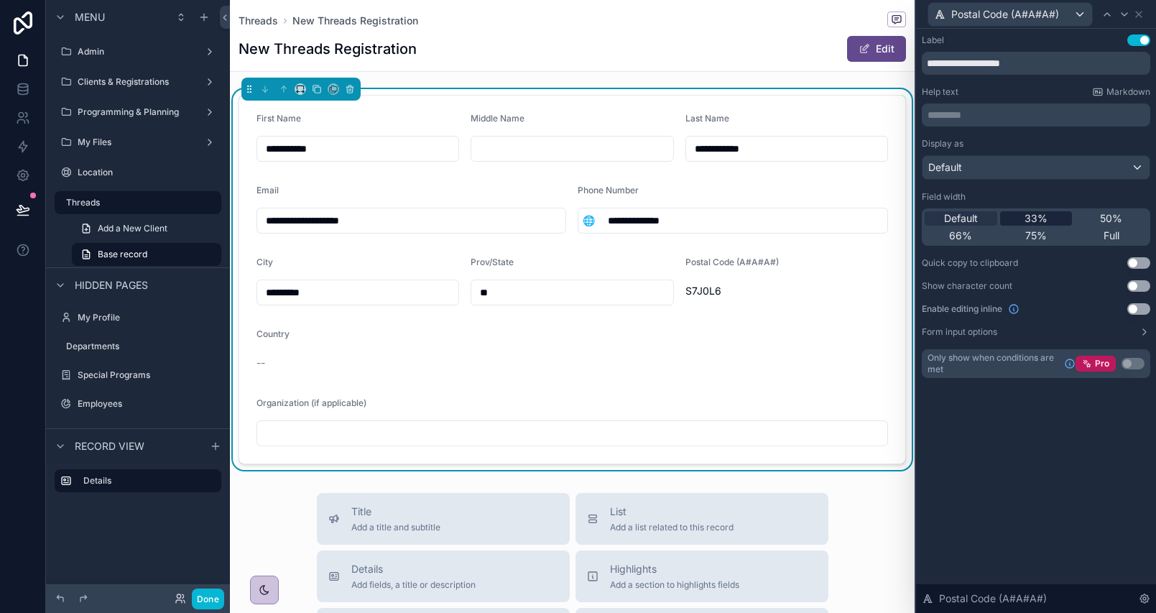
click at [1048, 218] on div "33%" at bounding box center [1036, 218] width 73 height 14
click at [1131, 309] on button "Use setting" at bounding box center [1138, 308] width 23 height 11
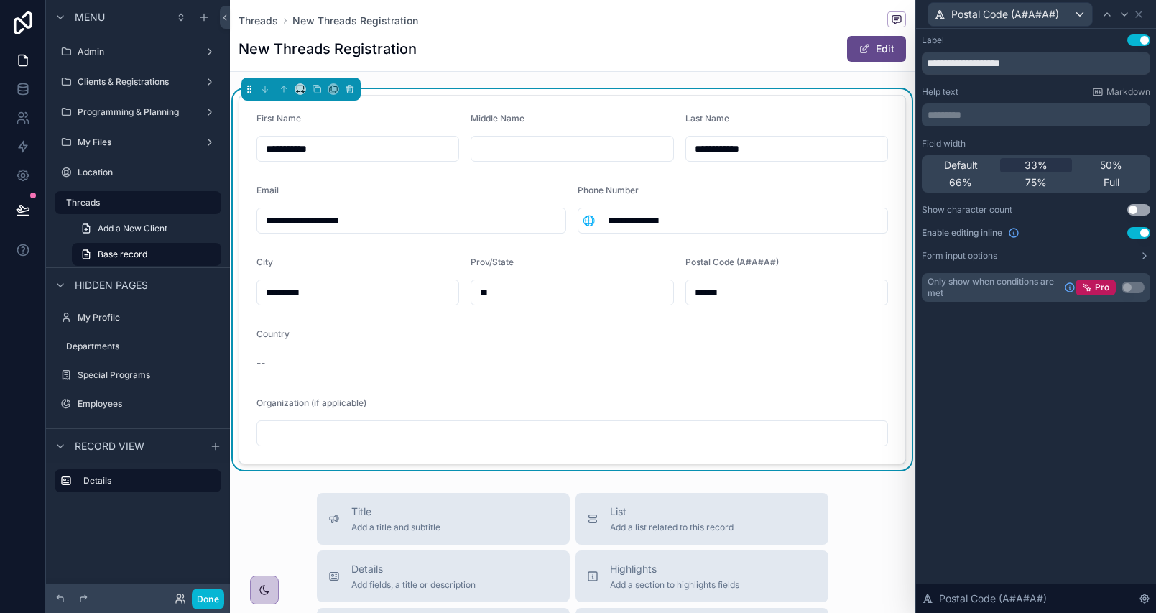
click at [1140, 6] on div "Postal Code (A#A#A#)" at bounding box center [1036, 14] width 228 height 28
click at [1141, 9] on icon at bounding box center [1138, 14] width 11 height 11
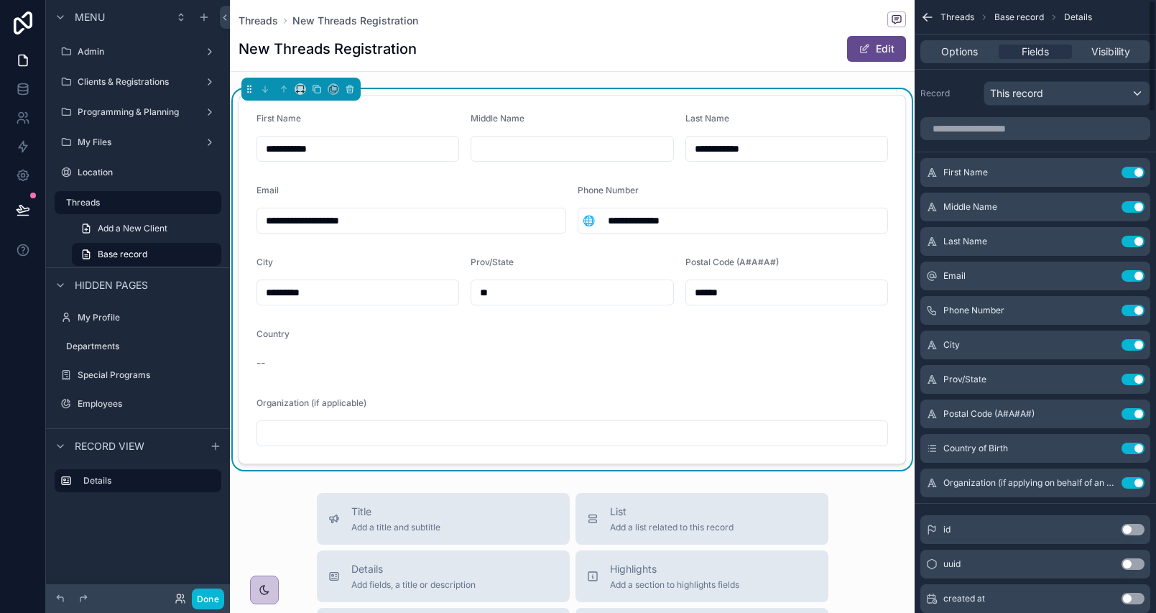
click at [779, 34] on div "Threads New Threads Registration New Threads Registration Edit" at bounding box center [572, 35] width 667 height 71
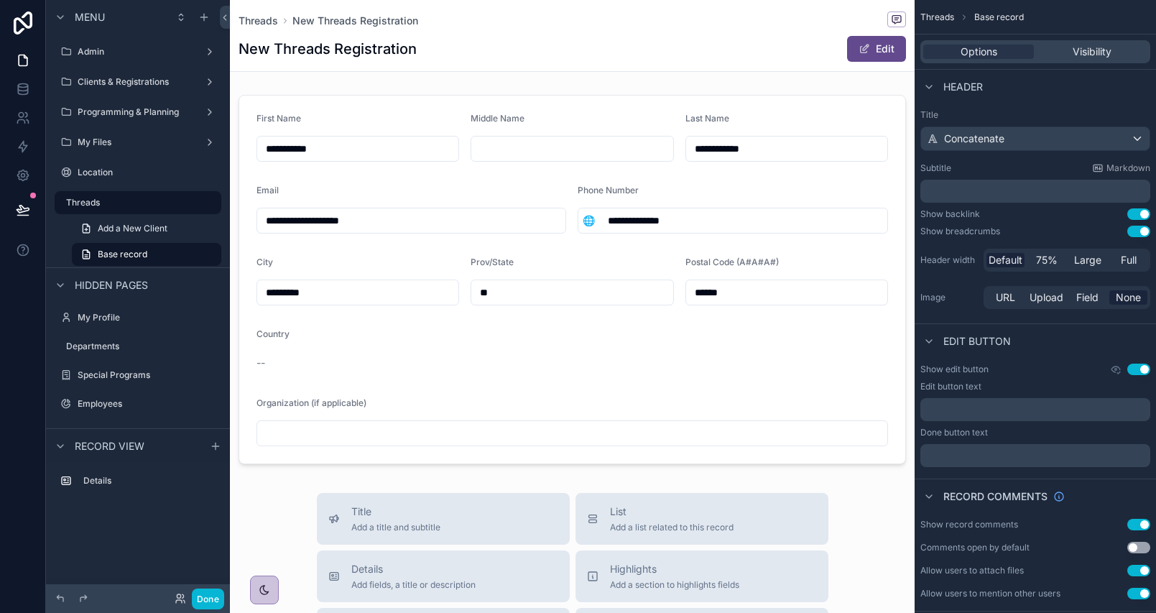
click at [1131, 364] on button "Use setting" at bounding box center [1138, 369] width 23 height 11
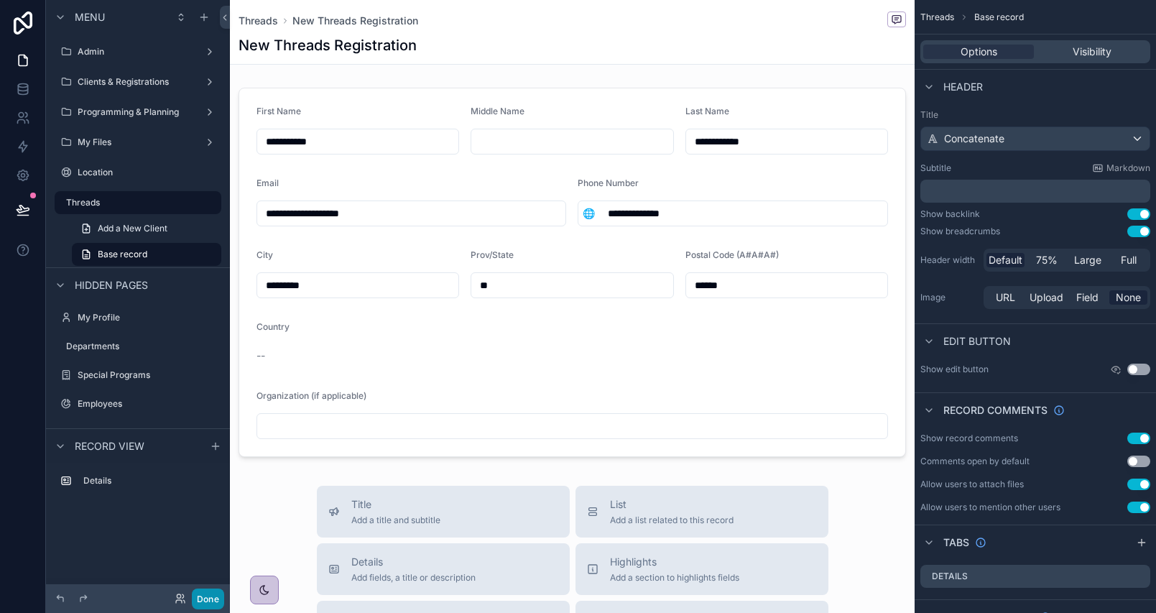
click at [203, 588] on button "Done" at bounding box center [208, 598] width 32 height 21
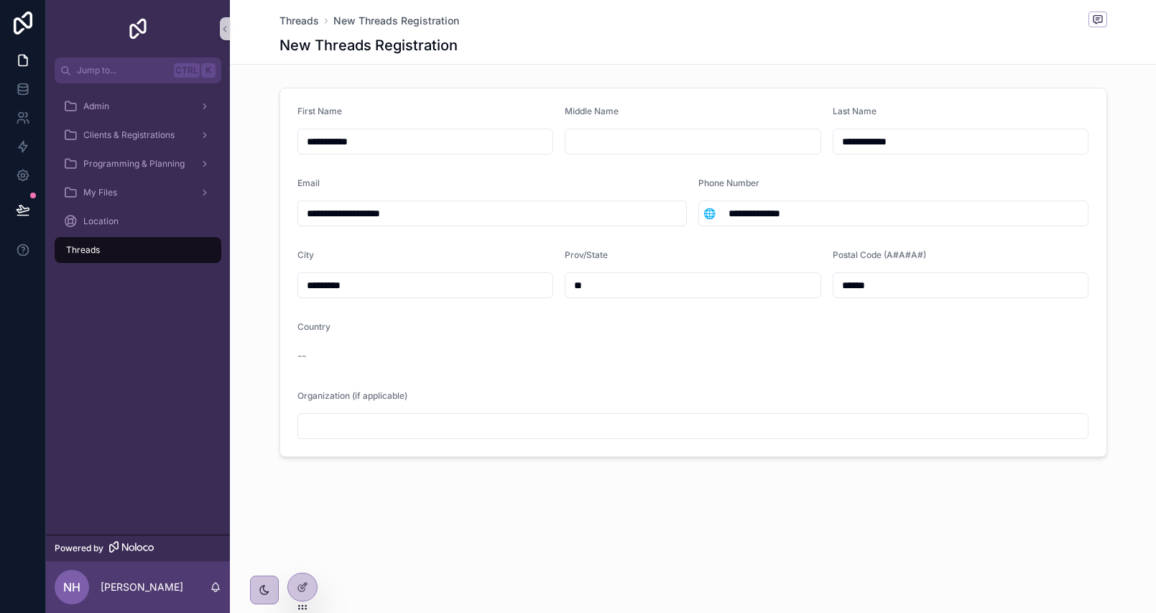
click at [96, 247] on span "Threads" at bounding box center [83, 249] width 34 height 11
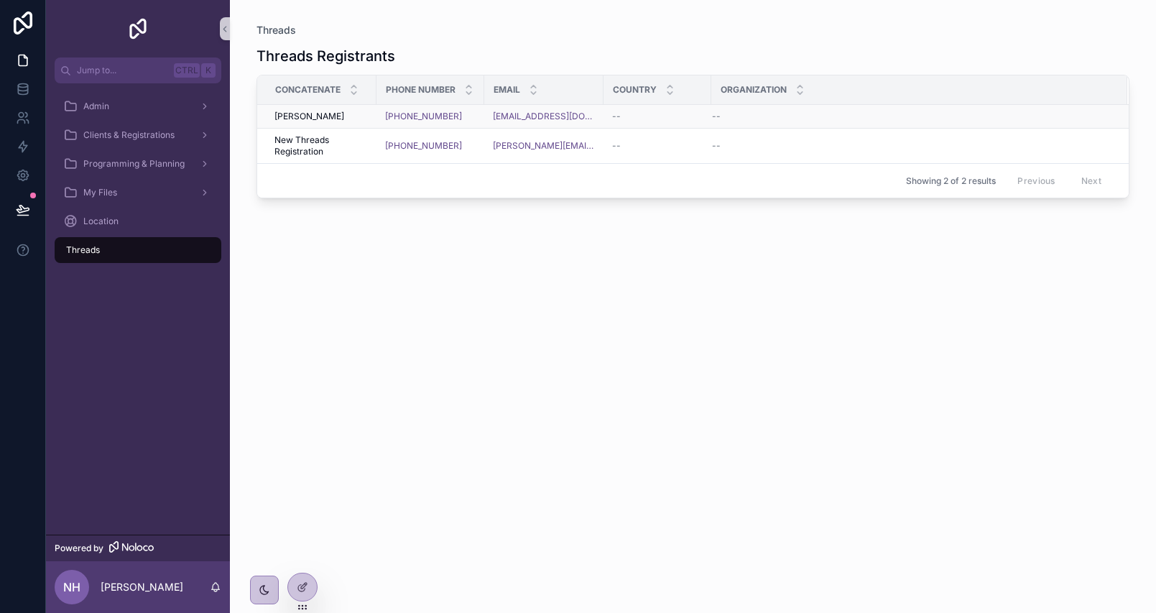
click at [296, 113] on span "[PERSON_NAME]" at bounding box center [309, 116] width 70 height 11
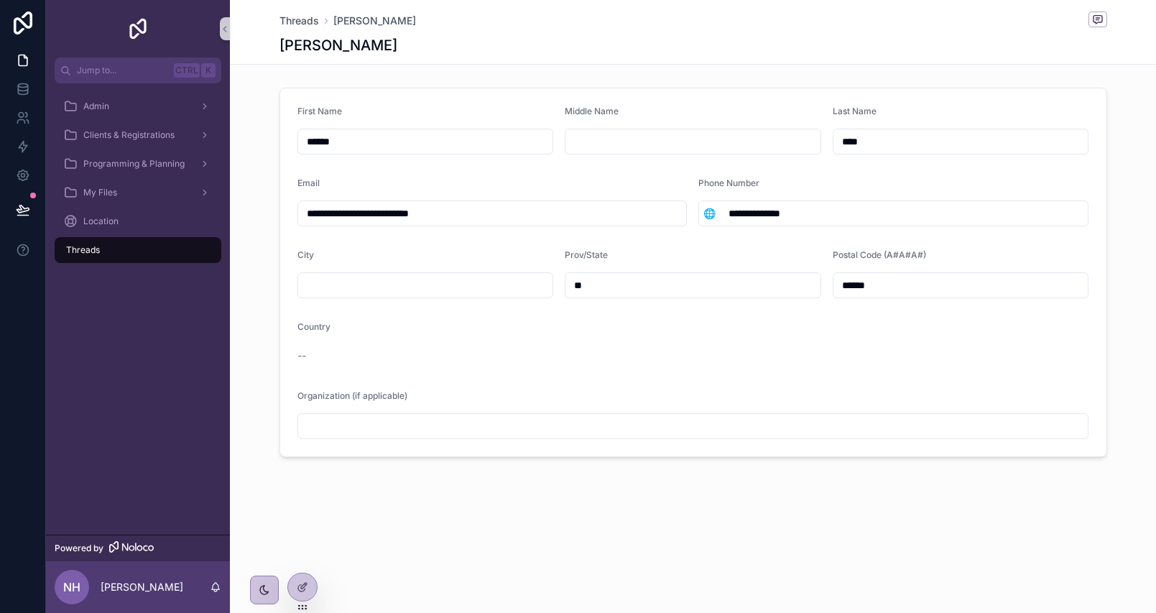
click at [148, 253] on div "Threads" at bounding box center [137, 250] width 149 height 23
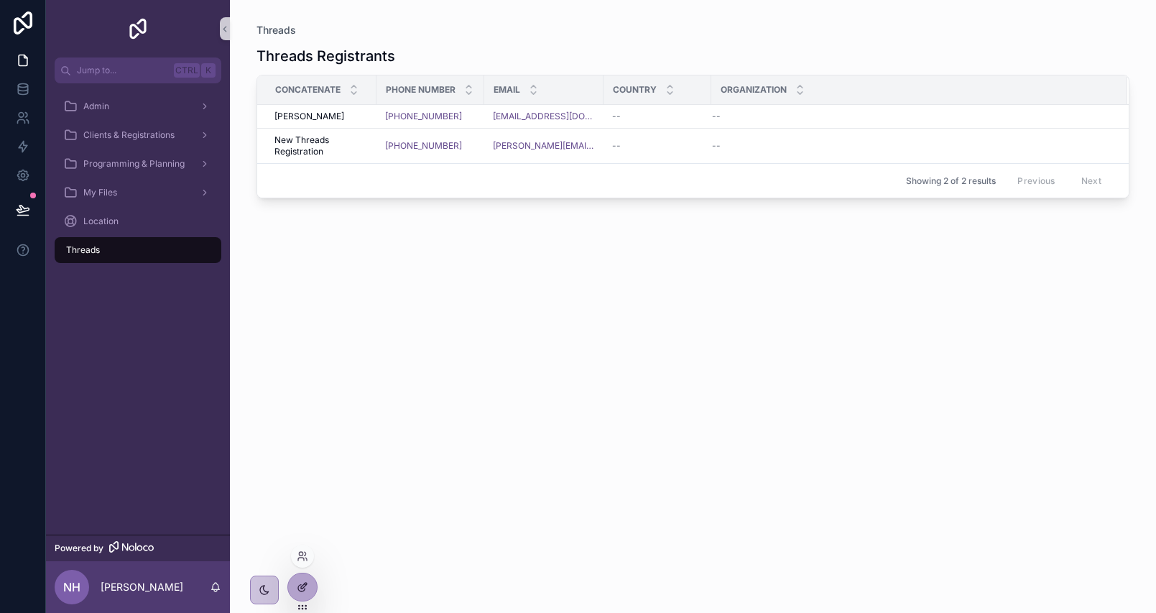
click at [308, 583] on div at bounding box center [302, 586] width 29 height 27
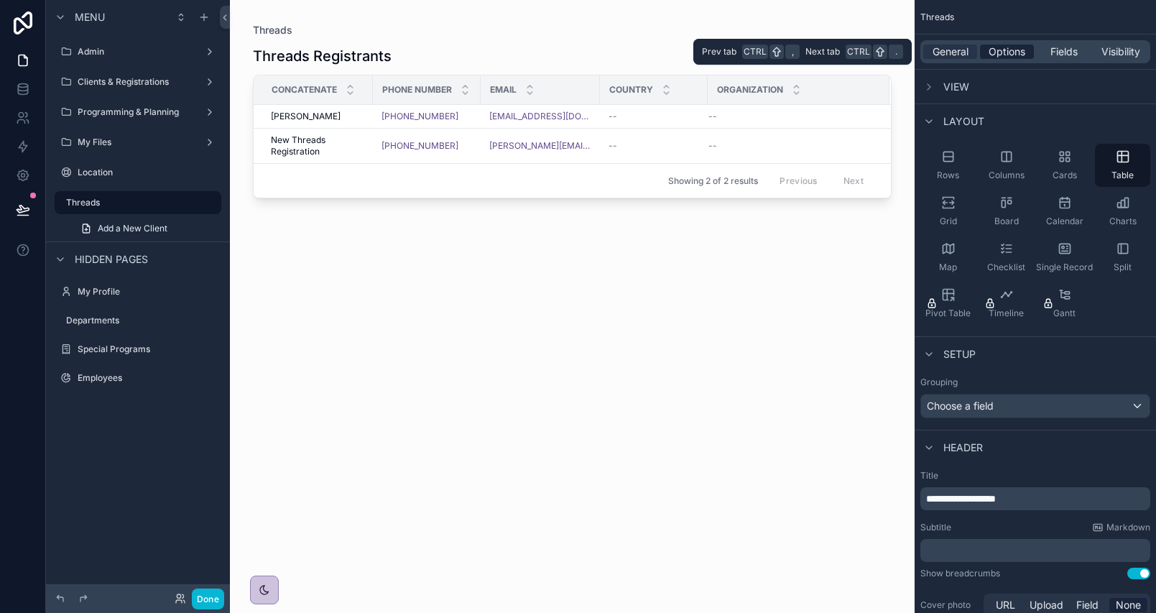
click at [1013, 57] on span "Options" at bounding box center [1006, 52] width 37 height 14
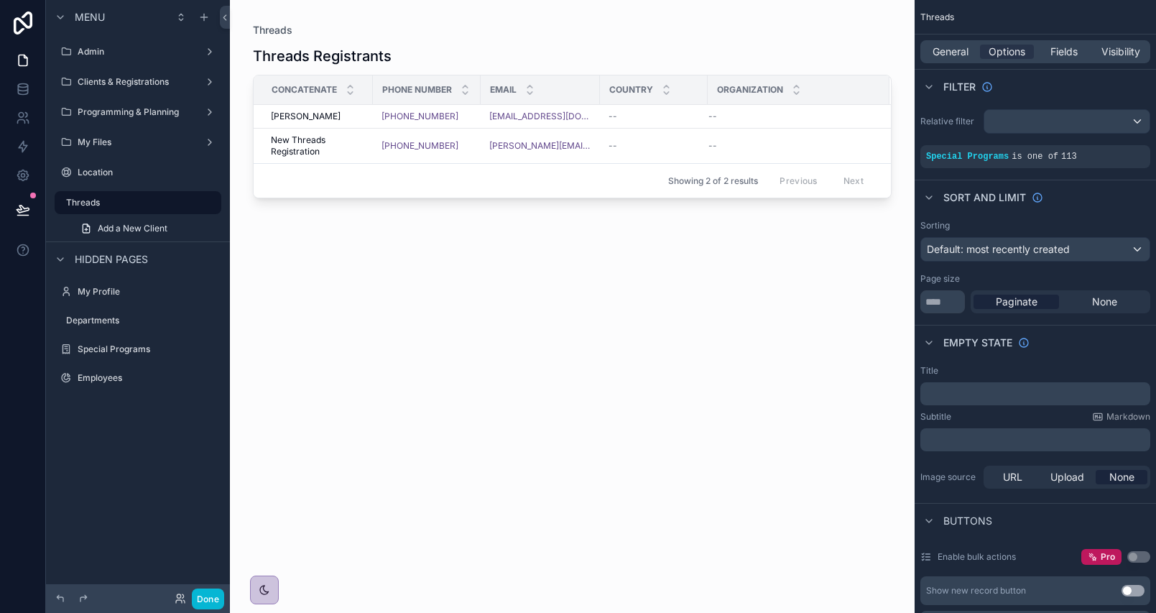
scroll to position [359, 0]
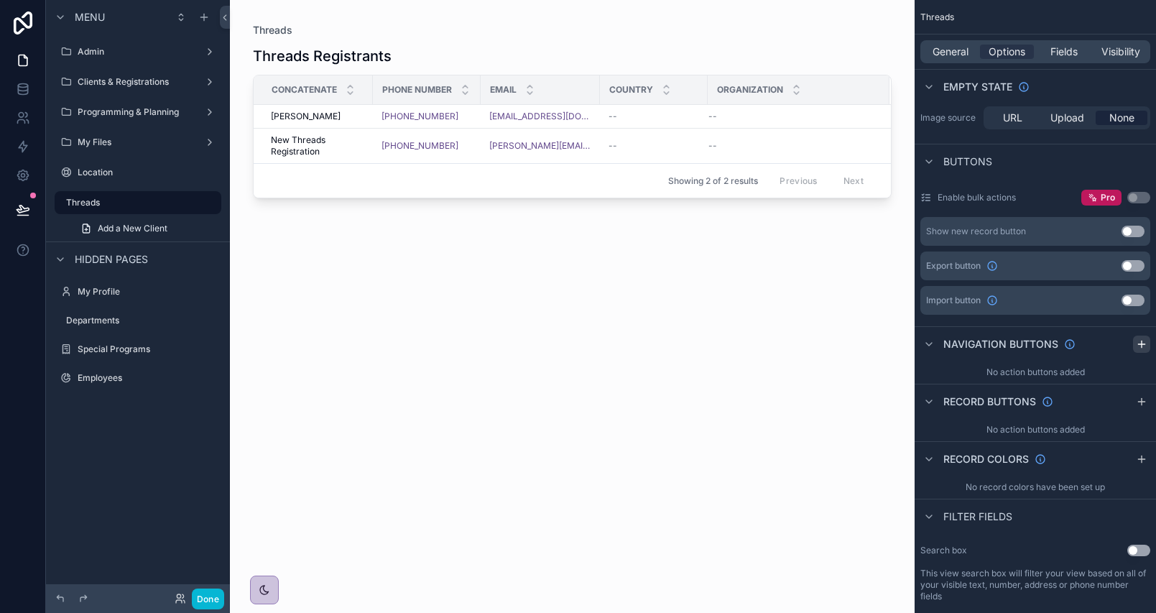
click at [1142, 348] on icon "scrollable content" at bounding box center [1141, 343] width 11 height 11
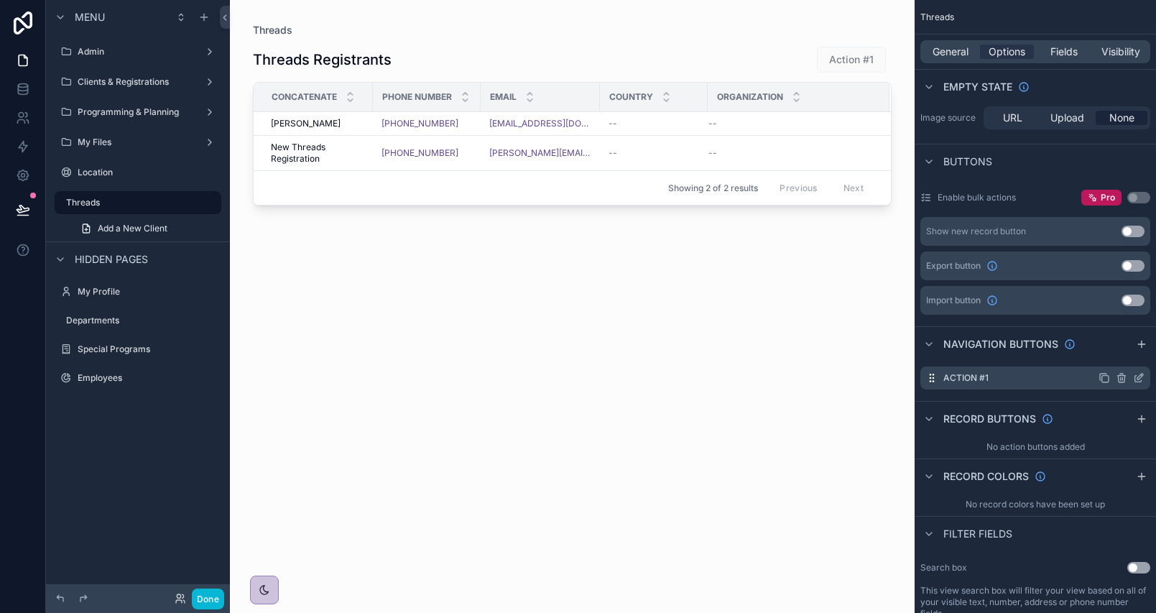
click at [1139, 374] on icon "scrollable content" at bounding box center [1138, 377] width 11 height 11
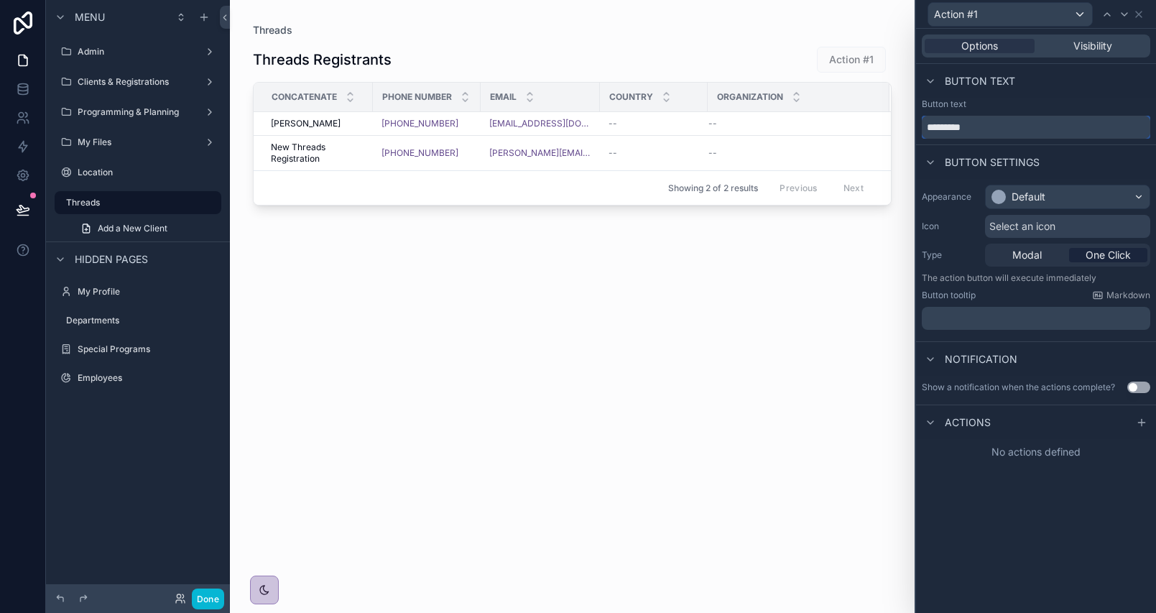
click at [989, 128] on input "*********" at bounding box center [1036, 127] width 228 height 23
type input "**********"
click at [1034, 198] on div "Default" at bounding box center [1028, 197] width 34 height 14
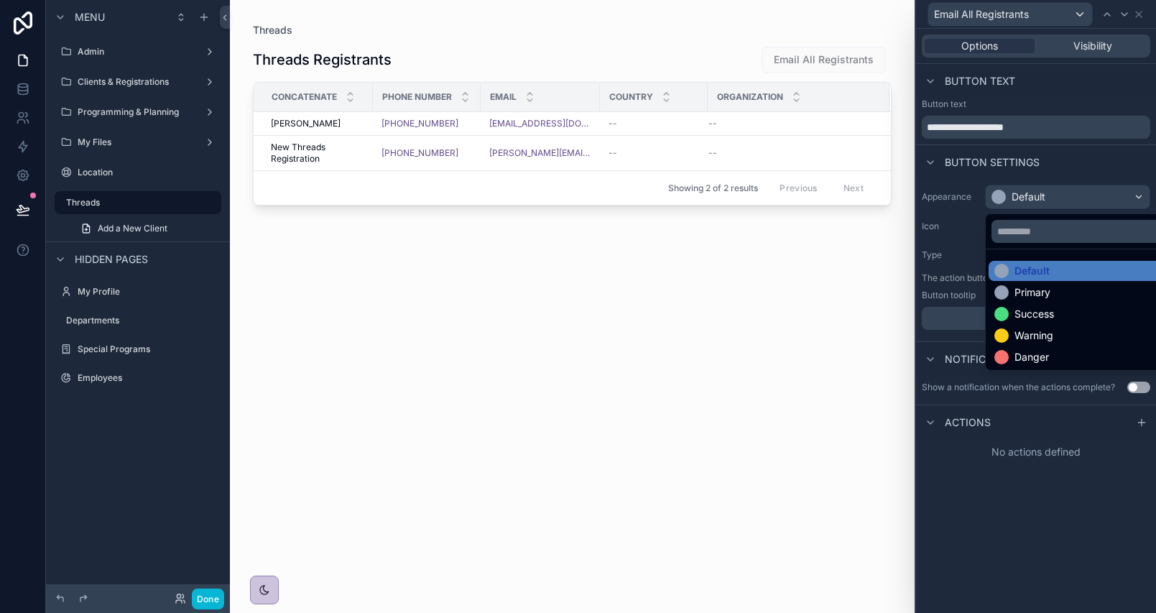
click at [1033, 304] on div "Success" at bounding box center [1083, 314] width 191 height 20
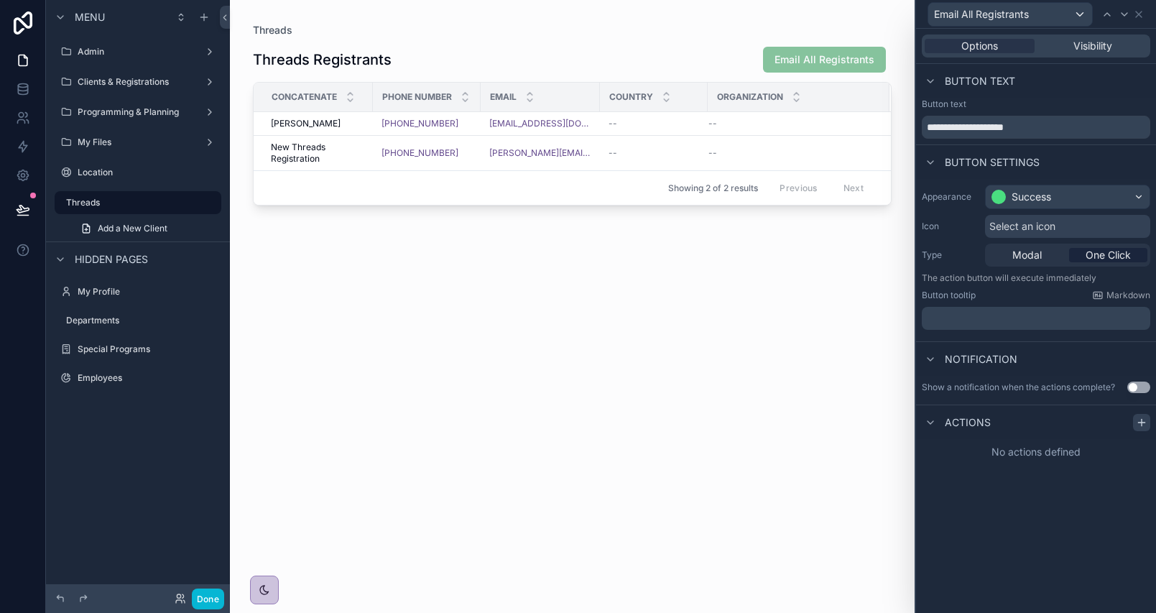
click at [1147, 417] on div at bounding box center [1141, 422] width 17 height 17
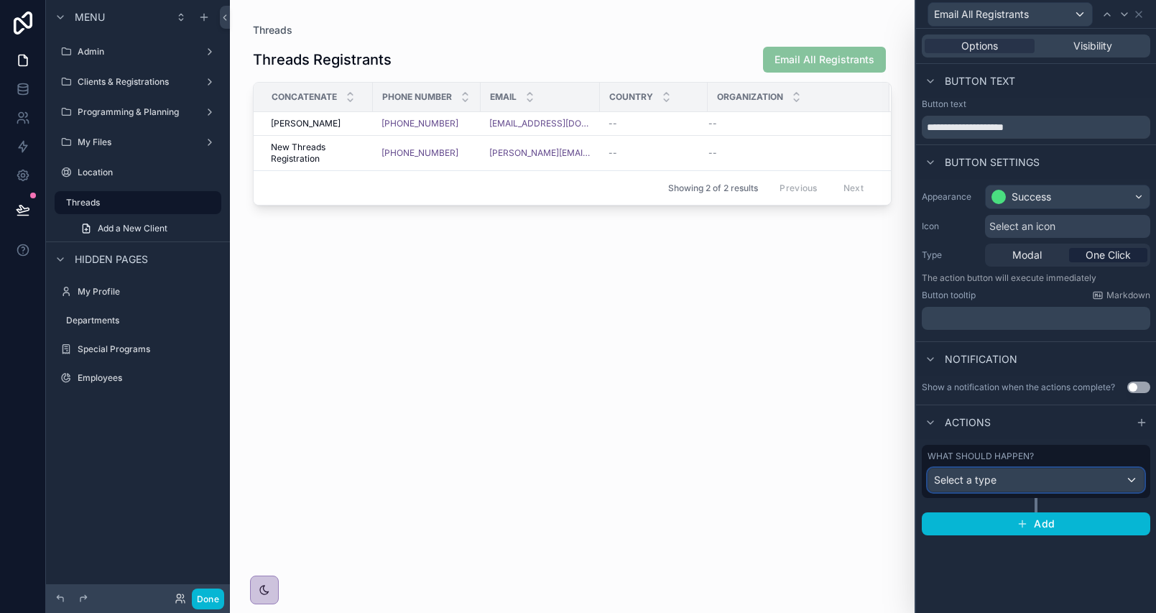
click at [1065, 481] on div "Select a type" at bounding box center [1036, 479] width 216 height 23
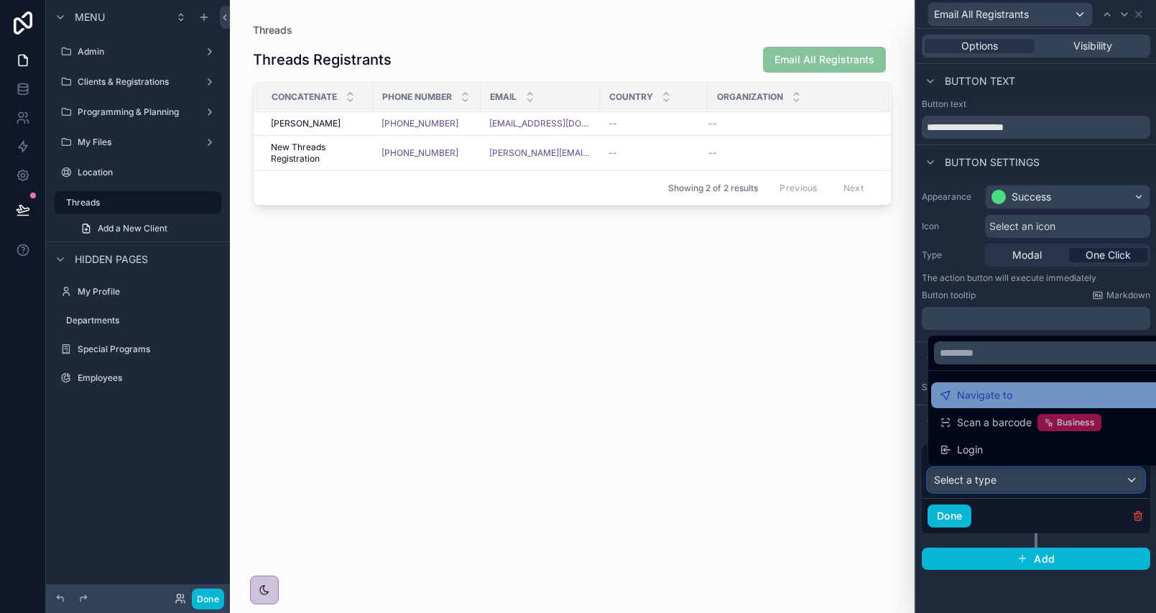
scroll to position [144, 0]
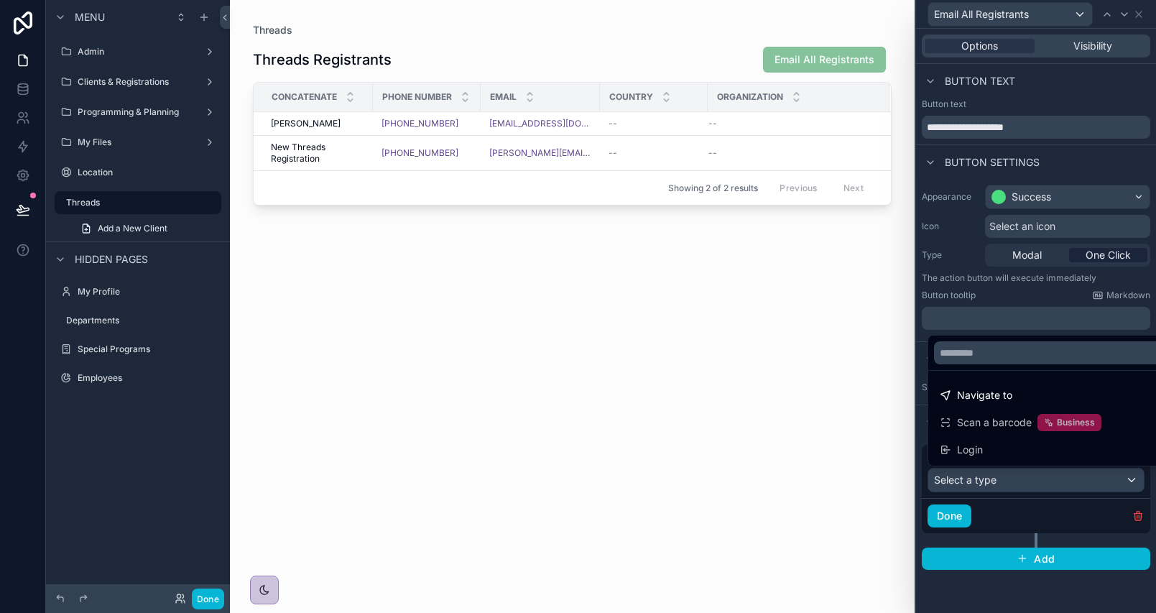
click at [1081, 486] on div at bounding box center [1036, 306] width 240 height 613
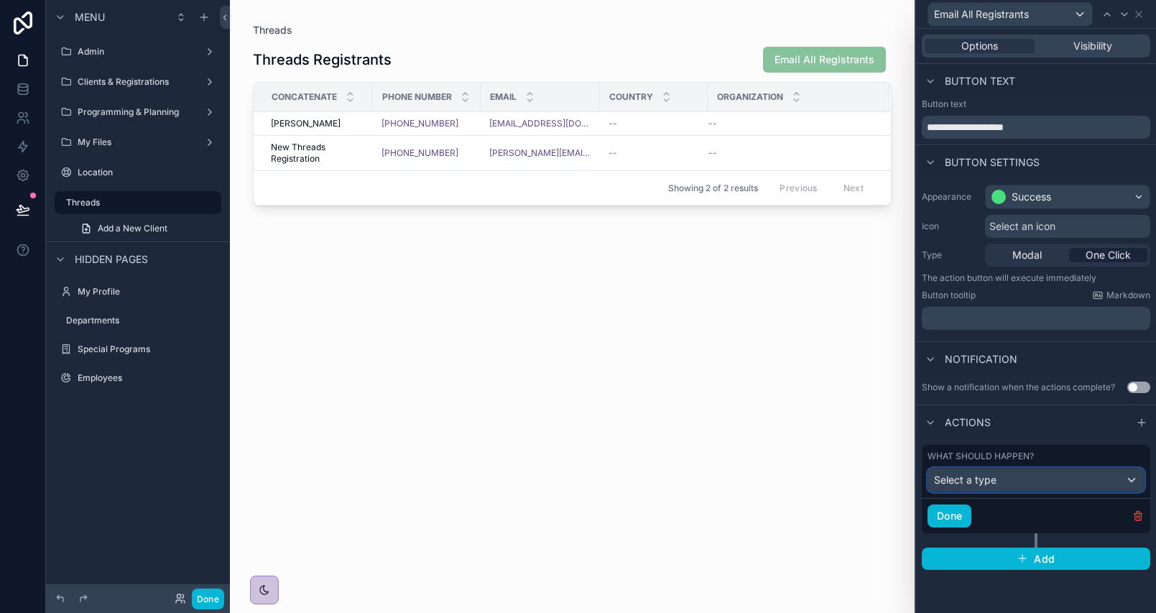
click at [1092, 481] on div "Select a type" at bounding box center [1036, 479] width 216 height 23
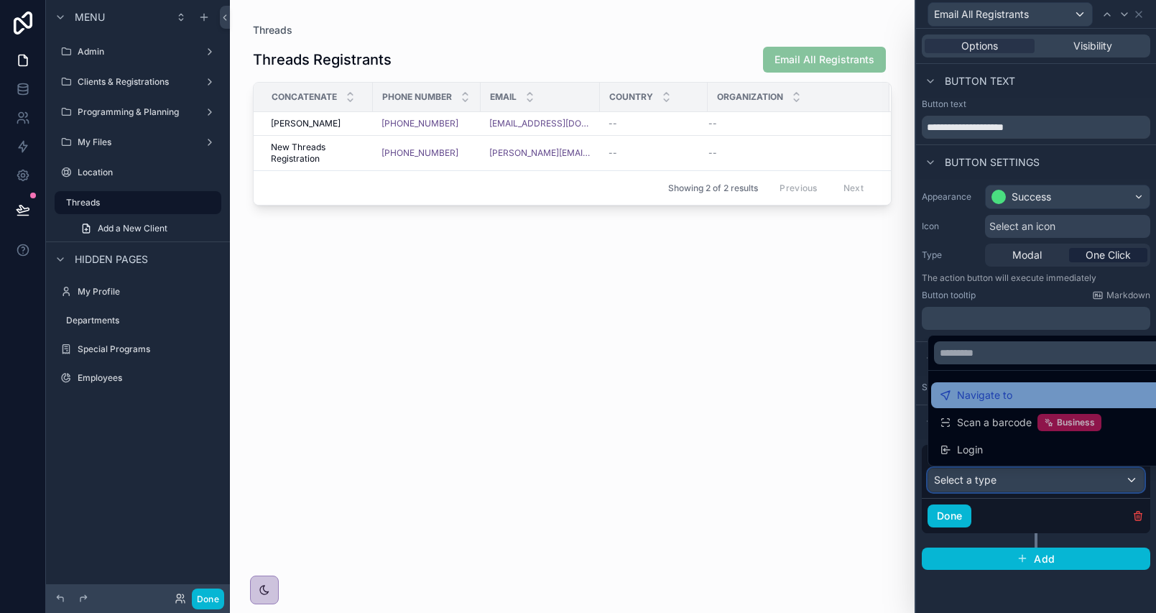
scroll to position [0, 0]
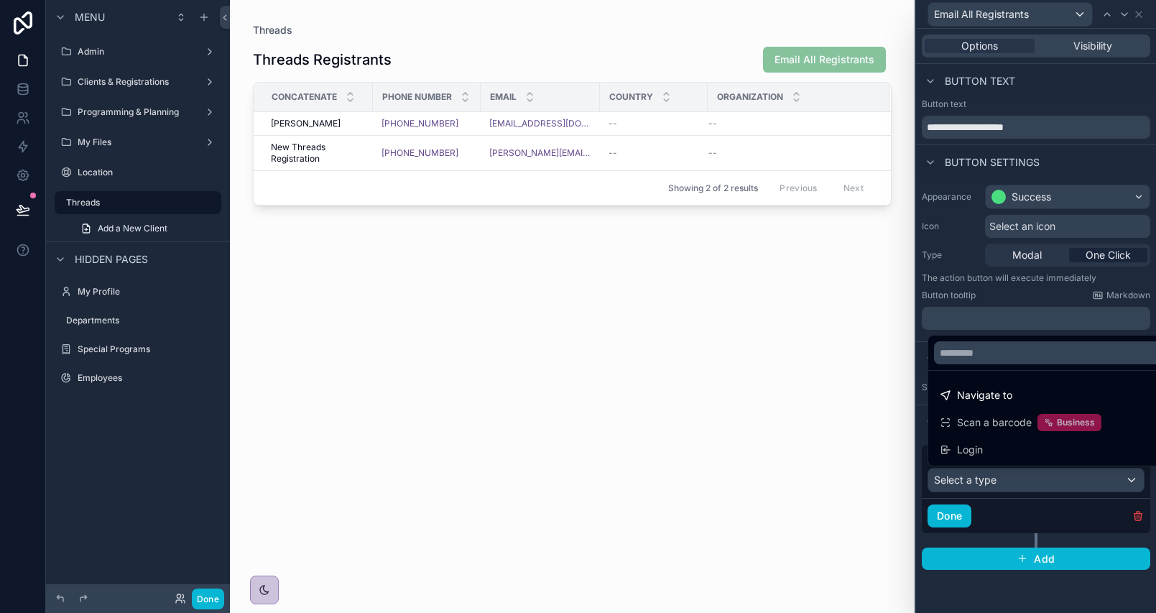
click at [999, 480] on div at bounding box center [1036, 306] width 240 height 613
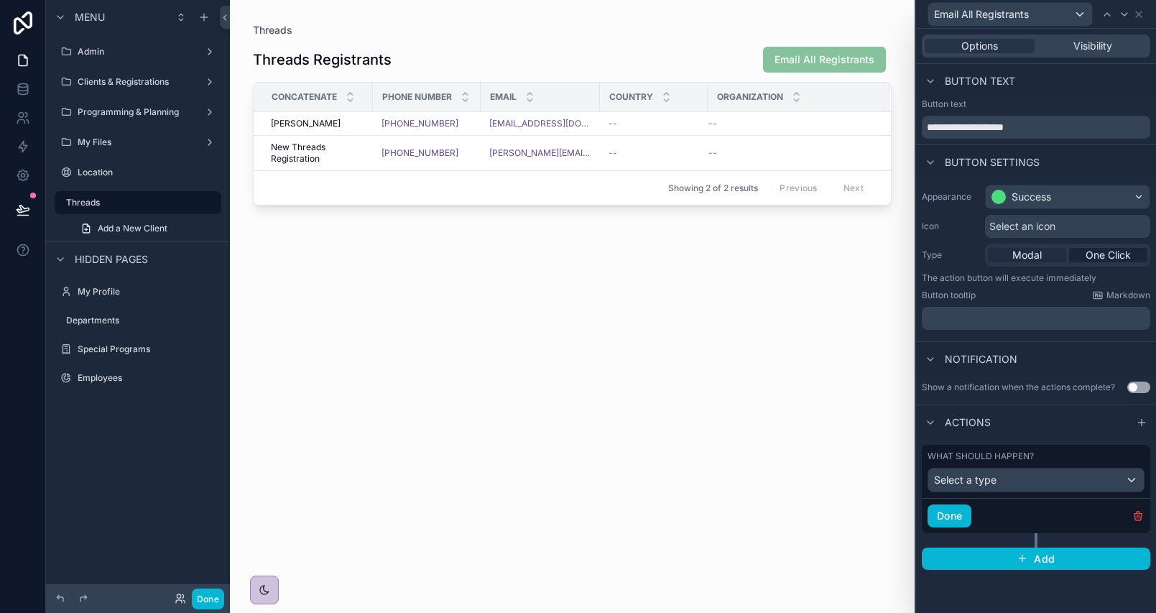
click at [1032, 259] on span "Modal" at bounding box center [1026, 255] width 29 height 14
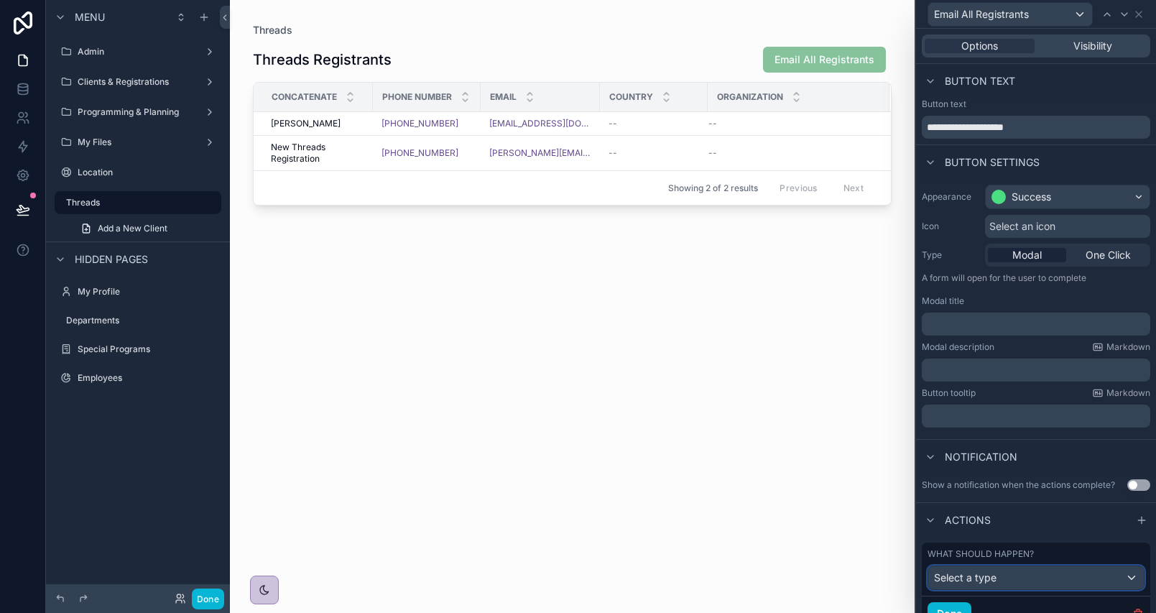
click at [1055, 580] on div "Select a type" at bounding box center [1036, 577] width 216 height 23
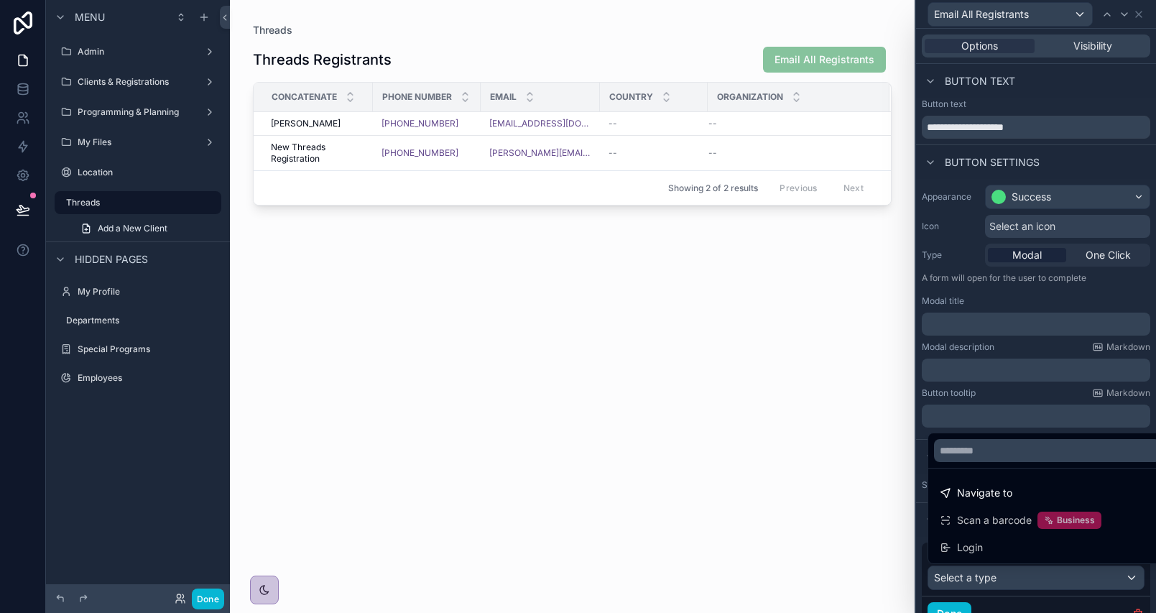
click at [1055, 580] on div at bounding box center [1036, 306] width 240 height 613
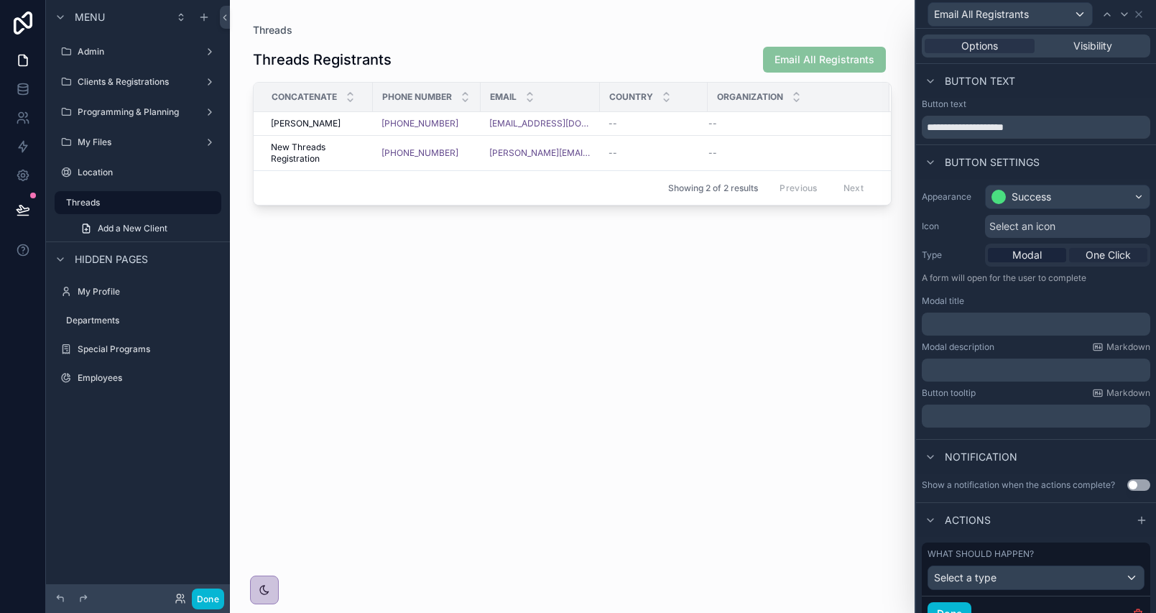
click at [1117, 249] on span "One Click" at bounding box center [1107, 255] width 45 height 14
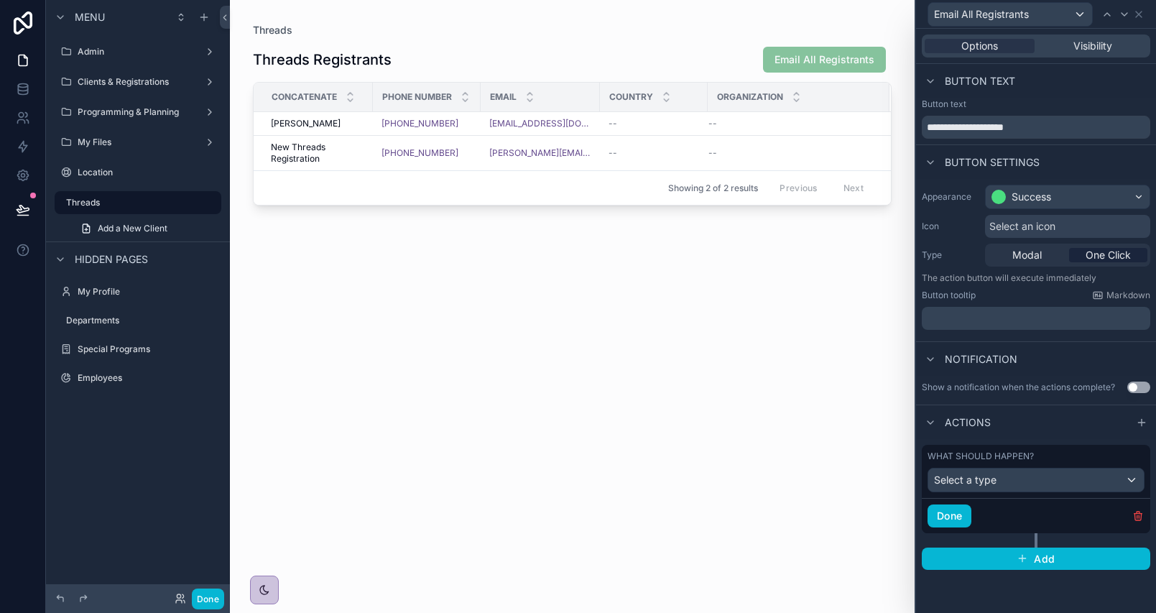
scroll to position [216, 0]
click at [1136, 511] on icon "button" at bounding box center [1137, 515] width 11 height 11
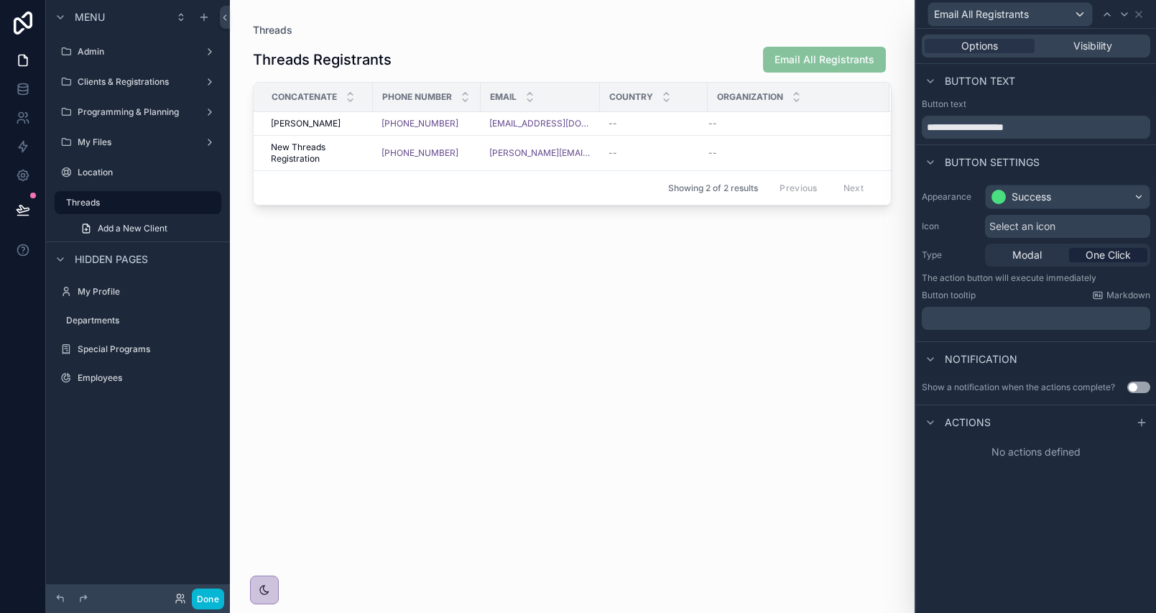
click at [1146, 11] on div "Email All Registrants" at bounding box center [1036, 14] width 228 height 28
click at [1136, 13] on icon at bounding box center [1138, 14] width 11 height 11
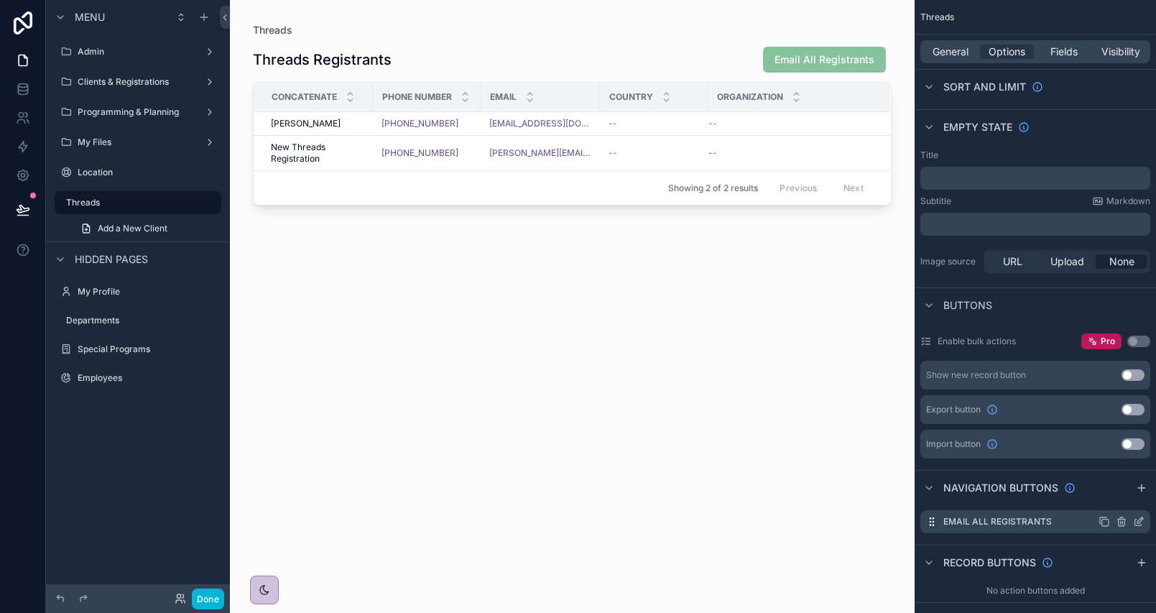
click at [1119, 517] on icon "scrollable content" at bounding box center [1121, 521] width 11 height 11
click at [1119, 498] on icon at bounding box center [1115, 499] width 6 height 6
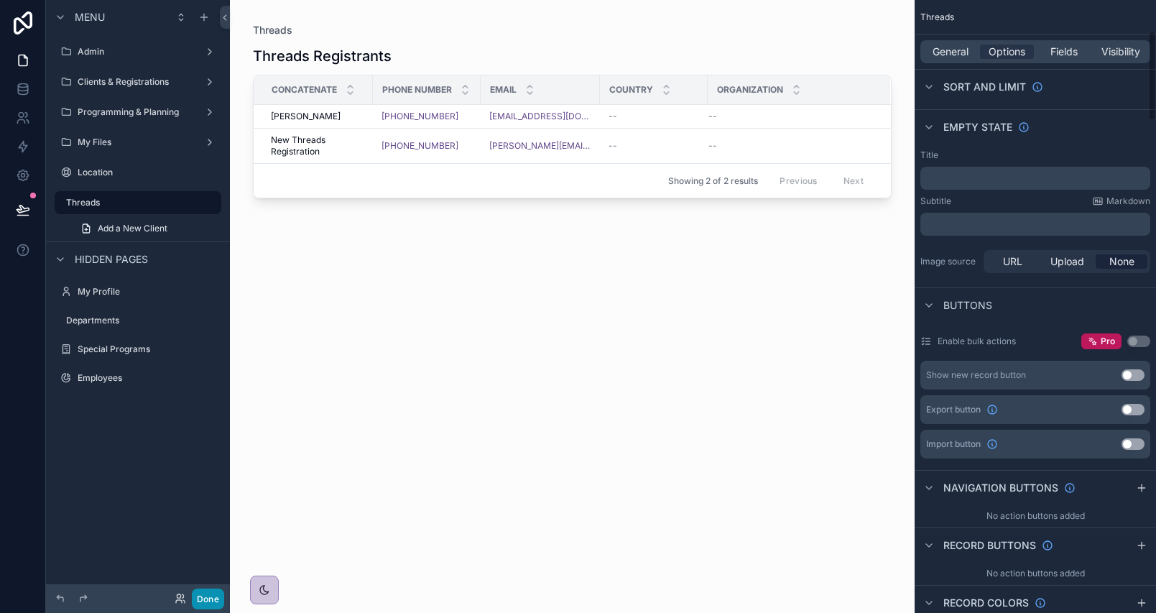
click at [213, 597] on button "Done" at bounding box center [208, 598] width 32 height 21
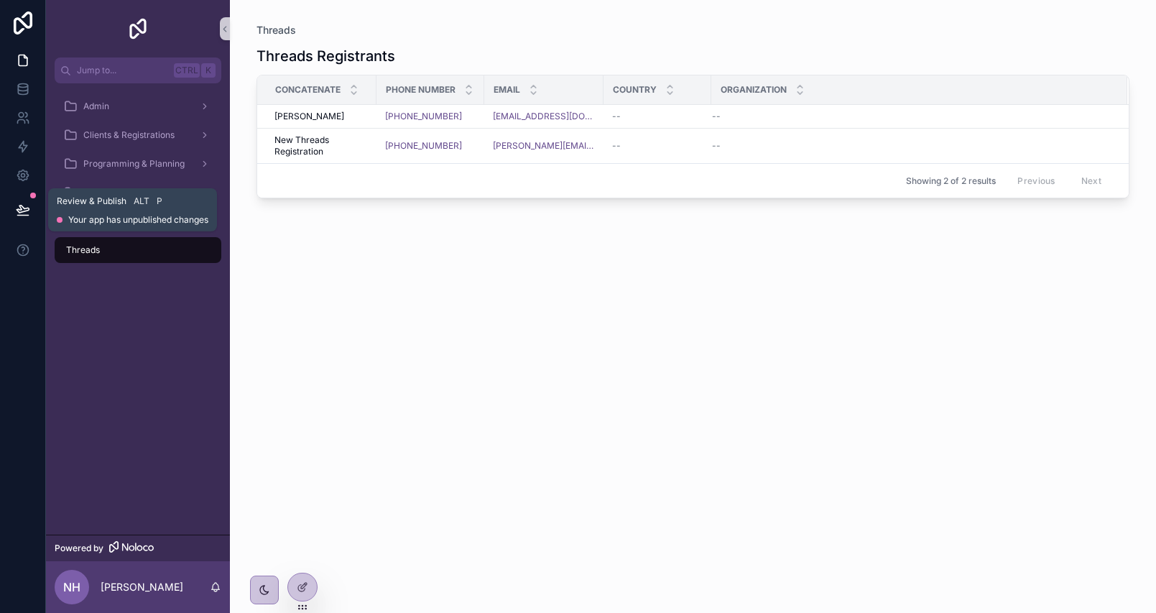
click at [20, 203] on icon at bounding box center [23, 210] width 14 height 14
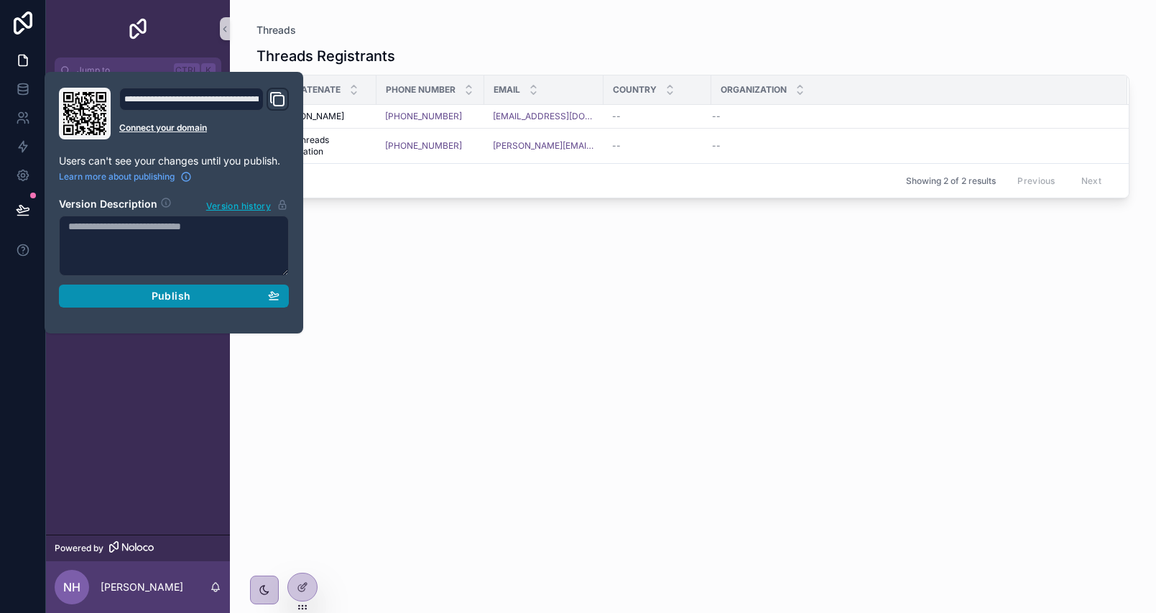
click at [111, 299] on div "Publish" at bounding box center [173, 296] width 211 height 13
